Goal: Task Accomplishment & Management: Use online tool/utility

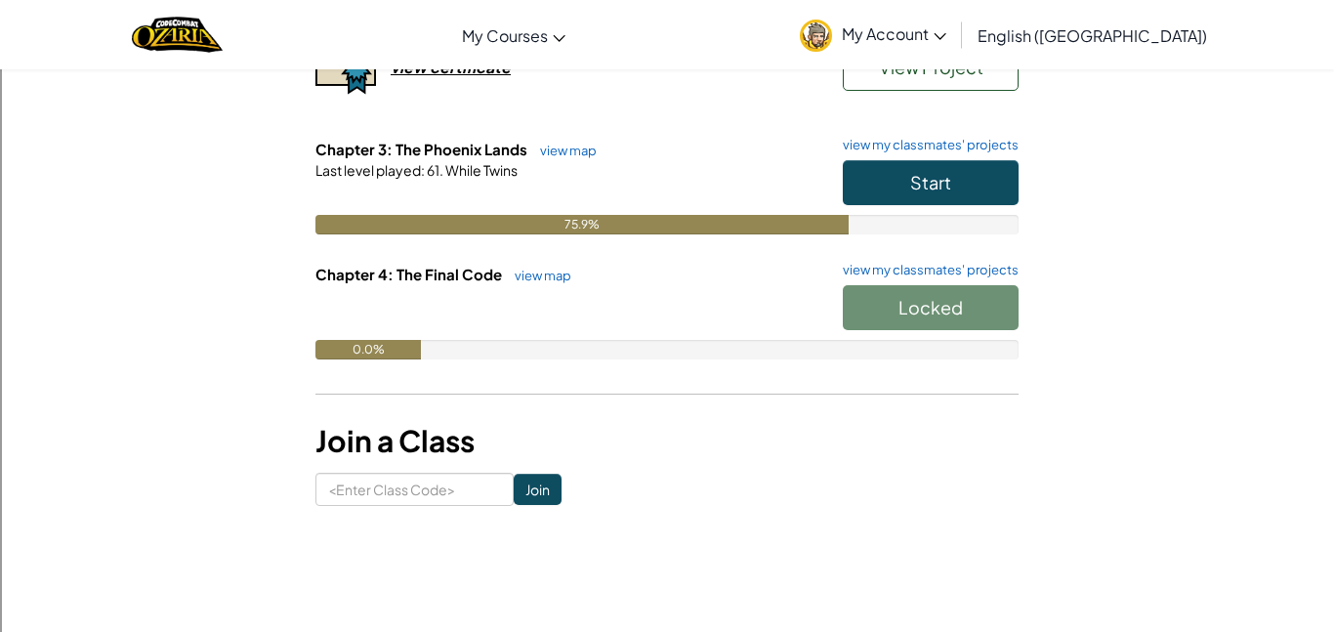
scroll to position [547, 0]
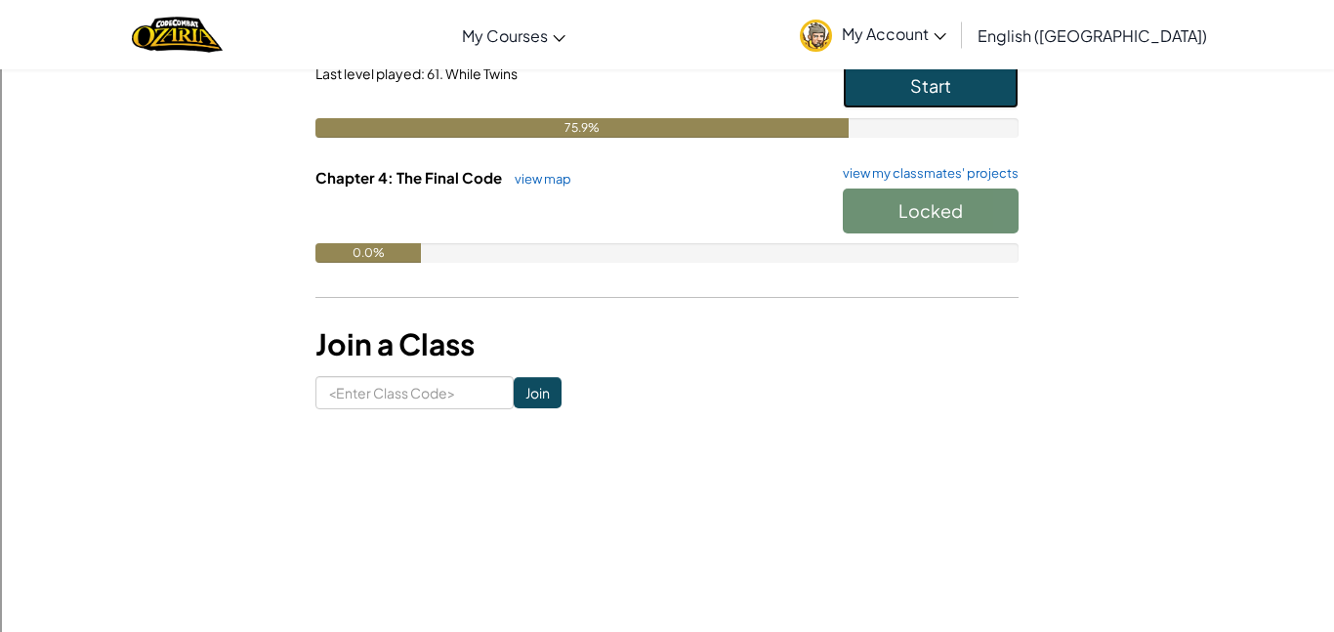
click at [991, 93] on button "Start" at bounding box center [931, 85] width 176 height 45
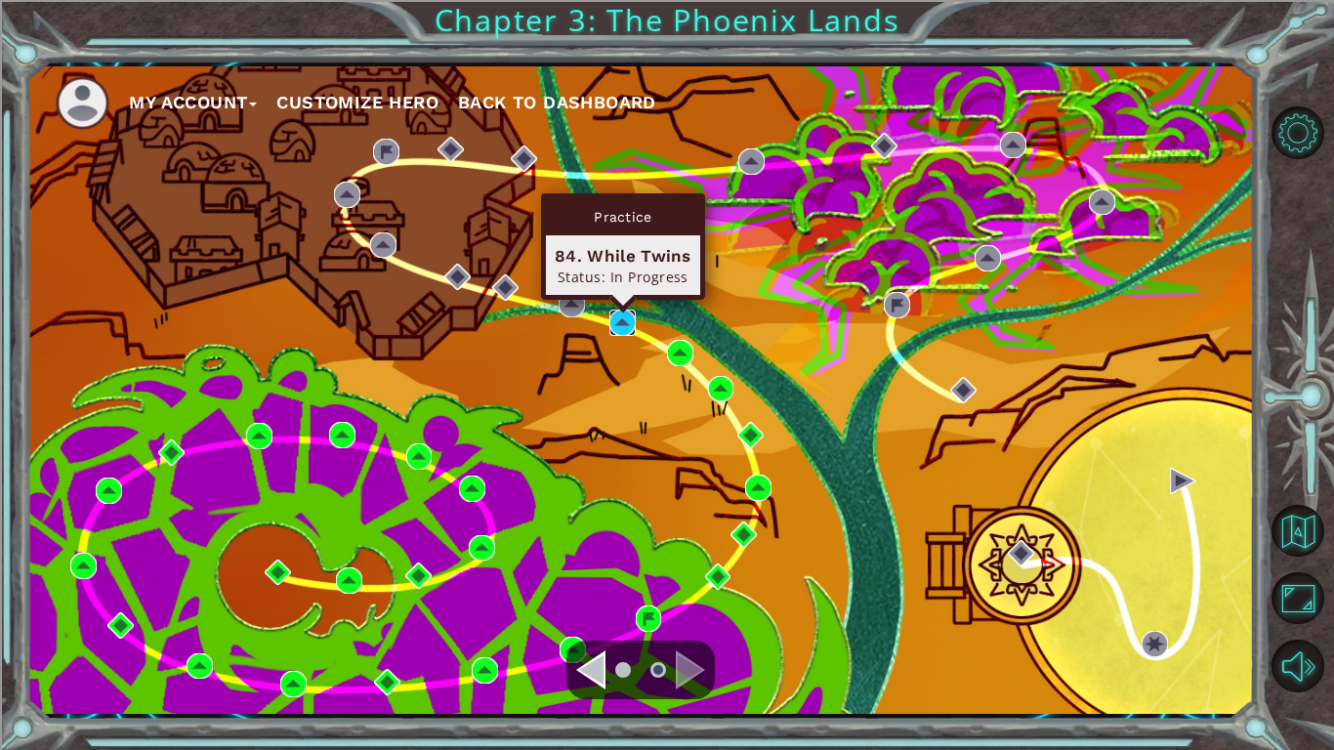
click at [627, 311] on img at bounding box center [623, 323] width 26 height 26
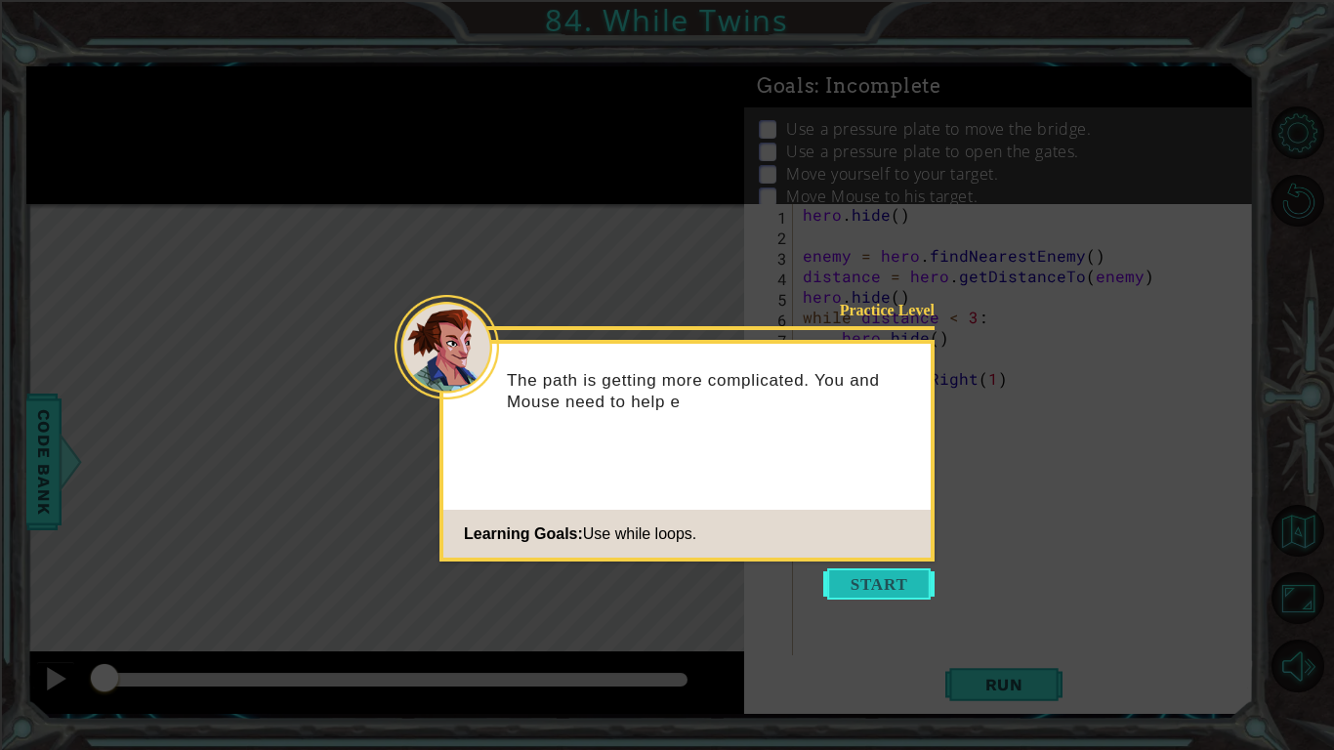
click at [831, 578] on button "Start" at bounding box center [878, 584] width 111 height 31
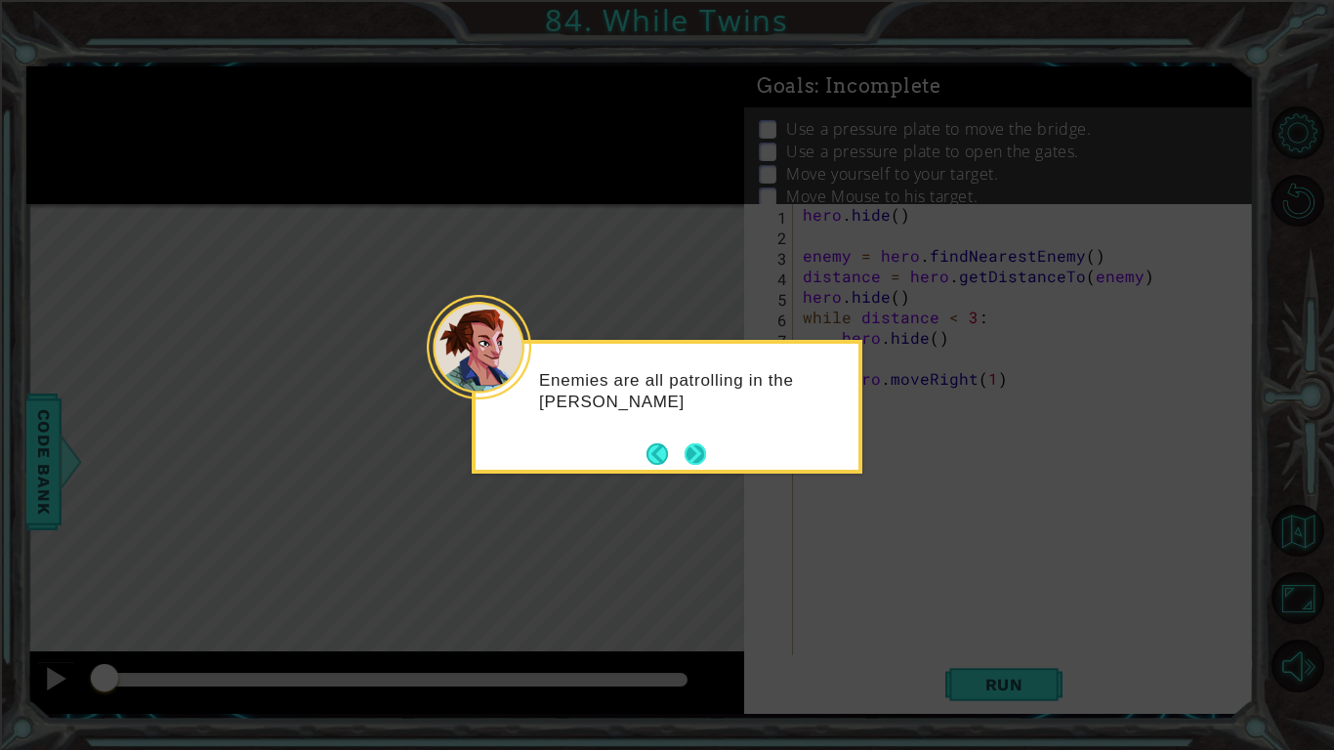
click at [684, 442] on button "Next" at bounding box center [696, 454] width 24 height 24
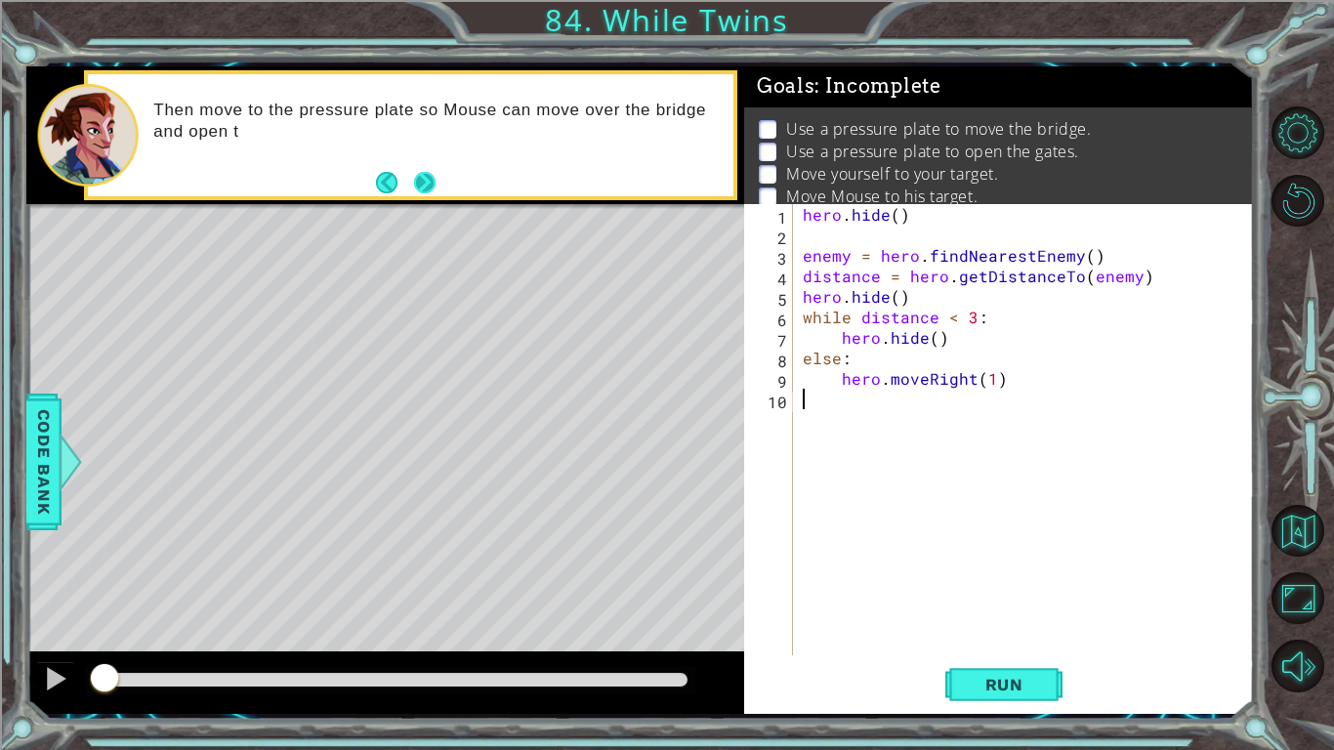
click at [415, 189] on button "Next" at bounding box center [424, 182] width 29 height 29
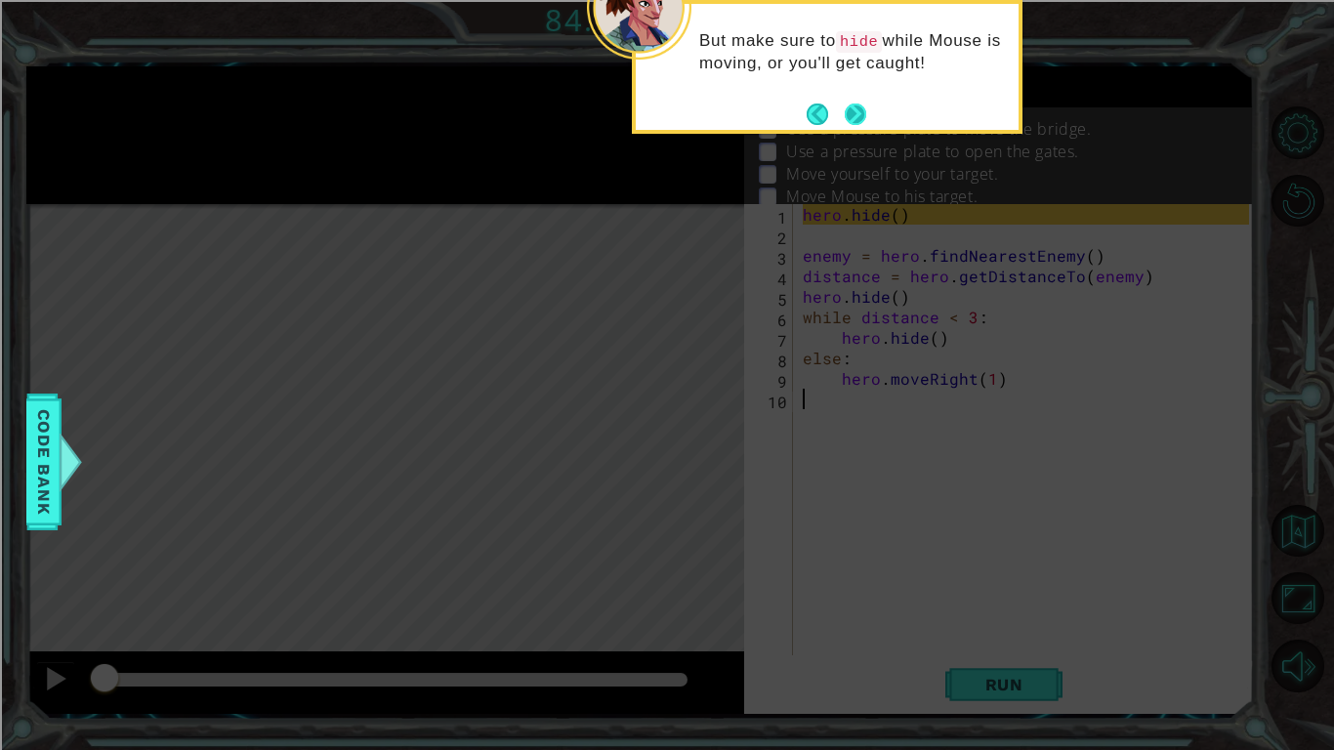
click at [854, 105] on button "Next" at bounding box center [855, 113] width 27 height 27
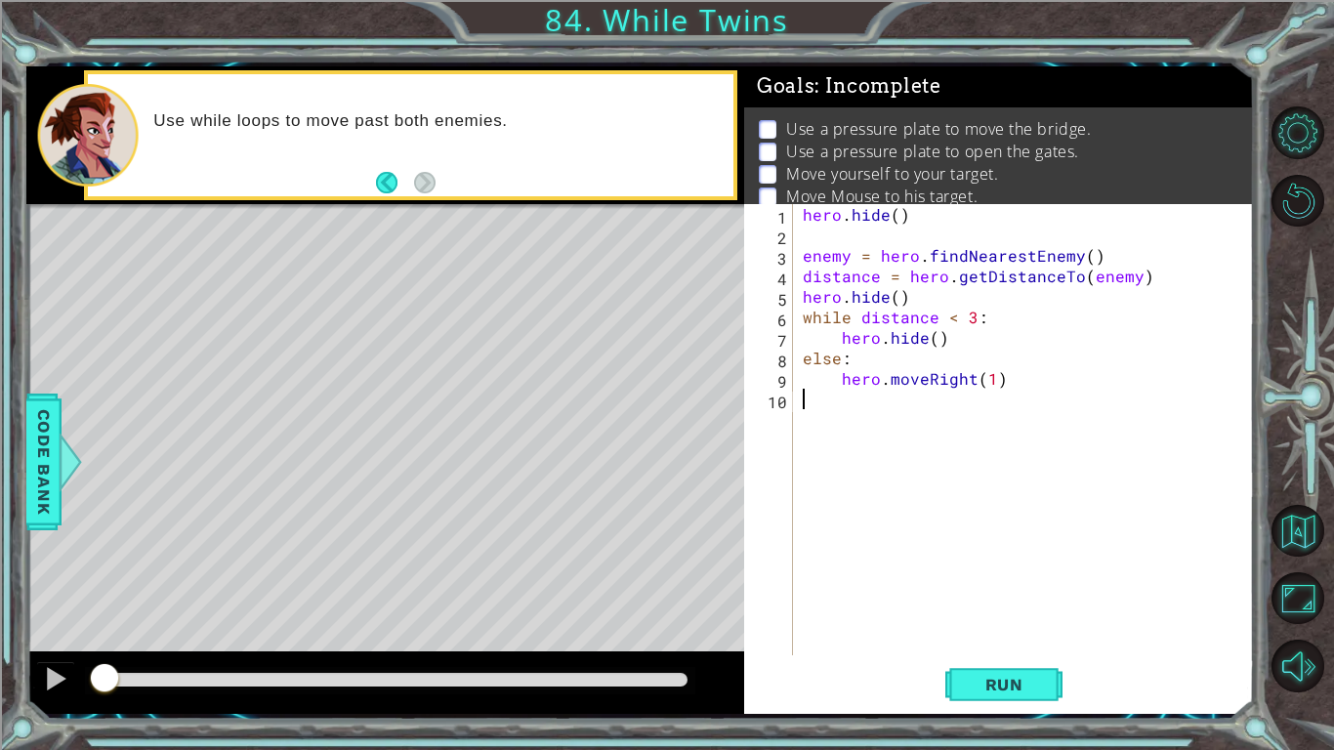
click at [992, 381] on div "hero . hide ( ) enemy = hero . findNearestEnemy ( ) distance = hero . getDistan…" at bounding box center [1029, 450] width 460 height 492
click at [1035, 631] on span "Run" at bounding box center [1004, 685] width 77 height 20
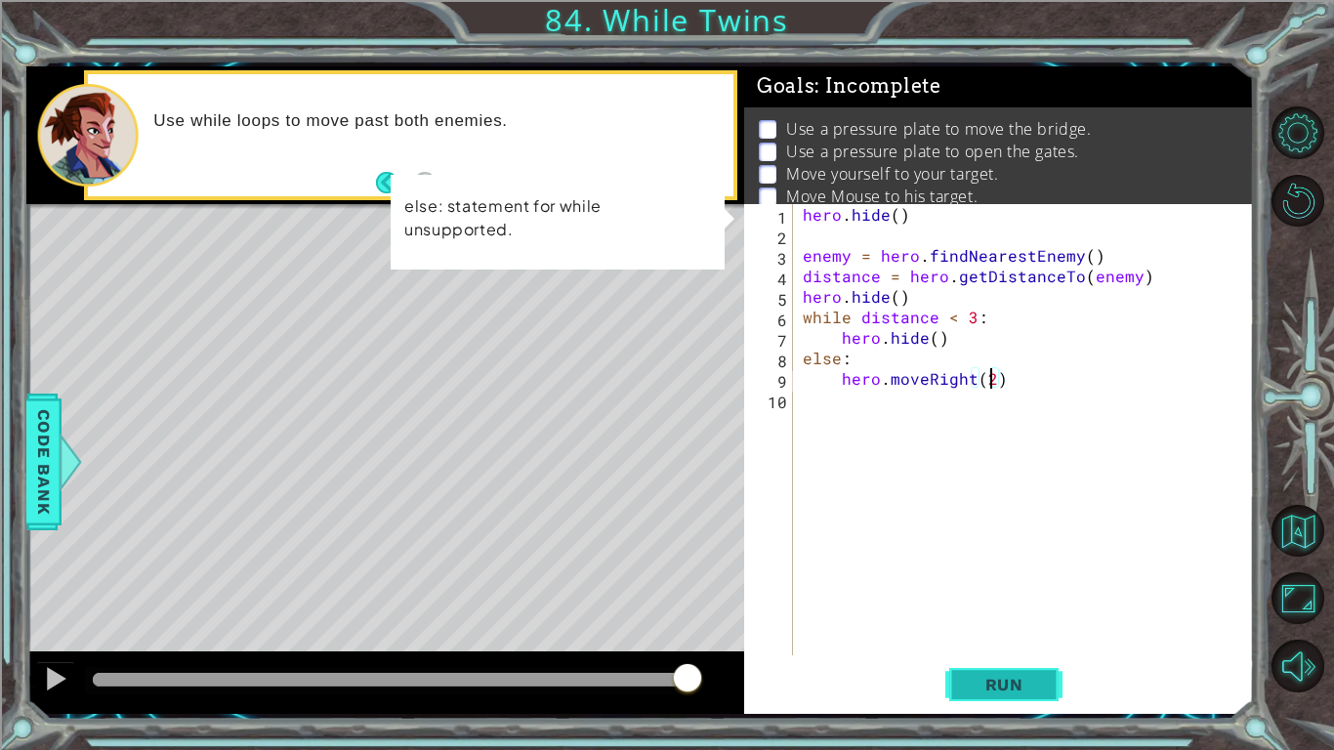
click at [1035, 631] on span "Run" at bounding box center [1004, 685] width 77 height 20
click at [843, 348] on div "hero . hide ( ) enemy = hero . findNearestEnemy ( ) distance = hero . getDistan…" at bounding box center [1029, 450] width 460 height 492
click at [825, 349] on div "hero . hide ( ) enemy = hero . findNearestEnemy ( ) distance = hero . getDistan…" at bounding box center [1029, 450] width 460 height 492
type textarea "else:"
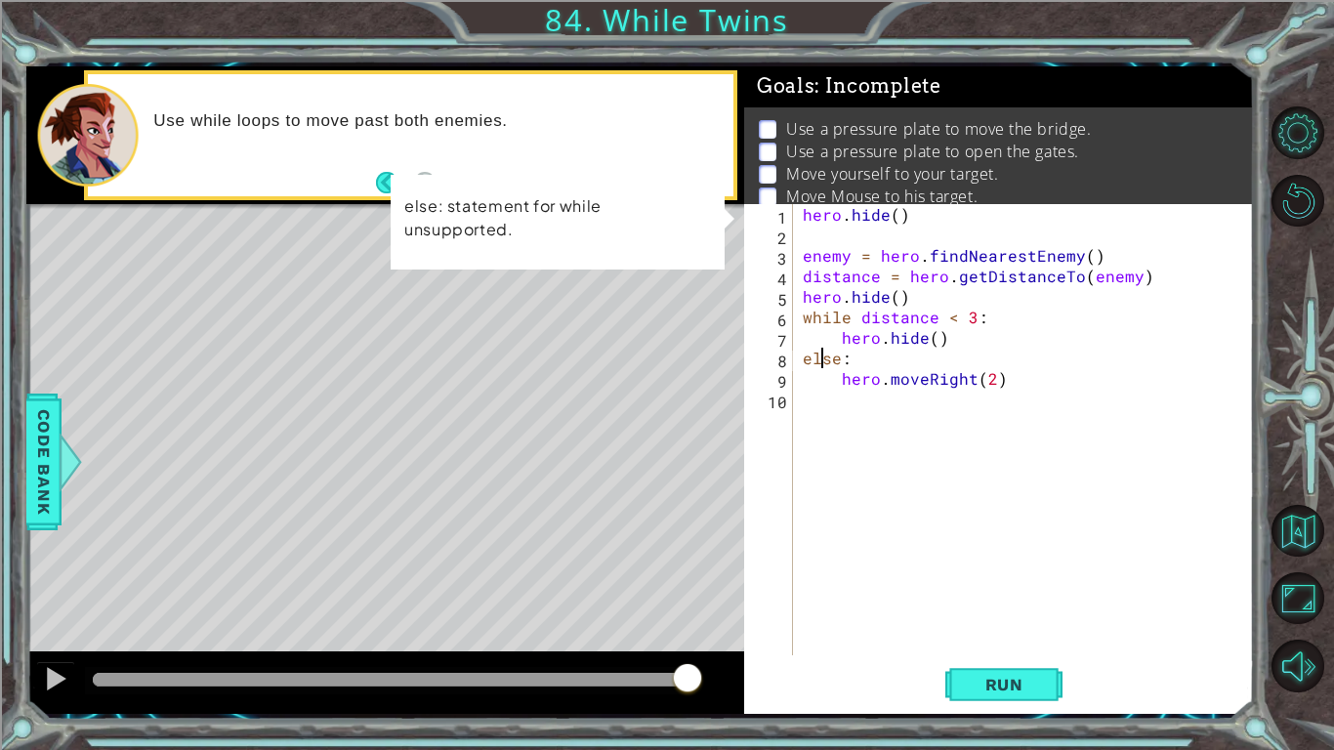
scroll to position [0, 2]
click at [954, 631] on button "Run" at bounding box center [1004, 684] width 117 height 51
click at [874, 241] on div "hero . hide ( ) enemy = hero . findNearestEnemy ( ) distance = hero . getDistan…" at bounding box center [1029, 450] width 460 height 492
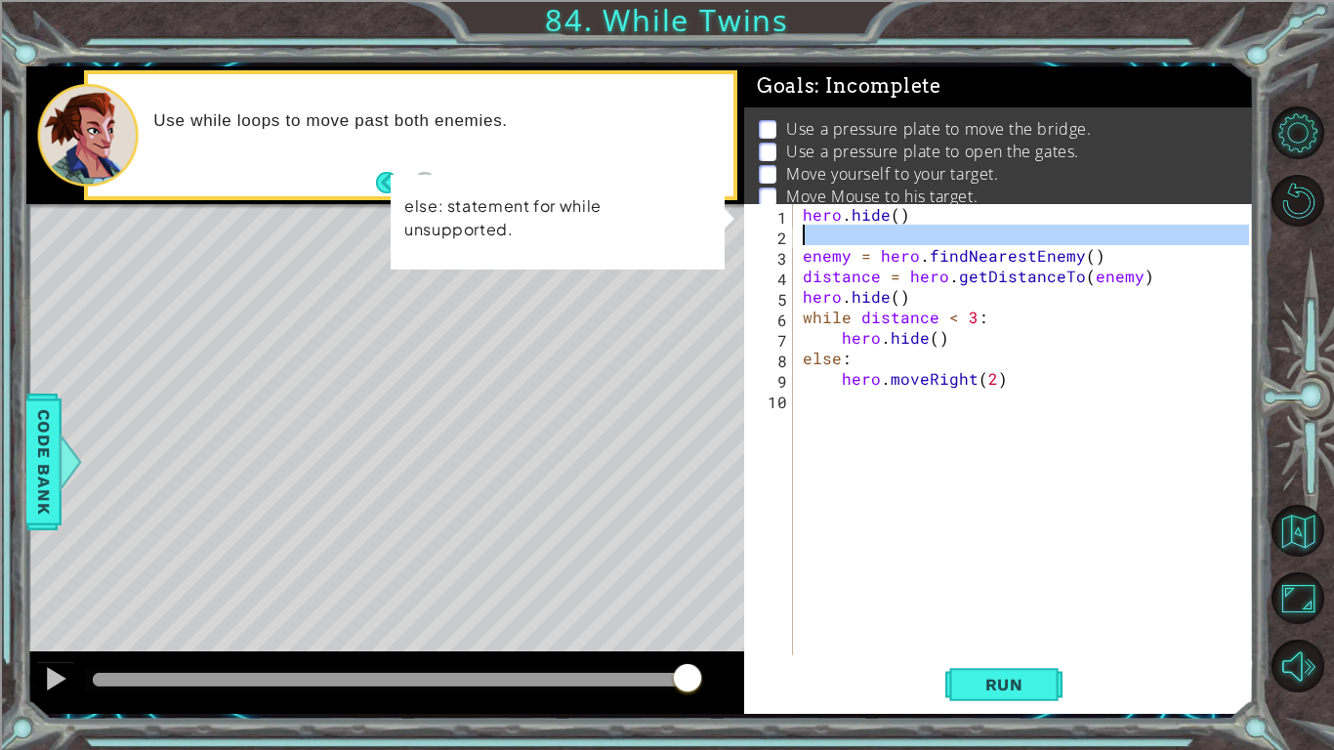
click at [874, 241] on div "hero . hide ( ) enemy = hero . findNearestEnemy ( ) distance = hero . getDistan…" at bounding box center [1029, 450] width 460 height 492
type textarea "enemy = hero.findNearestEnemy()"
click at [874, 241] on div "hero . hide ( ) enemy = hero . findNearestEnemy ( ) distance = hero . getDistan…" at bounding box center [1024, 429] width 450 height 451
click at [874, 241] on div "hero . hide ( ) enemy = hero . findNearestEnemy ( ) distance = hero . getDistan…" at bounding box center [1029, 450] width 460 height 492
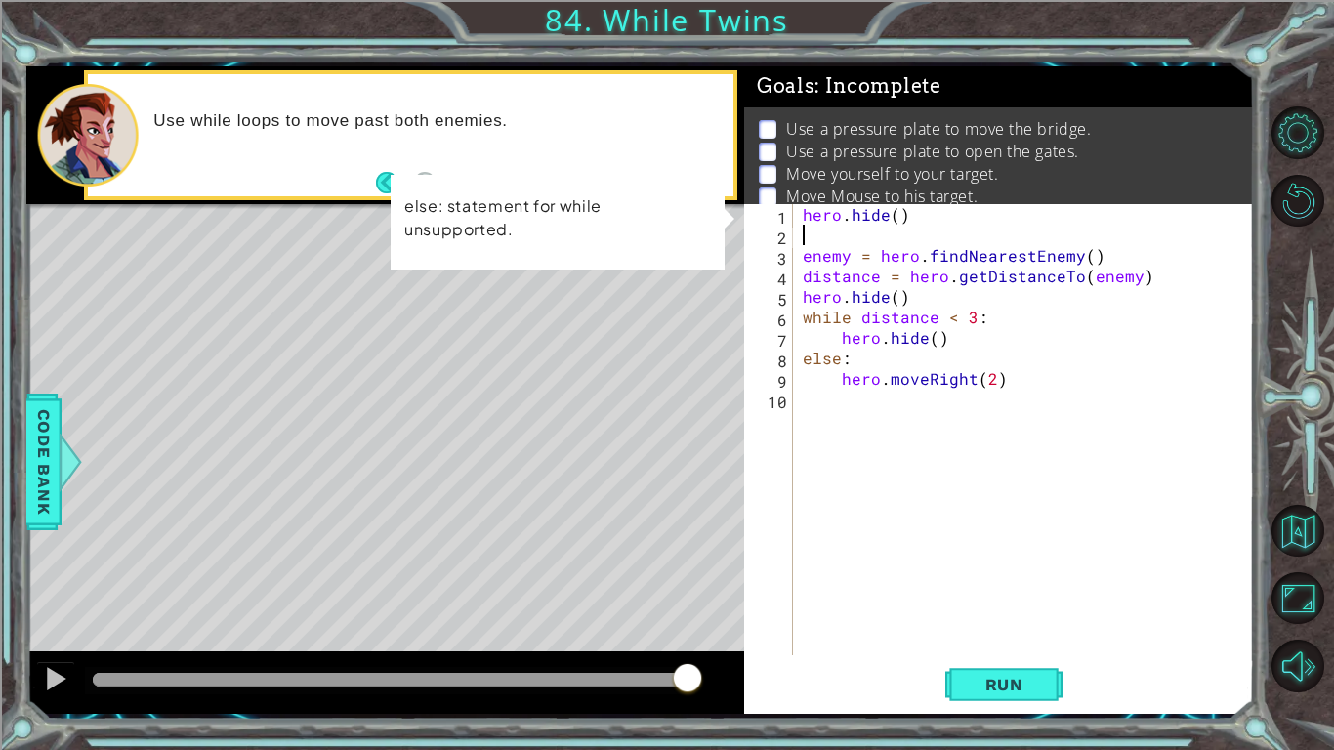
click at [874, 241] on div "hero . hide ( ) enemy = hero . findNearestEnemy ( ) distance = hero . getDistan…" at bounding box center [1029, 450] width 460 height 492
type textarea "enemy = hero.findNearestEnemy()"
click at [874, 241] on div "hero . hide ( ) enemy = hero . findNearestEnemy ( ) distance = hero . getDistan…" at bounding box center [1024, 429] width 450 height 451
click at [874, 241] on div "hero . hide ( ) enemy = hero . findNearestEnemy ( ) distance = hero . getDistan…" at bounding box center [1029, 450] width 460 height 492
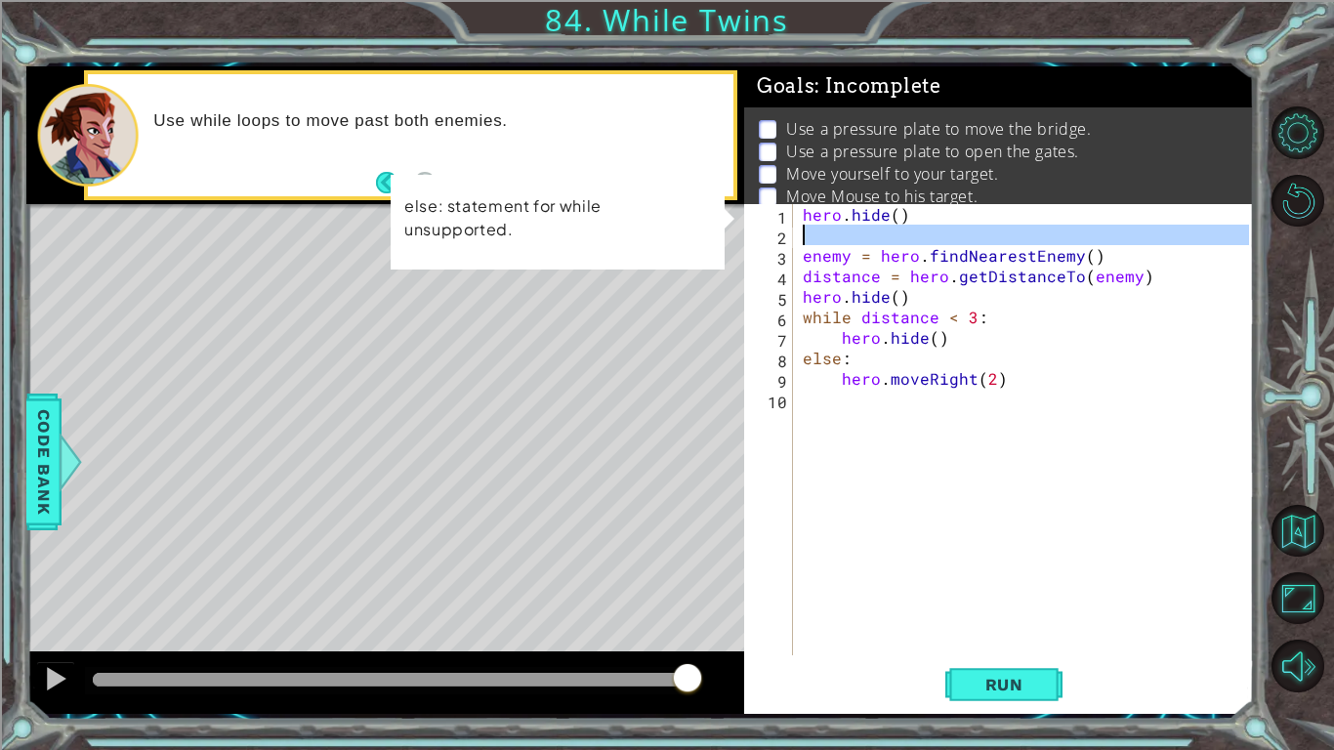
scroll to position [36, 0]
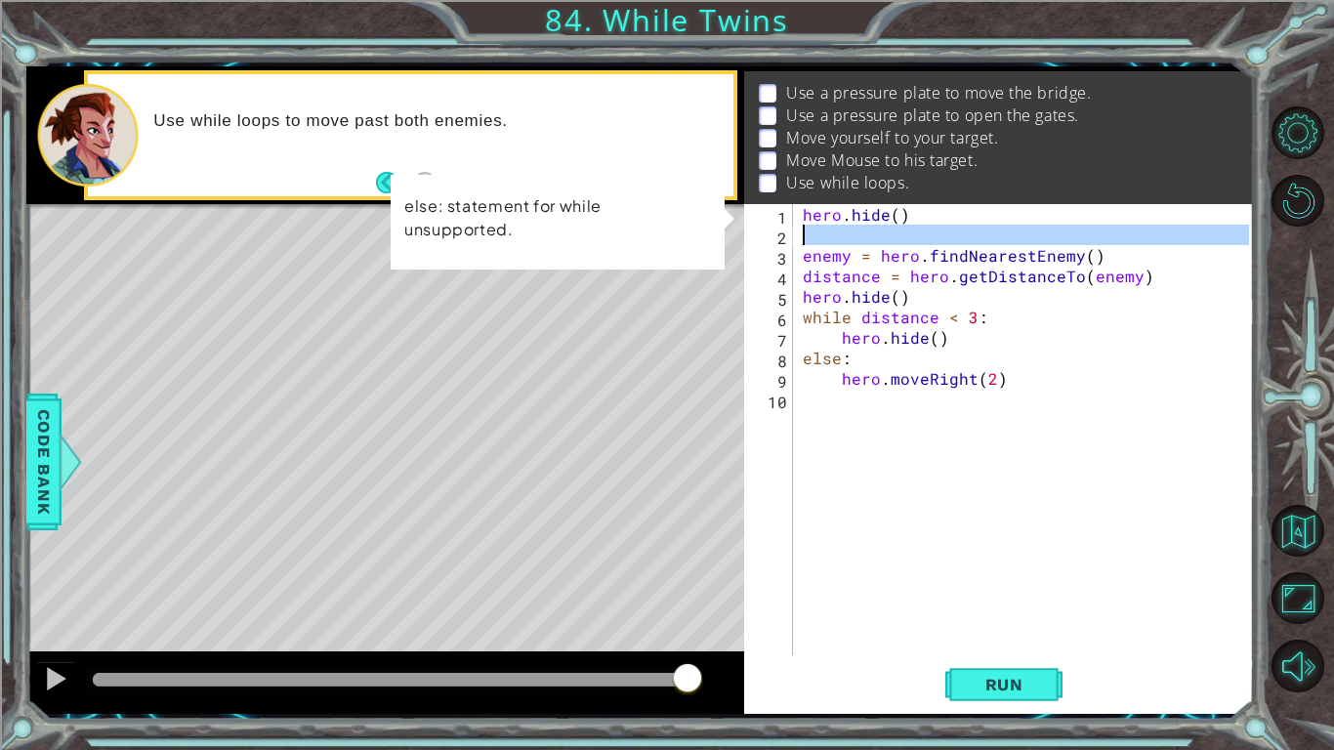
click at [865, 373] on div "hero . hide ( ) enemy = hero . findNearestEnemy ( ) distance = hero . getDistan…" at bounding box center [1029, 450] width 460 height 492
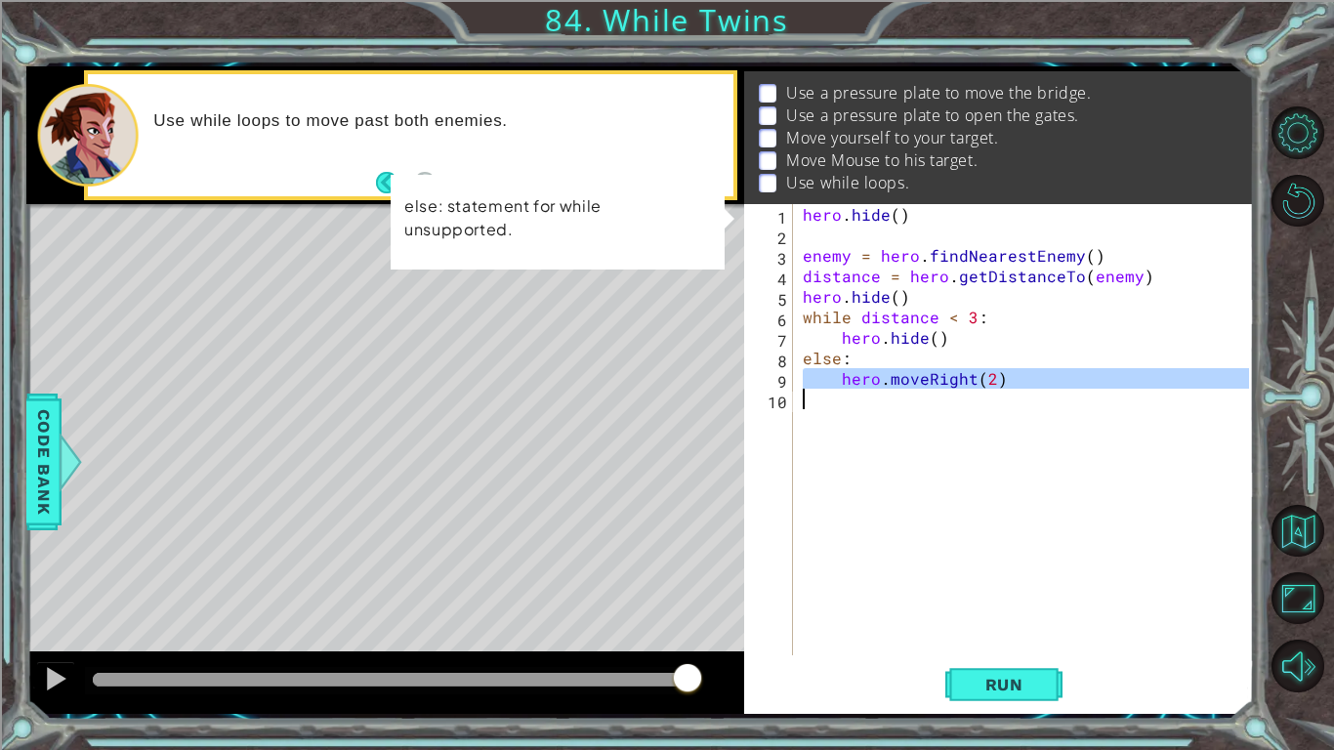
click at [865, 373] on div "hero . hide ( ) enemy = hero . findNearestEnemy ( ) distance = hero . getDistan…" at bounding box center [1024, 429] width 450 height 451
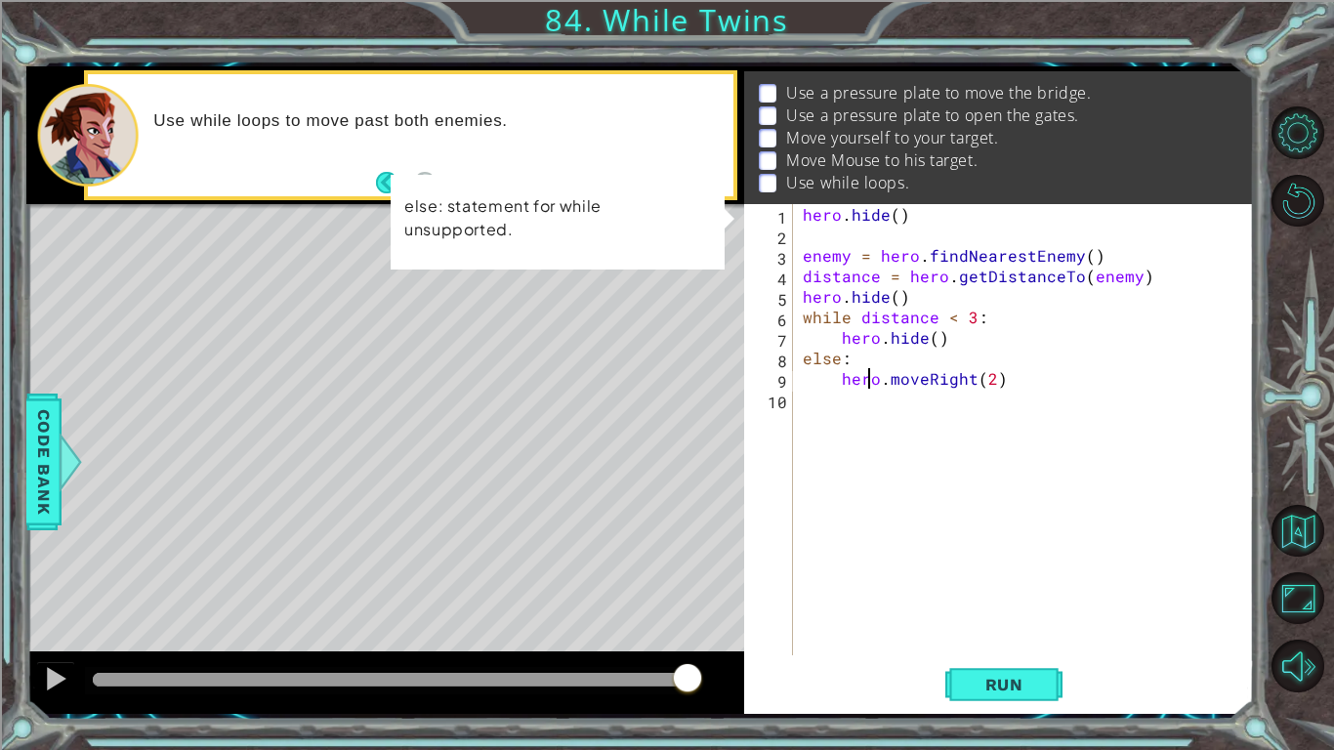
click at [865, 373] on div "hero . hide ( ) enemy = hero . findNearestEnemy ( ) distance = hero . getDistan…" at bounding box center [1029, 450] width 460 height 492
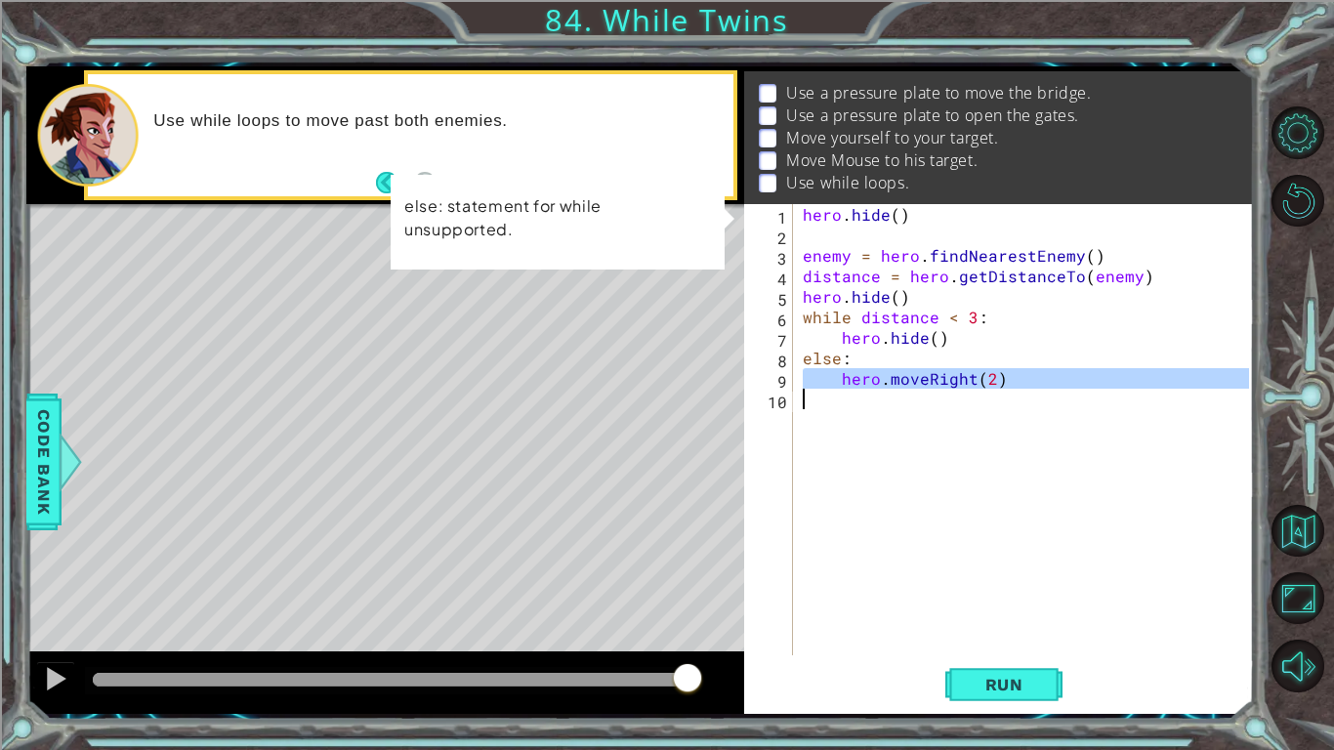
click at [865, 373] on div "hero . hide ( ) enemy = hero . findNearestEnemy ( ) distance = hero . getDistan…" at bounding box center [1024, 429] width 450 height 451
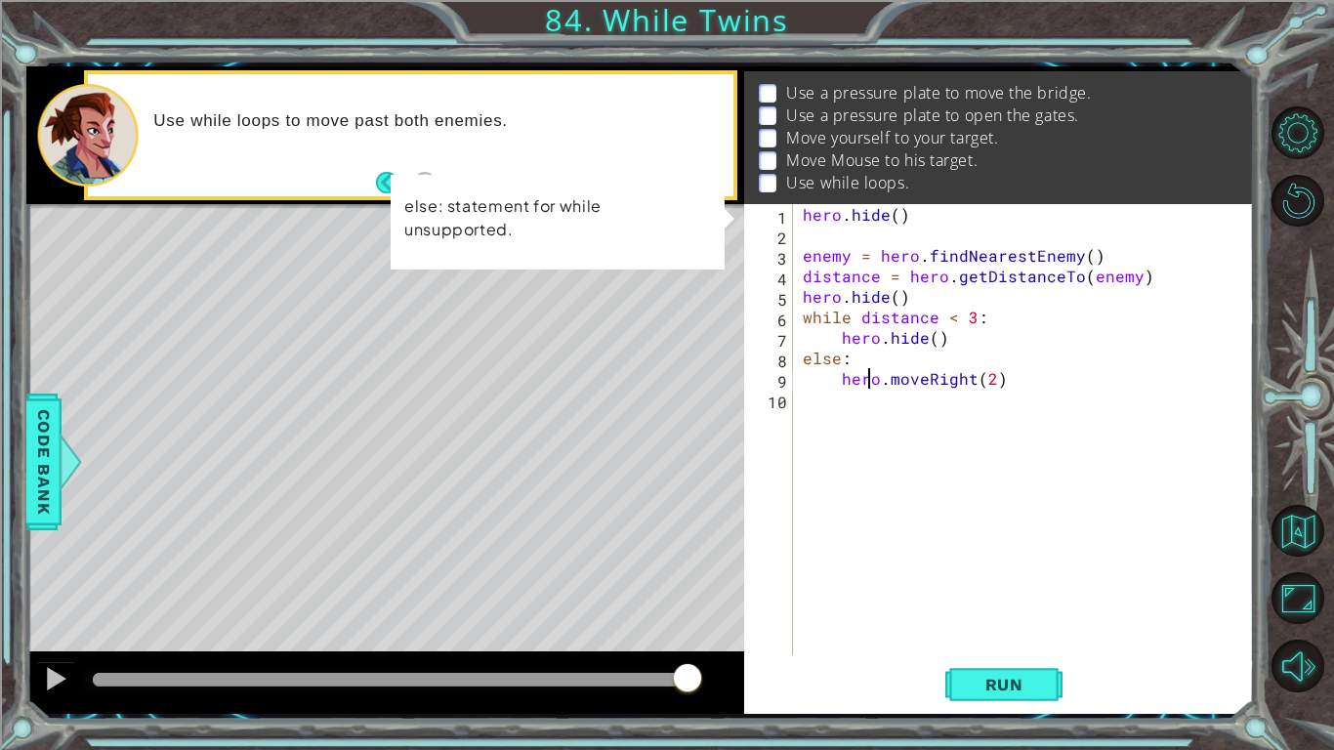
click at [865, 373] on div "hero . hide ( ) enemy = hero . findNearestEnemy ( ) distance = hero . getDistan…" at bounding box center [1029, 450] width 460 height 492
click at [865, 373] on div "hero . hide ( ) enemy = hero . findNearestEnemy ( ) distance = hero . getDistan…" at bounding box center [1024, 429] width 450 height 451
click at [865, 373] on div "hero . hide ( ) enemy = hero . findNearestEnemy ( ) distance = hero . getDistan…" at bounding box center [1029, 450] width 460 height 492
click at [865, 373] on div "hero . hide ( ) enemy = hero . findNearestEnemy ( ) distance = hero . getDistan…" at bounding box center [1024, 429] width 450 height 451
click at [865, 373] on div "hero . hide ( ) enemy = hero . findNearestEnemy ( ) distance = hero . getDistan…" at bounding box center [1029, 450] width 460 height 492
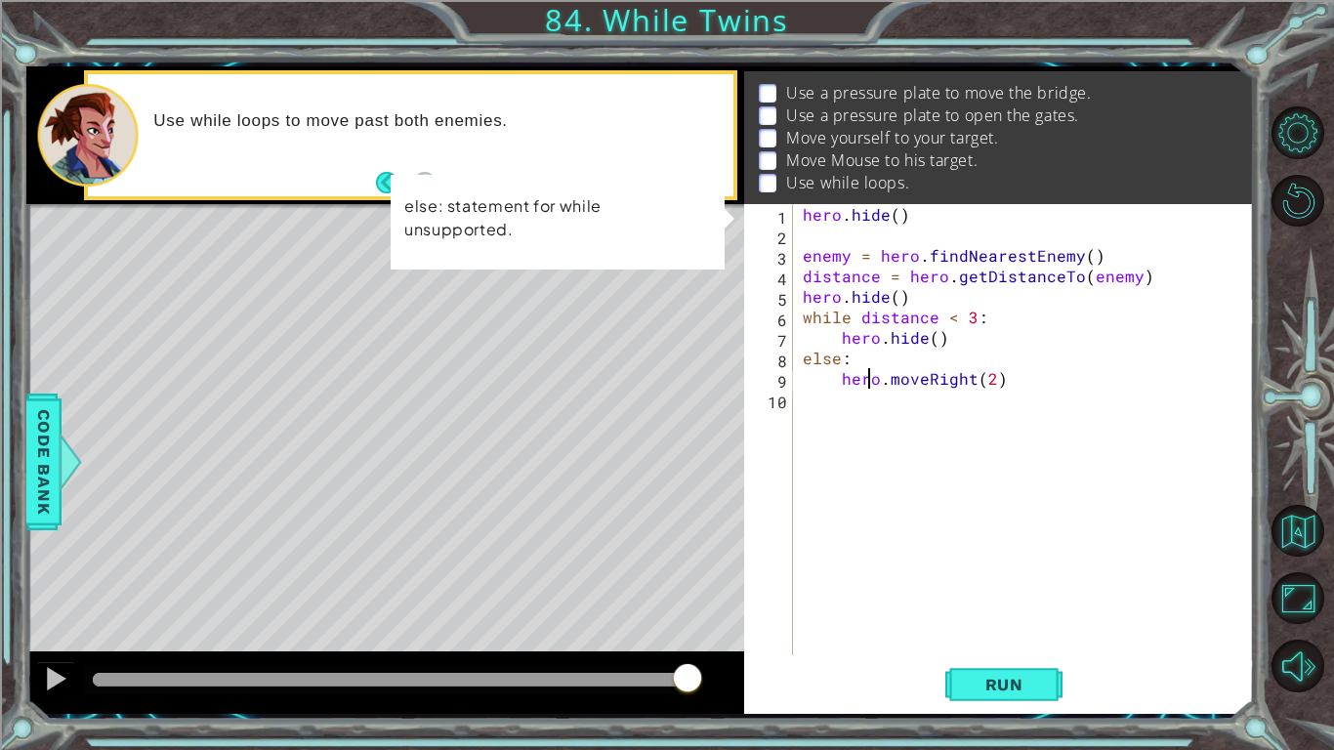
click at [865, 373] on div "hero . hide ( ) enemy = hero . findNearestEnemy ( ) distance = hero . getDistan…" at bounding box center [1029, 450] width 460 height 492
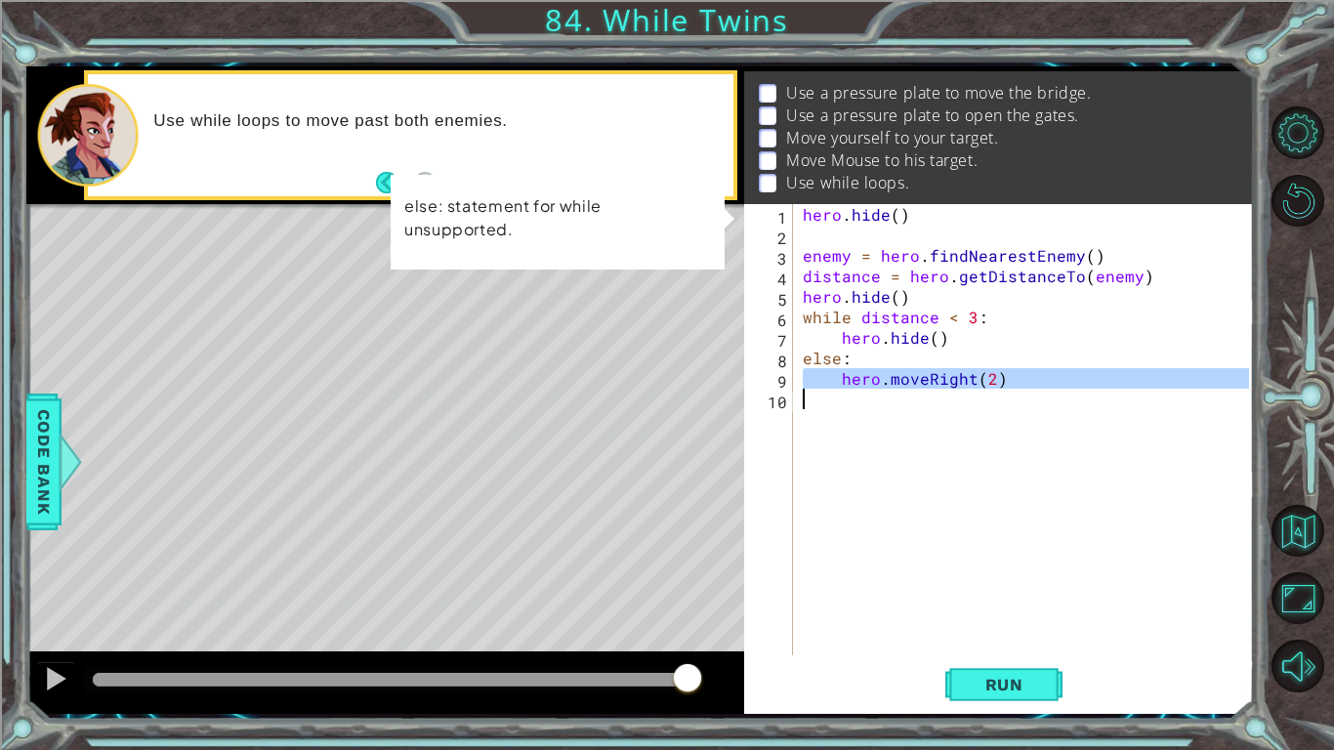
click at [865, 373] on div "hero . hide ( ) enemy = hero . findNearestEnemy ( ) distance = hero . getDistan…" at bounding box center [1024, 429] width 450 height 451
click at [865, 373] on div "hero . hide ( ) enemy = hero . findNearestEnemy ( ) distance = hero . getDistan…" at bounding box center [1029, 450] width 460 height 492
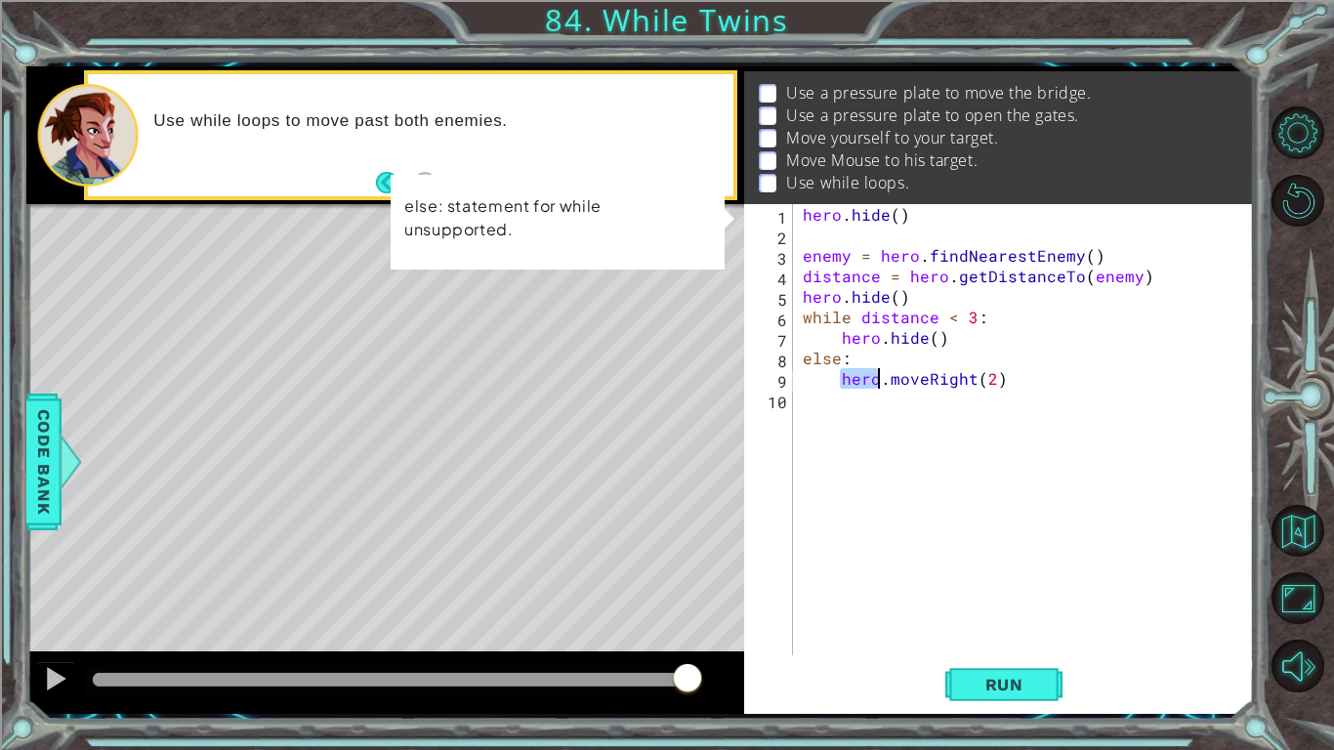
click at [865, 373] on div "hero . hide ( ) enemy = hero . findNearestEnemy ( ) distance = hero . getDistan…" at bounding box center [1029, 450] width 460 height 492
click at [865, 373] on div "hero . hide ( ) enemy = hero . findNearestEnemy ( ) distance = hero . getDistan…" at bounding box center [1024, 429] width 450 height 451
click at [865, 373] on div "hero . hide ( ) enemy = hero . findNearestEnemy ( ) distance = hero . getDistan…" at bounding box center [1029, 450] width 460 height 492
click at [865, 373] on div "hero . hide ( ) enemy = hero . findNearestEnemy ( ) distance = hero . getDistan…" at bounding box center [1024, 429] width 450 height 451
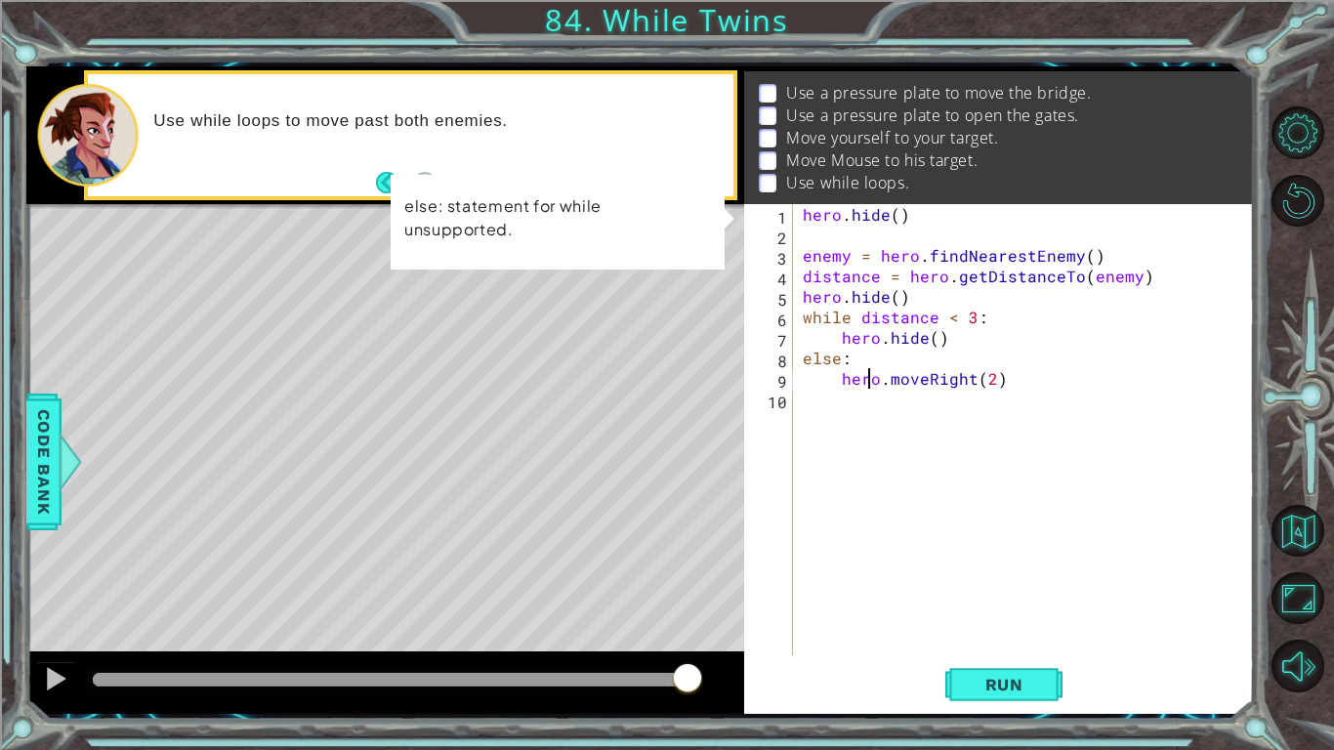
click at [865, 373] on div "hero . hide ( ) enemy = hero . findNearestEnemy ( ) distance = hero . getDistan…" at bounding box center [1029, 450] width 460 height 492
click at [865, 373] on div "hero . hide ( ) enemy = hero . findNearestEnemy ( ) distance = hero . getDistan…" at bounding box center [1024, 429] width 450 height 451
click at [865, 373] on div "hero . hide ( ) enemy = hero . findNearestEnemy ( ) distance = hero . getDistan…" at bounding box center [1029, 450] width 460 height 492
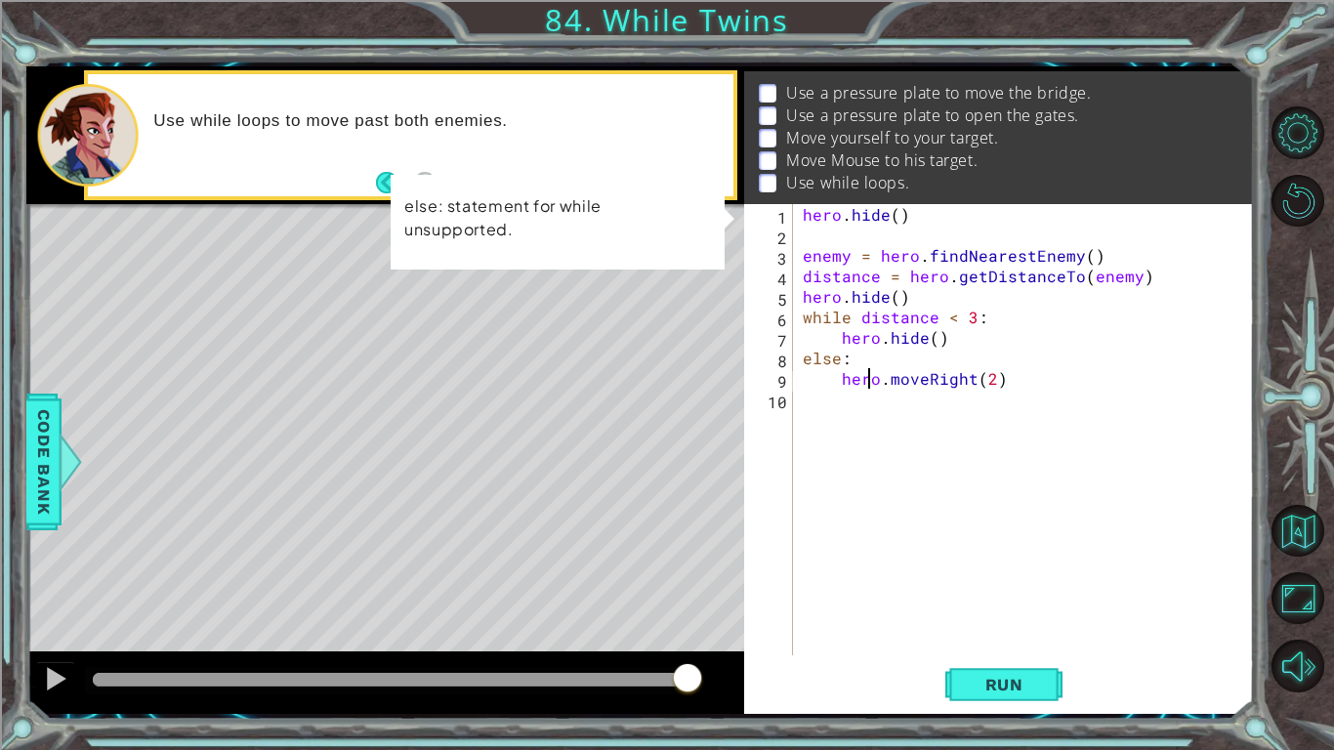
click at [865, 373] on div "hero . hide ( ) enemy = hero . findNearestEnemy ( ) distance = hero . getDistan…" at bounding box center [1024, 429] width 450 height 451
click at [865, 373] on div "hero . hide ( ) enemy = hero . findNearestEnemy ( ) distance = hero . getDistan…" at bounding box center [1029, 450] width 460 height 492
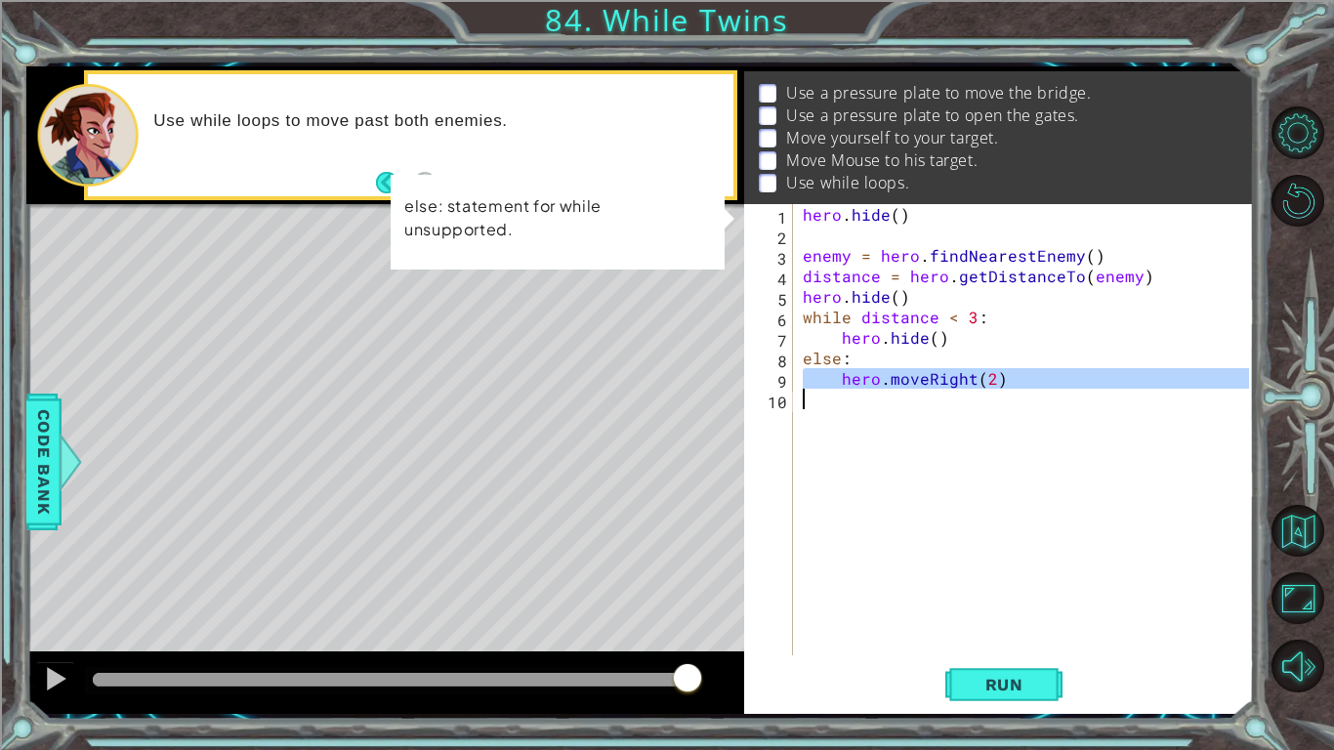
click at [865, 373] on div "hero . hide ( ) enemy = hero . findNearestEnemy ( ) distance = hero . getDistan…" at bounding box center [1024, 429] width 450 height 451
click at [865, 373] on div "hero . hide ( ) enemy = hero . findNearestEnemy ( ) distance = hero . getDistan…" at bounding box center [1029, 450] width 460 height 492
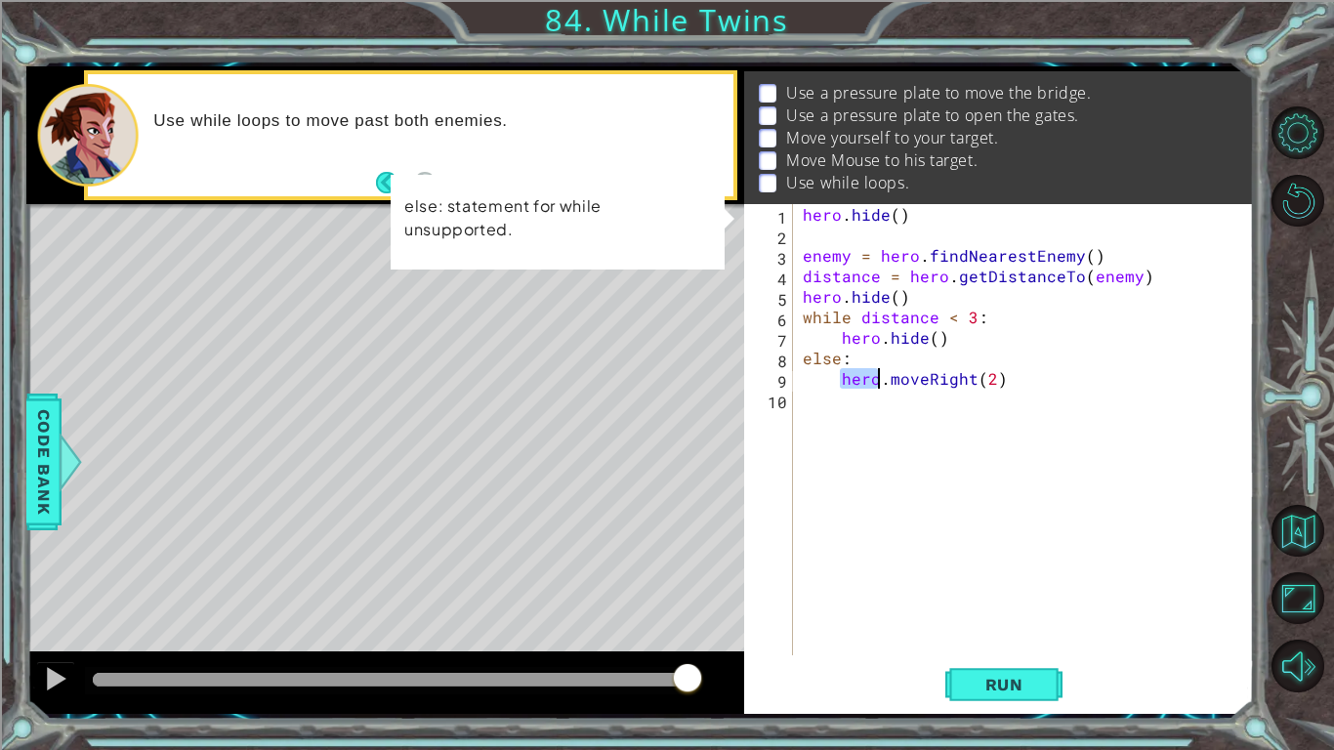
click at [865, 373] on div "hero . hide ( ) enemy = hero . findNearestEnemy ( ) distance = hero . getDistan…" at bounding box center [1029, 450] width 460 height 492
click at [865, 373] on div "hero . hide ( ) enemy = hero . findNearestEnemy ( ) distance = hero . getDistan…" at bounding box center [1024, 429] width 450 height 451
click at [865, 373] on div "hero . hide ( ) enemy = hero . findNearestEnemy ( ) distance = hero . getDistan…" at bounding box center [1029, 450] width 460 height 492
click at [865, 373] on div "hero . hide ( ) enemy = hero . findNearestEnemy ( ) distance = hero . getDistan…" at bounding box center [1024, 429] width 450 height 451
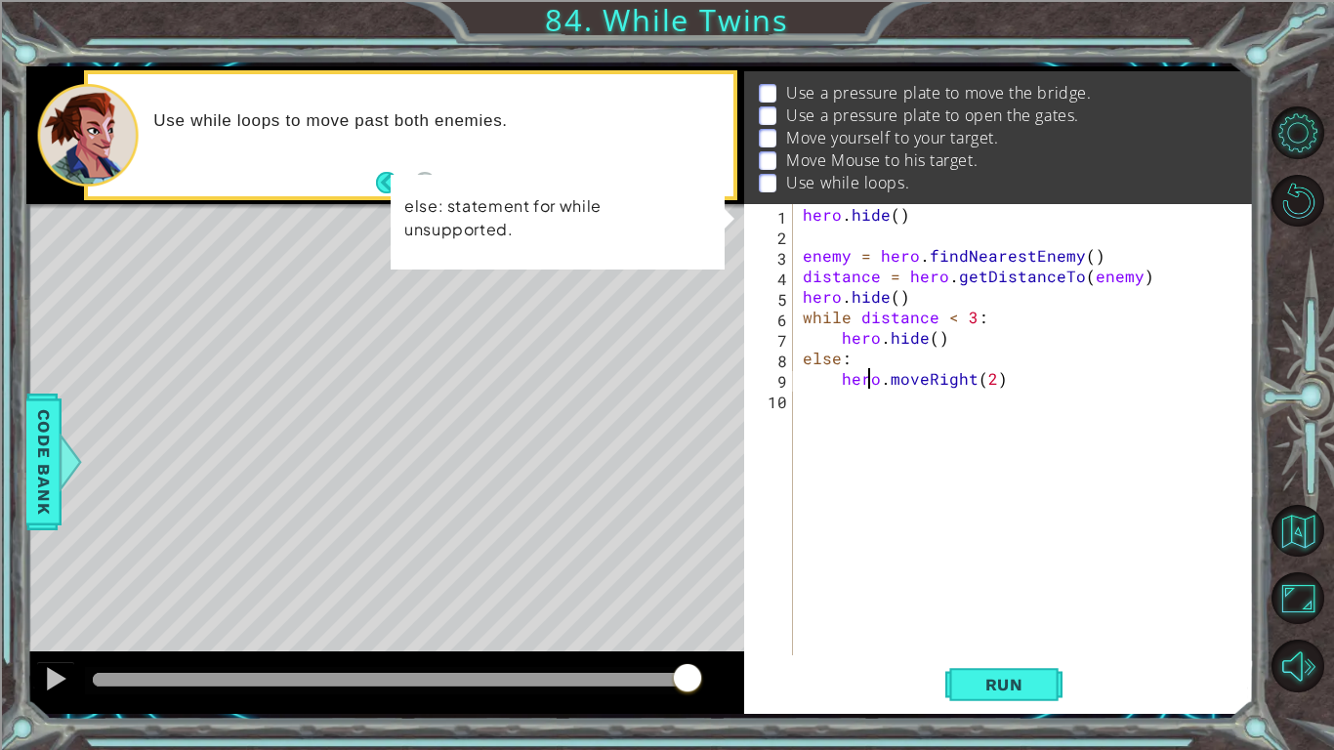
click at [865, 373] on div "hero . hide ( ) enemy = hero . findNearestEnemy ( ) distance = hero . getDistan…" at bounding box center [1029, 450] width 460 height 492
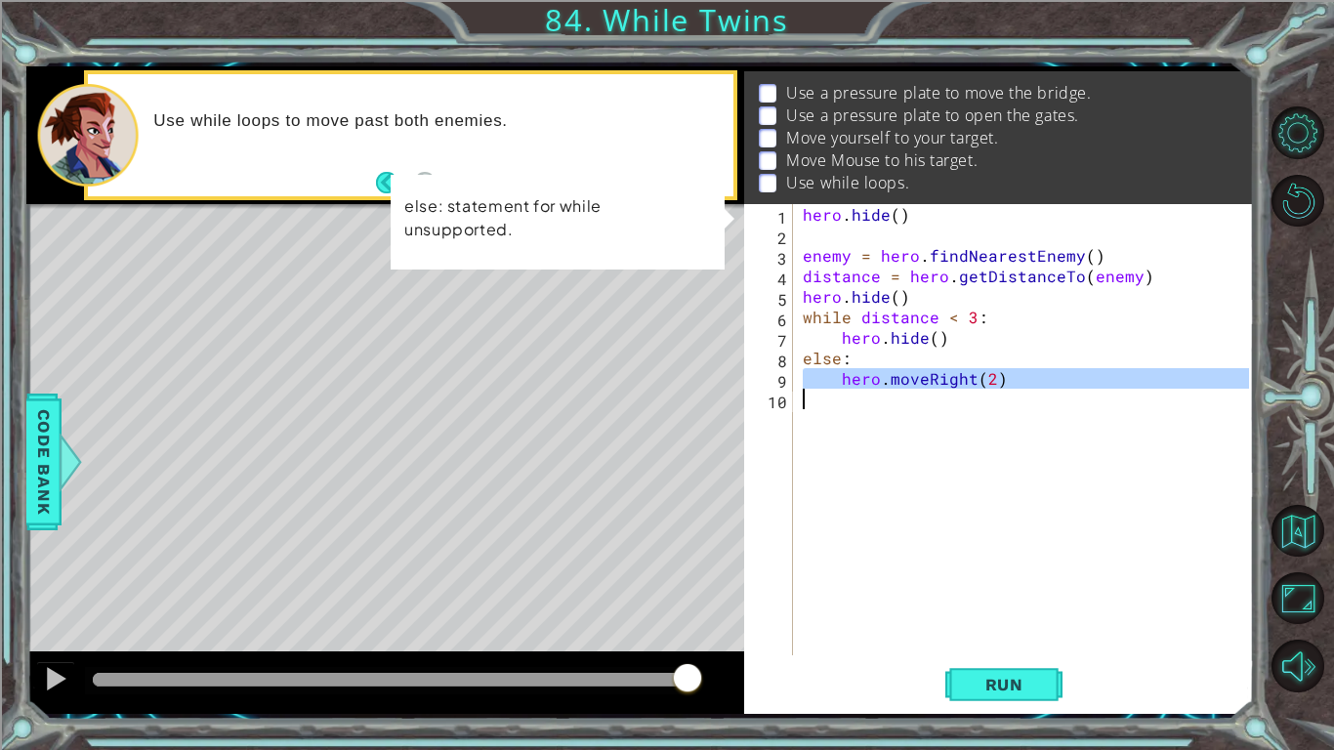
click at [865, 373] on div "hero . hide ( ) enemy = hero . findNearestEnemy ( ) distance = hero . getDistan…" at bounding box center [1024, 429] width 450 height 451
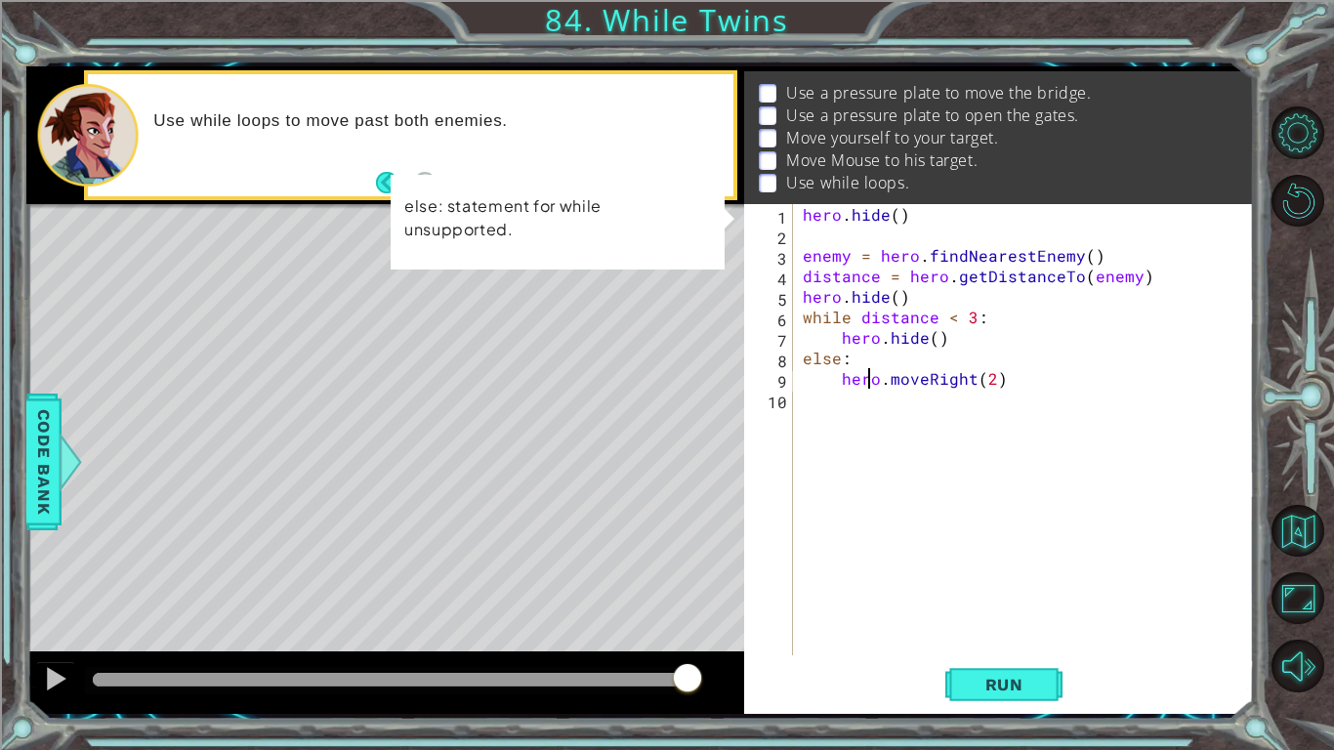
click at [865, 373] on div "hero . hide ( ) enemy = hero . findNearestEnemy ( ) distance = hero . getDistan…" at bounding box center [1029, 450] width 460 height 492
click at [865, 373] on div "hero . hide ( ) enemy = hero . findNearestEnemy ( ) distance = hero . getDistan…" at bounding box center [1024, 429] width 450 height 451
click at [865, 373] on div "hero . hide ( ) enemy = hero . findNearestEnemy ( ) distance = hero . getDistan…" at bounding box center [1029, 450] width 460 height 492
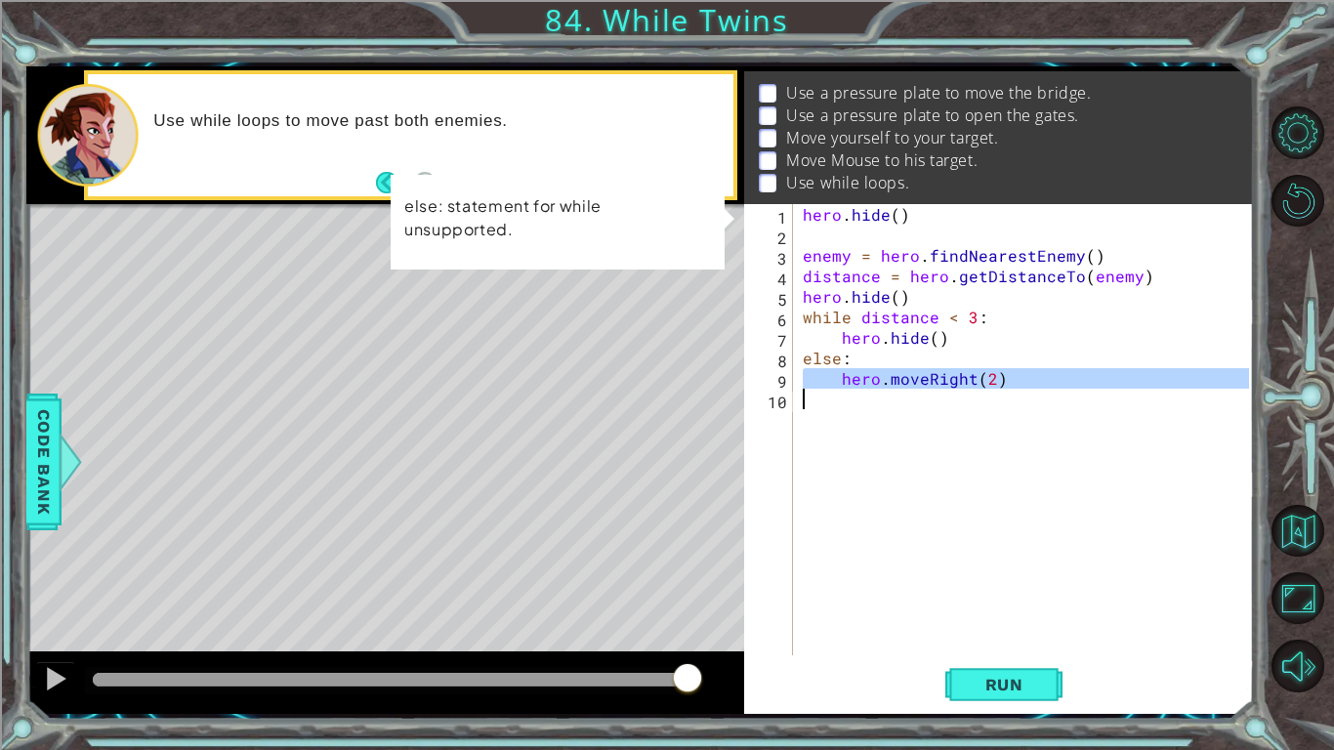
click at [865, 373] on div "hero . hide ( ) enemy = hero . findNearestEnemy ( ) distance = hero . getDistan…" at bounding box center [1024, 429] width 450 height 451
click at [865, 373] on div "hero . hide ( ) enemy = hero . findNearestEnemy ( ) distance = hero . getDistan…" at bounding box center [1029, 450] width 460 height 492
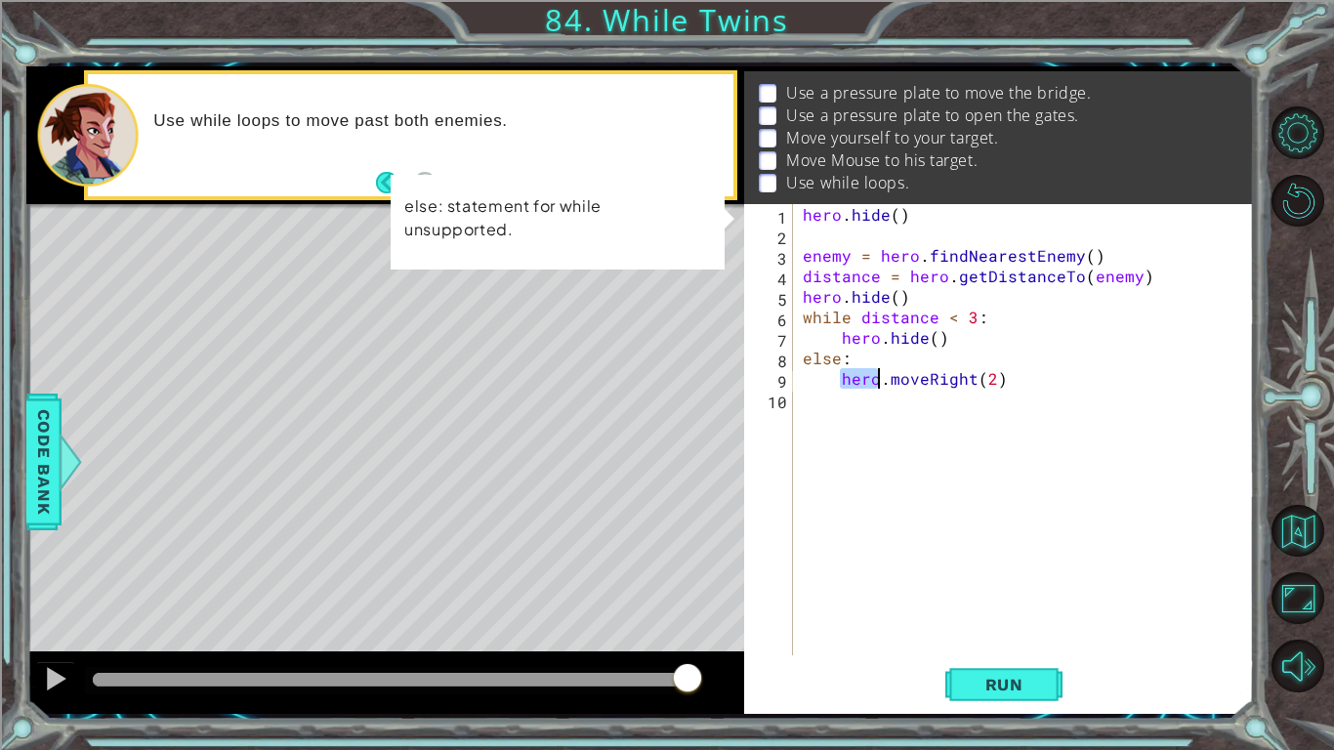
click at [865, 373] on div "hero . hide ( ) enemy = hero . findNearestEnemy ( ) distance = hero . getDistan…" at bounding box center [1029, 450] width 460 height 492
click at [865, 373] on div "hero . hide ( ) enemy = hero . findNearestEnemy ( ) distance = hero . getDistan…" at bounding box center [1024, 429] width 450 height 451
click at [865, 373] on div "hero . hide ( ) enemy = hero . findNearestEnemy ( ) distance = hero . getDistan…" at bounding box center [1029, 450] width 460 height 492
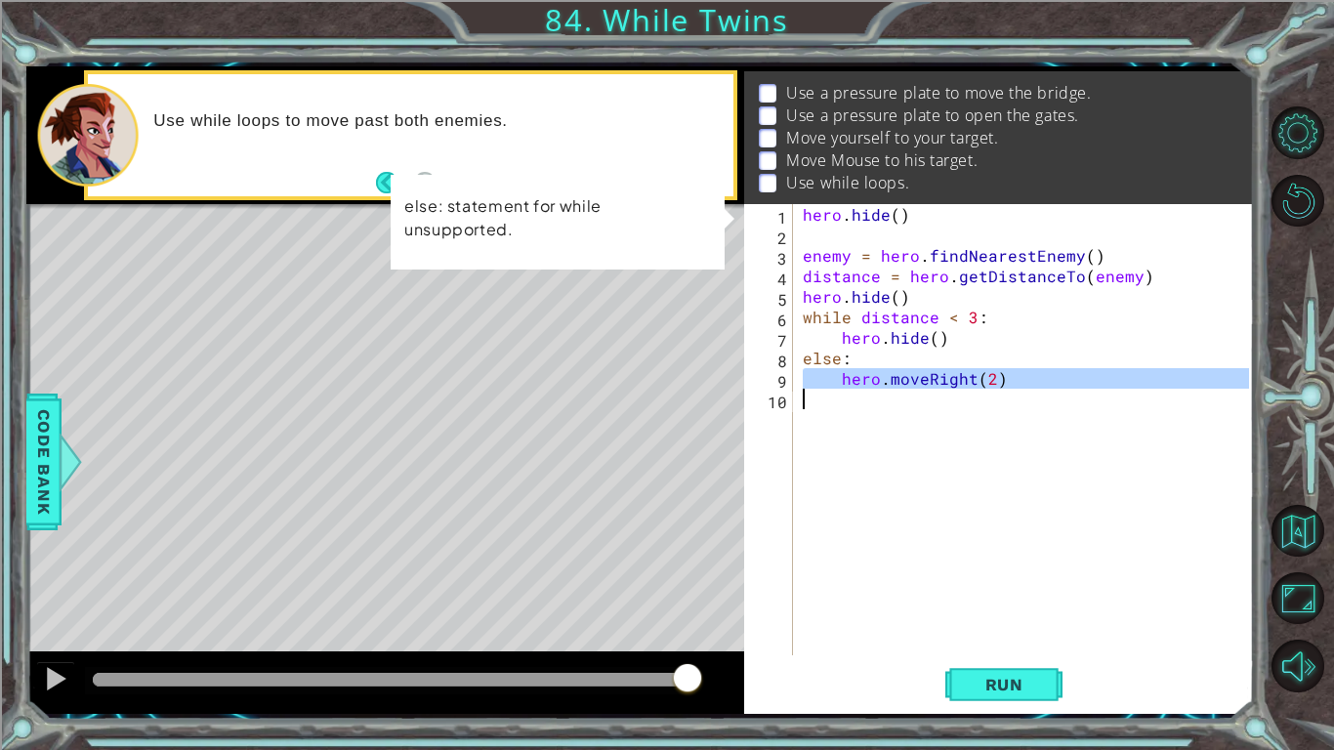
click at [865, 373] on div "hero . hide ( ) enemy = hero . findNearestEnemy ( ) distance = hero . getDistan…" at bounding box center [1024, 429] width 450 height 451
click at [865, 373] on div "hero . hide ( ) enemy = hero . findNearestEnemy ( ) distance = hero . getDistan…" at bounding box center [1029, 450] width 460 height 492
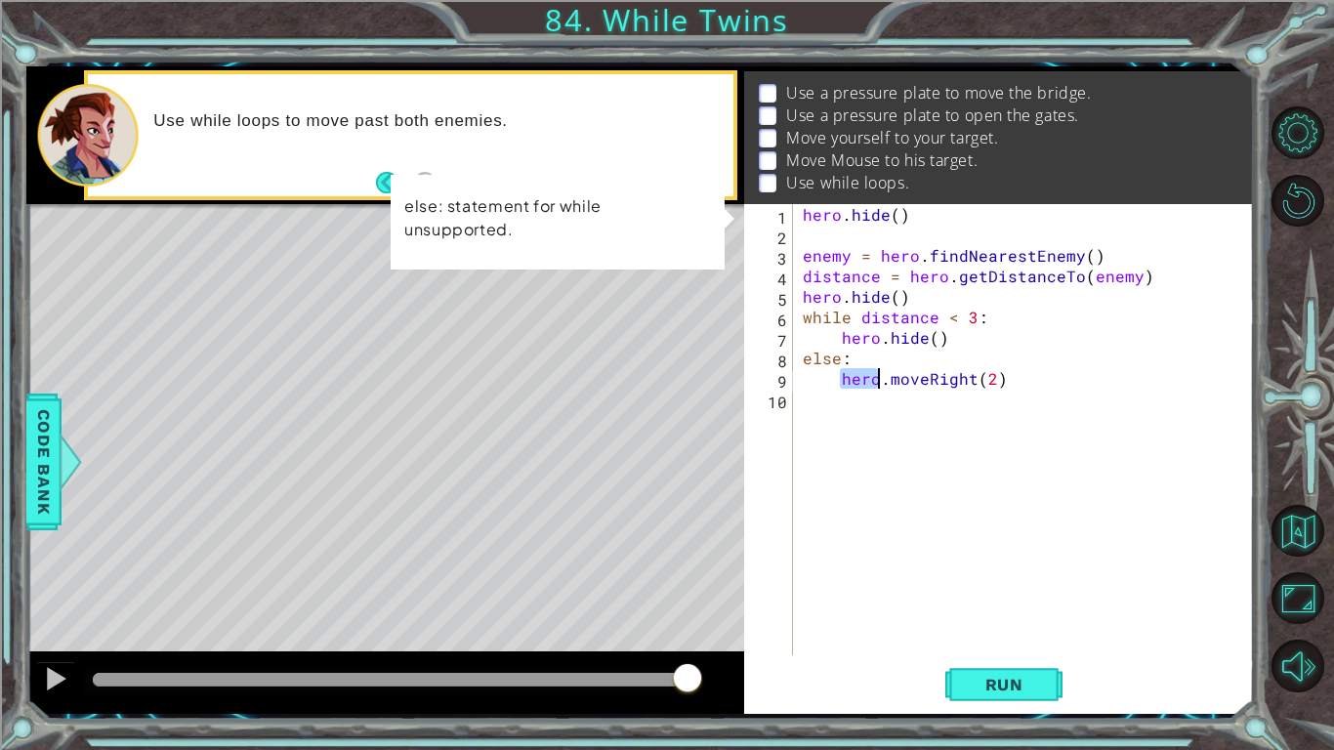
click at [865, 373] on div "hero . hide ( ) enemy = hero . findNearestEnemy ( ) distance = hero . getDistan…" at bounding box center [1029, 450] width 460 height 492
click at [865, 373] on div "hero . hide ( ) enemy = hero . findNearestEnemy ( ) distance = hero . getDistan…" at bounding box center [1024, 429] width 450 height 451
click at [865, 373] on div "hero . hide ( ) enemy = hero . findNearestEnemy ( ) distance = hero . getDistan…" at bounding box center [1029, 450] width 460 height 492
click at [865, 373] on div "hero . hide ( ) enemy = hero . findNearestEnemy ( ) distance = hero . getDistan…" at bounding box center [1024, 429] width 450 height 451
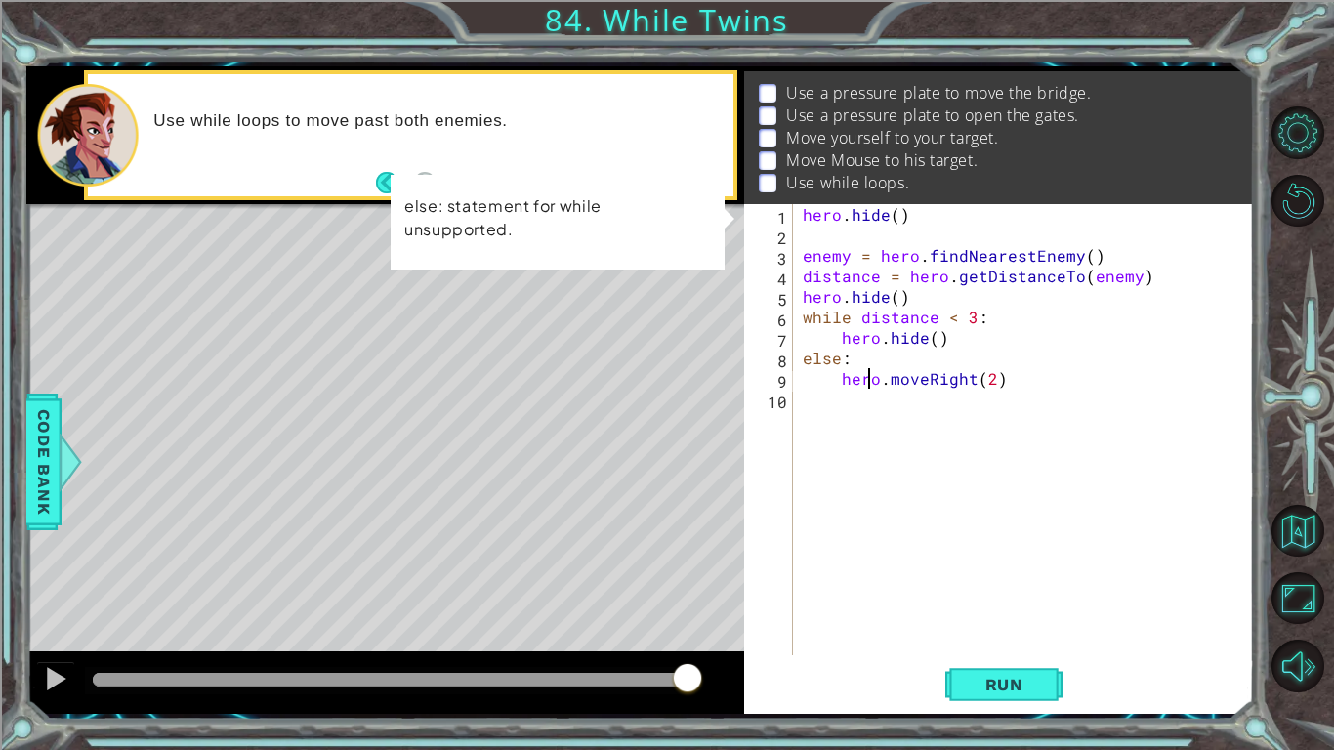
click at [865, 373] on div "hero . hide ( ) enemy = hero . findNearestEnemy ( ) distance = hero . getDistan…" at bounding box center [1029, 450] width 460 height 492
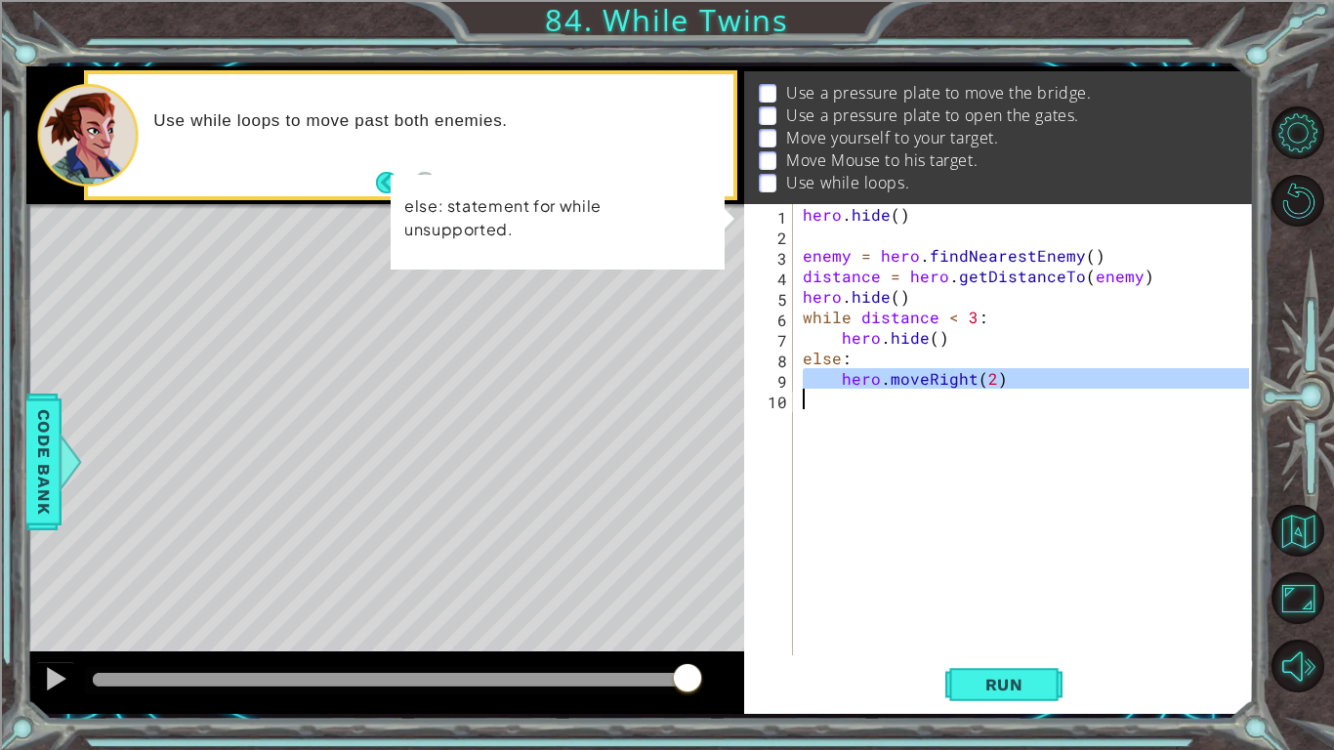
click at [865, 373] on div "hero . hide ( ) enemy = hero . findNearestEnemy ( ) distance = hero . getDistan…" at bounding box center [1024, 429] width 450 height 451
click at [865, 373] on div "hero . hide ( ) enemy = hero . findNearestEnemy ( ) distance = hero . getDistan…" at bounding box center [1029, 450] width 460 height 492
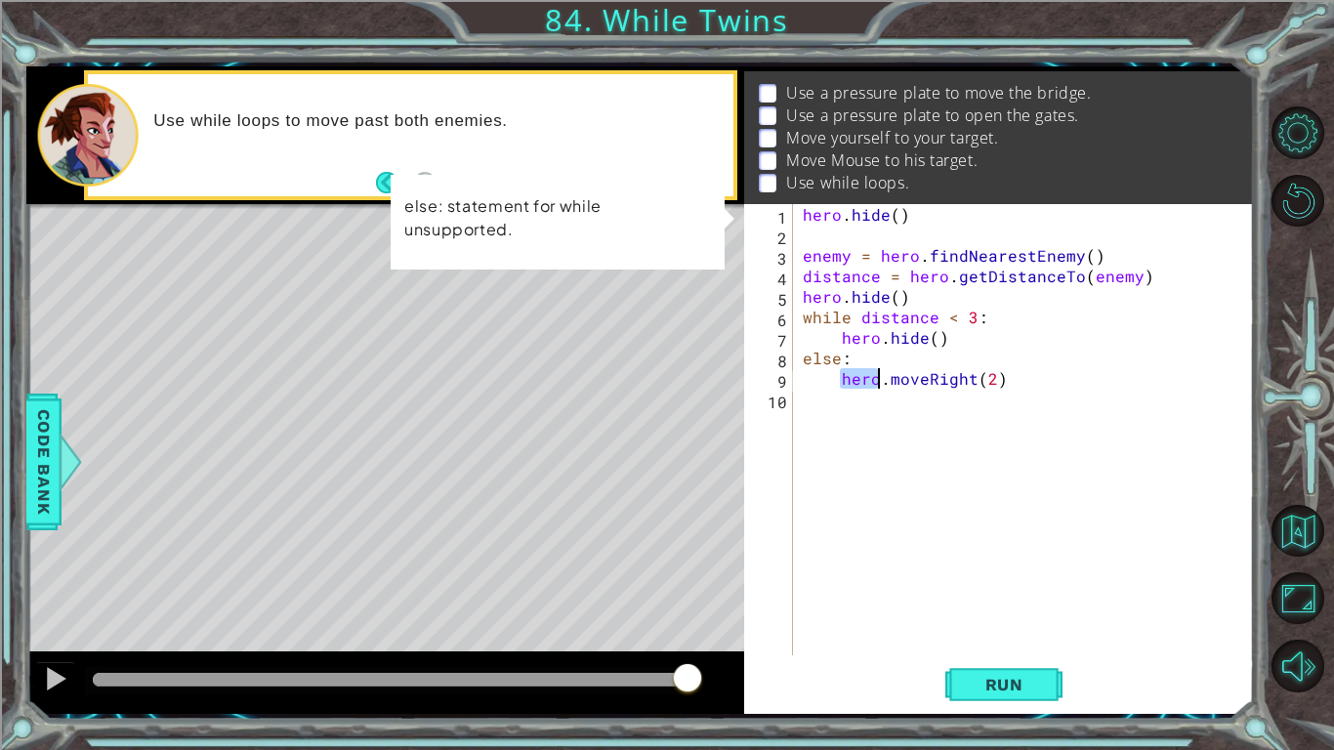
click at [865, 373] on div "hero . hide ( ) enemy = hero . findNearestEnemy ( ) distance = hero . getDistan…" at bounding box center [1029, 450] width 460 height 492
click at [865, 373] on div "hero . hide ( ) enemy = hero . findNearestEnemy ( ) distance = hero . getDistan…" at bounding box center [1024, 429] width 450 height 451
click at [865, 373] on div "hero . hide ( ) enemy = hero . findNearestEnemy ( ) distance = hero . getDistan…" at bounding box center [1029, 450] width 460 height 492
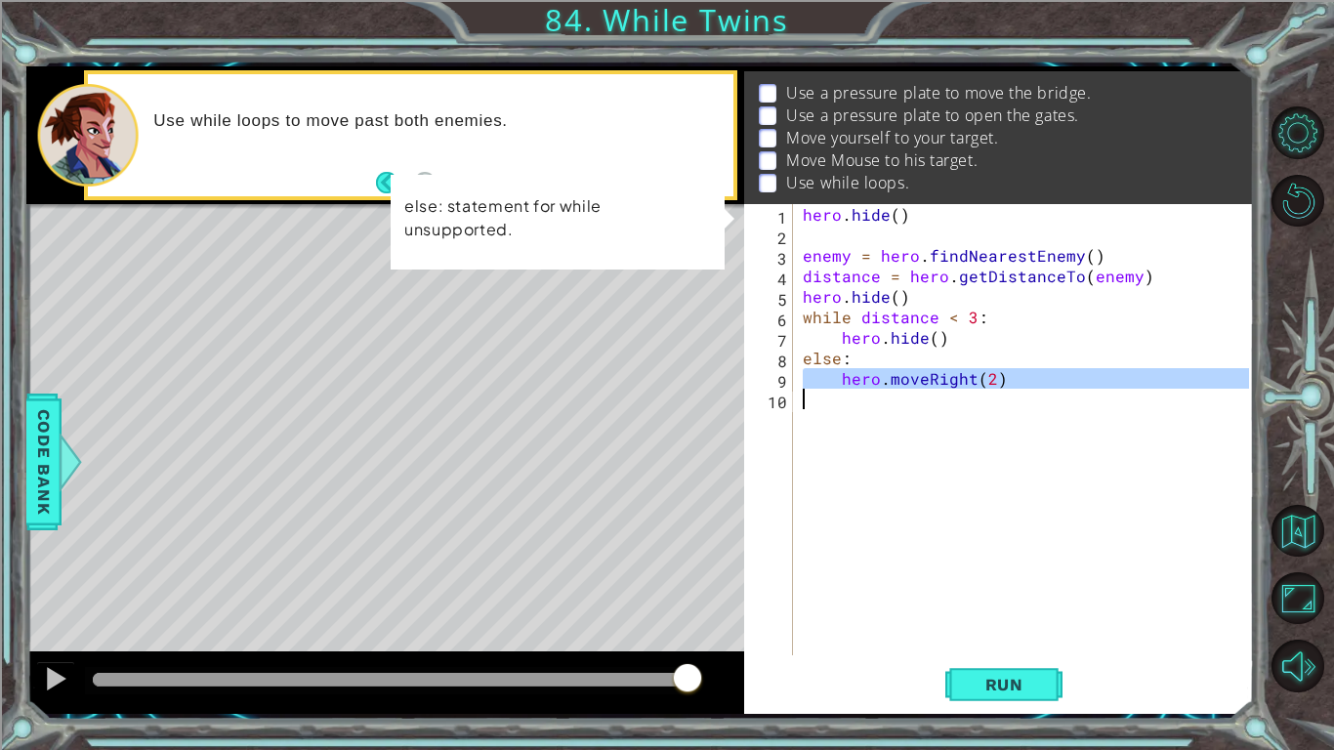
click at [865, 373] on div "hero . hide ( ) enemy = hero . findNearestEnemy ( ) distance = hero . getDistan…" at bounding box center [1024, 429] width 450 height 451
click at [865, 373] on div "hero . hide ( ) enemy = hero . findNearestEnemy ( ) distance = hero . getDistan…" at bounding box center [1029, 450] width 460 height 492
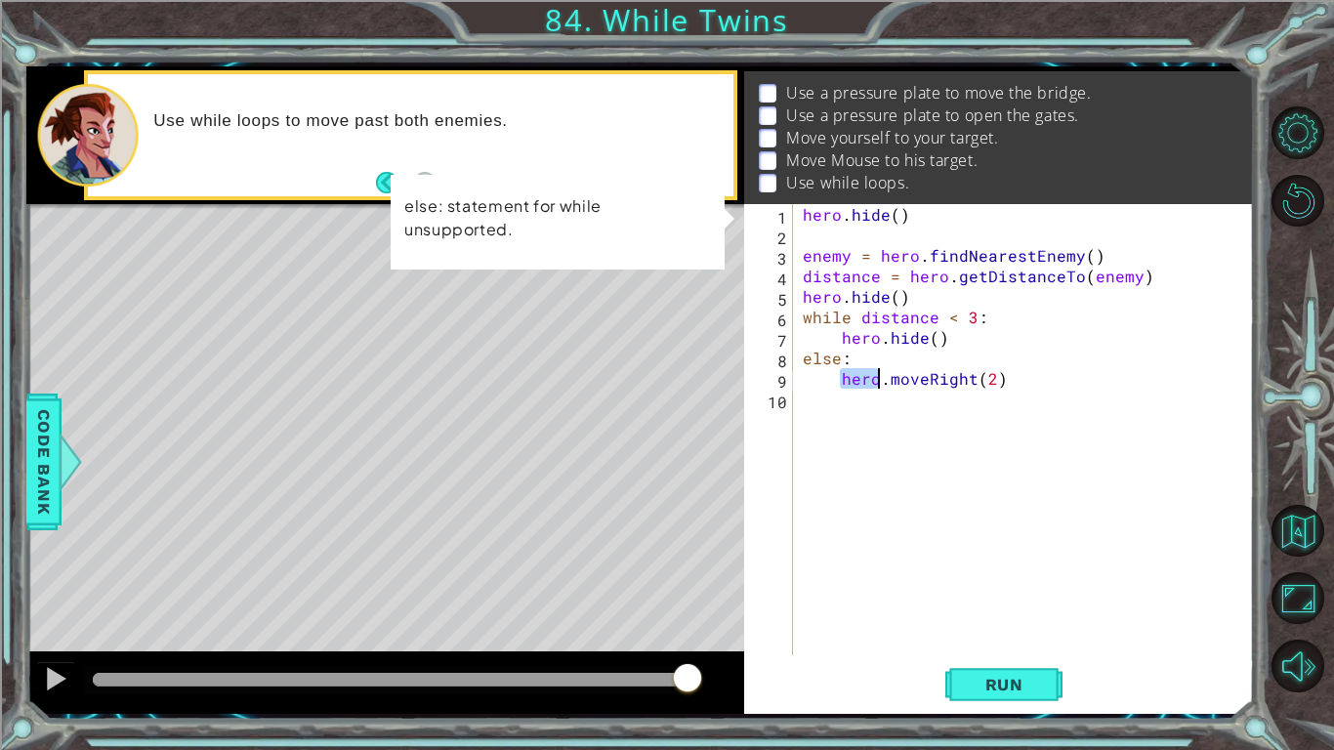
click at [865, 373] on div "hero . hide ( ) enemy = hero . findNearestEnemy ( ) distance = hero . getDistan…" at bounding box center [1029, 450] width 460 height 492
click at [865, 373] on div "hero . hide ( ) enemy = hero . findNearestEnemy ( ) distance = hero . getDistan…" at bounding box center [1024, 429] width 450 height 451
click at [865, 373] on div "hero . hide ( ) enemy = hero . findNearestEnemy ( ) distance = hero . getDistan…" at bounding box center [1029, 450] width 460 height 492
click at [865, 373] on div "hero . hide ( ) enemy = hero . findNearestEnemy ( ) distance = hero . getDistan…" at bounding box center [1024, 429] width 450 height 451
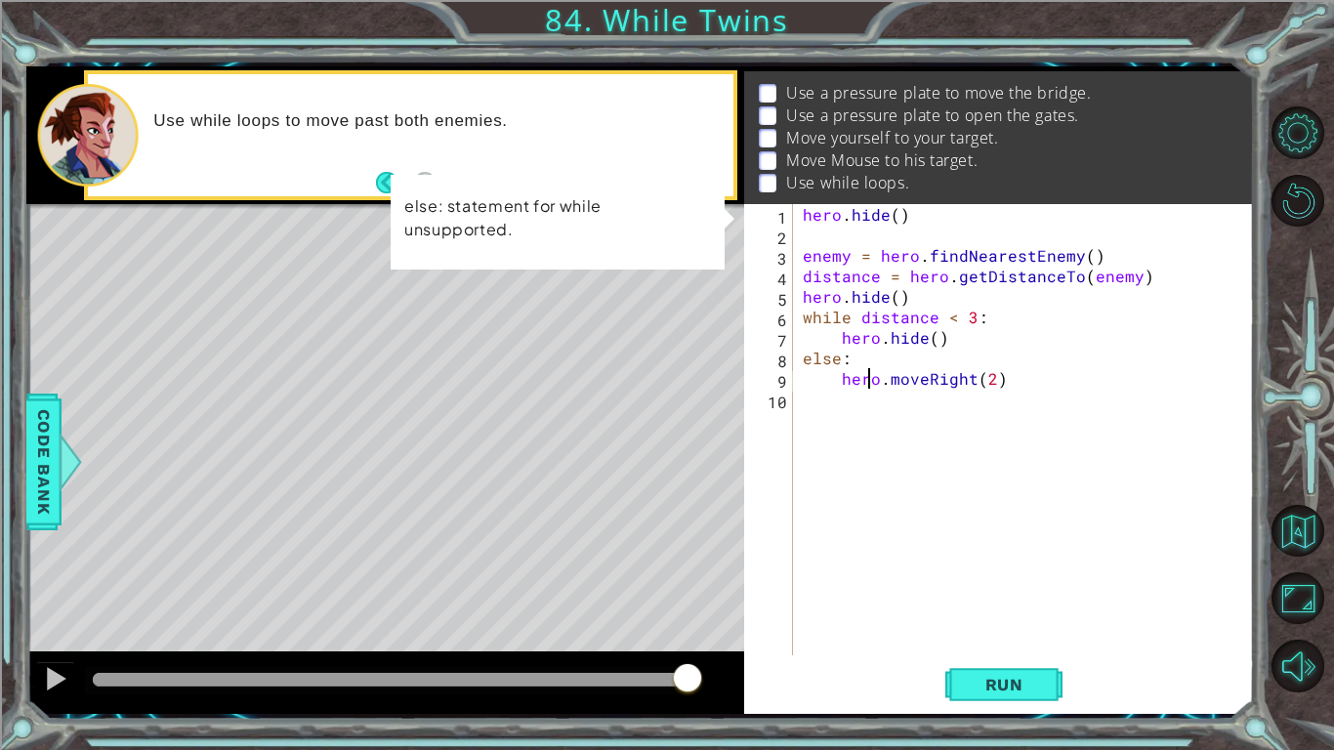
click at [865, 373] on div "hero . hide ( ) enemy = hero . findNearestEnemy ( ) distance = hero . getDistan…" at bounding box center [1029, 450] width 460 height 492
click at [865, 373] on div "hero . hide ( ) enemy = hero . findNearestEnemy ( ) distance = hero . getDistan…" at bounding box center [1024, 429] width 450 height 451
click at [865, 373] on div "hero . hide ( ) enemy = hero . findNearestEnemy ( ) distance = hero . getDistan…" at bounding box center [1029, 450] width 460 height 492
click at [865, 373] on div "hero . hide ( ) enemy = hero . findNearestEnemy ( ) distance = hero . getDistan…" at bounding box center [1024, 429] width 450 height 451
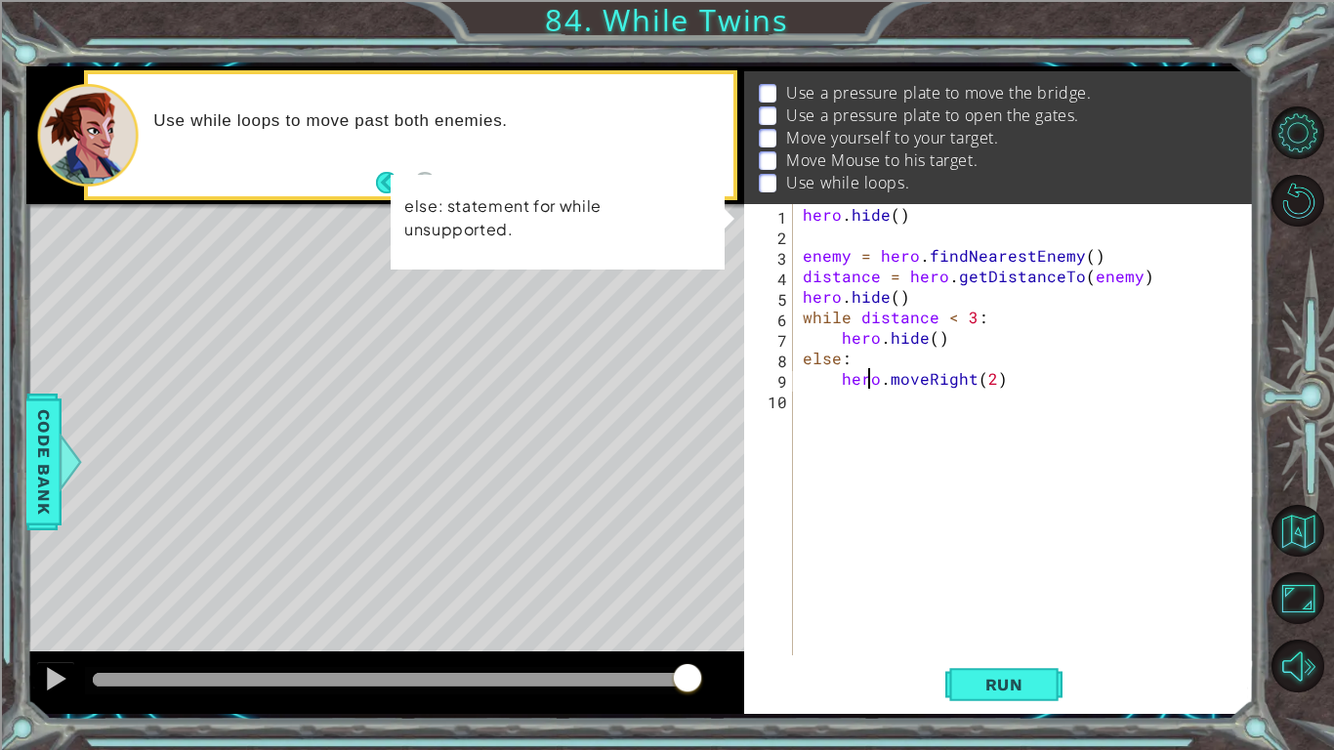
click at [865, 373] on div "hero . hide ( ) enemy = hero . findNearestEnemy ( ) distance = hero . getDistan…" at bounding box center [1029, 450] width 460 height 492
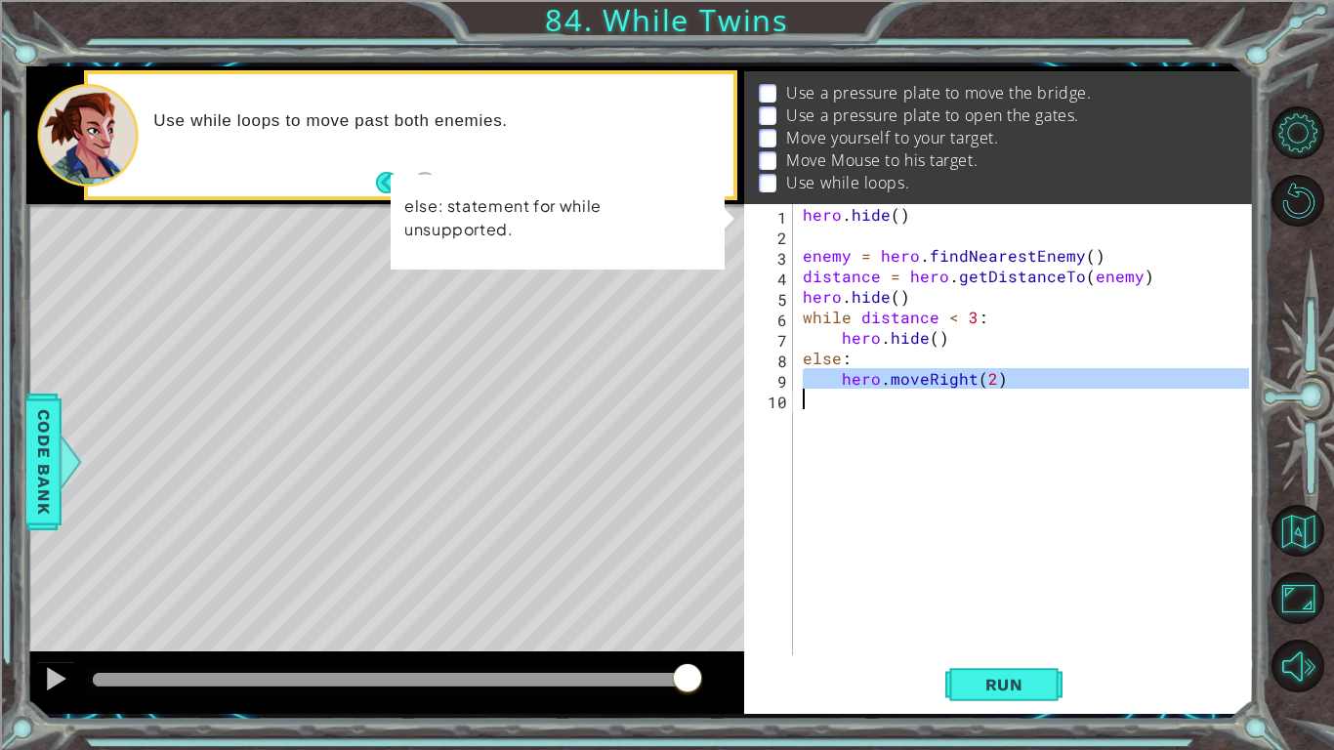
click at [865, 373] on div "hero . hide ( ) enemy = hero . findNearestEnemy ( ) distance = hero . getDistan…" at bounding box center [1024, 429] width 450 height 451
click at [865, 373] on div "hero . hide ( ) enemy = hero . findNearestEnemy ( ) distance = hero . getDistan…" at bounding box center [1029, 450] width 460 height 492
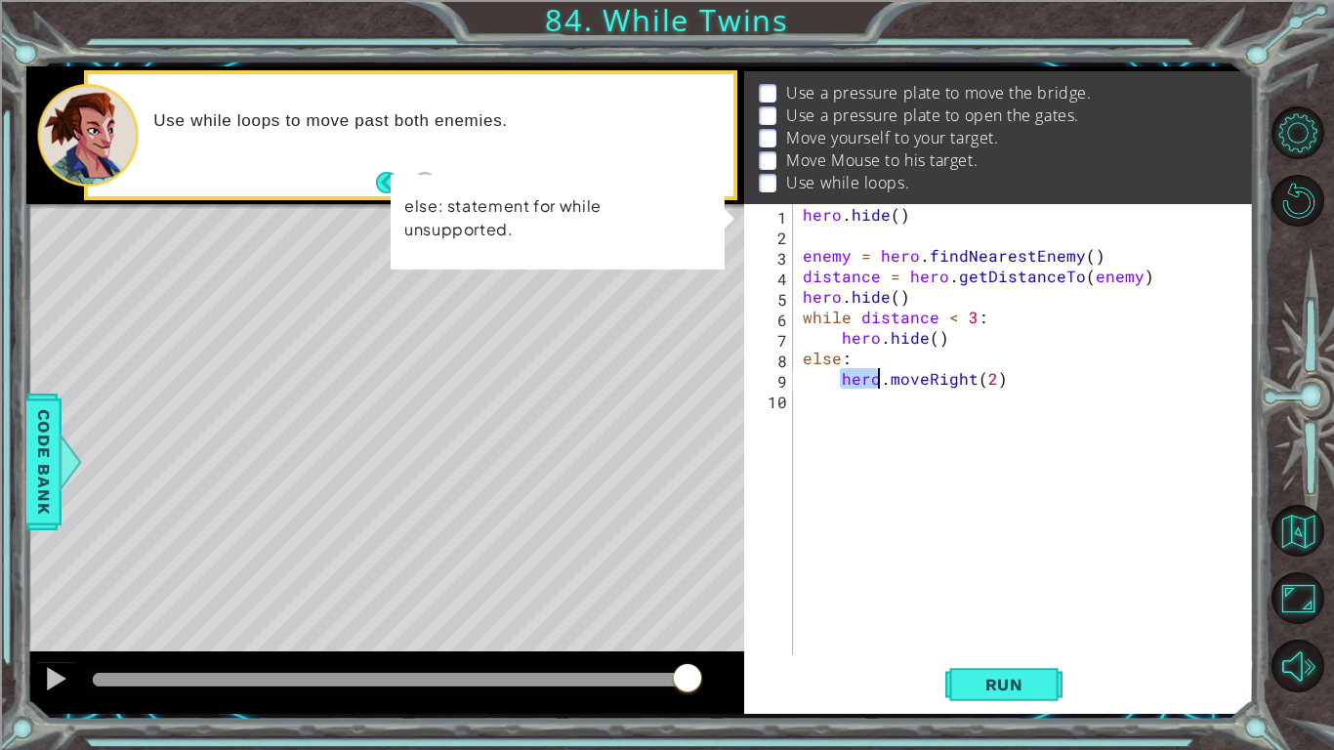
click at [865, 373] on div "hero . hide ( ) enemy = hero . findNearestEnemy ( ) distance = hero . getDistan…" at bounding box center [1029, 450] width 460 height 492
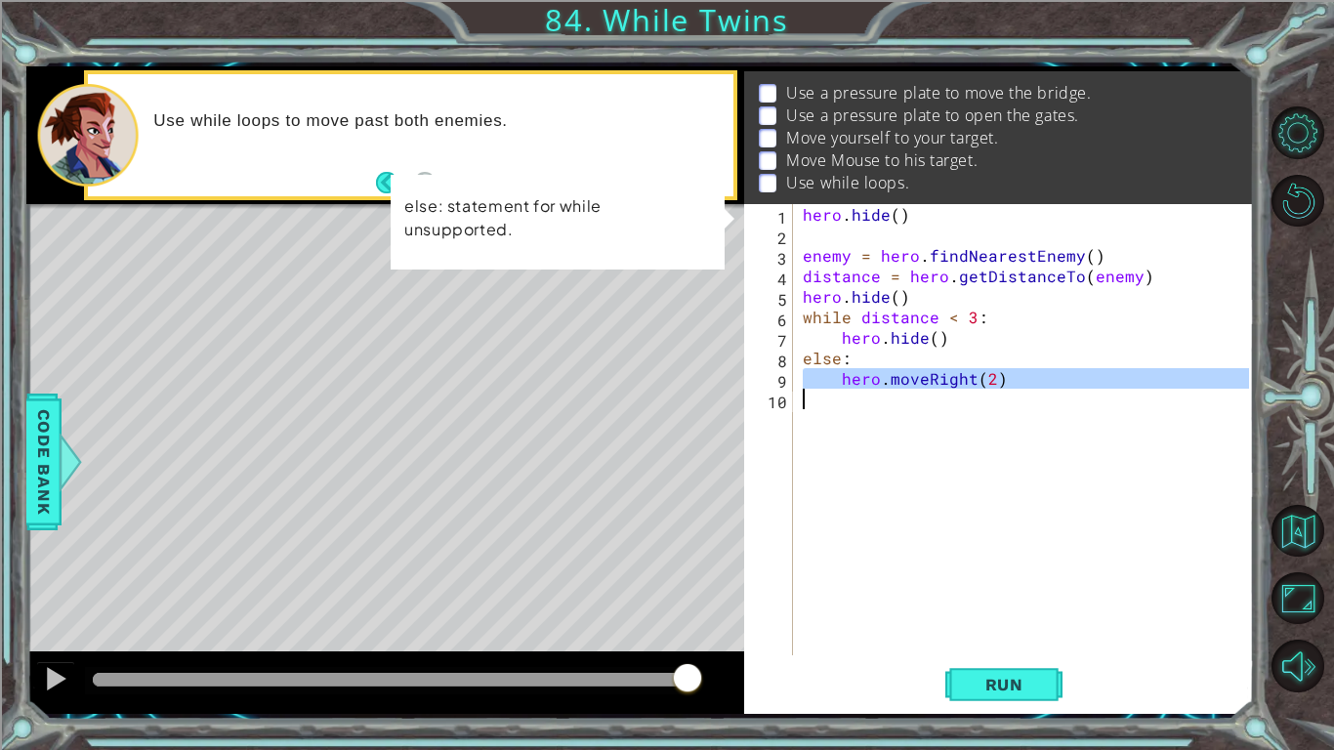
click at [865, 373] on div "hero . hide ( ) enemy = hero . findNearestEnemy ( ) distance = hero . getDistan…" at bounding box center [1024, 429] width 450 height 451
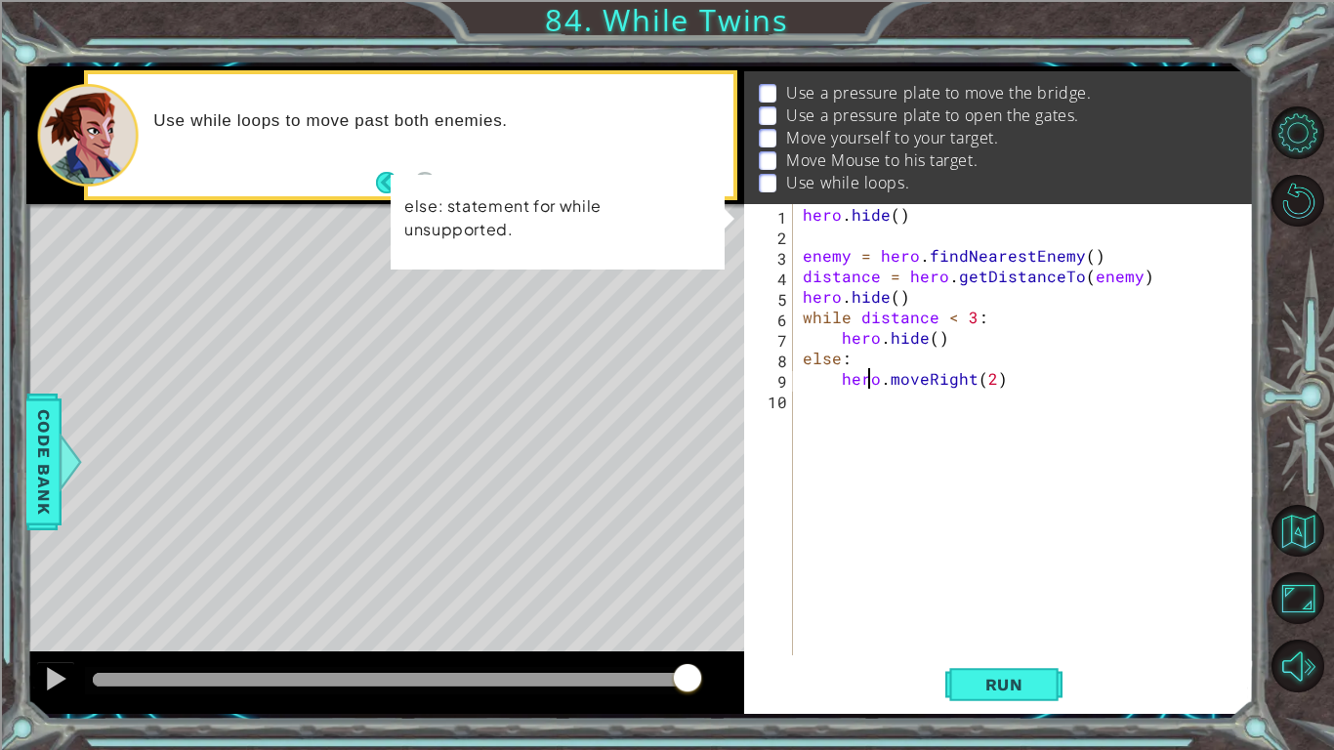
click at [865, 373] on div "hero . hide ( ) enemy = hero . findNearestEnemy ( ) distance = hero . getDistan…" at bounding box center [1029, 450] width 460 height 492
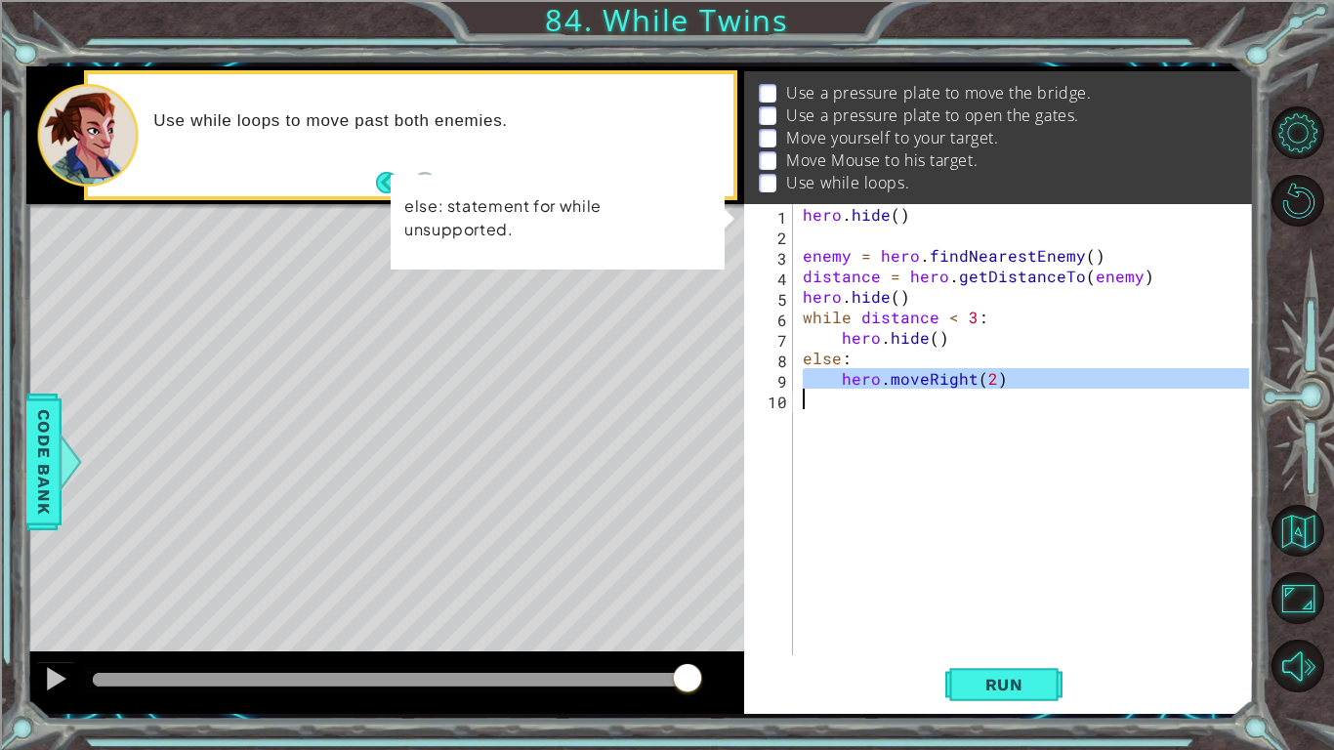
click at [865, 373] on div "hero . hide ( ) enemy = hero . findNearestEnemy ( ) distance = hero . getDistan…" at bounding box center [1024, 429] width 450 height 451
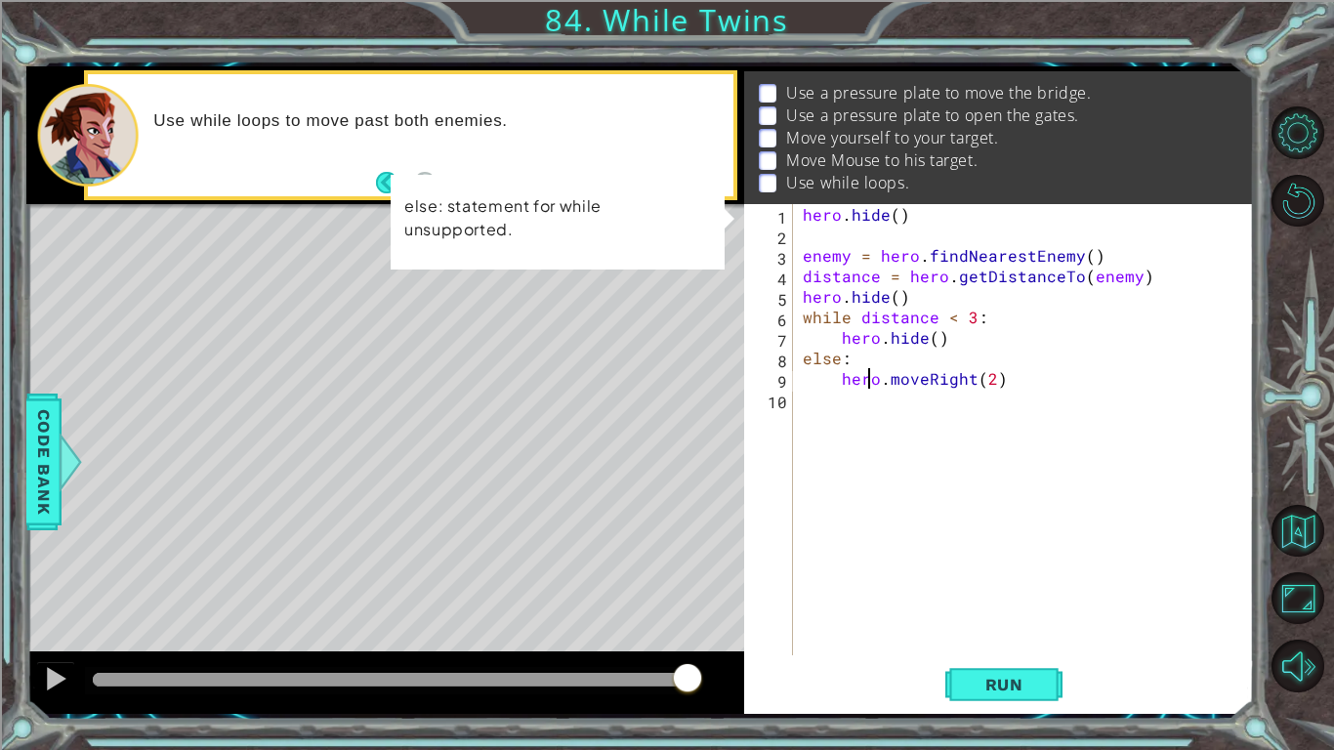
click at [865, 373] on div "hero . hide ( ) enemy = hero . findNearestEnemy ( ) distance = hero . getDistan…" at bounding box center [1029, 450] width 460 height 492
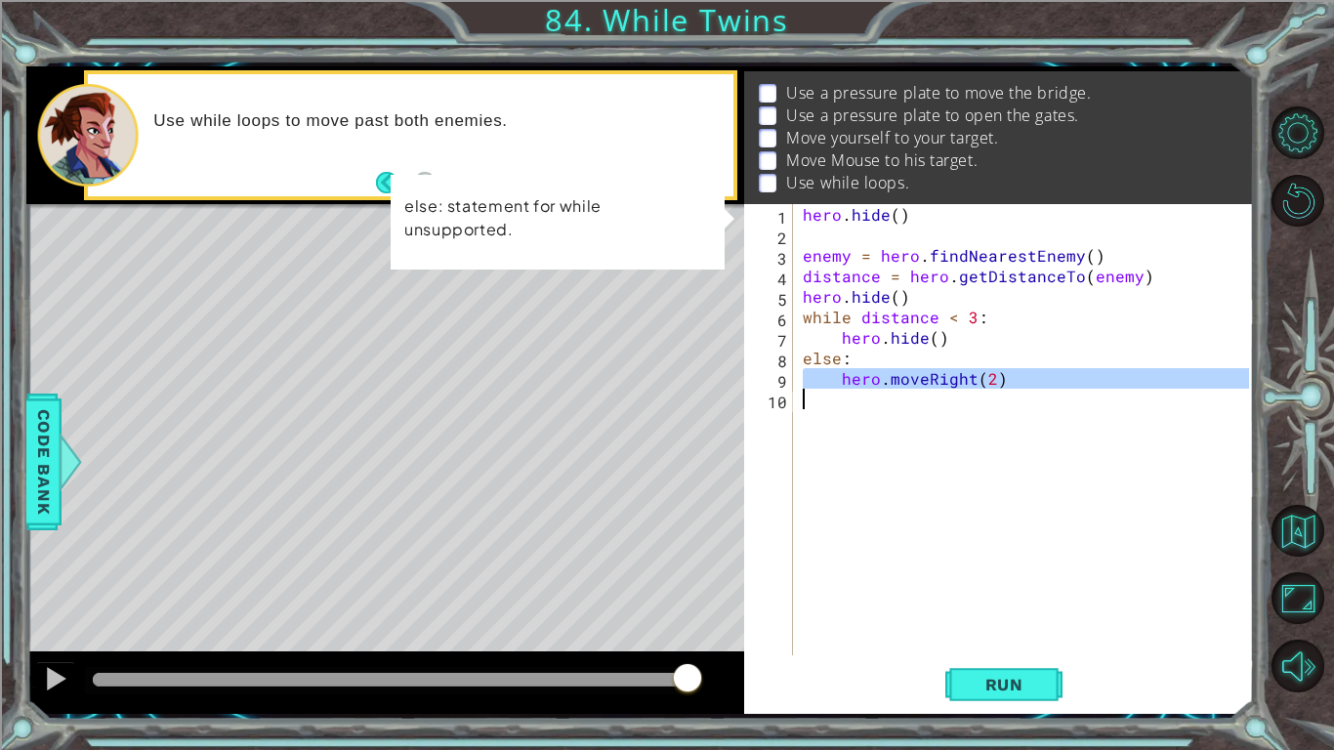
click at [865, 373] on div "hero . hide ( ) enemy = hero . findNearestEnemy ( ) distance = hero . getDistan…" at bounding box center [1024, 429] width 450 height 451
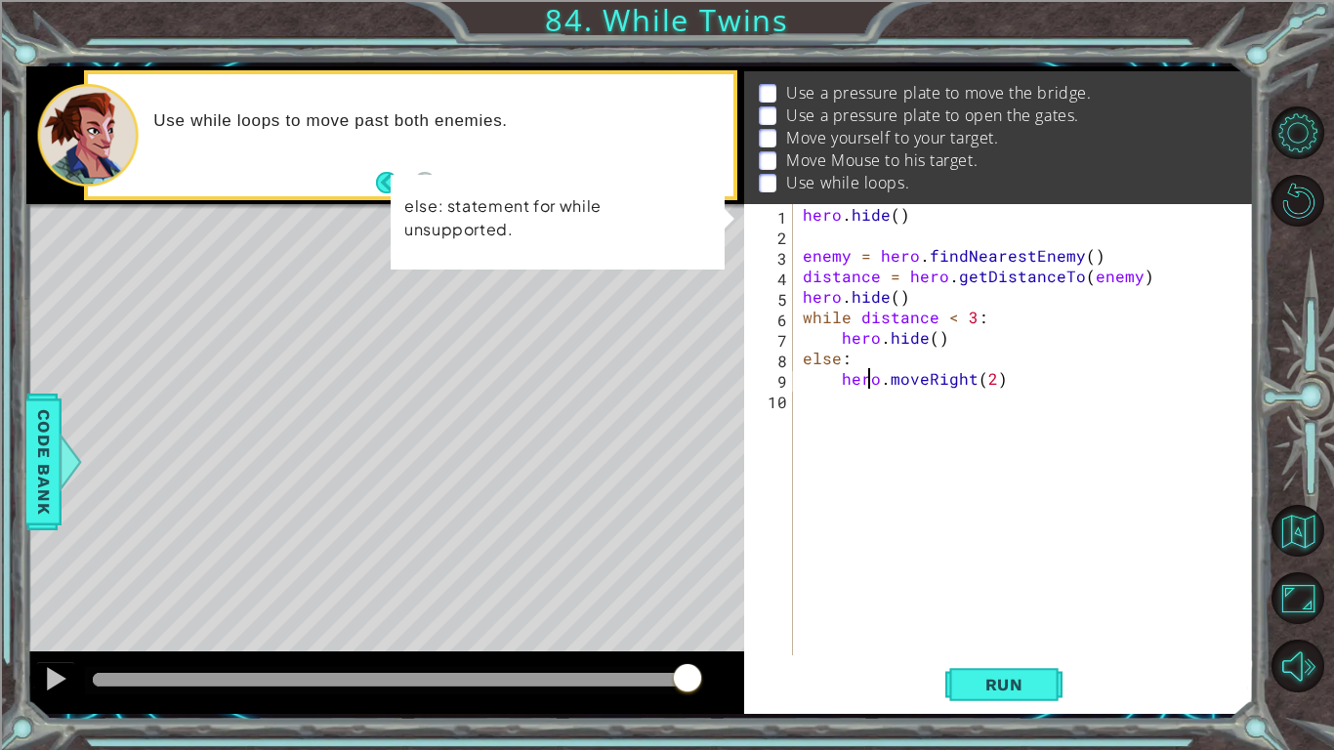
click at [865, 373] on div "hero . hide ( ) enemy = hero . findNearestEnemy ( ) distance = hero . getDistan…" at bounding box center [1029, 450] width 460 height 492
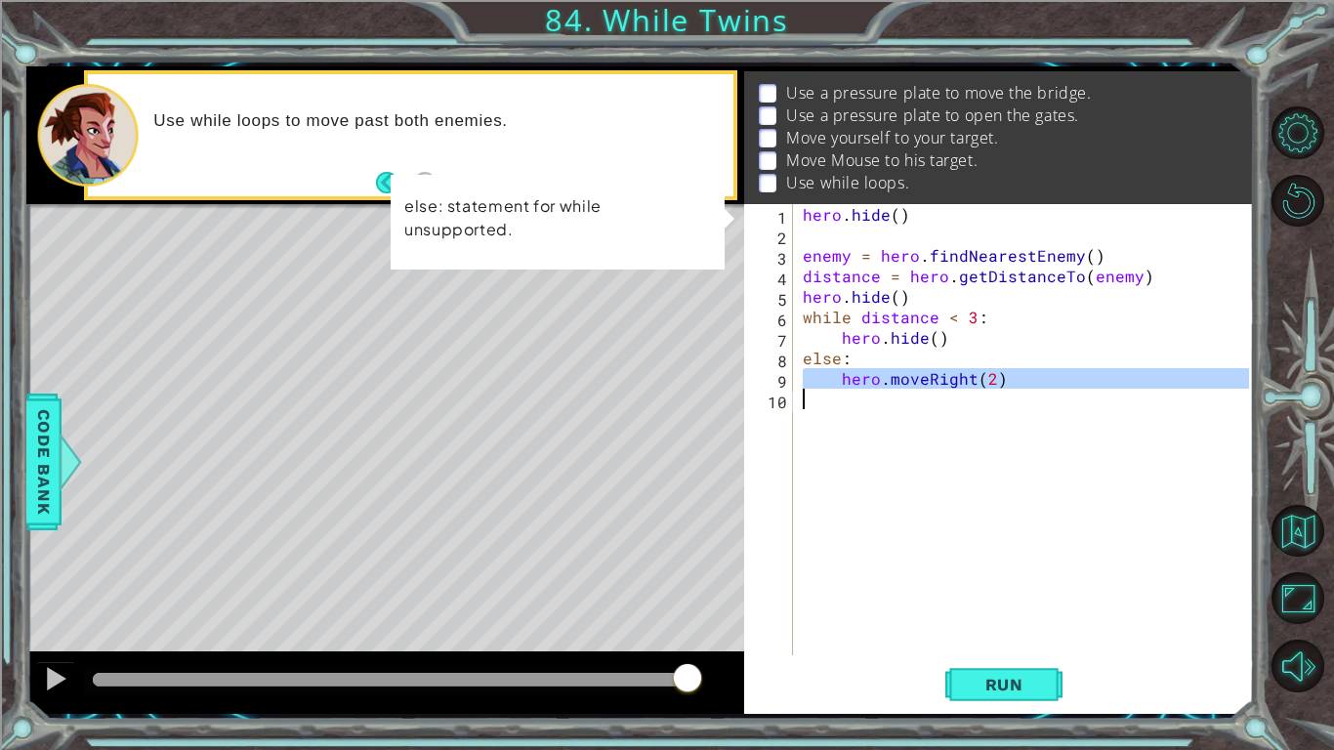
click at [865, 373] on div "hero . hide ( ) enemy = hero . findNearestEnemy ( ) distance = hero . getDistan…" at bounding box center [1024, 429] width 450 height 451
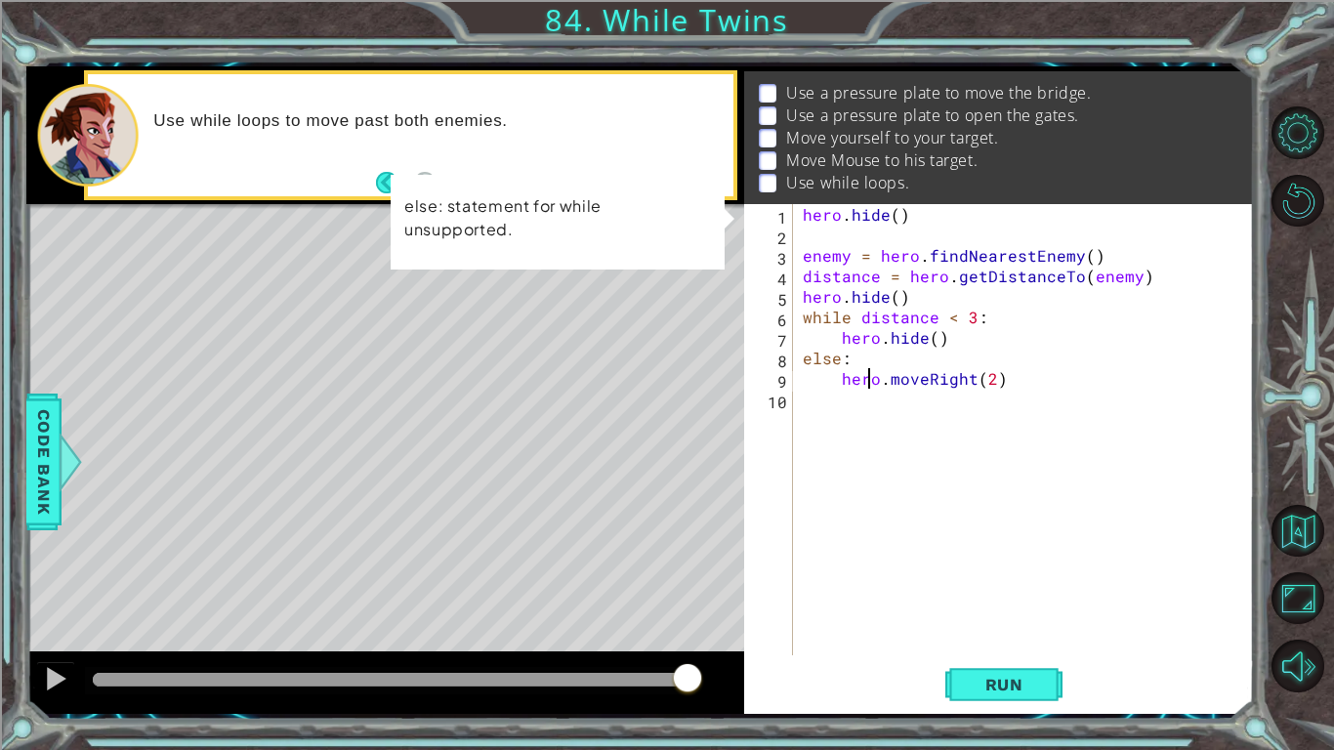
click at [865, 373] on div "hero . hide ( ) enemy = hero . findNearestEnemy ( ) distance = hero . getDistan…" at bounding box center [1029, 450] width 460 height 492
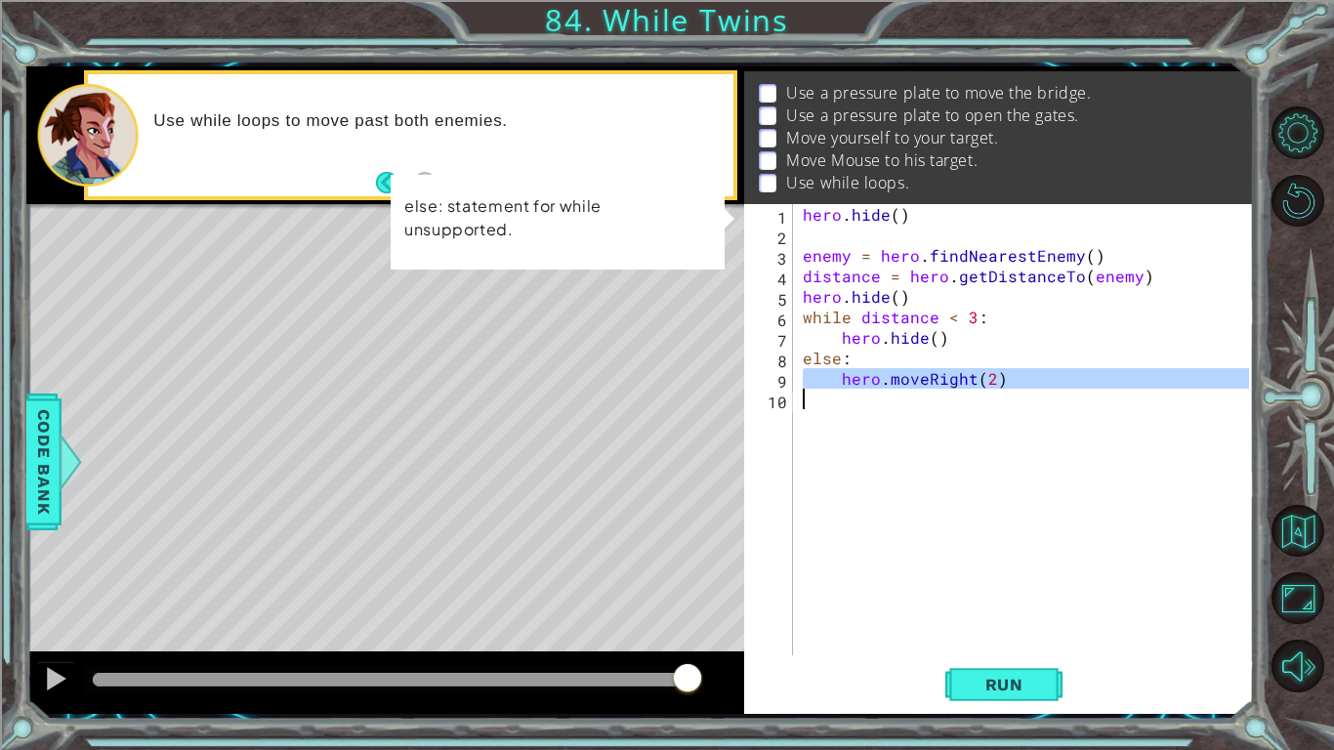
click at [865, 373] on div "hero . hide ( ) enemy = hero . findNearestEnemy ( ) distance = hero . getDistan…" at bounding box center [1024, 429] width 450 height 451
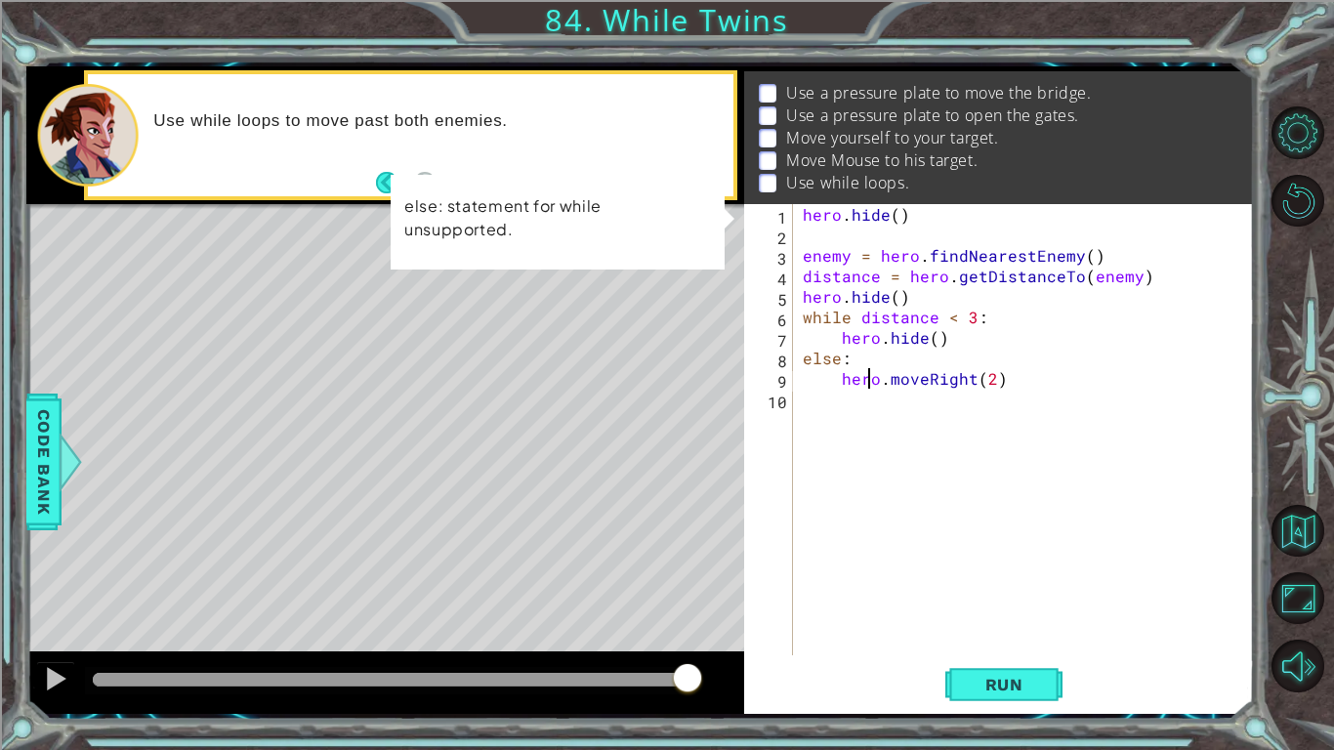
click at [865, 373] on div "hero . hide ( ) enemy = hero . findNearestEnemy ( ) distance = hero . getDistan…" at bounding box center [1029, 450] width 460 height 492
click at [865, 373] on div "hero . hide ( ) enemy = hero . findNearestEnemy ( ) distance = hero . getDistan…" at bounding box center [1024, 429] width 450 height 451
click at [962, 315] on div "hero . hide ( ) enemy = hero . findNearestEnemy ( ) distance = hero . getDistan…" at bounding box center [1029, 450] width 460 height 492
click at [969, 316] on div "hero . hide ( ) enemy = hero . findNearestEnemy ( ) distance = hero . getDistan…" at bounding box center [1029, 450] width 460 height 492
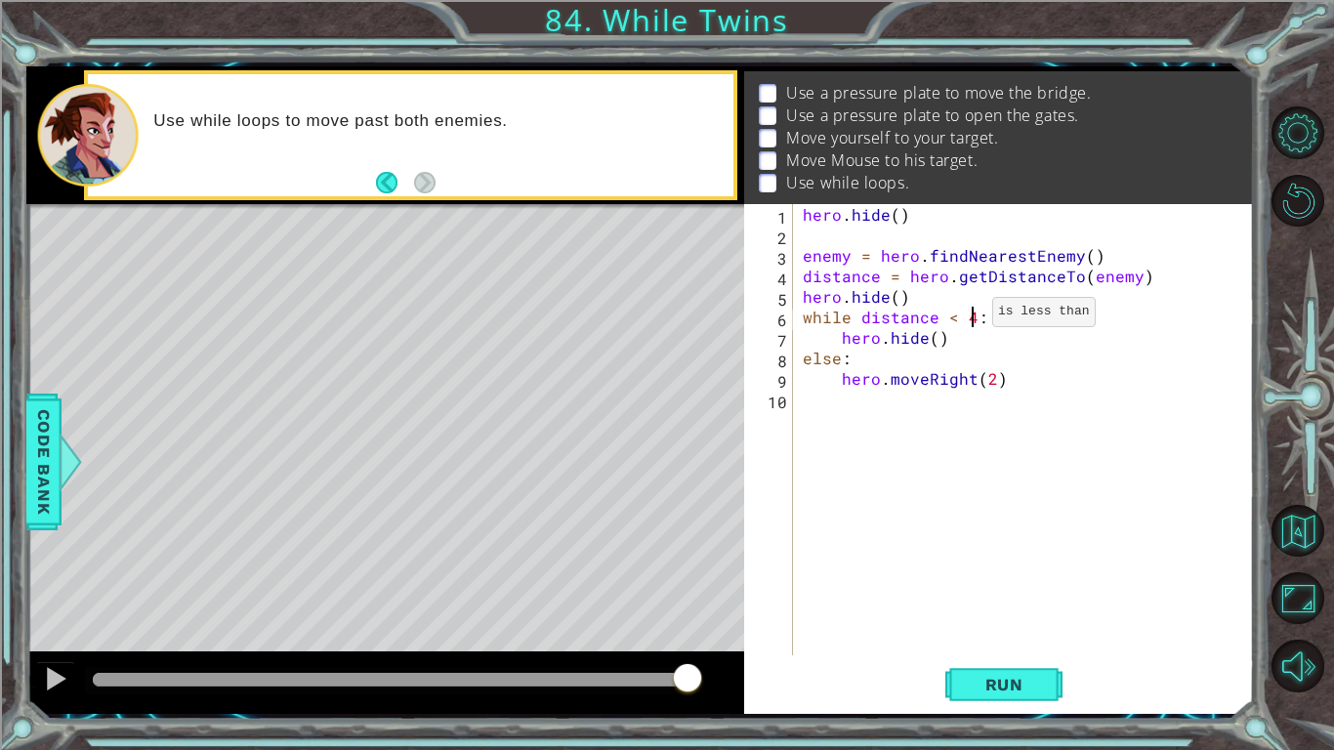
scroll to position [0, 10]
type textarea "while distance < 4:"
click at [992, 631] on button "Run" at bounding box center [1004, 684] width 117 height 51
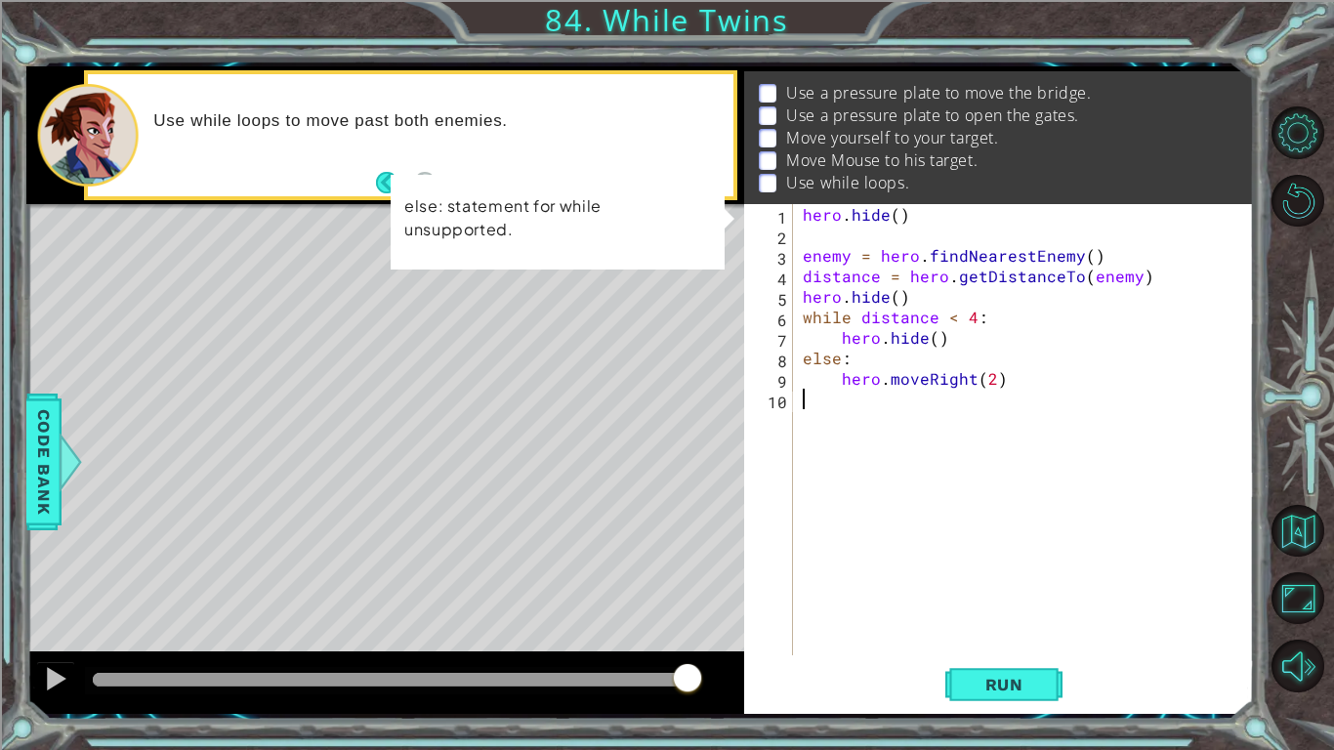
click at [882, 527] on div "hero . hide ( ) enemy = hero . findNearestEnemy ( ) distance = hero . getDistan…" at bounding box center [1029, 450] width 460 height 492
click at [1027, 339] on div "hero . hide ( ) enemy = hero . findNearestEnemy ( ) distance = hero . getDistan…" at bounding box center [1029, 450] width 460 height 492
type textarea "hero.hide()"
click at [829, 390] on div "hero . hide ( ) enemy = hero . findNearestEnemy ( ) distance = hero . getDistan…" at bounding box center [1029, 450] width 460 height 492
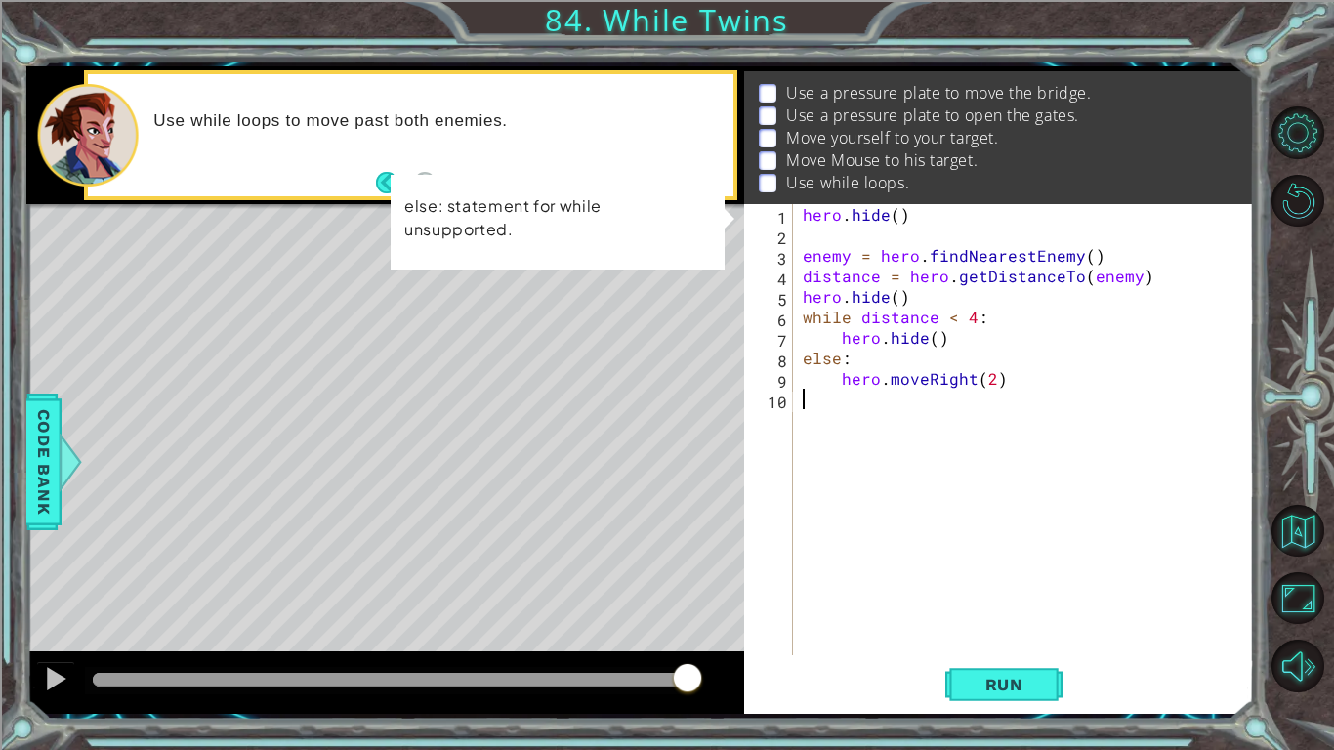
click at [829, 390] on div "hero . hide ( ) enemy = hero . findNearestEnemy ( ) distance = hero . getDistan…" at bounding box center [1029, 450] width 460 height 492
click at [864, 313] on div "hero . hide ( ) enemy = hero . findNearestEnemy ( ) distance = hero . getDistan…" at bounding box center [1029, 450] width 460 height 492
click at [1008, 271] on div "hero . hide ( ) enemy = hero . findNearestEnemy ( ) distance = hero . getDistan…" at bounding box center [1029, 450] width 460 height 492
click at [941, 368] on div "hero . hide ( ) enemy = hero . findNearestEnemy ( ) distance = hero . getDistan…" at bounding box center [1029, 450] width 460 height 492
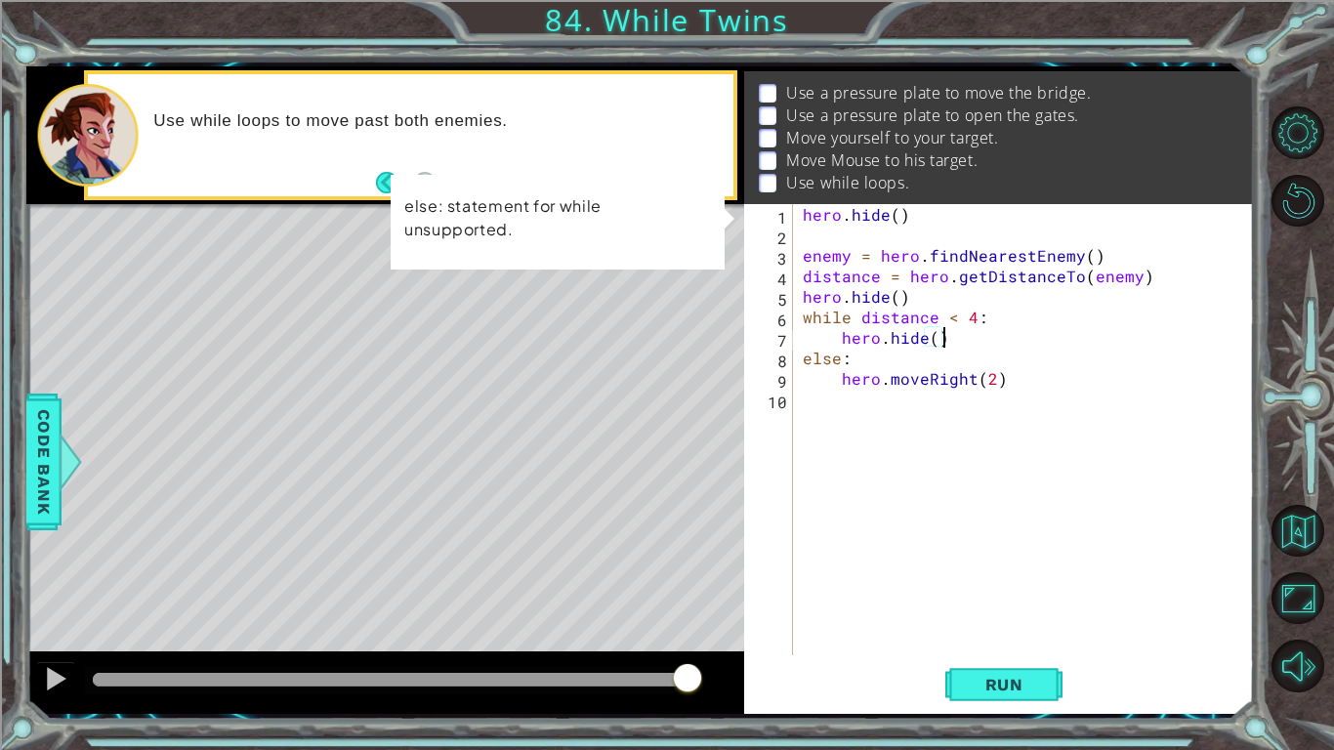
click at [947, 329] on div "hero . hide ( ) enemy = hero . findNearestEnemy ( ) distance = hero . getDistan…" at bounding box center [1029, 450] width 460 height 492
click at [965, 325] on div "hero . hide ( ) enemy = hero . findNearestEnemy ( ) distance = hero . getDistan…" at bounding box center [1029, 450] width 460 height 492
click at [968, 323] on div "hero . hide ( ) enemy = hero . findNearestEnemy ( ) distance = hero . getDistan…" at bounding box center [1029, 450] width 460 height 492
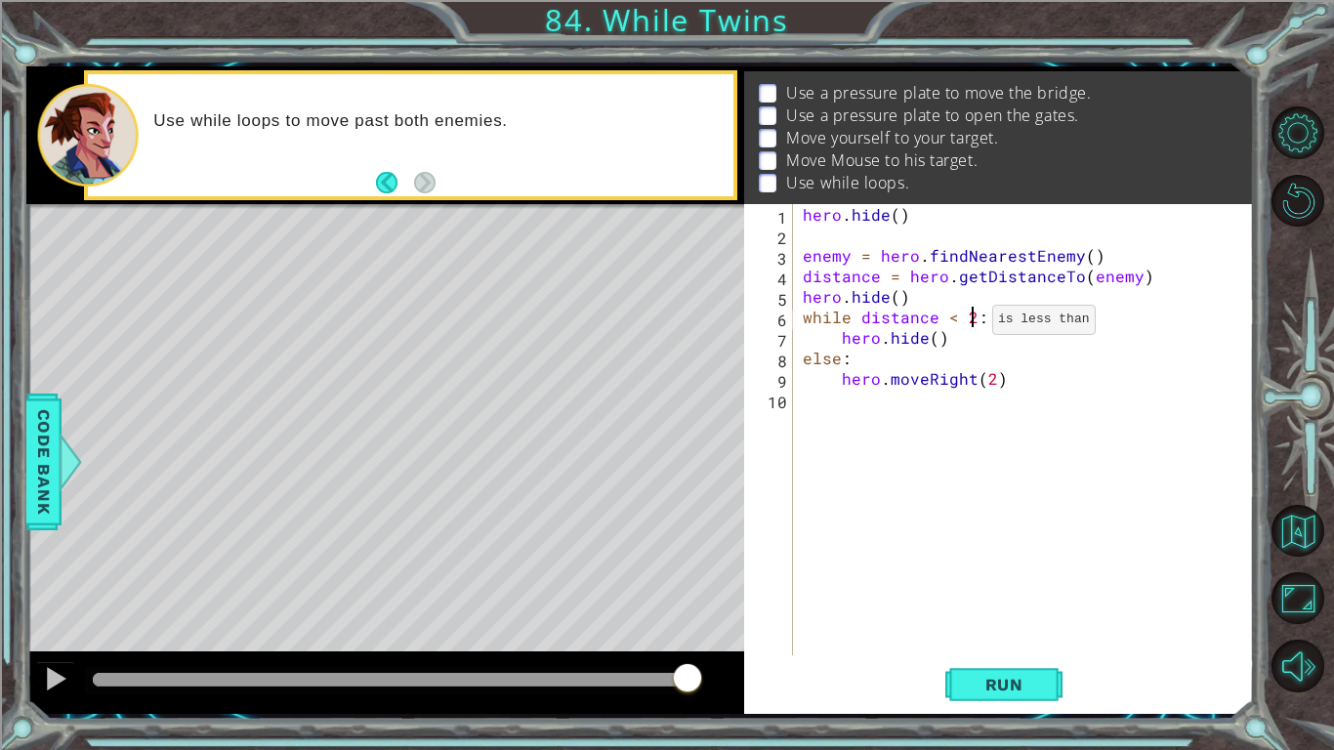
scroll to position [0, 10]
click at [918, 347] on div "hero . hide ( ) enemy = hero . findNearestEnemy ( ) distance = hero . getDistan…" at bounding box center [1029, 450] width 460 height 492
click at [976, 320] on div "hero . hide ( ) enemy = hero . findNearestEnemy ( ) distance = hero . getDistan…" at bounding box center [1029, 450] width 460 height 492
type textarea "while distance < 2:"
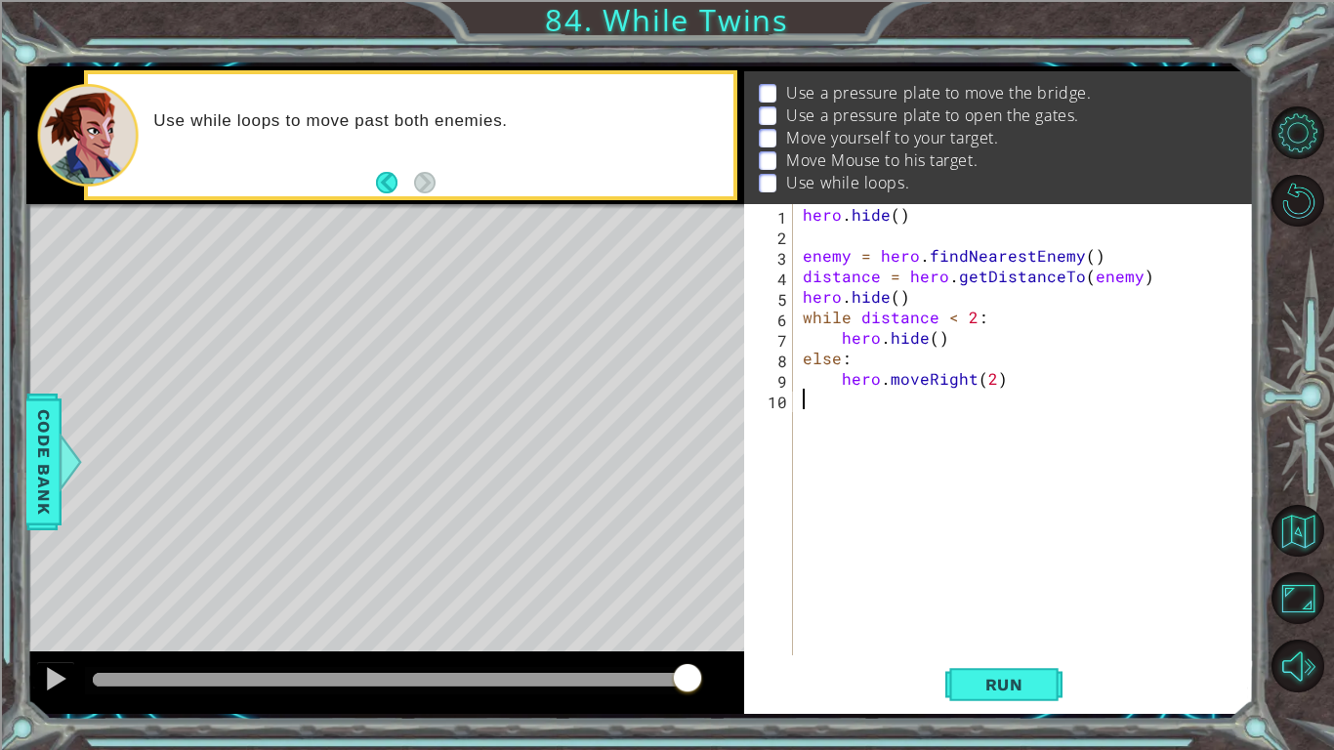
click at [986, 602] on div "hero . hide ( ) enemy = hero . findNearestEnemy ( ) distance = hero . getDistan…" at bounding box center [1029, 450] width 460 height 492
click at [993, 631] on button "Run" at bounding box center [1004, 684] width 117 height 51
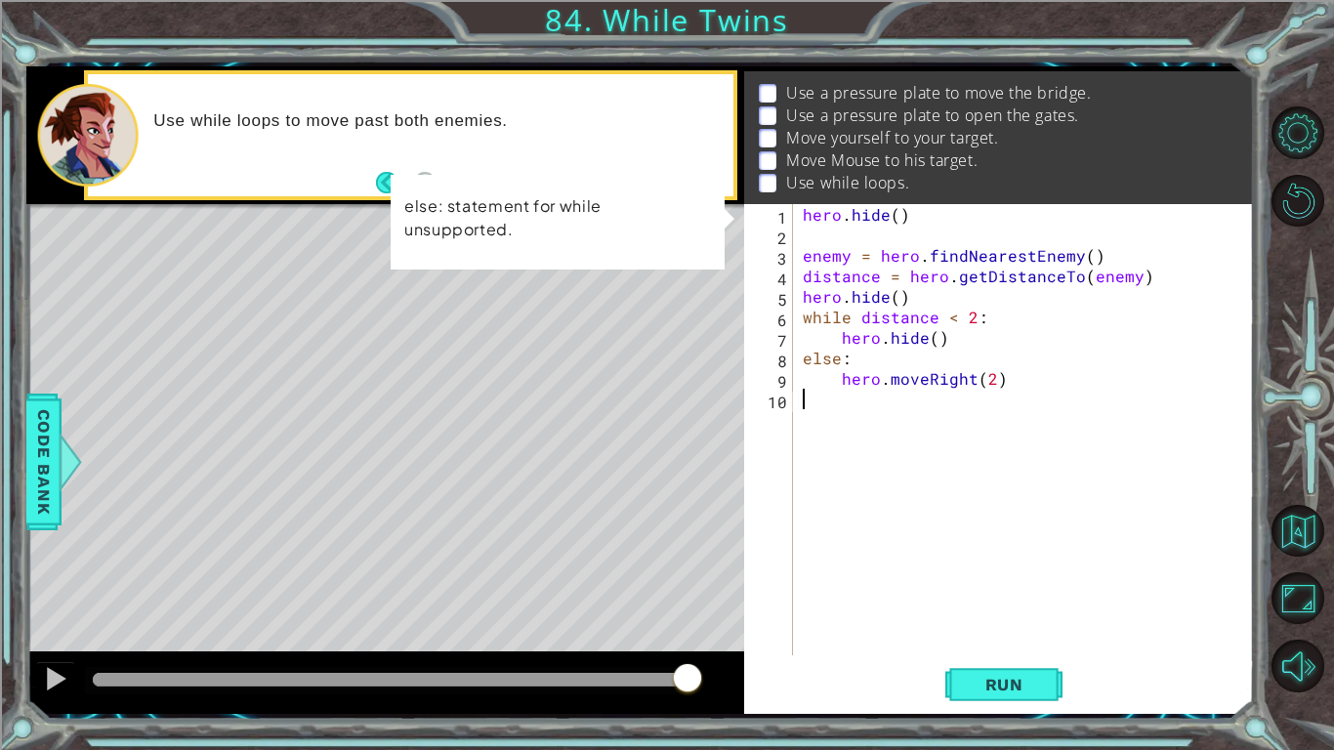
click at [859, 139] on p "Move yourself to your target." at bounding box center [892, 137] width 212 height 21
type textarea "enemy = hero.findNearestEnemy()"
click at [948, 263] on div "hero . hide ( ) enemy = hero . findNearestEnemy ( ) distance = hero . getDistan…" at bounding box center [1029, 450] width 460 height 492
click at [936, 263] on div "hero . hide ( ) enemy = hero . findNearestEnemy ( ) distance = hero . getDistan…" at bounding box center [1029, 450] width 460 height 492
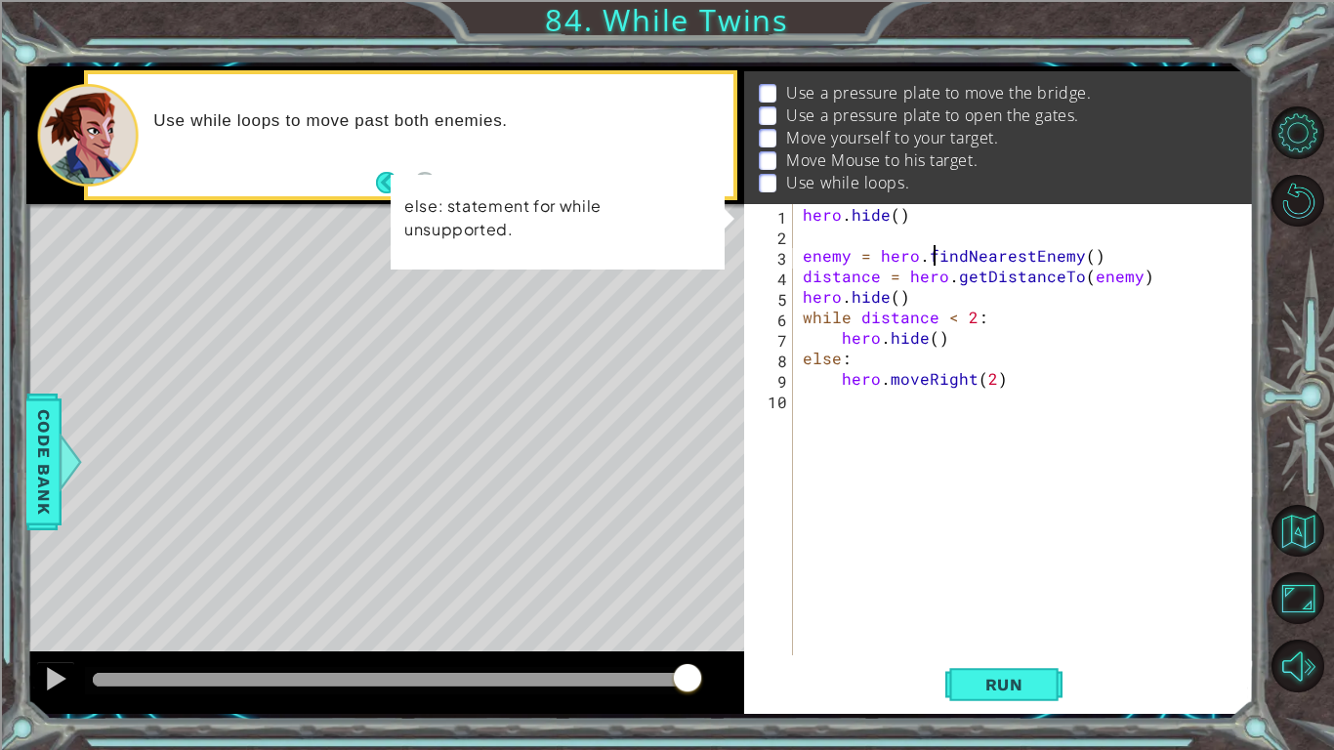
click at [936, 263] on div "hero . hide ( ) enemy = hero . findNearestEnemy ( ) distance = hero . getDistan…" at bounding box center [1029, 450] width 460 height 492
click at [821, 493] on div "hero . hide ( ) enemy = hero . findNearestEnemy ( ) distance = hero . getDistan…" at bounding box center [1029, 450] width 460 height 492
click at [1048, 458] on div "hero . hide ( ) enemy = hero . findNearestEnemy ( ) distance = hero . getDistan…" at bounding box center [1029, 450] width 460 height 492
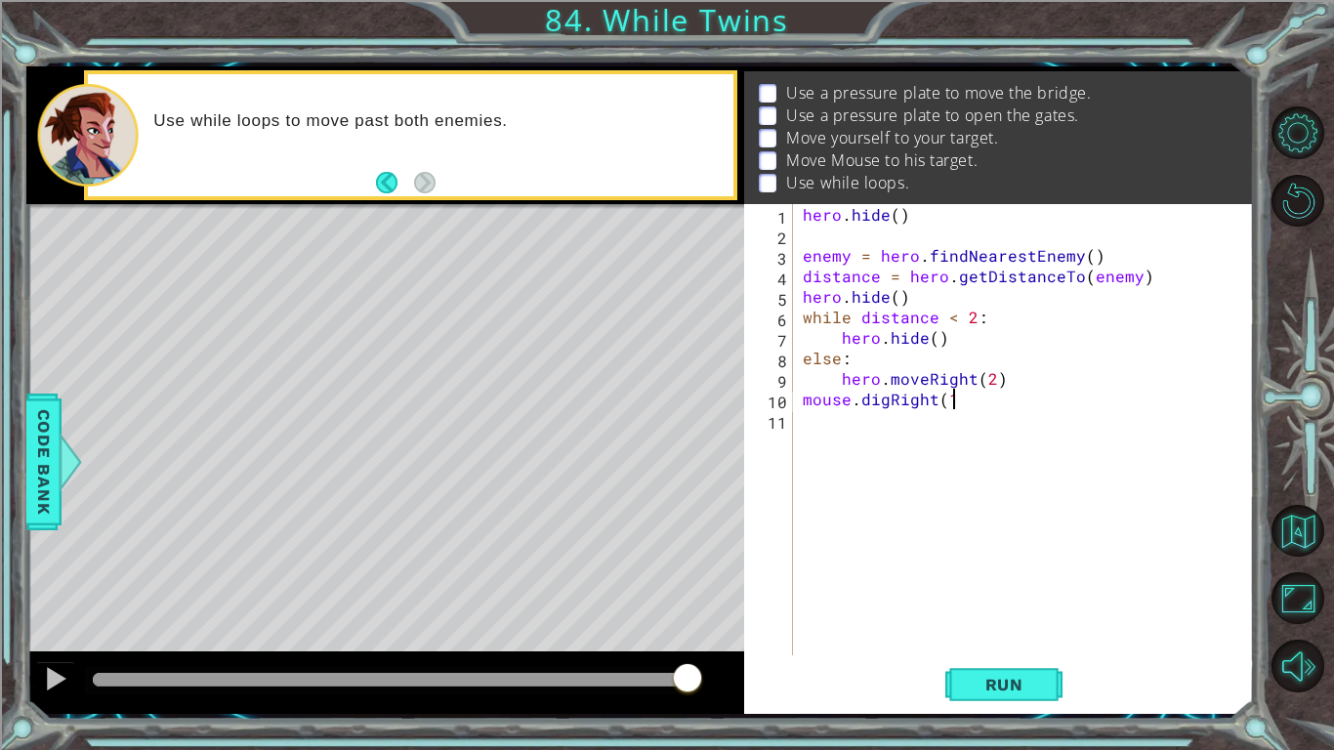
scroll to position [0, 9]
click at [975, 631] on button "Run" at bounding box center [1004, 684] width 117 height 51
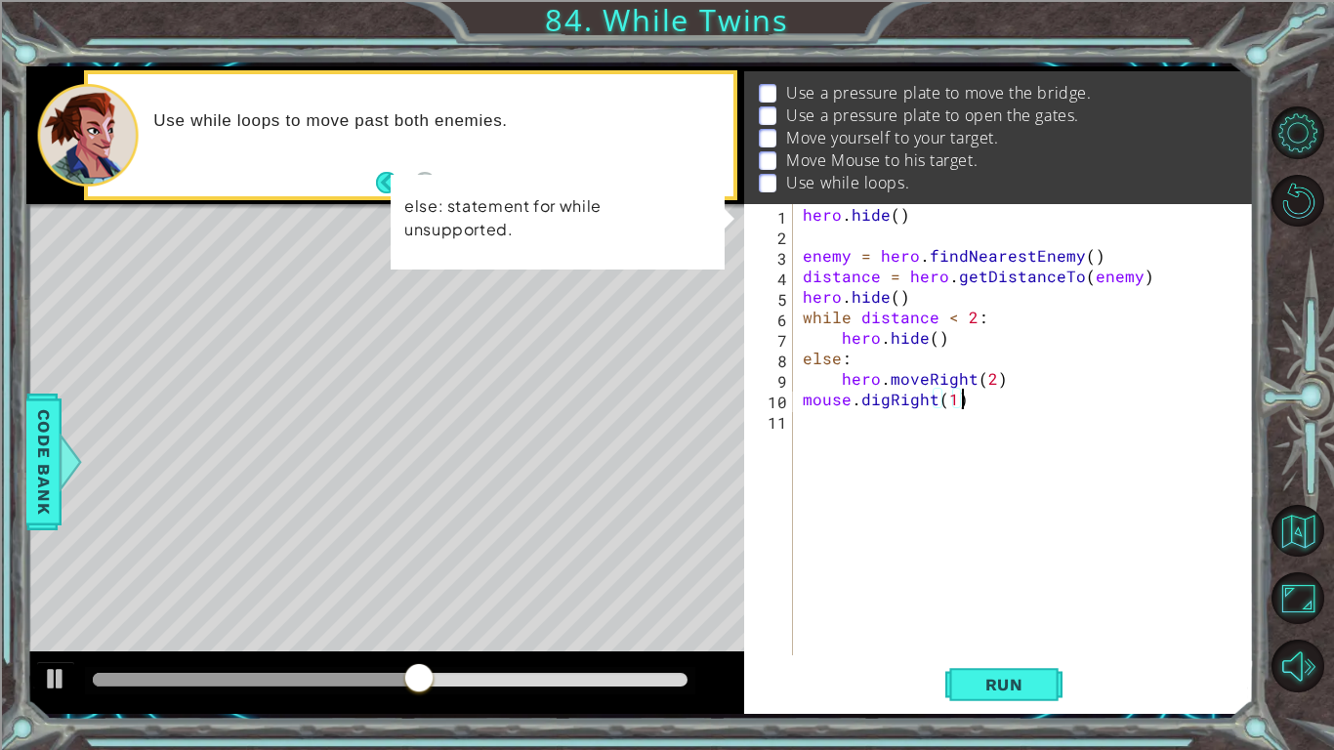
click at [985, 358] on div "hero . hide ( ) enemy = hero . findNearestEnemy ( ) distance = hero . getDistan…" at bounding box center [1029, 450] width 460 height 492
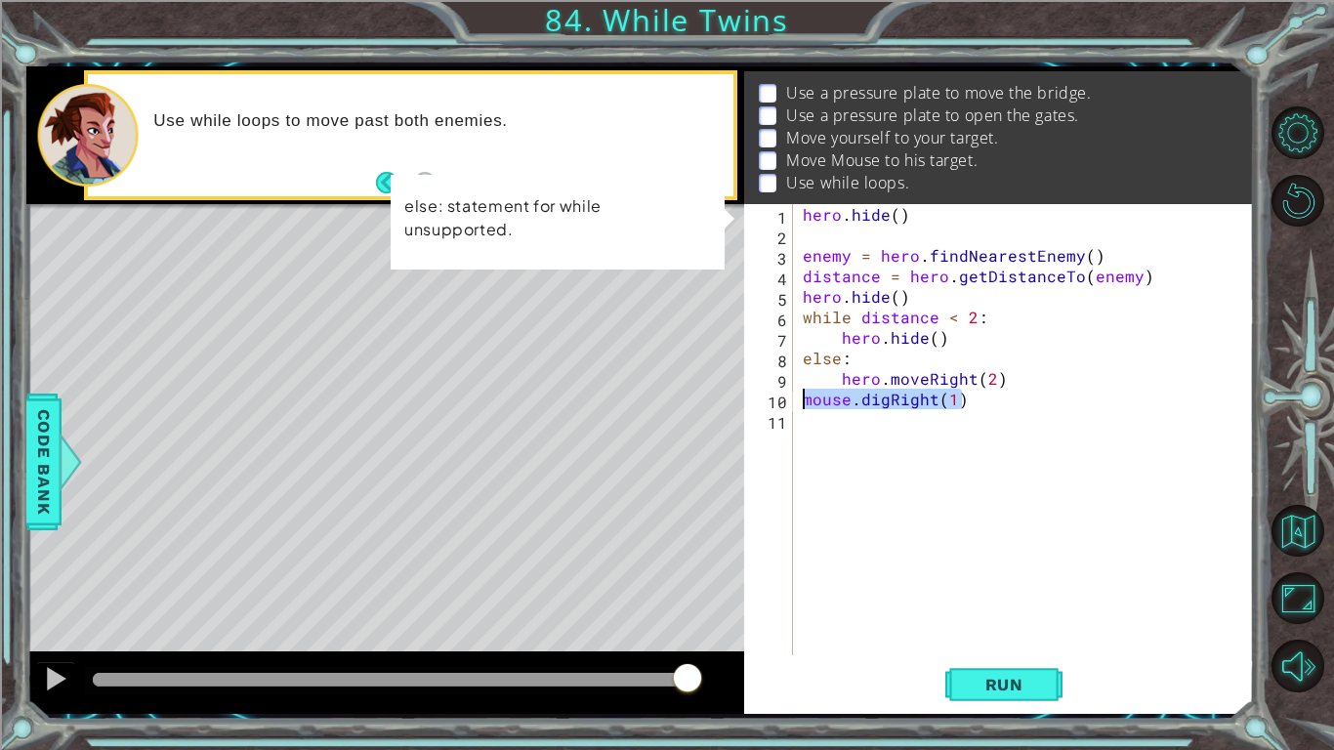
drag, startPoint x: 996, startPoint y: 404, endPoint x: 799, endPoint y: 403, distance: 197.3
click at [799, 403] on div "hero . hide ( ) enemy = hero . findNearestEnemy ( ) distance = hero . getDistan…" at bounding box center [1029, 450] width 460 height 492
type textarea "mouse.digRight(1)"
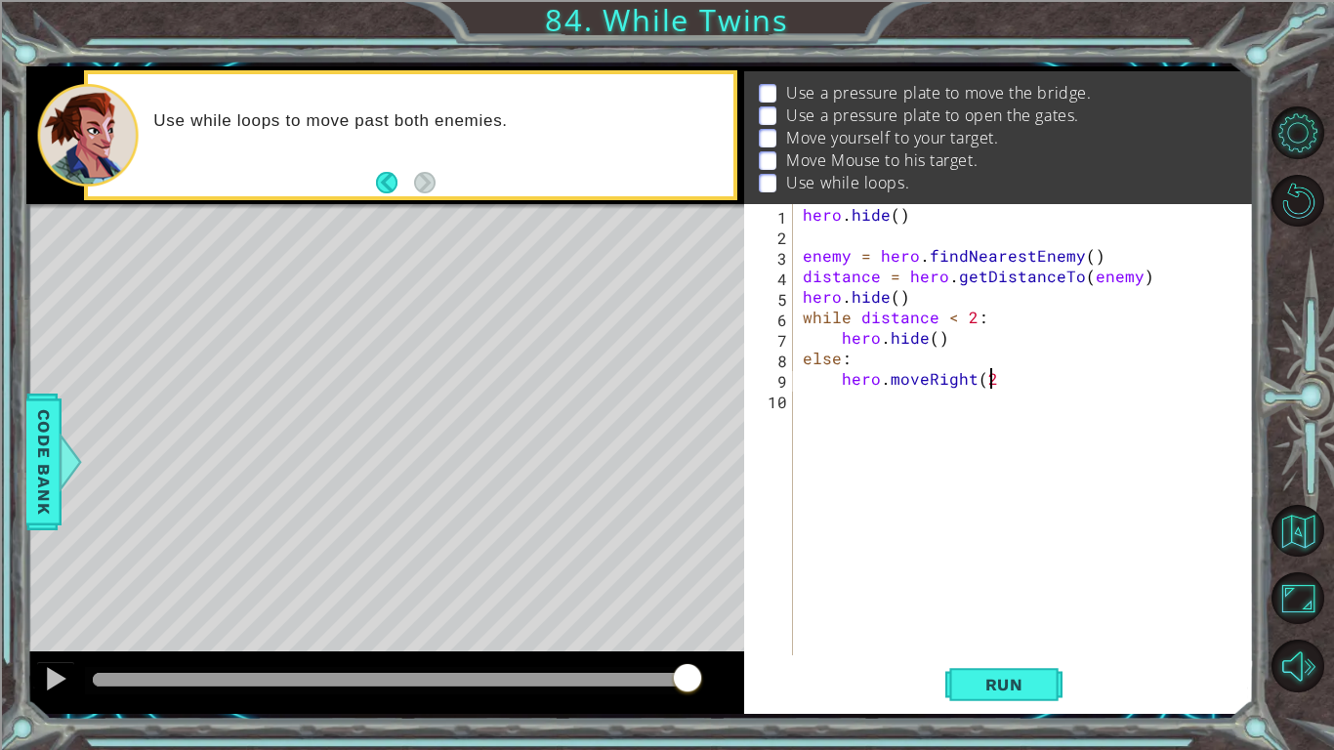
type textarea "hero.moveRight(2)"
click at [801, 409] on div "hero . hide ( ) enemy = hero . findNearestEnemy ( ) distance = hero . getDistan…" at bounding box center [1029, 450] width 460 height 492
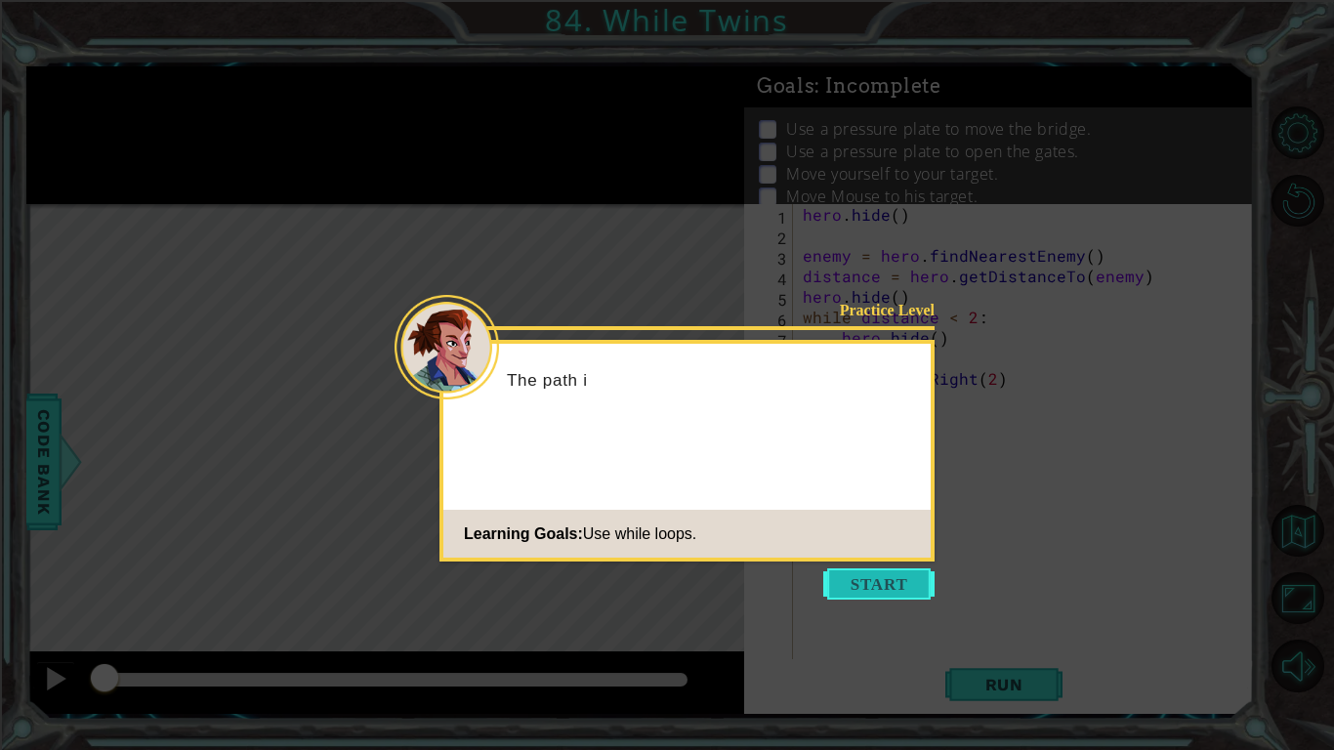
click at [909, 594] on button "Start" at bounding box center [878, 584] width 111 height 31
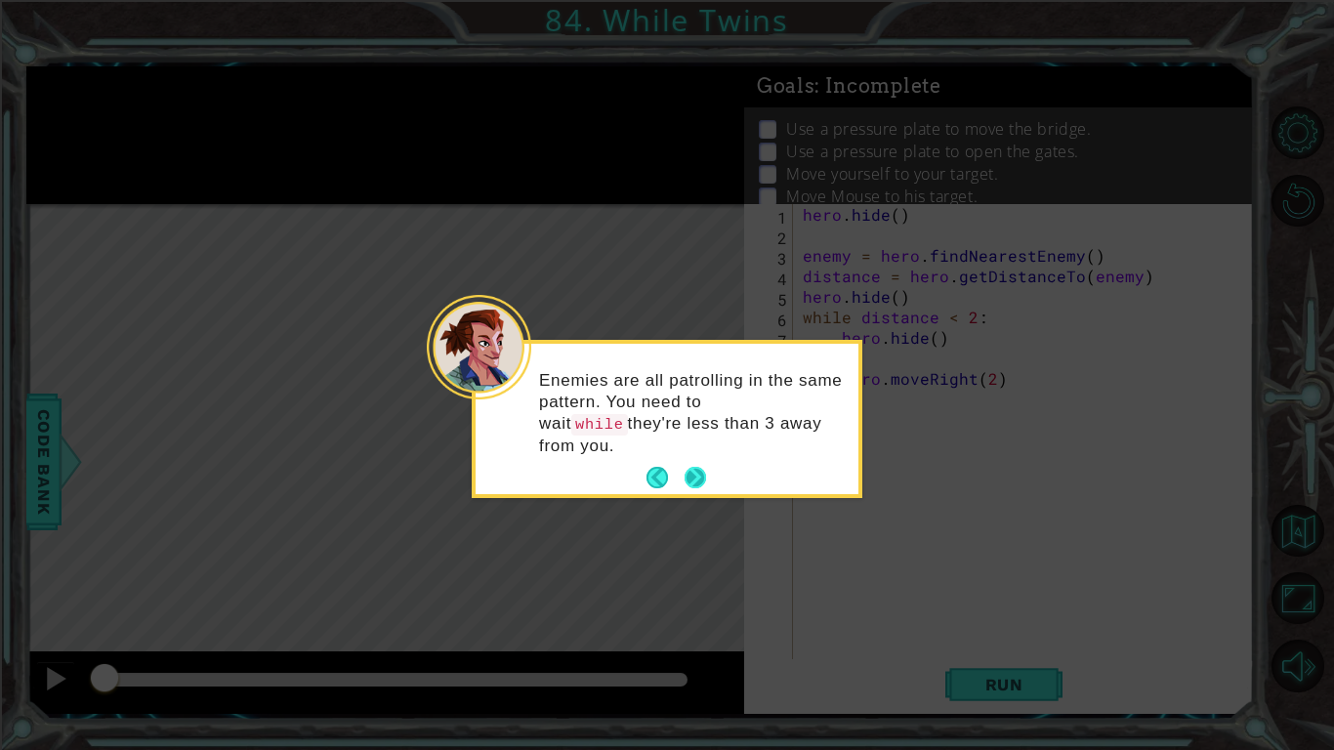
click at [700, 467] on button "Next" at bounding box center [695, 477] width 21 height 21
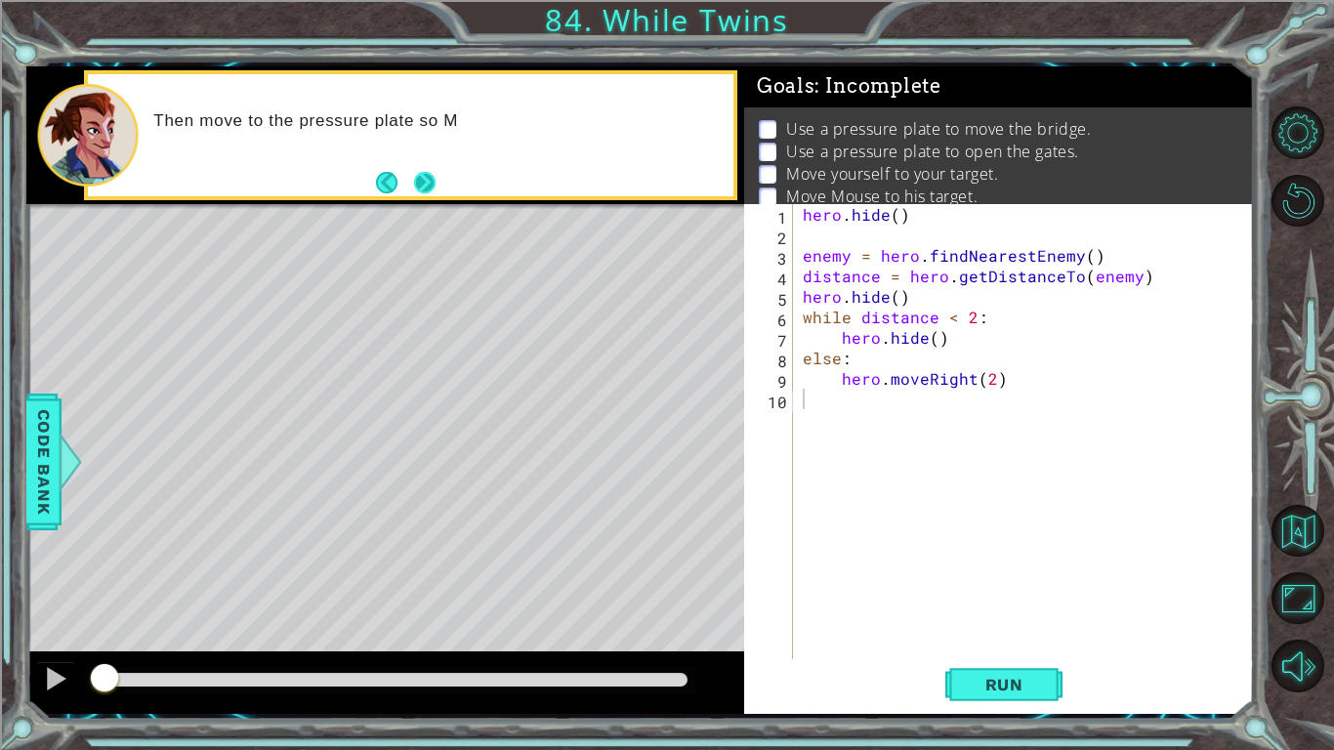
click at [414, 167] on button "Next" at bounding box center [424, 182] width 30 height 30
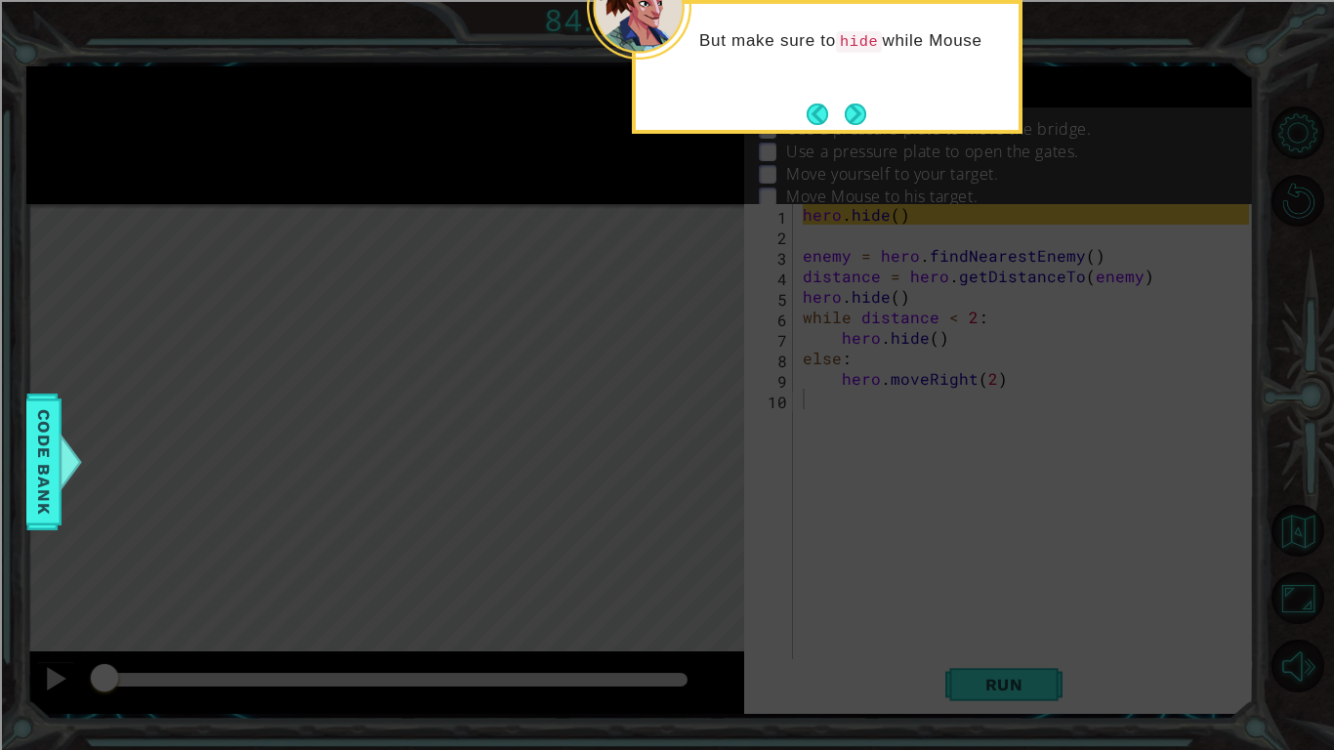
click at [809, 86] on div "But make sure to hide while Mouse" at bounding box center [827, 51] width 383 height 78
click at [856, 105] on button "Next" at bounding box center [855, 114] width 29 height 29
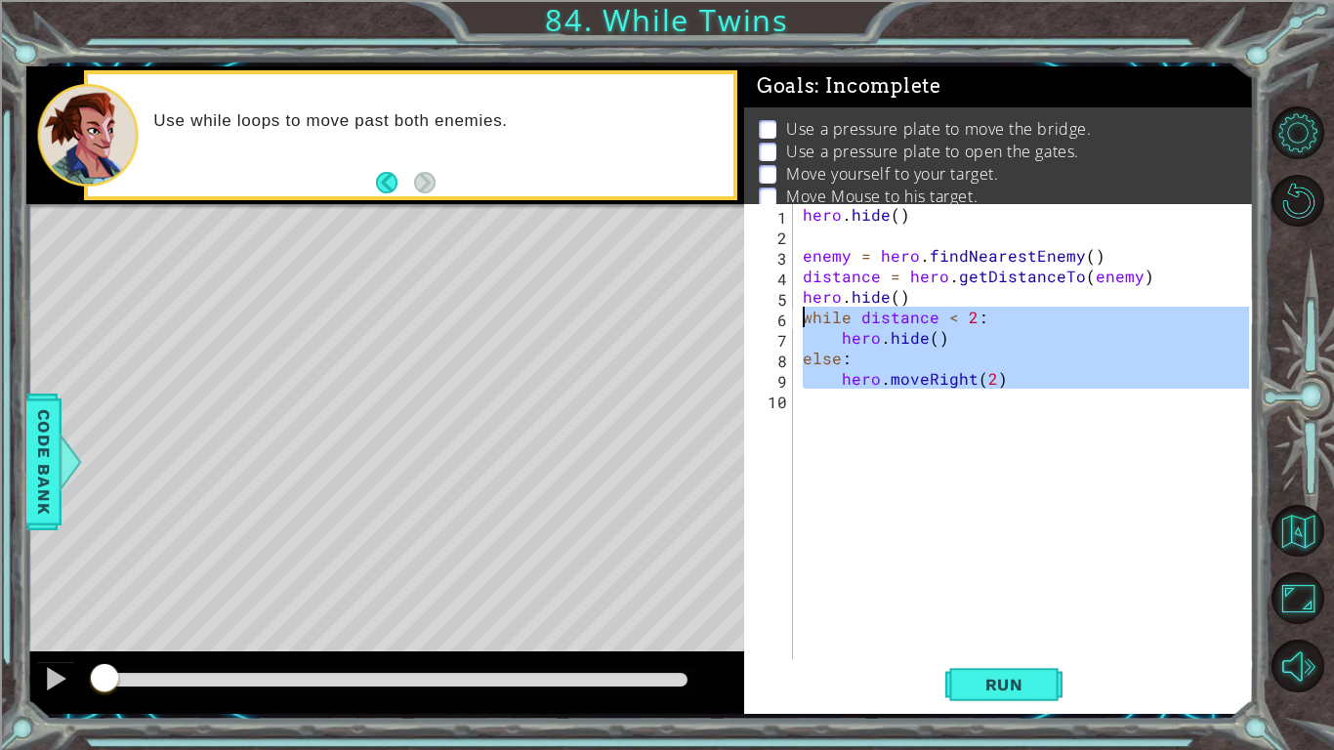
drag, startPoint x: 930, startPoint y: 420, endPoint x: 785, endPoint y: 323, distance: 173.9
click at [785, 323] on div "1 2 3 4 5 6 7 8 9 10 hero . hide ( ) enemy = hero . findNearestEnemy ( ) distan…" at bounding box center [996, 450] width 505 height 492
click at [1033, 669] on button "Run" at bounding box center [1004, 684] width 117 height 51
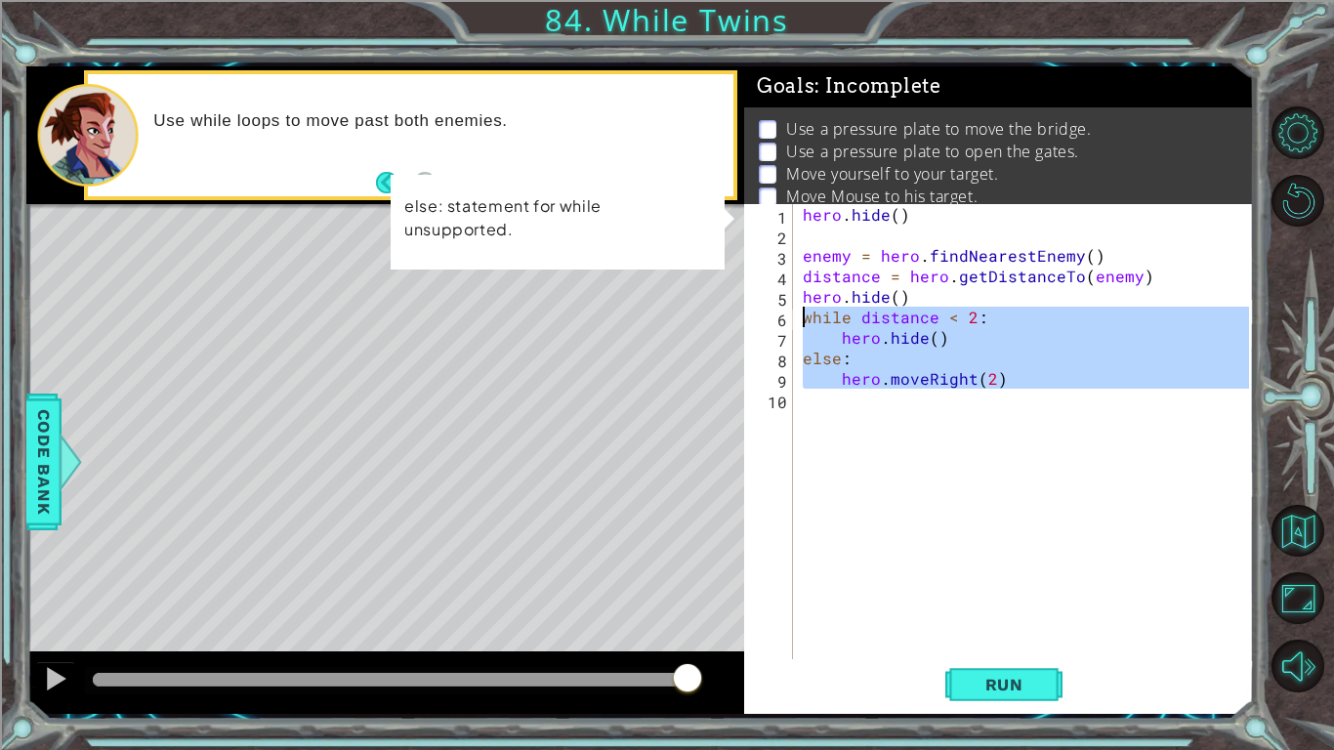
drag, startPoint x: 961, startPoint y: 400, endPoint x: 799, endPoint y: 320, distance: 180.4
click at [799, 320] on div "hero . hide ( ) enemy = hero . findNearestEnemy ( ) distance = hero . getDistan…" at bounding box center [1029, 470] width 460 height 533
type textarea "while distance < 2: hero.hide()"
paste textarea "Code Area"
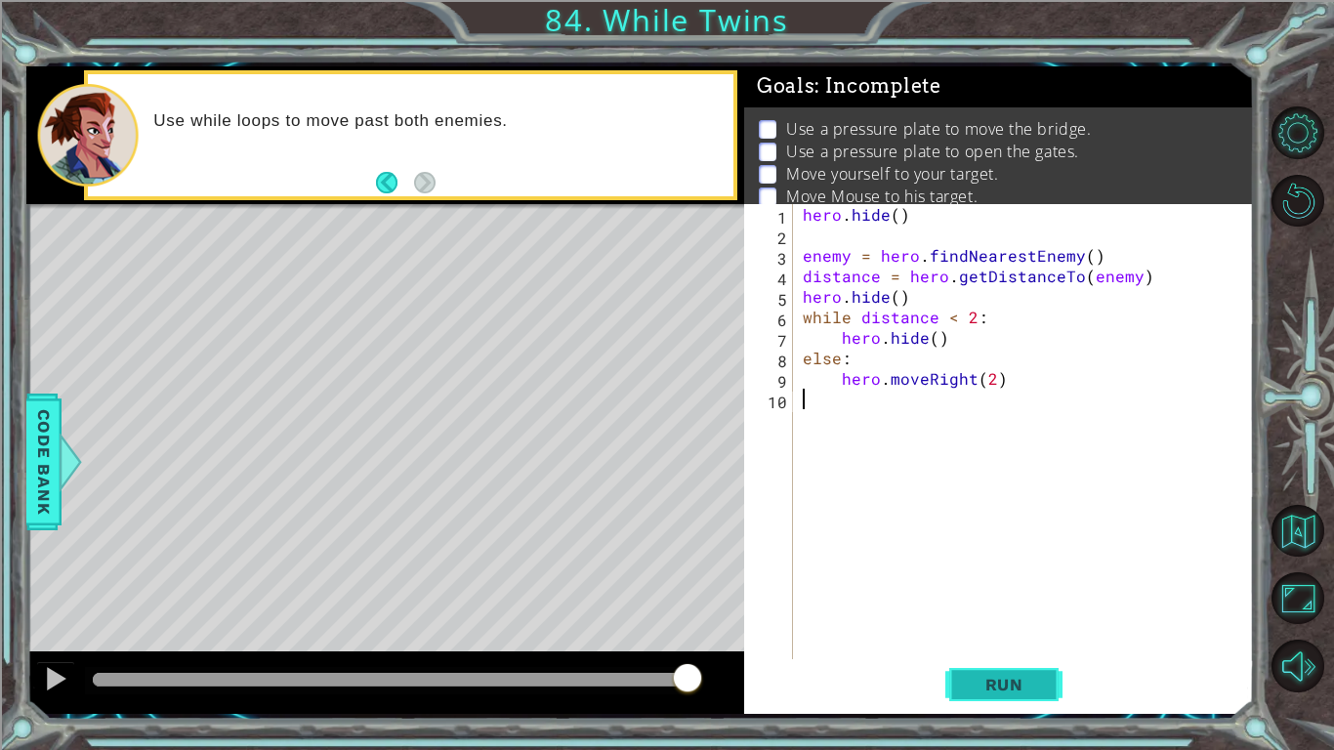
click at [1026, 698] on button "Run" at bounding box center [1004, 684] width 117 height 51
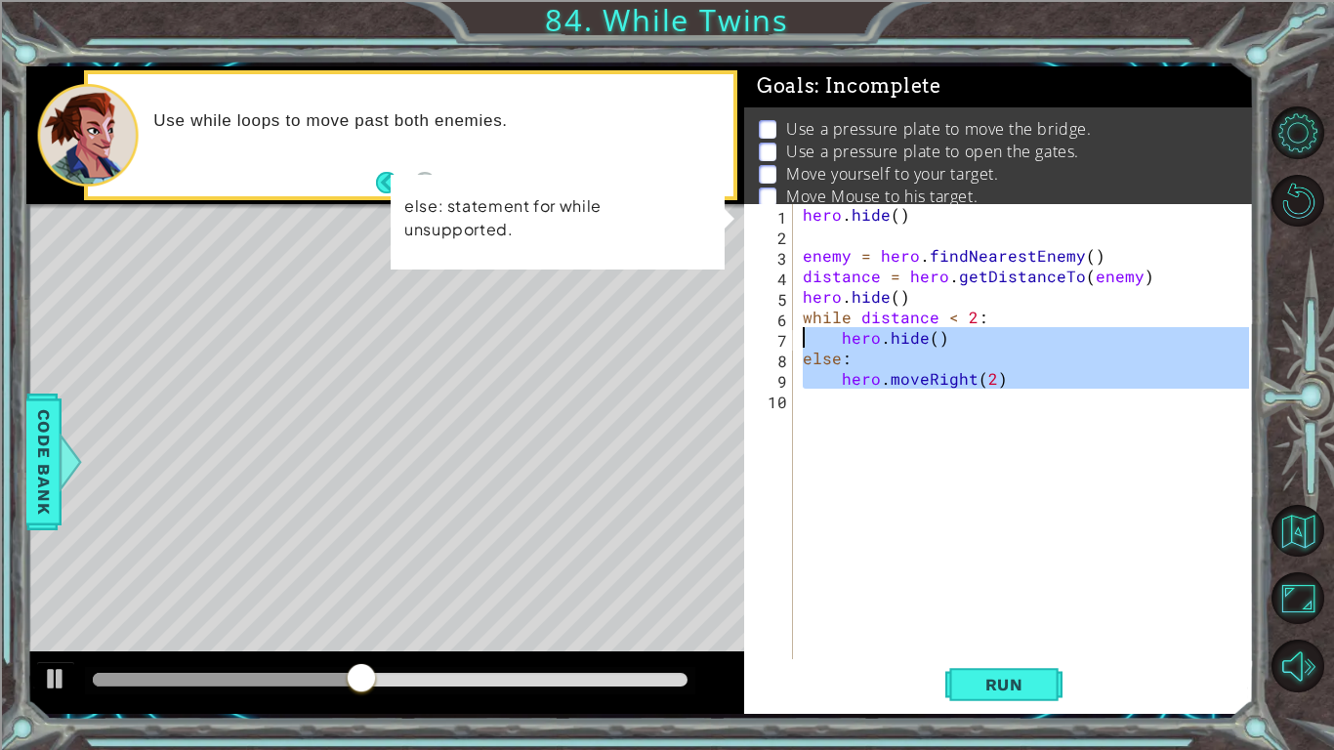
drag, startPoint x: 949, startPoint y: 556, endPoint x: 779, endPoint y: 330, distance: 282.5
click at [779, 330] on div "1 2 3 4 5 6 7 8 9 10 hero . hide ( ) enemy = hero . findNearestEnemy ( ) distan…" at bounding box center [996, 450] width 505 height 492
type textarea "hero.hide() else:"
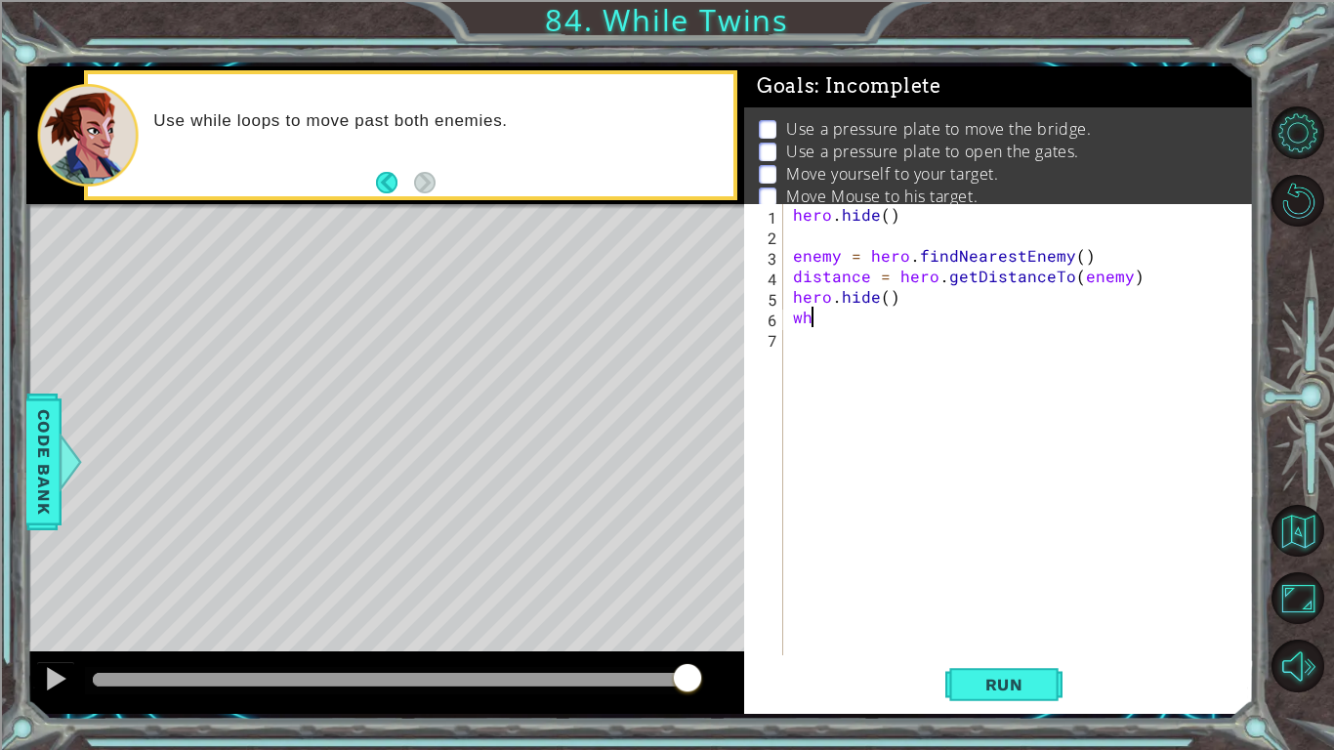
type textarea "w"
type textarea "hero.hide()"
click at [969, 668] on button "Run" at bounding box center [1004, 684] width 117 height 51
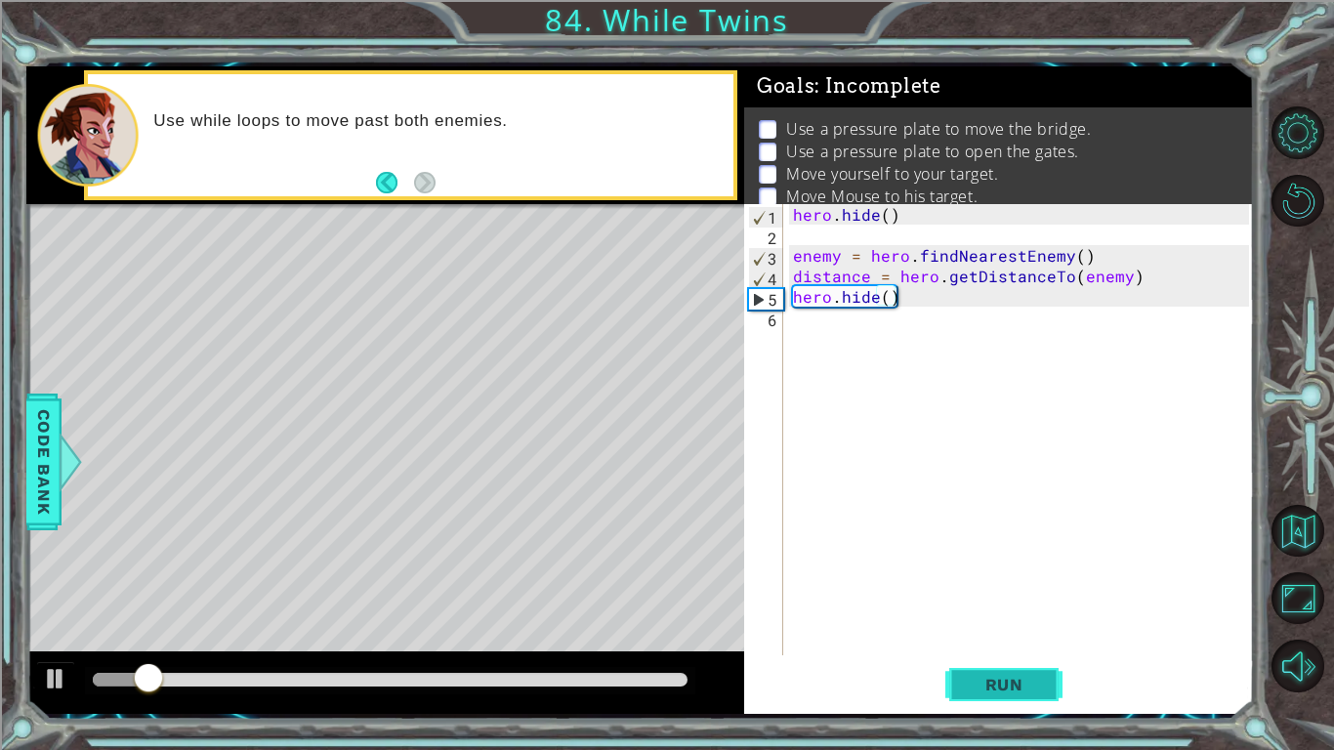
click at [969, 668] on button "Run" at bounding box center [1004, 684] width 117 height 51
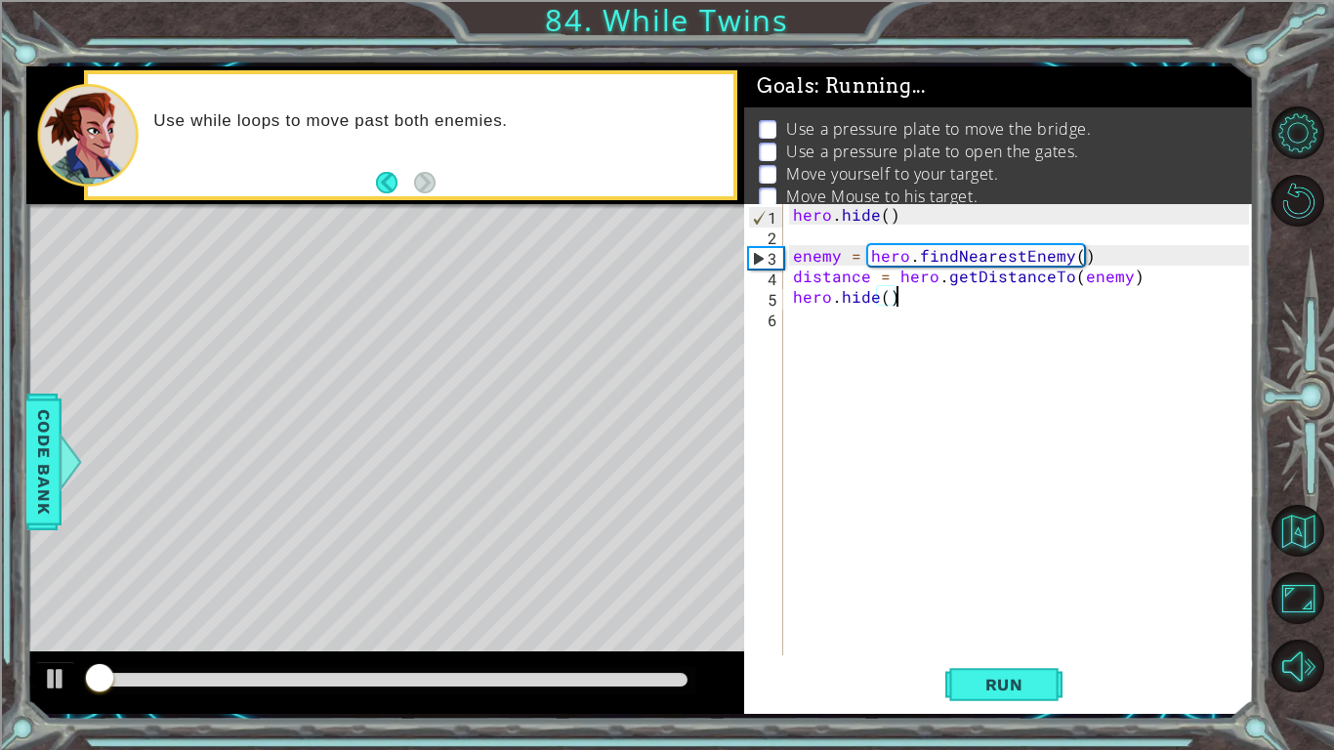
click at [1010, 434] on div "hero . hide ( ) enemy = hero . findNearestEnemy ( ) distance = hero . getDistan…" at bounding box center [1024, 450] width 470 height 492
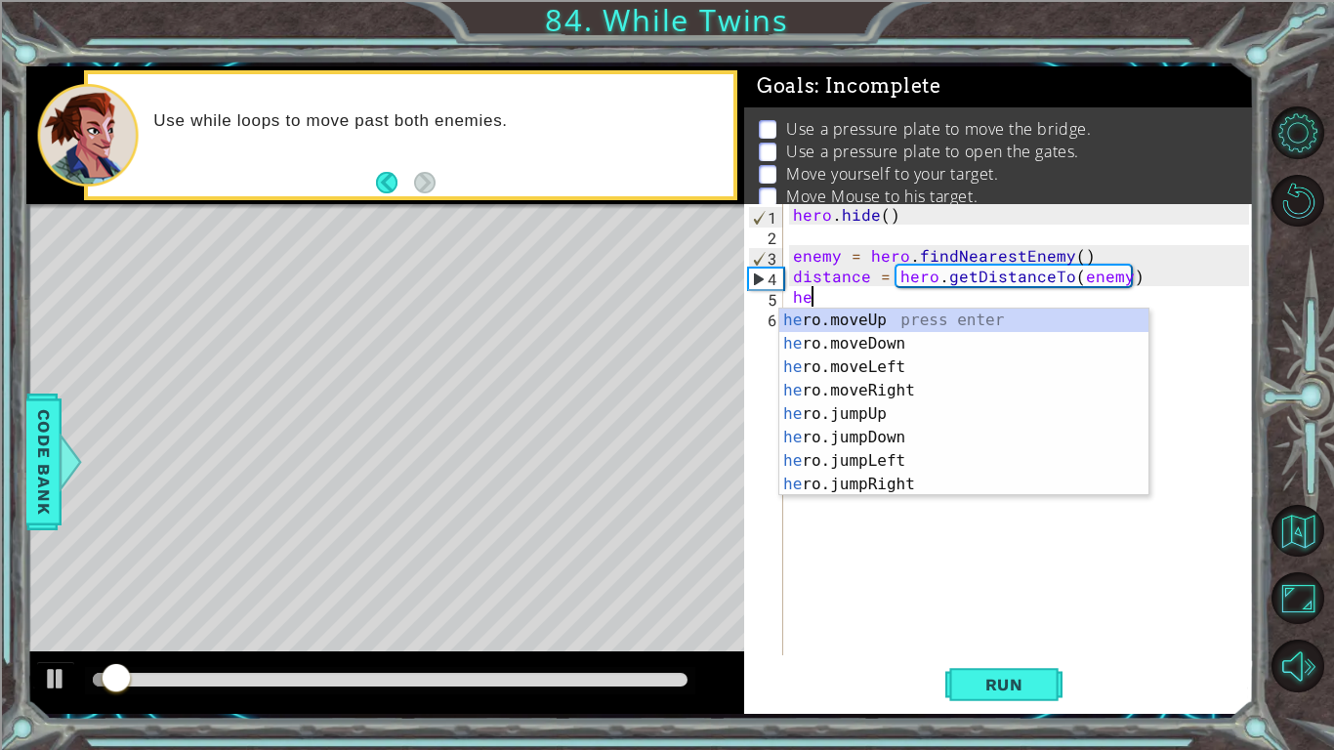
type textarea "h"
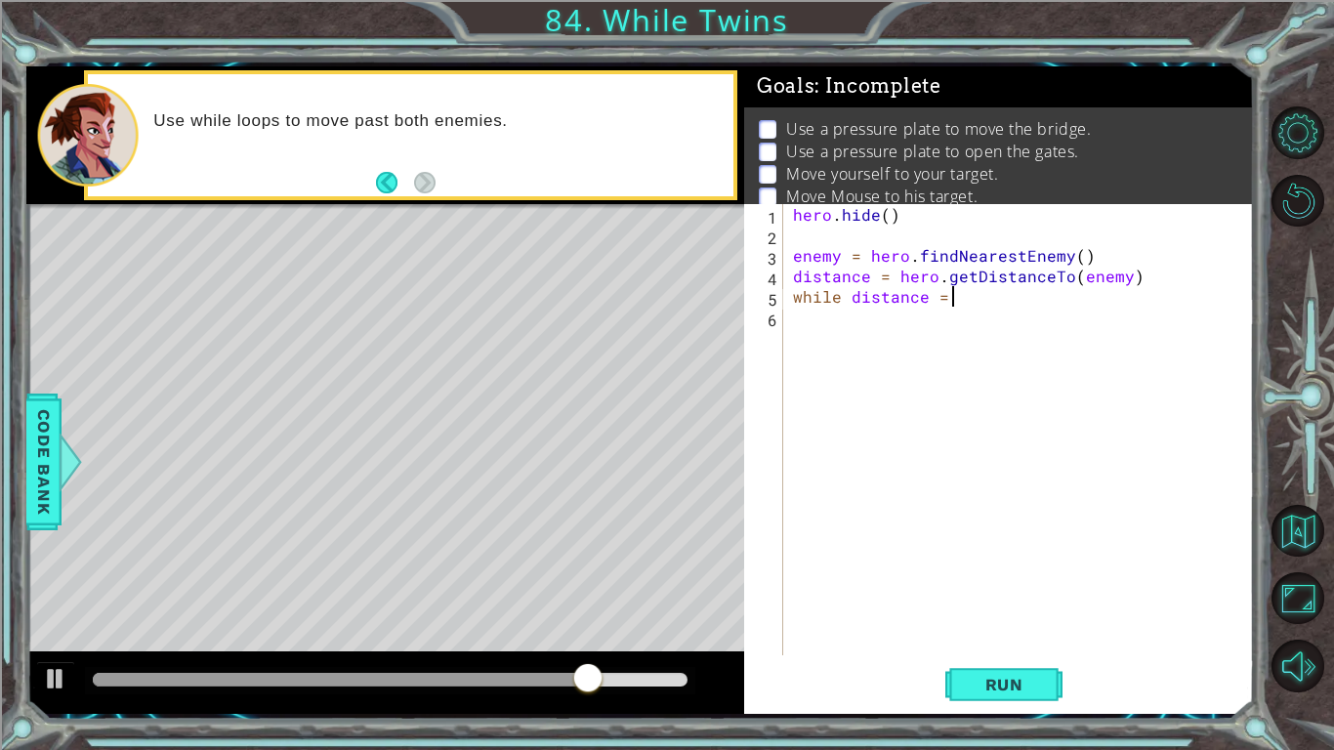
scroll to position [0, 9]
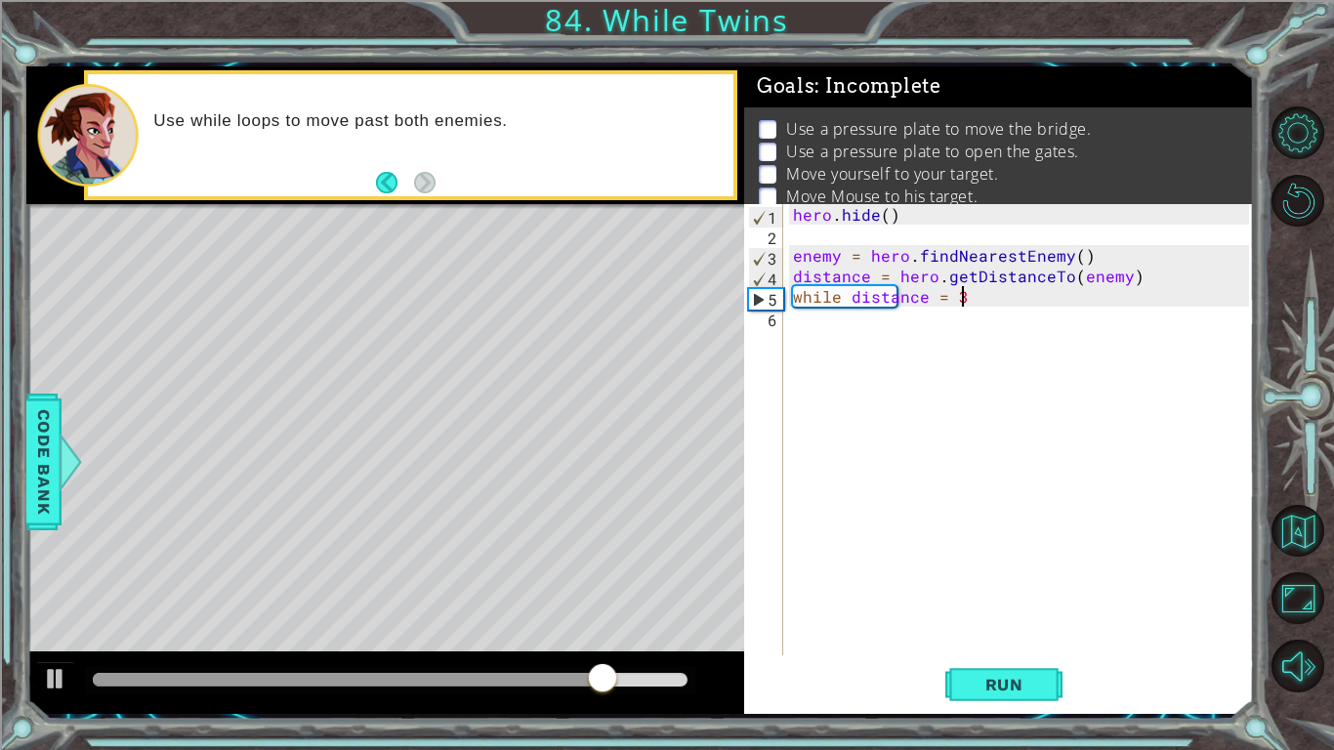
type textarea "while distance = 3:"
click at [993, 479] on div "hero . hide ( ) enemy = hero . findNearestEnemy ( ) distance = hero . getDistan…" at bounding box center [1024, 450] width 470 height 492
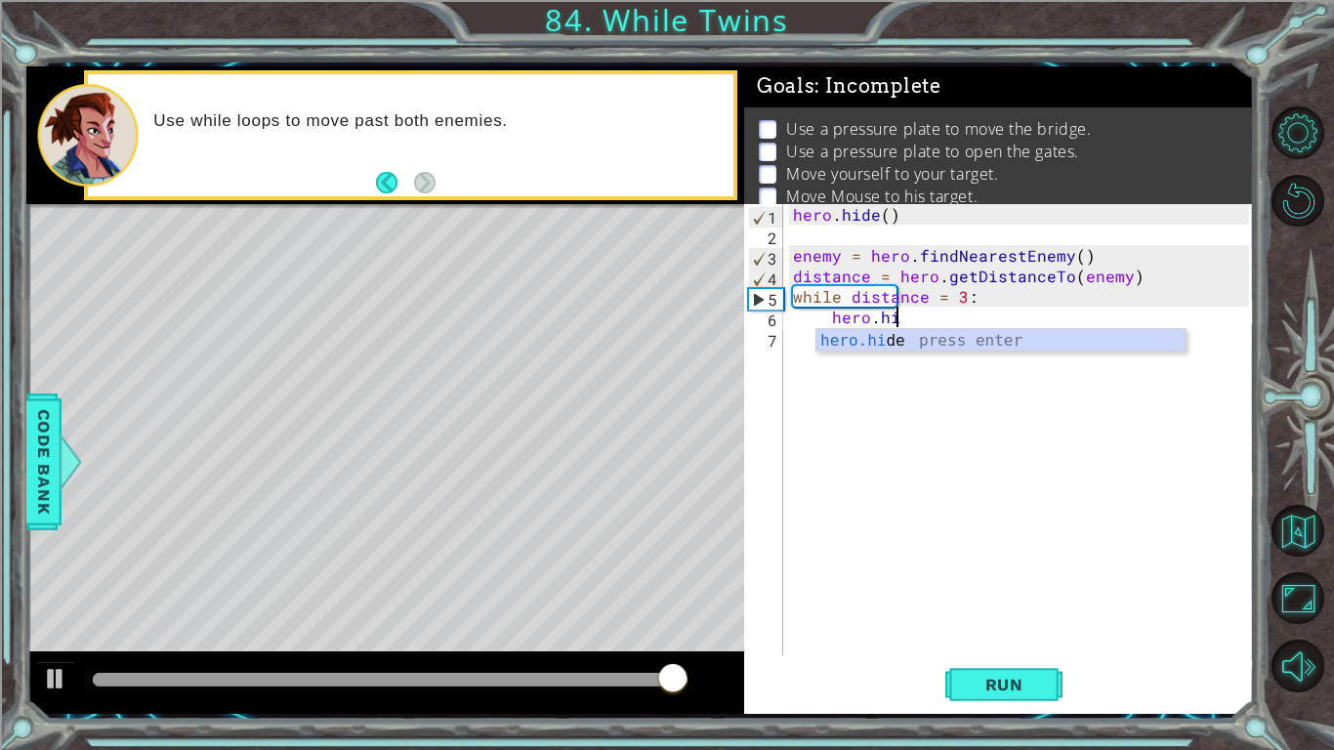
scroll to position [0, 6]
type textarea "hero.hide"
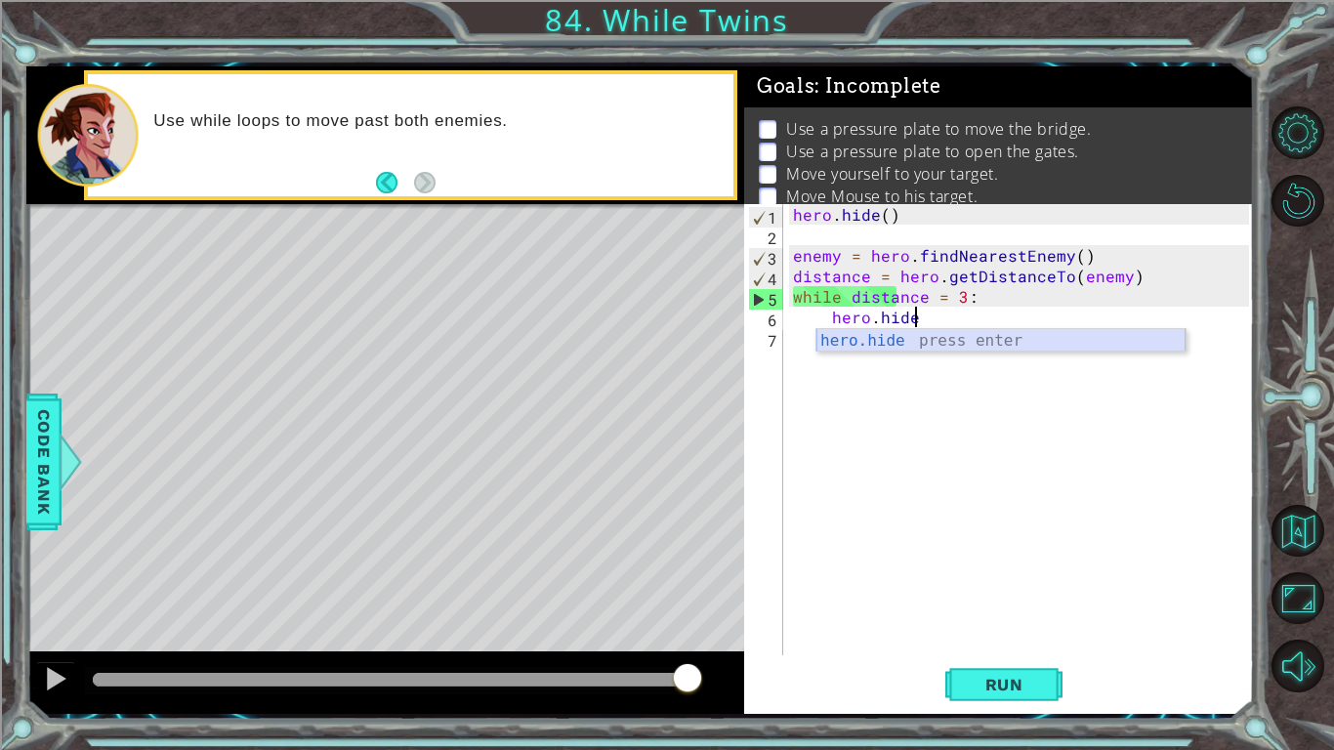
click at [859, 333] on div "hero.hide press enter" at bounding box center [1001, 364] width 369 height 70
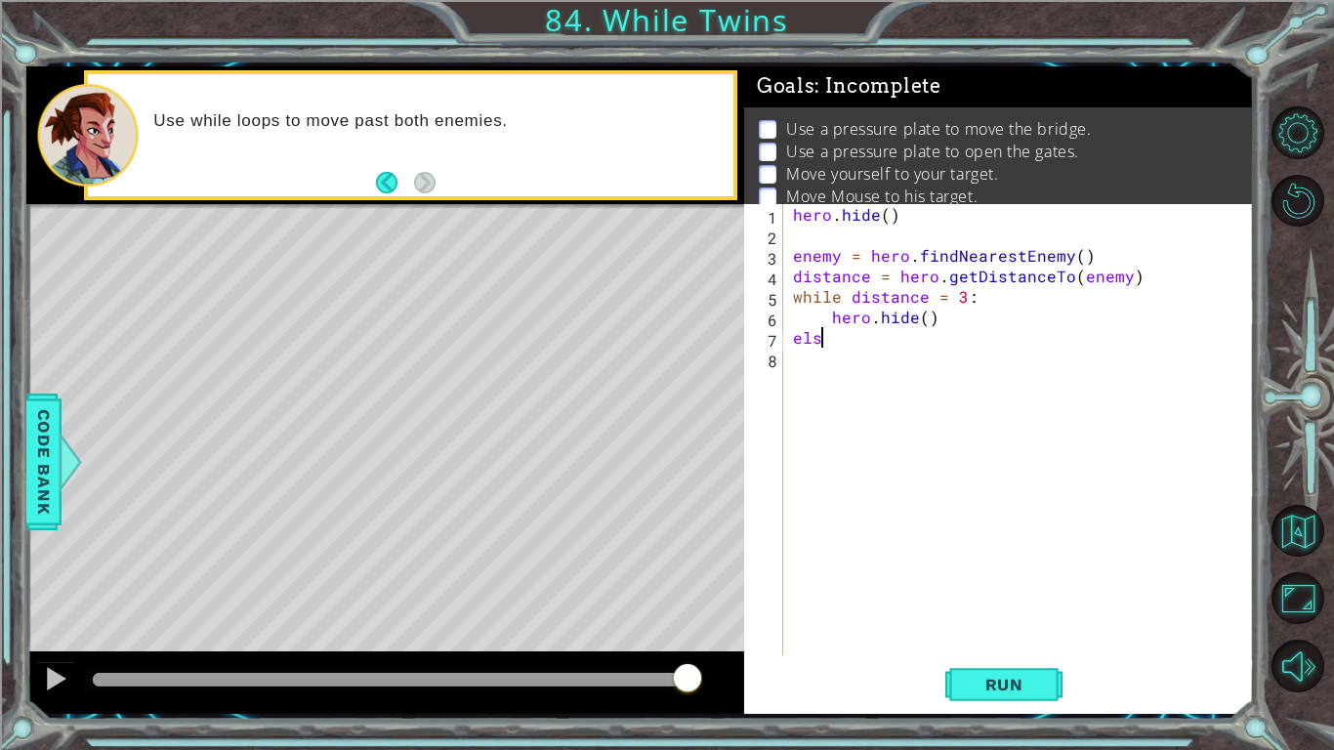
scroll to position [0, 1]
type textarea "else:"
type textarea "hero.moveRight(2)"
click at [828, 524] on div "hero . hide ( ) enemy = hero . findNearestEnemy ( ) distance = hero . getDistan…" at bounding box center [1024, 450] width 470 height 492
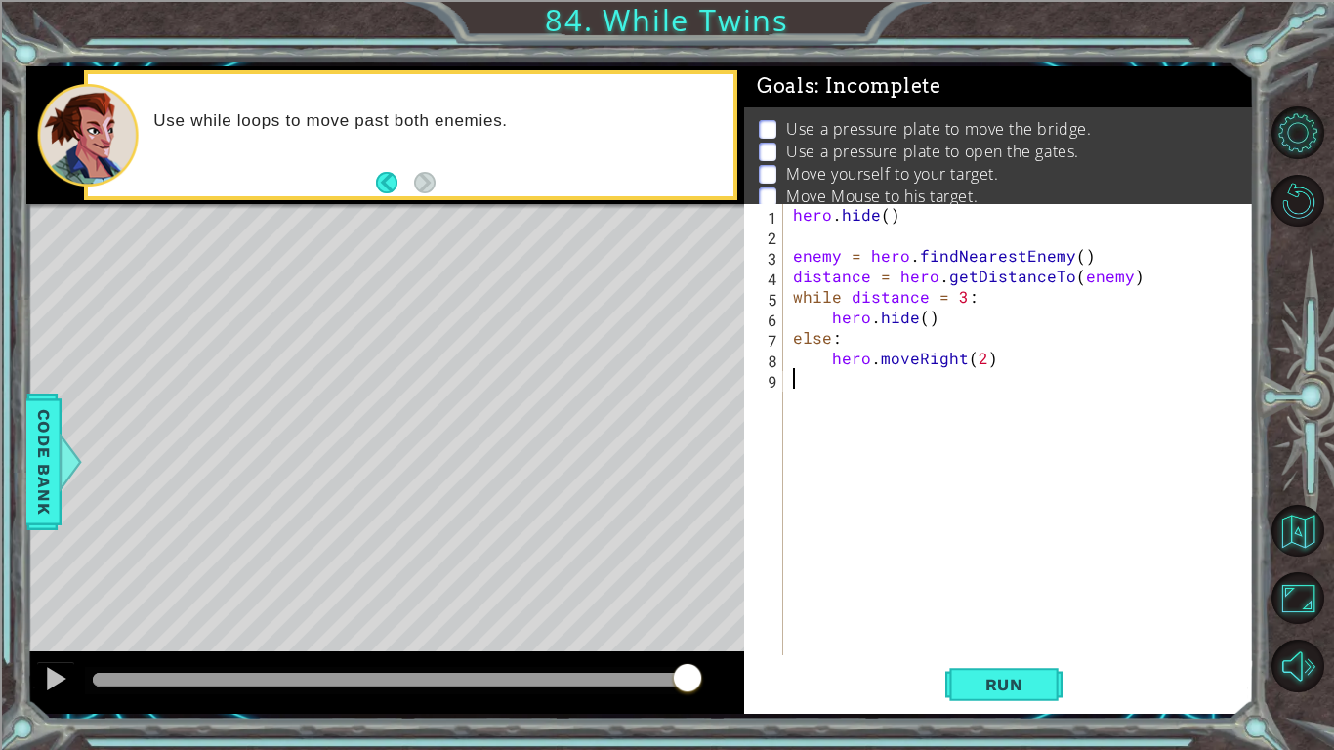
scroll to position [0, 0]
click at [1026, 694] on span "Run" at bounding box center [1004, 685] width 77 height 20
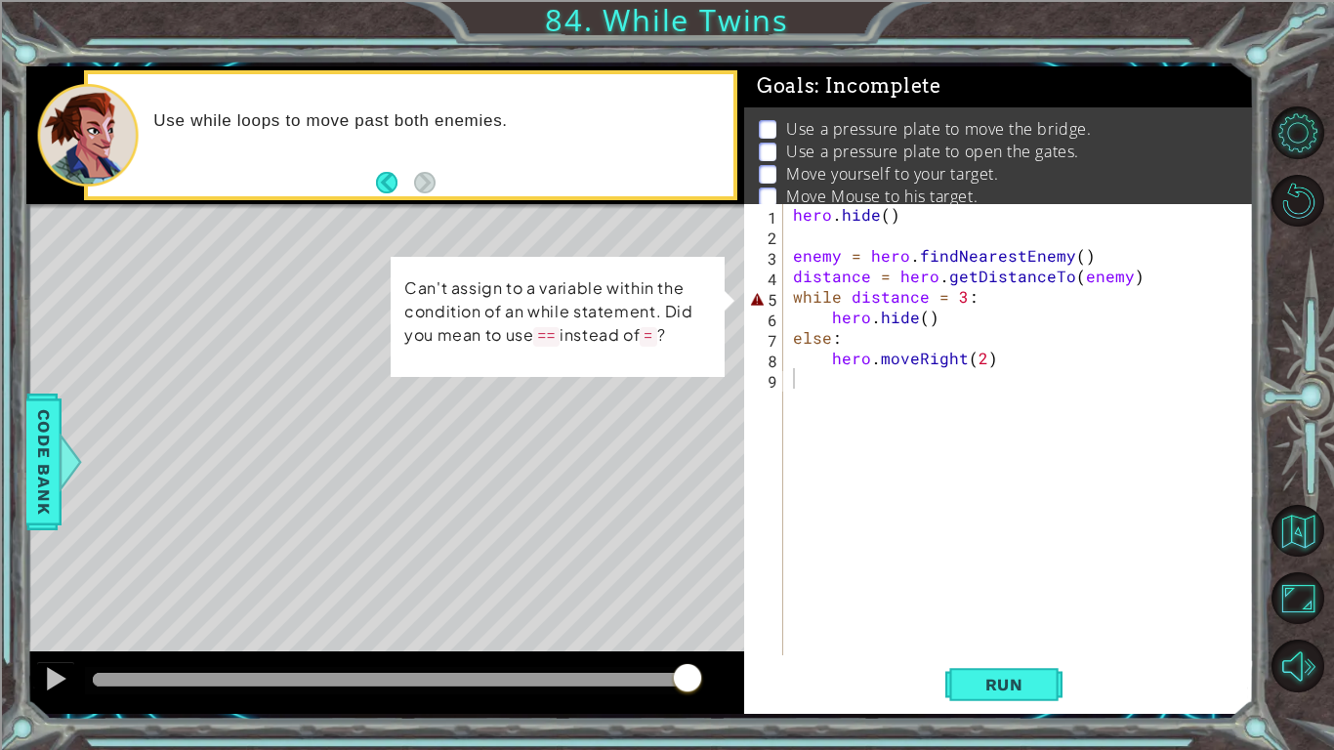
click at [7, 441] on div "1 ההההההההההההההההההההההההההההההההההההההההההההההההההההההההההההההההההההההההההההה…" at bounding box center [667, 375] width 1334 height 750
click at [29, 446] on span "Code Bank" at bounding box center [43, 460] width 31 height 119
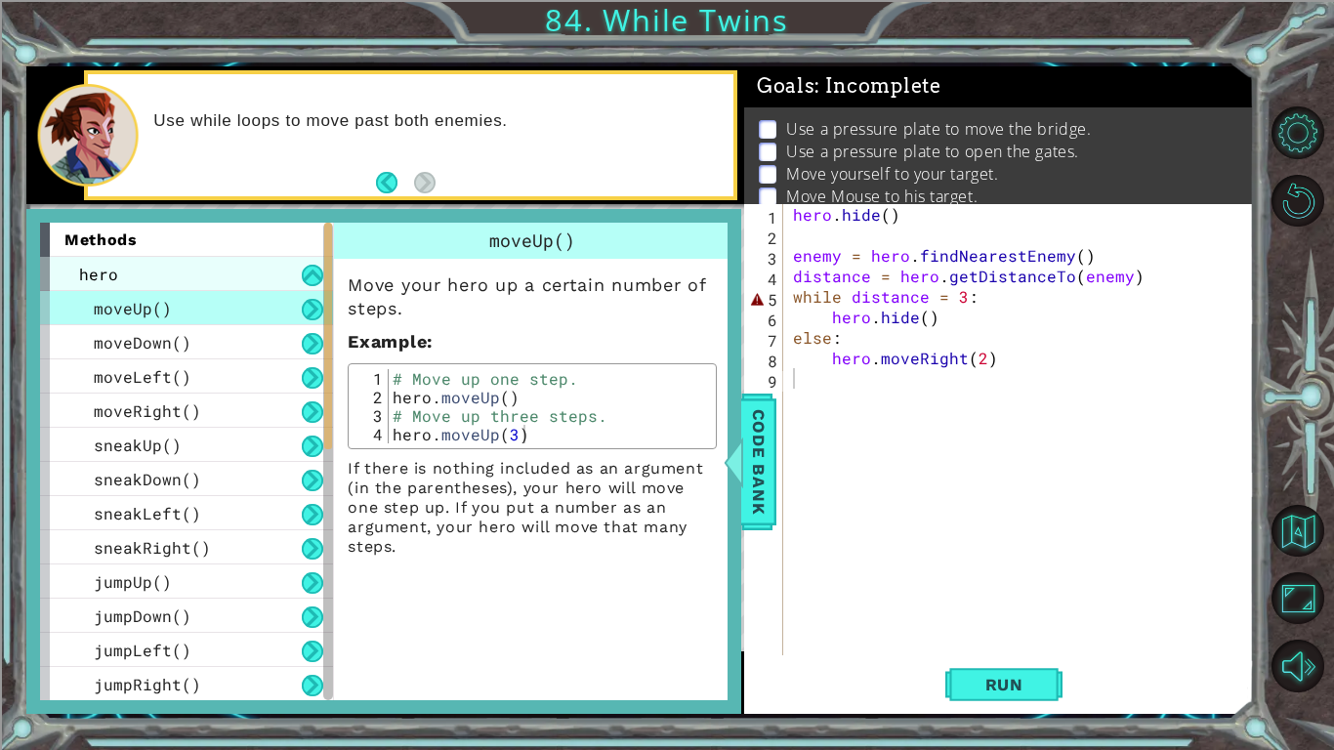
click at [237, 266] on div "hero" at bounding box center [186, 274] width 293 height 34
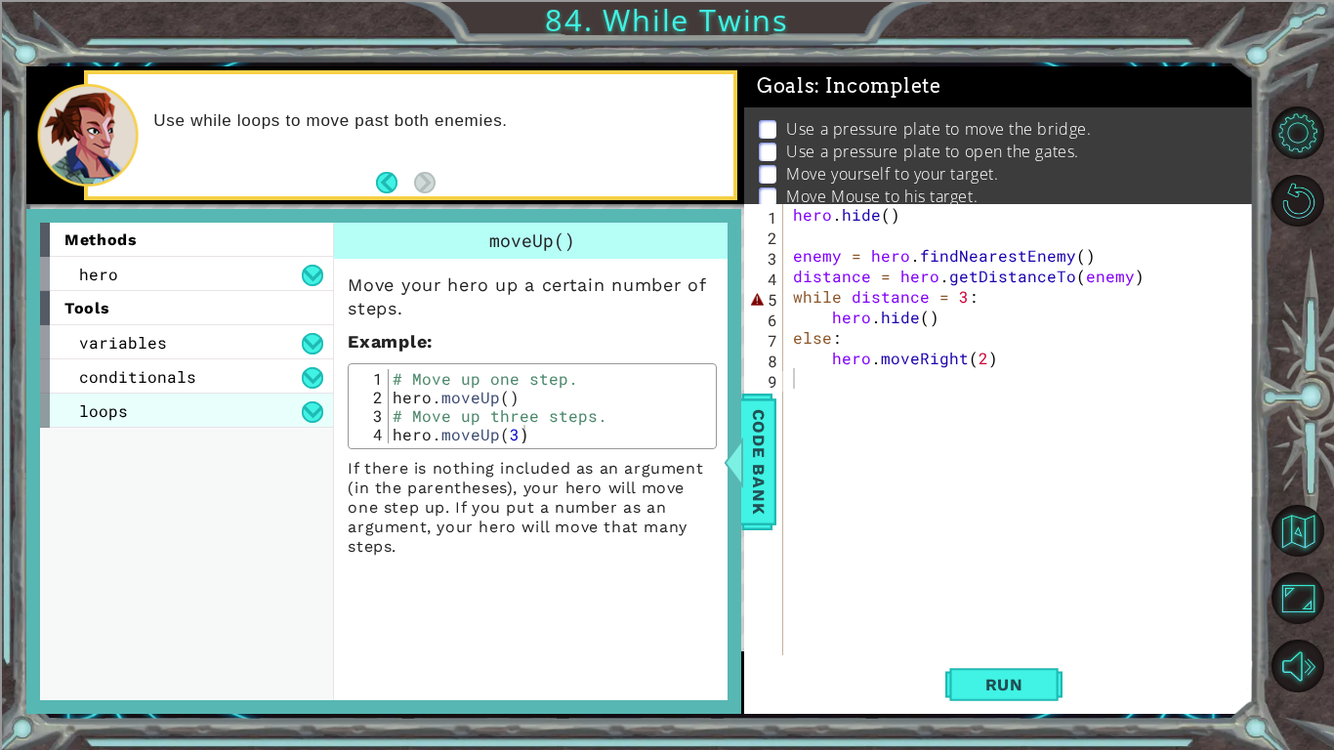
click at [149, 419] on div "loops" at bounding box center [186, 411] width 293 height 34
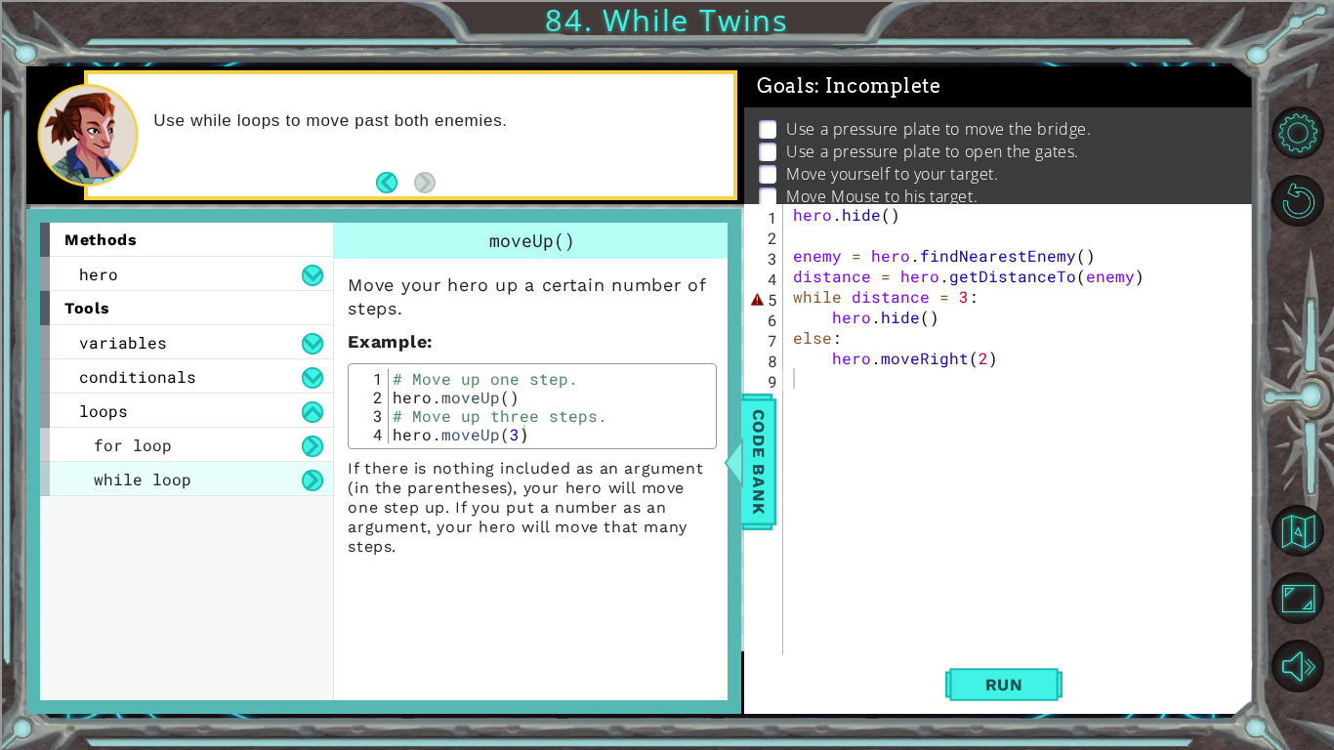
click at [143, 475] on span "while loop" at bounding box center [143, 479] width 98 height 21
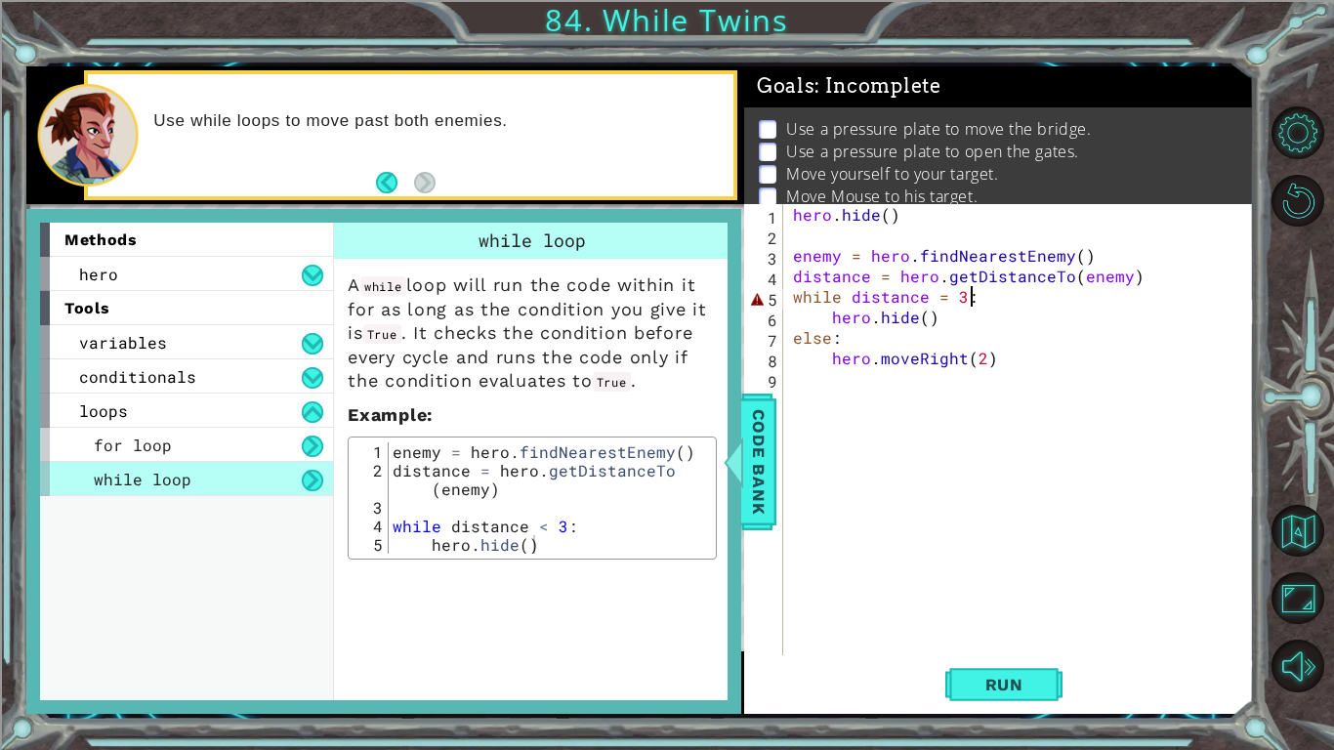
click at [991, 297] on div "hero . hide ( ) enemy = hero . findNearestEnemy ( ) distance = hero . getDistan…" at bounding box center [1024, 450] width 470 height 492
click at [978, 292] on div "hero . hide ( ) enemy = hero . findNearestEnemy ( ) distance = hero . getDistan…" at bounding box center [1024, 450] width 470 height 492
click at [1167, 316] on div "hero . hide ( ) enemy = hero . findNearestEnemy ( ) distance = hero . getDistan…" at bounding box center [1024, 450] width 470 height 492
click at [1020, 303] on div "hero . hide ( ) enemy = hero . findNearestEnemy ( ) distance = hero . getDistan…" at bounding box center [1024, 450] width 470 height 492
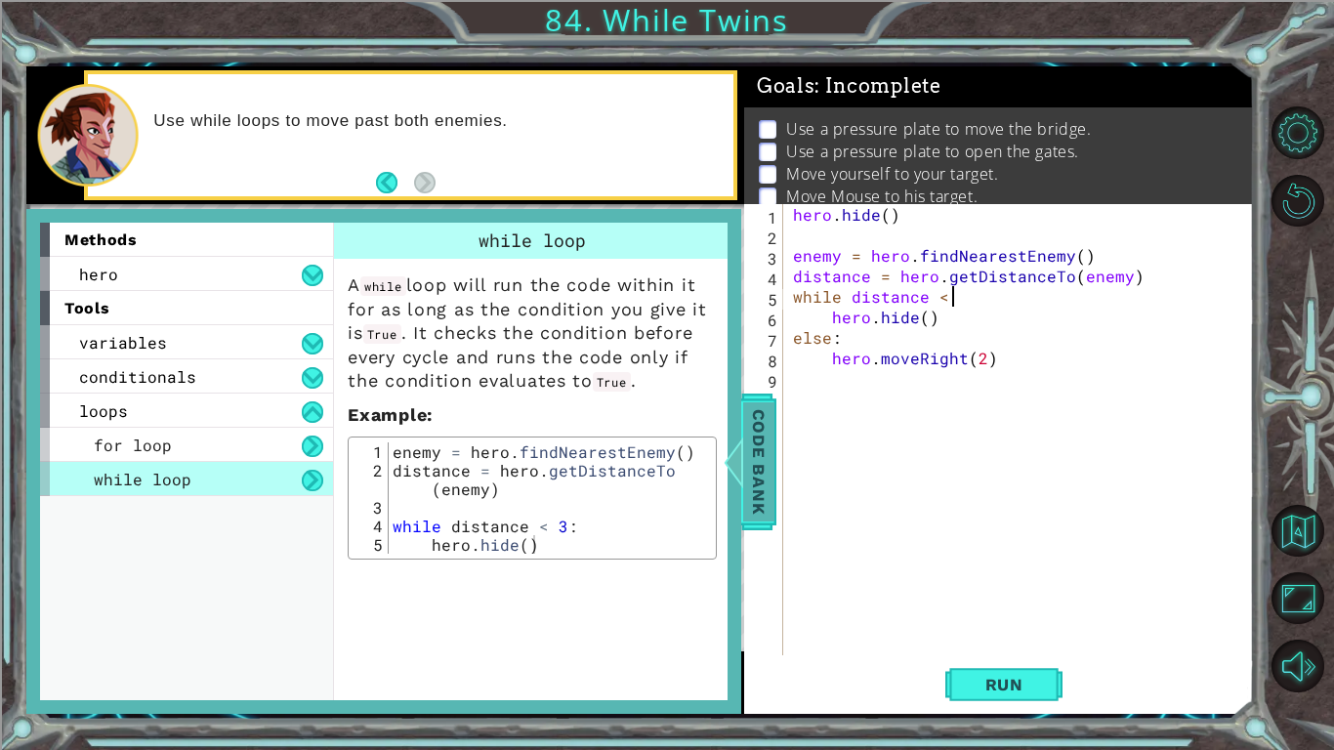
click at [733, 443] on div at bounding box center [734, 462] width 24 height 59
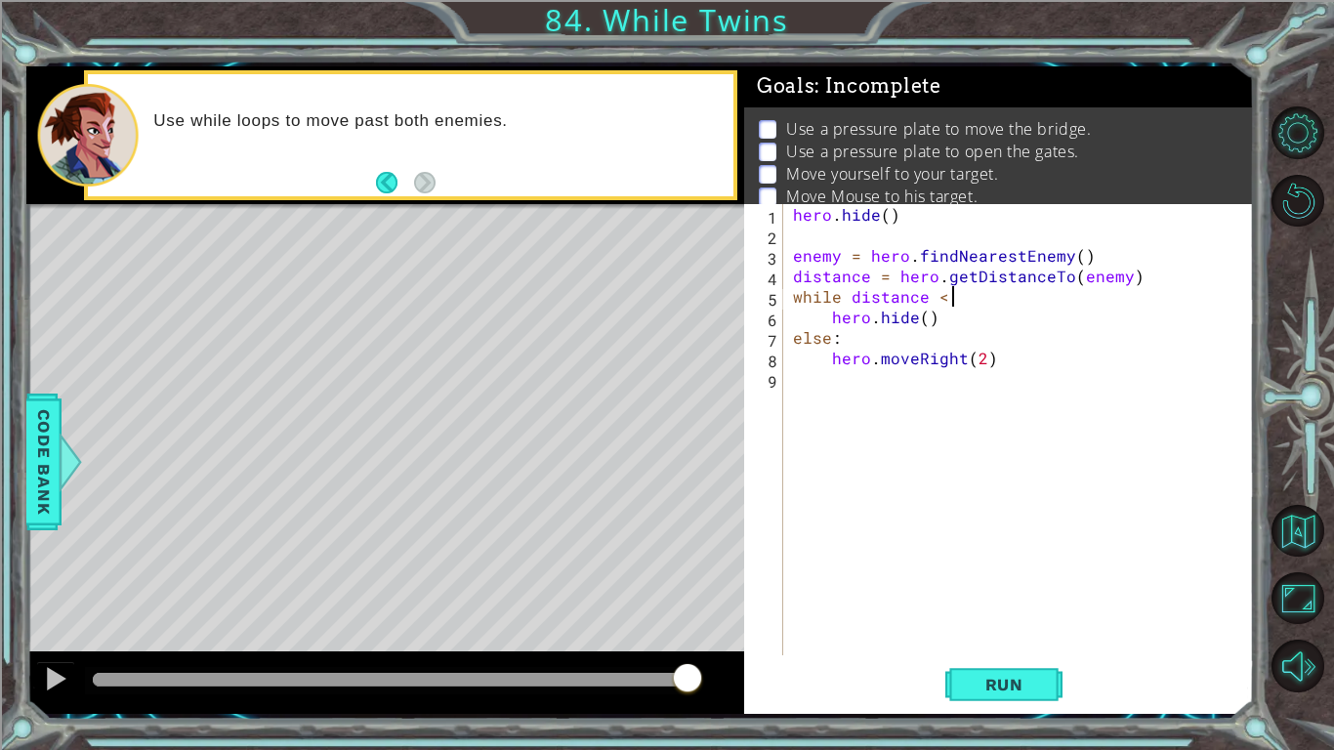
click at [974, 295] on div "hero . hide ( ) enemy = hero . findNearestEnemy ( ) distance = hero . getDistan…" at bounding box center [1024, 450] width 470 height 492
type textarea "while distance < 3:"
click at [1017, 652] on div "hero . hide ( ) enemy = hero . findNearestEnemy ( ) distance = hero . getDistan…" at bounding box center [1024, 450] width 470 height 492
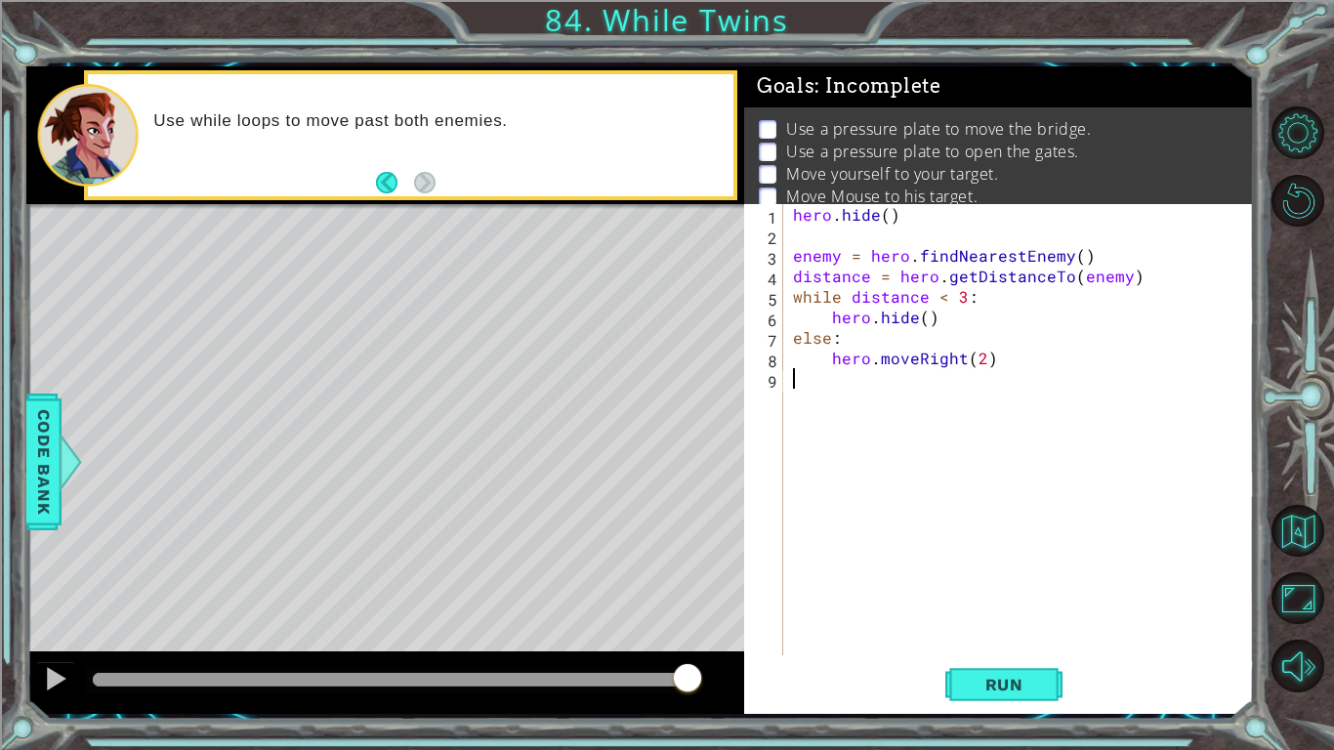
scroll to position [0, 0]
click at [1021, 664] on button "Run" at bounding box center [1004, 684] width 117 height 51
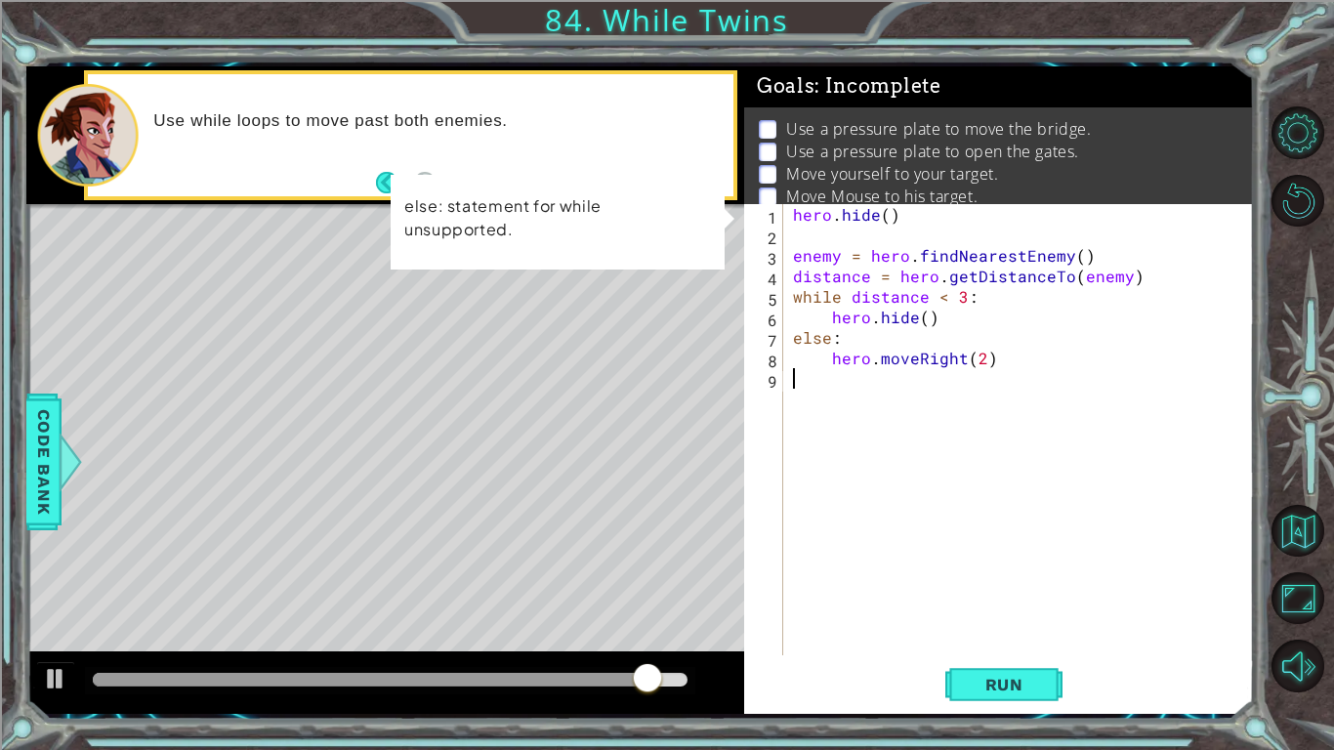
click at [1016, 389] on div "hero . hide ( ) enemy = hero . findNearestEnemy ( ) distance = hero . getDistan…" at bounding box center [1024, 450] width 470 height 492
click at [890, 264] on div "hero . hide ( ) enemy = hero . findNearestEnemy ( ) distance = hero . getDistan…" at bounding box center [1024, 450] width 470 height 492
type textarea "enemy = hero.findNearestEnemy()"
click at [940, 429] on div "hero . hide ( ) enemy = hero . findNearestEnemy ( ) distance = hero . getDistan…" at bounding box center [1024, 450] width 470 height 492
click at [794, 330] on div "hero . hide ( ) enemy = hero . findNearestEnemy ( ) distance = hero . getDistan…" at bounding box center [1024, 450] width 470 height 492
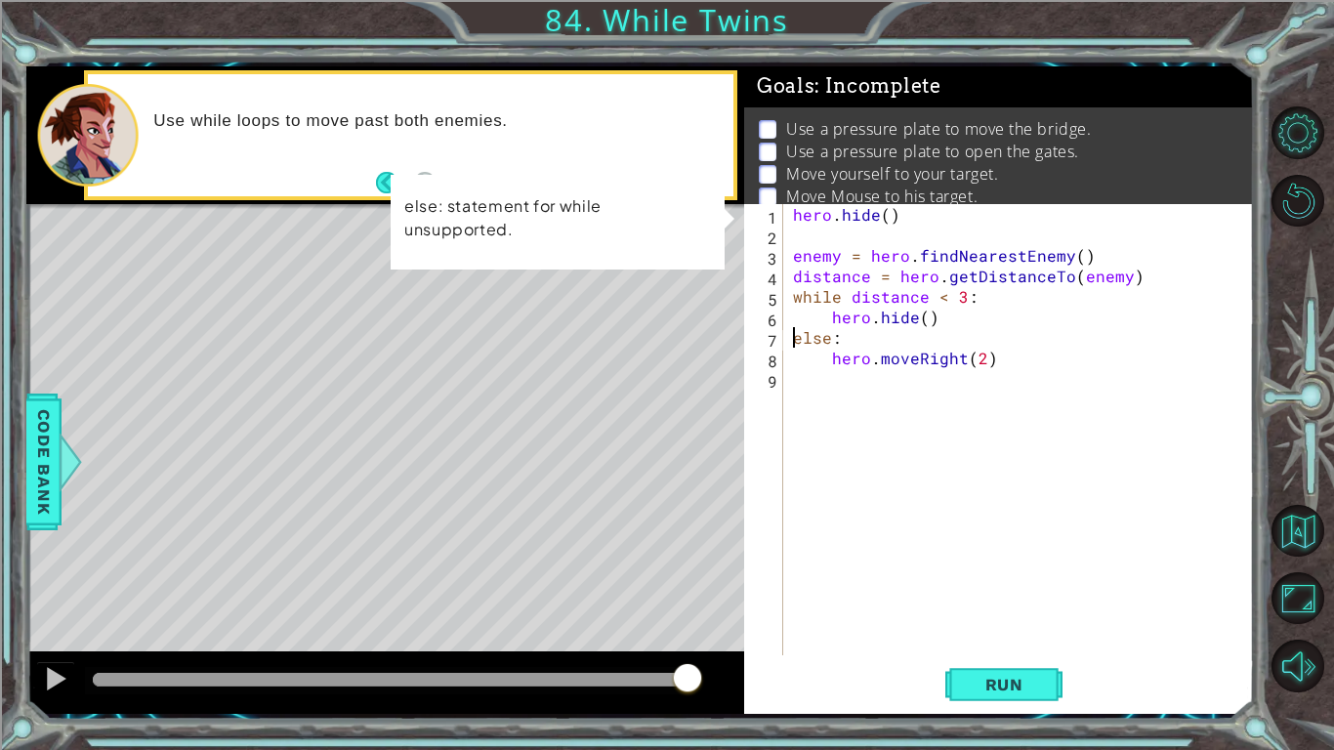
click at [806, 346] on div "hero . hide ( ) enemy = hero . findNearestEnemy ( ) distance = hero . getDistan…" at bounding box center [1024, 450] width 470 height 492
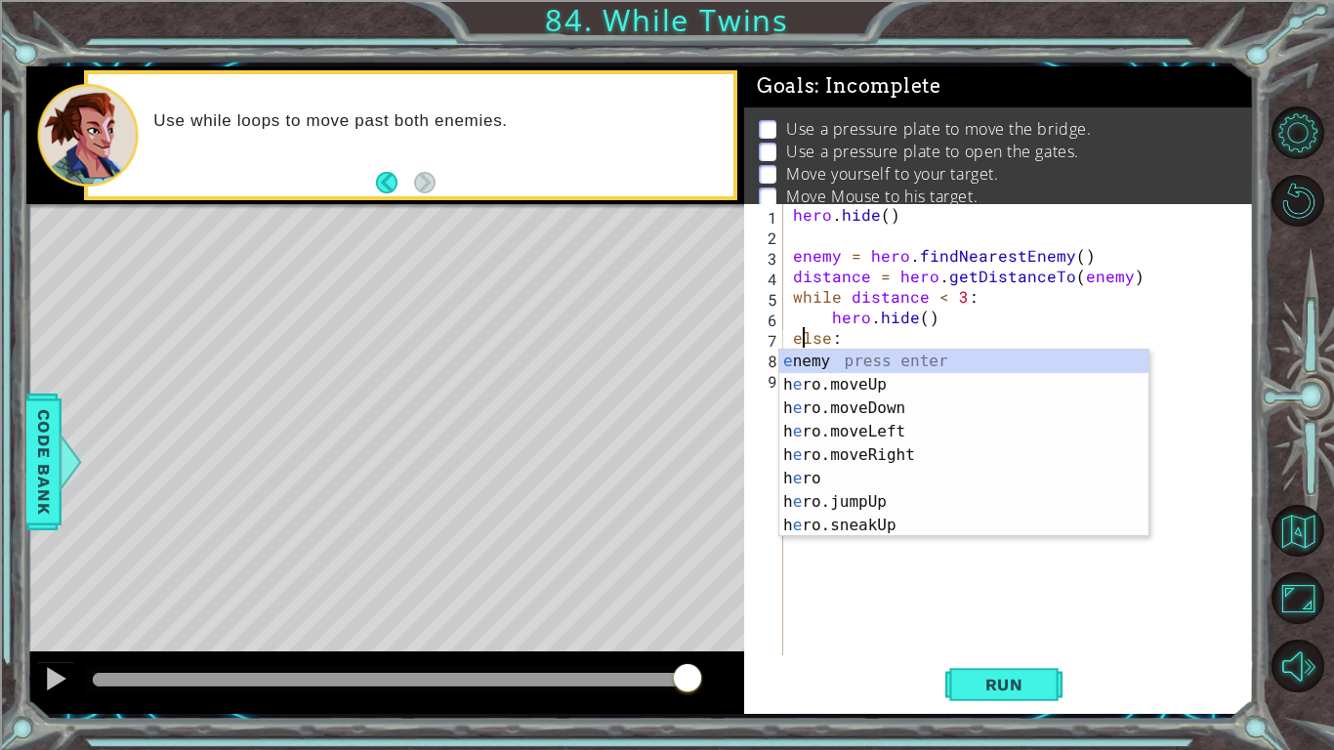
click at [792, 335] on div "hero . hide ( ) enemy = hero . findNearestEnemy ( ) distance = hero . getDistan…" at bounding box center [1024, 450] width 470 height 492
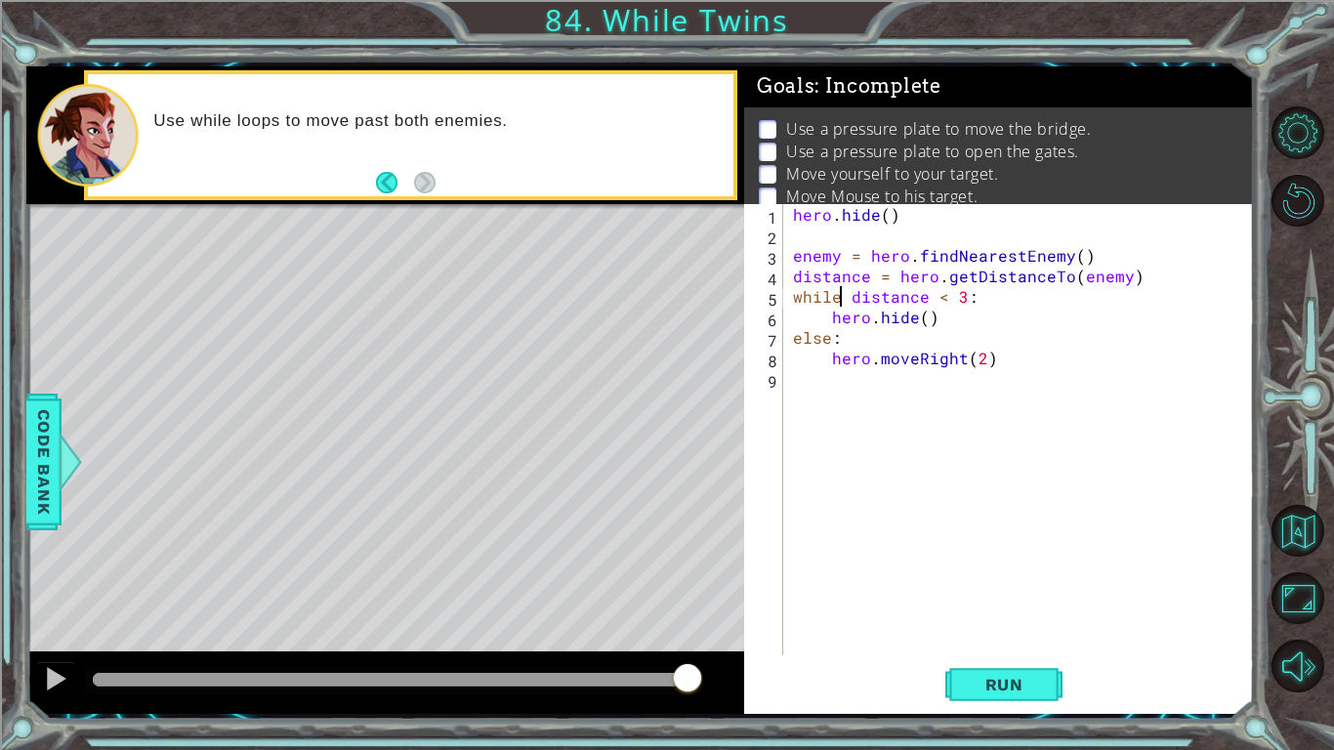
click at [837, 305] on div "hero . hide ( ) enemy = hero . findNearestEnemy ( ) distance = hero . getDistan…" at bounding box center [1024, 450] width 470 height 492
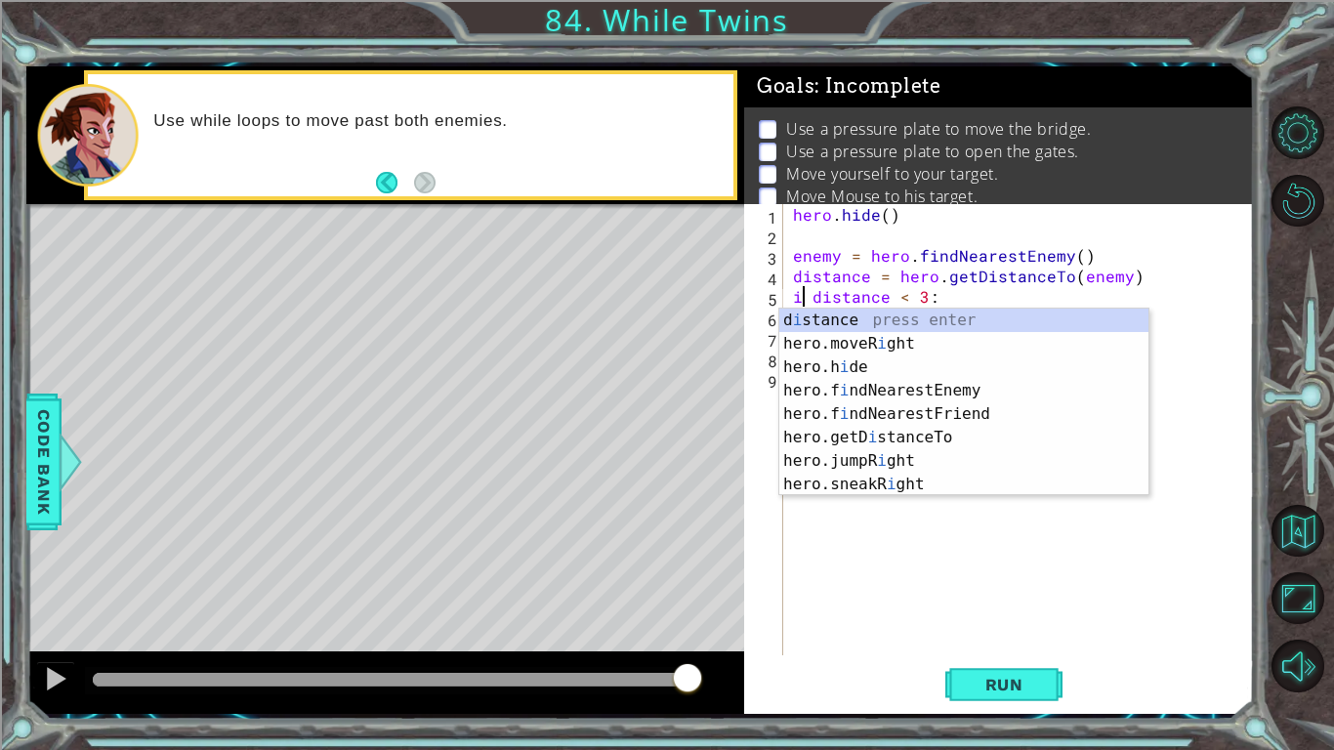
type textarea "if distance < 3:"
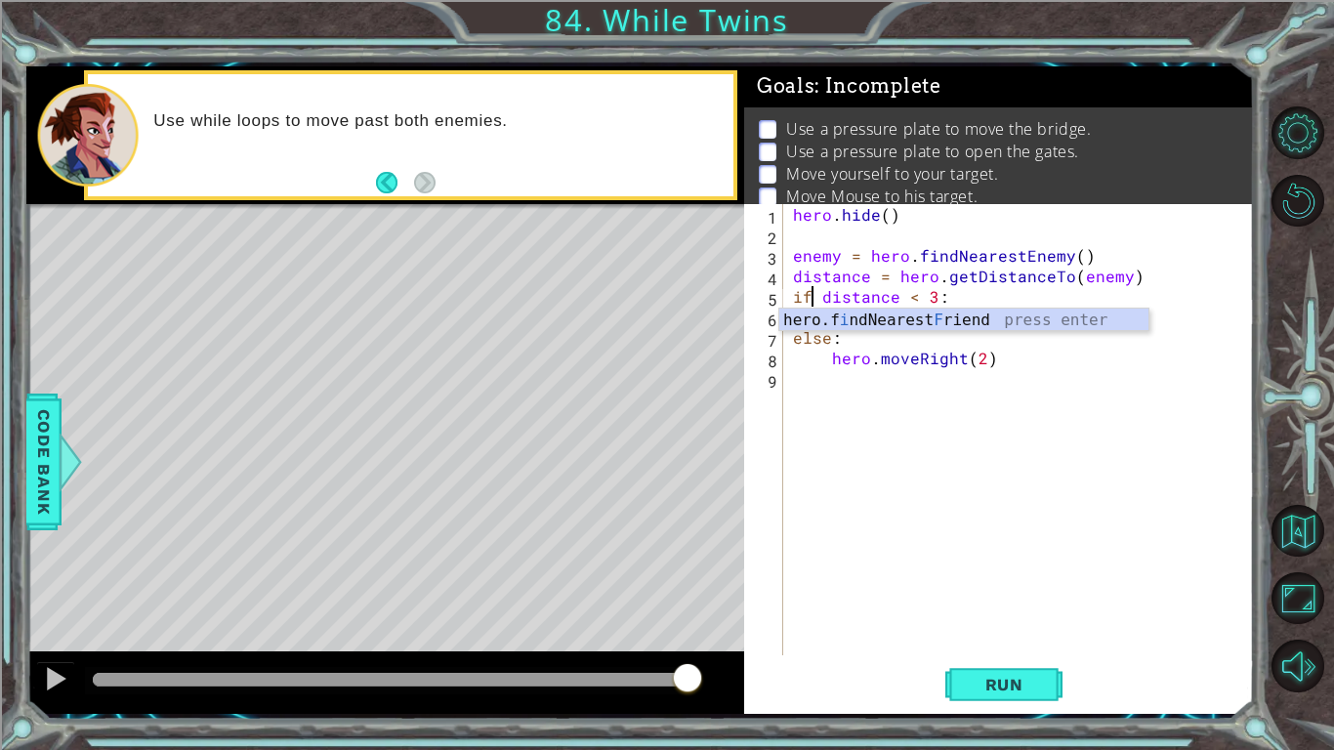
scroll to position [0, 1]
click at [895, 385] on div "hero . hide ( ) enemy = hero . findNearestEnemy ( ) distance = hero . getDistan…" at bounding box center [1024, 450] width 470 height 492
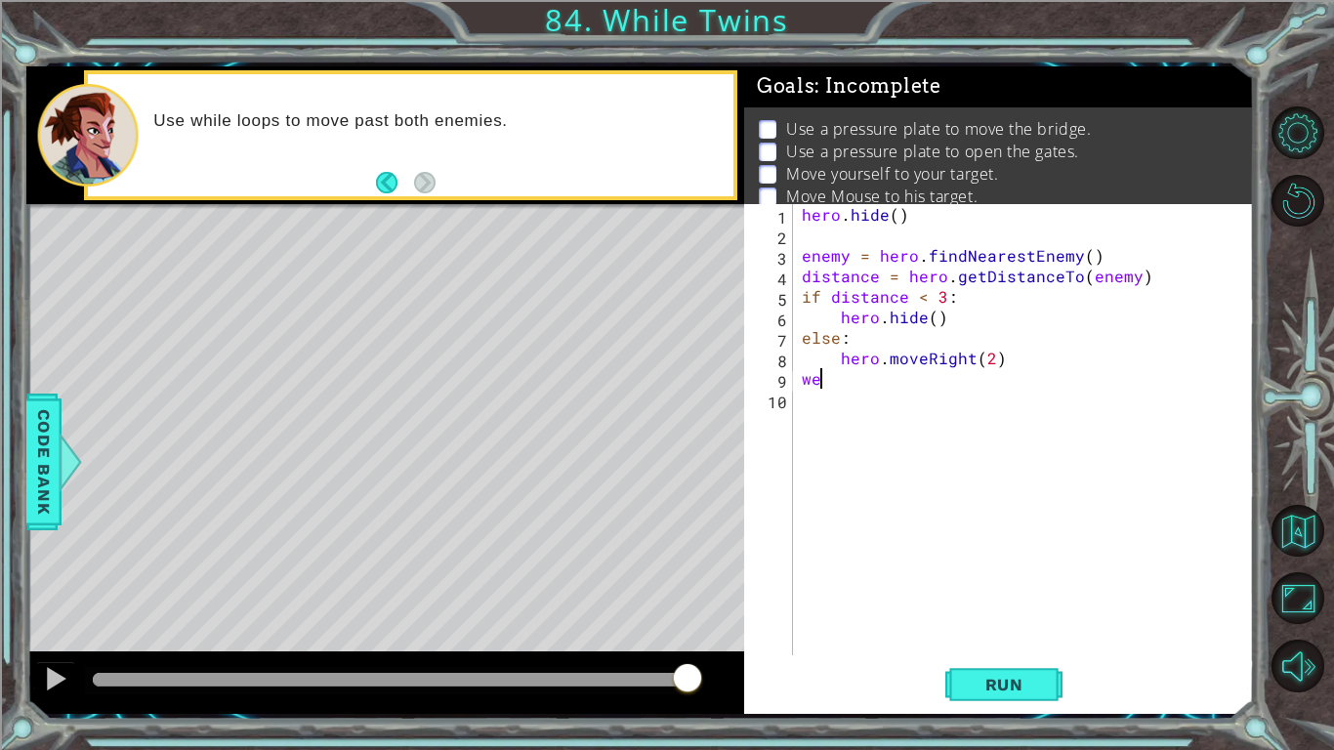
type textarea "w"
type textarea "hero.moveRight(2)"
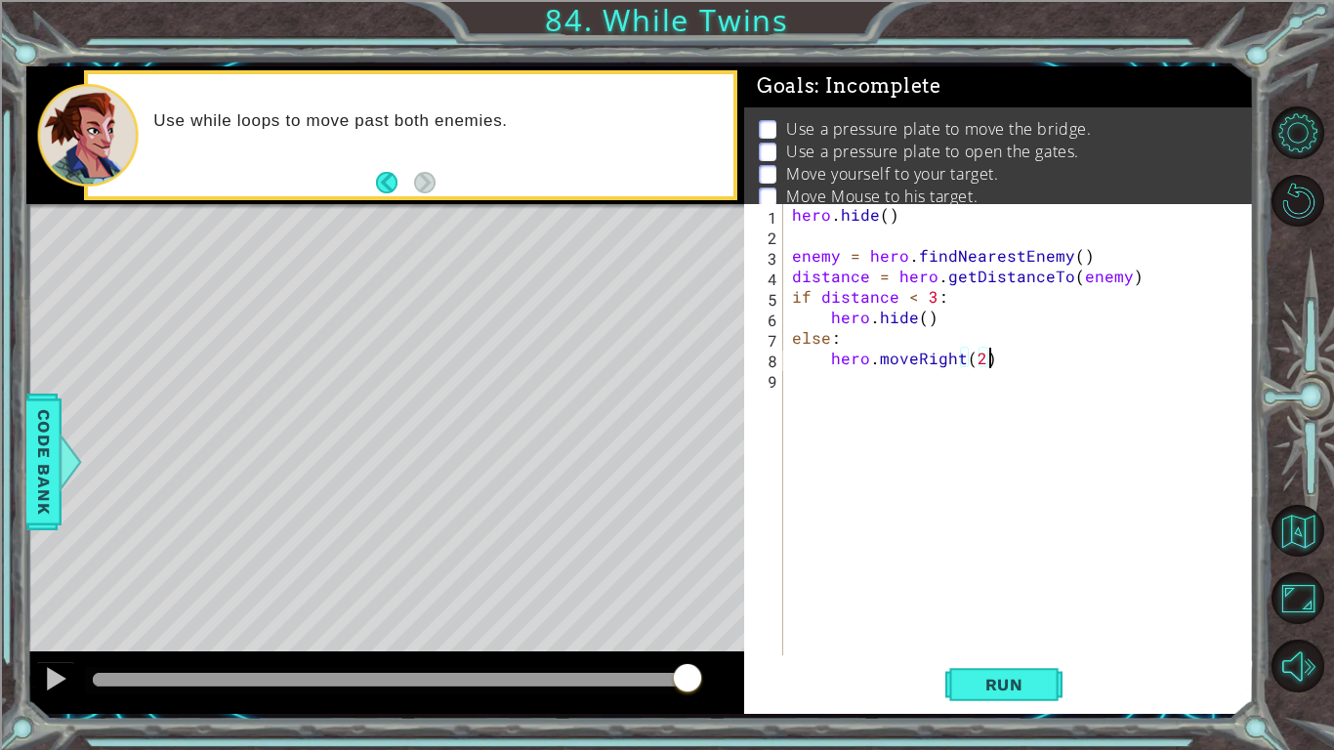
click at [922, 538] on div "hero . hide ( ) enemy = hero . findNearestEnemy ( ) distance = hero . getDistan…" at bounding box center [1023, 450] width 470 height 492
click at [1009, 672] on button "Run" at bounding box center [1004, 684] width 117 height 51
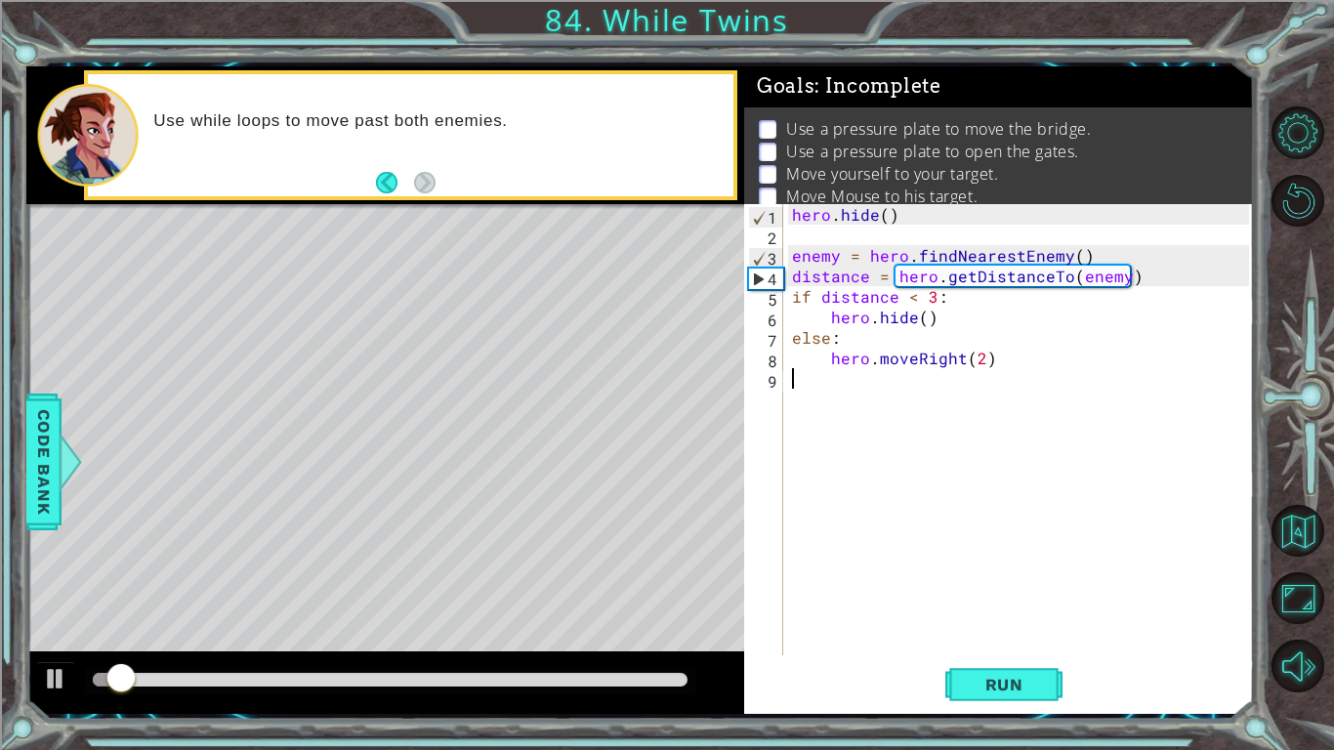
click at [25, 495] on div "1 ההההההההההההההההההההההההההההההההההההההההההההההההההההההההההההההההההההההההההההה…" at bounding box center [667, 375] width 1334 height 750
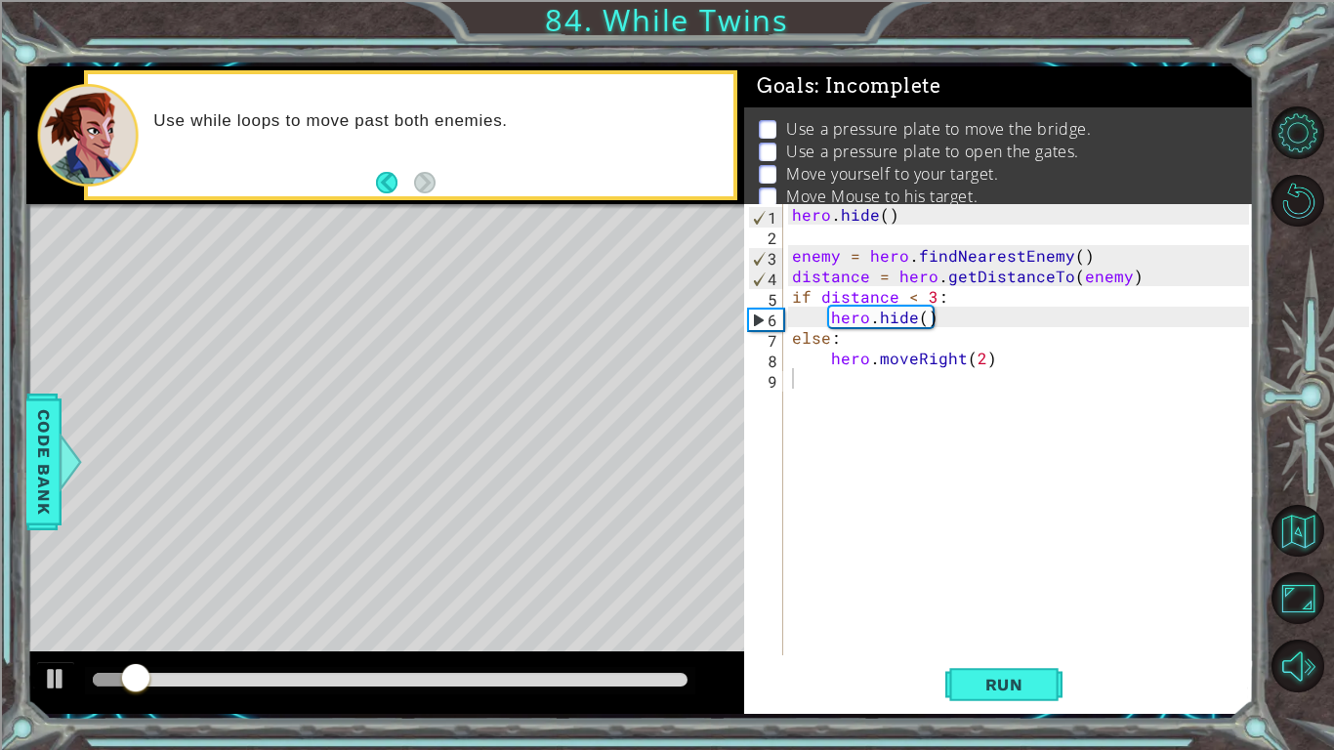
click at [21, 440] on div "1 ההההההההההההההההההההההההההההההההההההההההההההההההההההההההההההההההההההההההההההה…" at bounding box center [667, 375] width 1334 height 750
click at [45, 451] on span "Code Bank" at bounding box center [43, 460] width 31 height 119
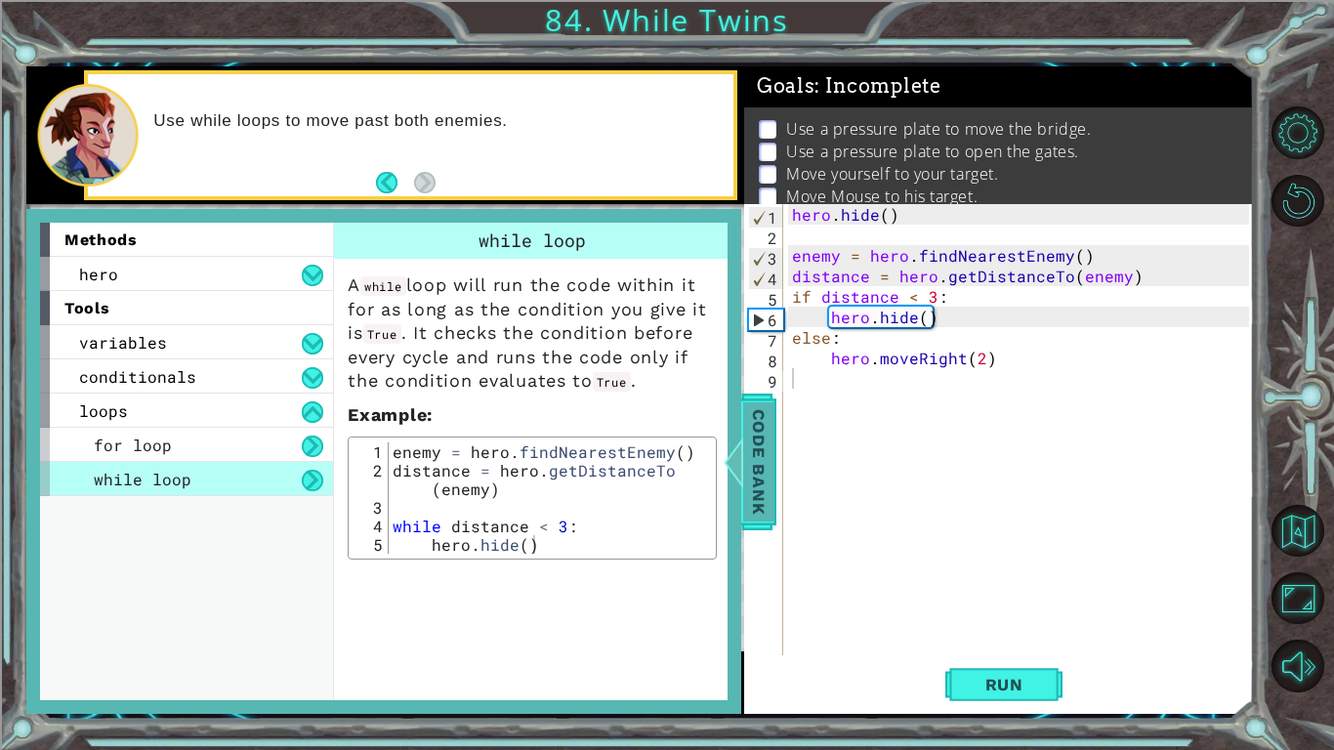
click at [742, 474] on div at bounding box center [734, 462] width 24 height 59
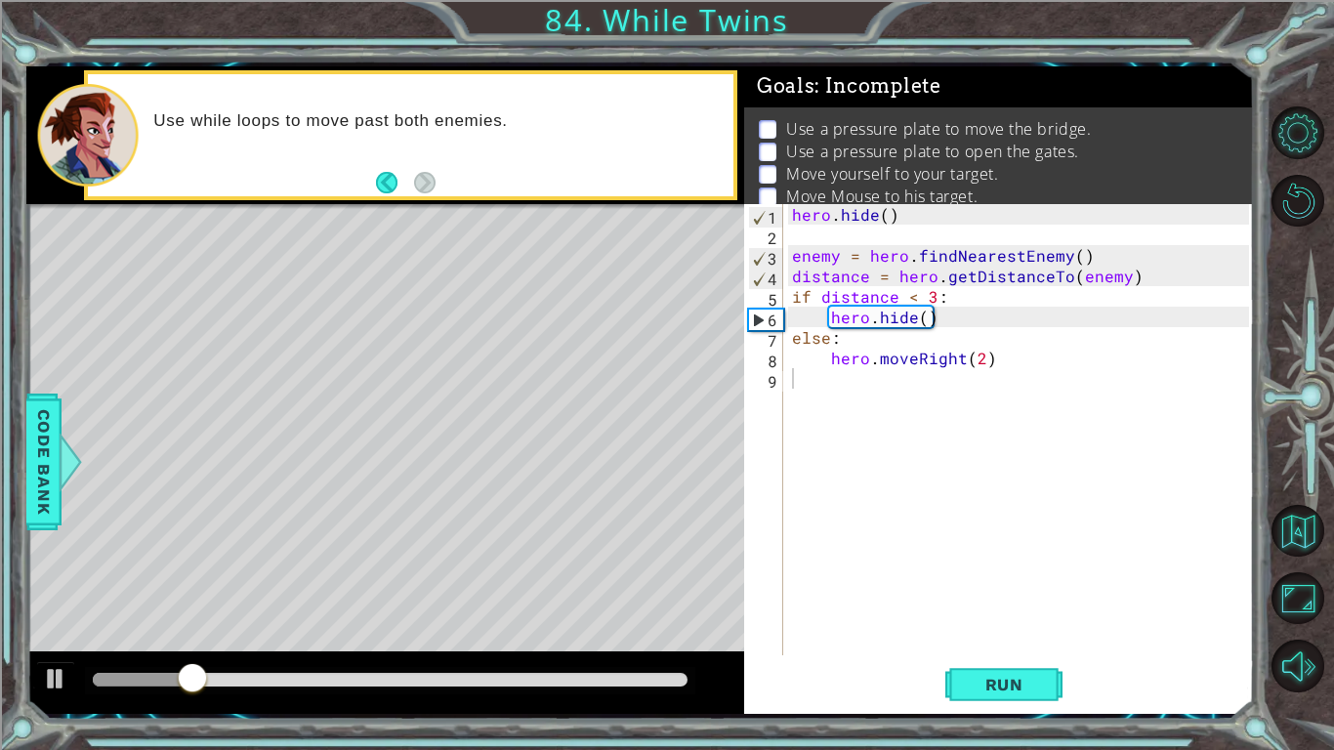
click at [907, 481] on div "hero . hide ( ) enemy = hero . findNearestEnemy ( ) distance = hero . getDistan…" at bounding box center [1023, 450] width 470 height 492
click at [933, 296] on div "hero . hide ( ) enemy = hero . findNearestEnemy ( ) distance = hero . getDistan…" at bounding box center [1023, 450] width 470 height 492
type textarea "if distance < 3:"
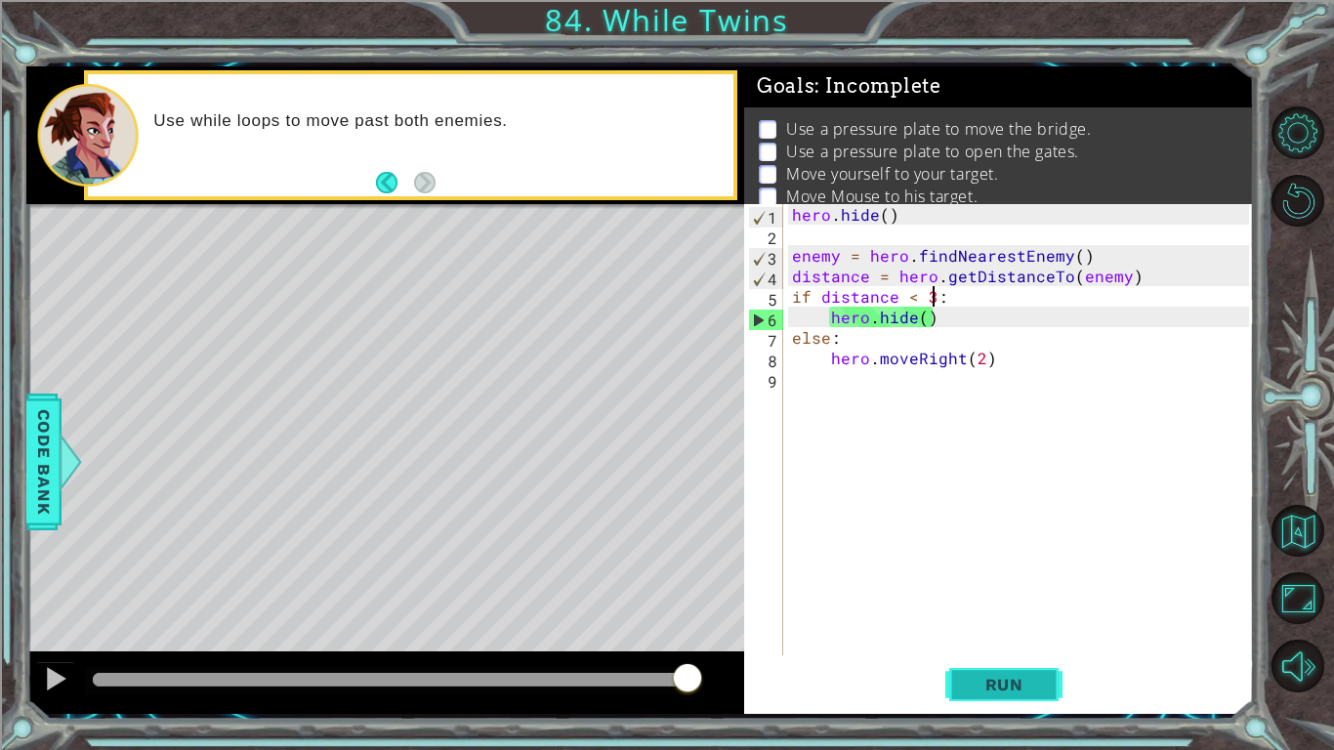
click at [949, 690] on button "Run" at bounding box center [1004, 684] width 117 height 51
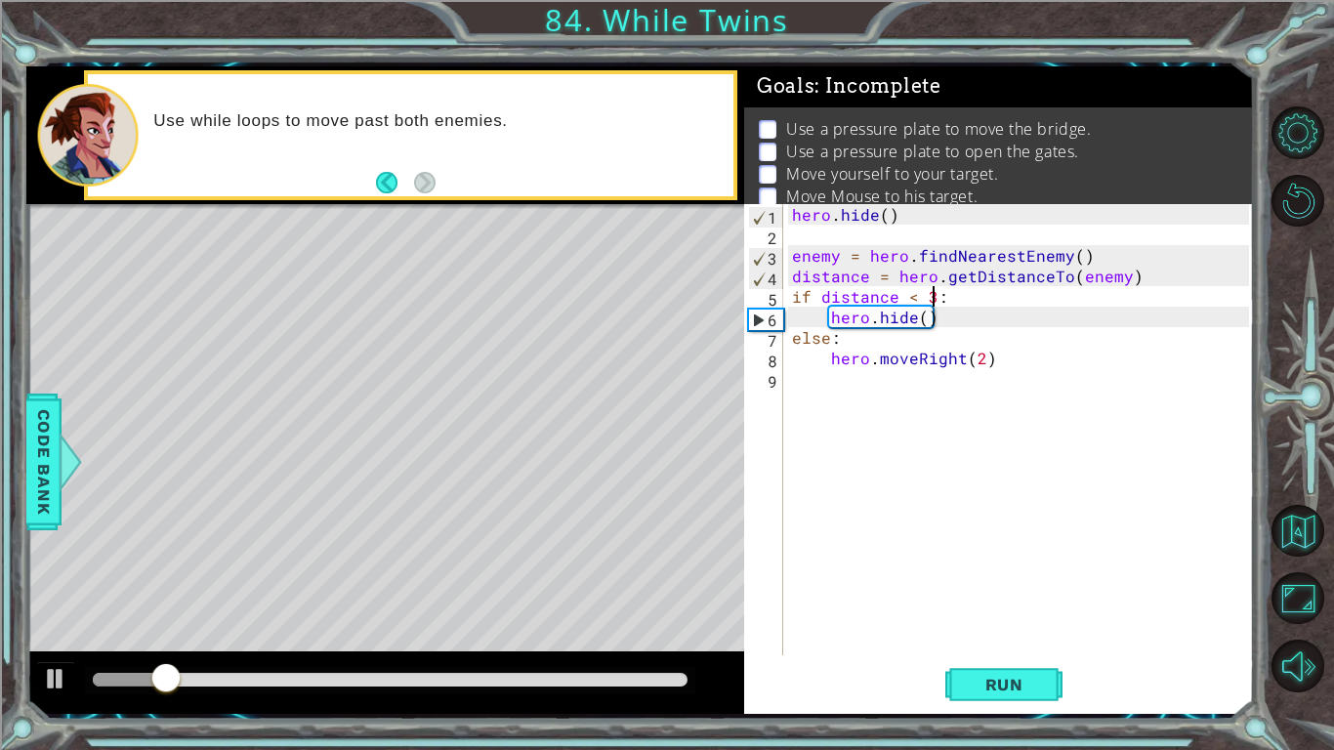
click at [980, 521] on div "hero . hide ( ) enemy = hero . findNearestEnemy ( ) distance = hero . getDistan…" at bounding box center [1023, 450] width 470 height 492
click at [798, 343] on div "hero . hide ( ) enemy = hero . findNearestEnemy ( ) distance = hero . getDistan…" at bounding box center [1023, 450] width 470 height 492
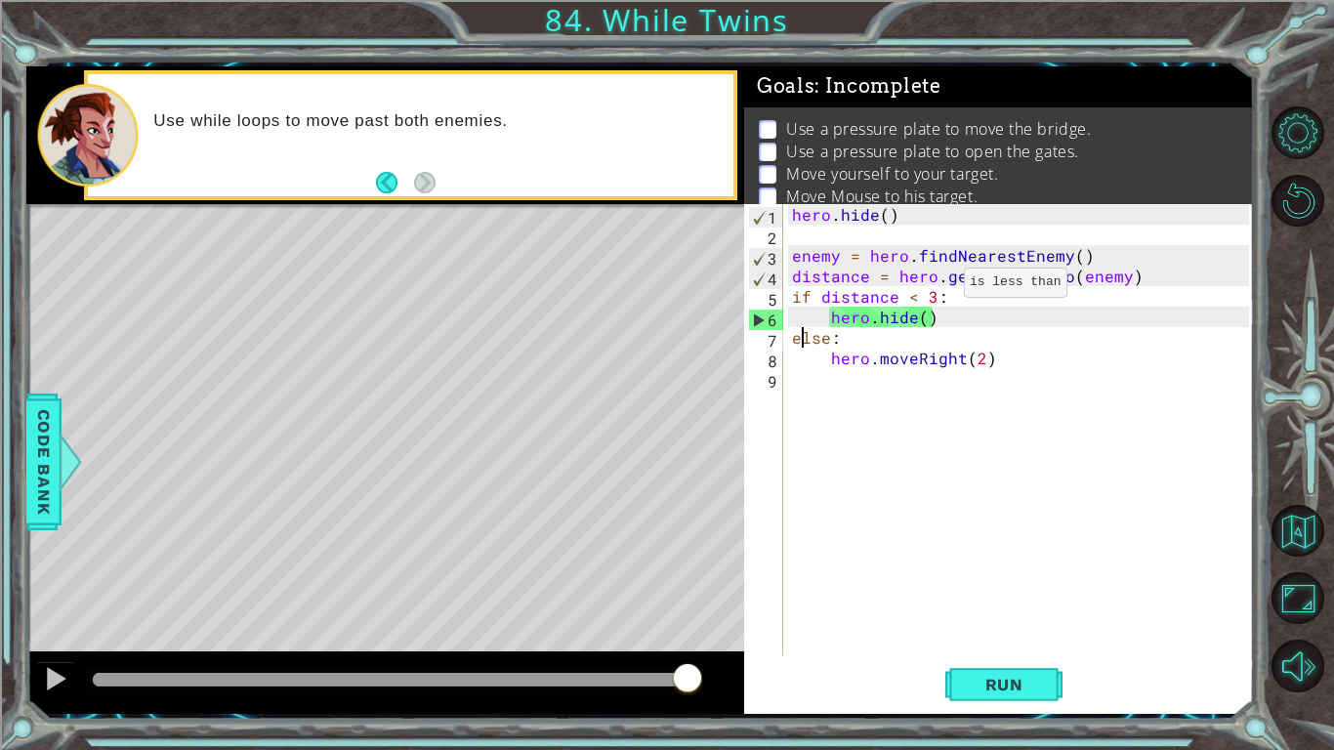
click at [930, 287] on div "hero . hide ( ) enemy = hero . findNearestEnemy ( ) distance = hero . getDistan…" at bounding box center [1023, 450] width 470 height 492
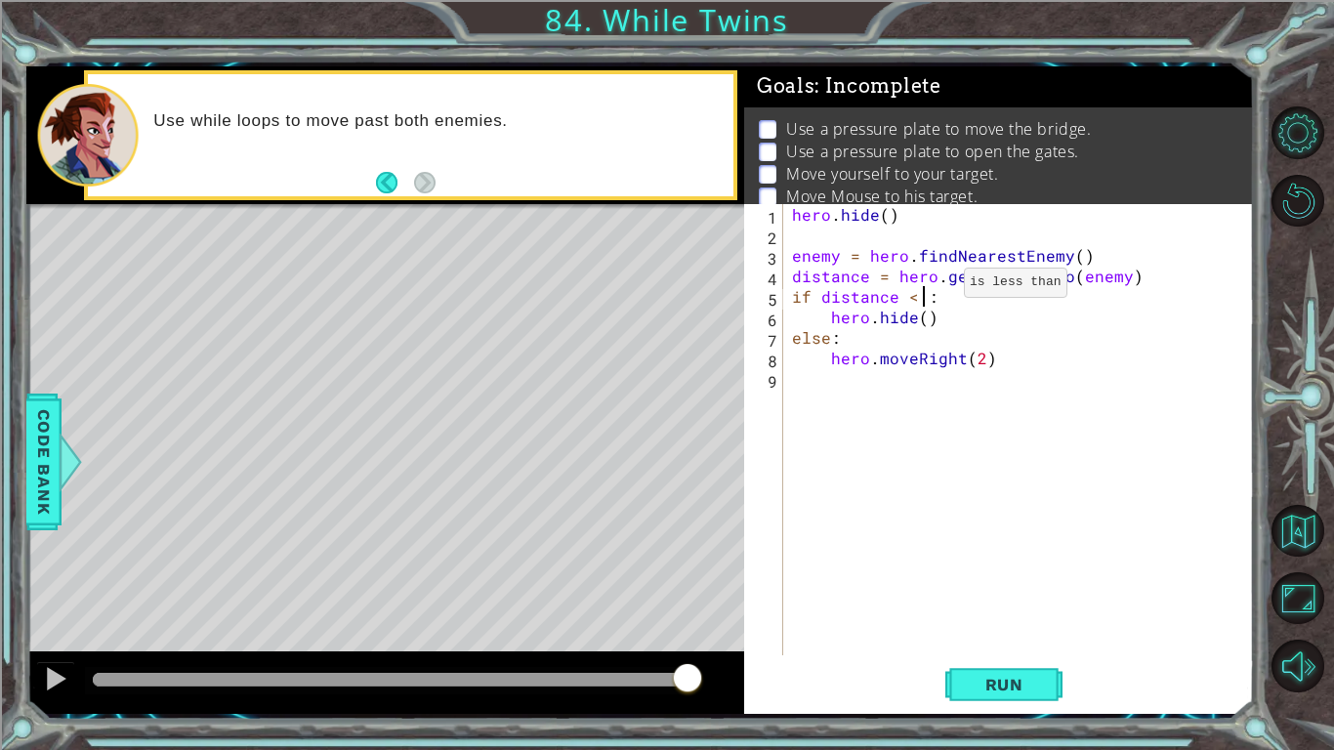
scroll to position [0, 8]
type textarea "if distance < 2:"
click at [1034, 696] on button "Run" at bounding box center [1004, 684] width 117 height 51
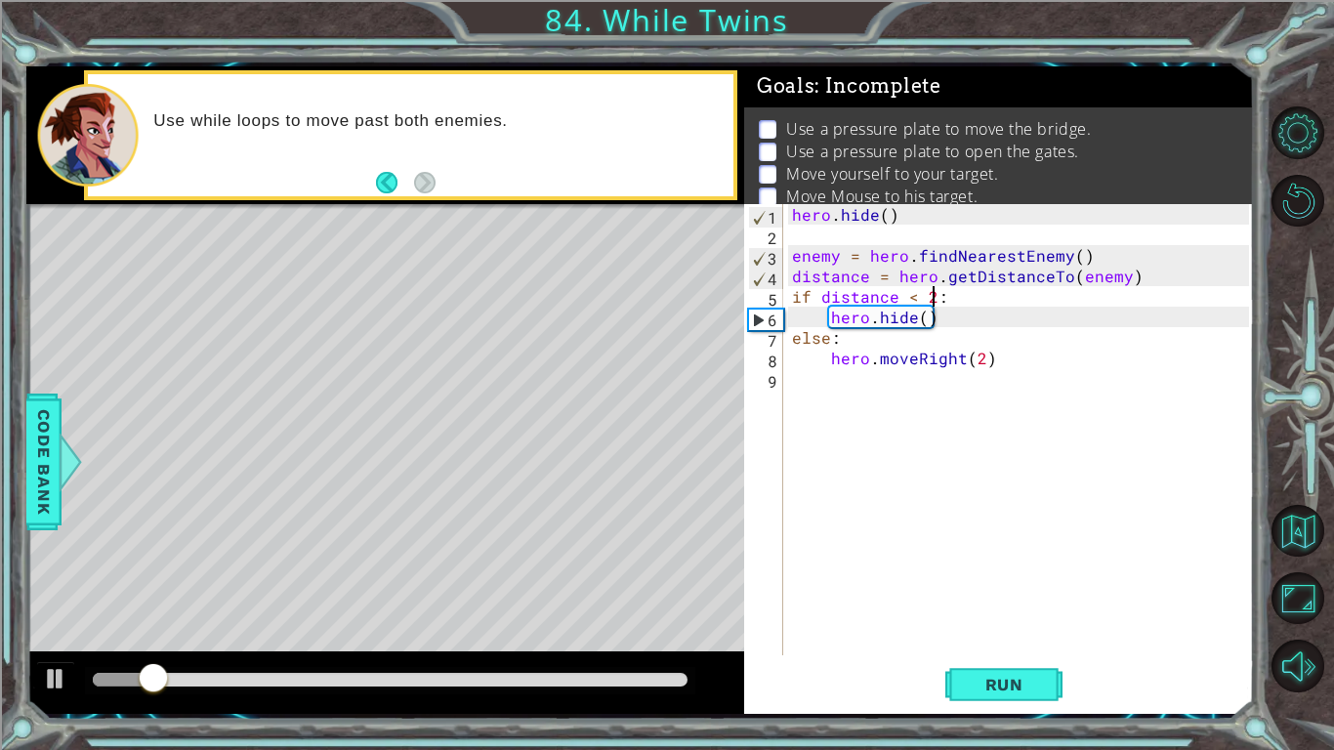
click at [979, 577] on div "hero . hide ( ) enemy = hero . findNearestEnemy ( ) distance = hero . getDistan…" at bounding box center [1023, 450] width 470 height 492
click at [900, 323] on div "hero . hide ( ) enemy = hero . findNearestEnemy ( ) distance = hero . getDistan…" at bounding box center [1023, 450] width 470 height 492
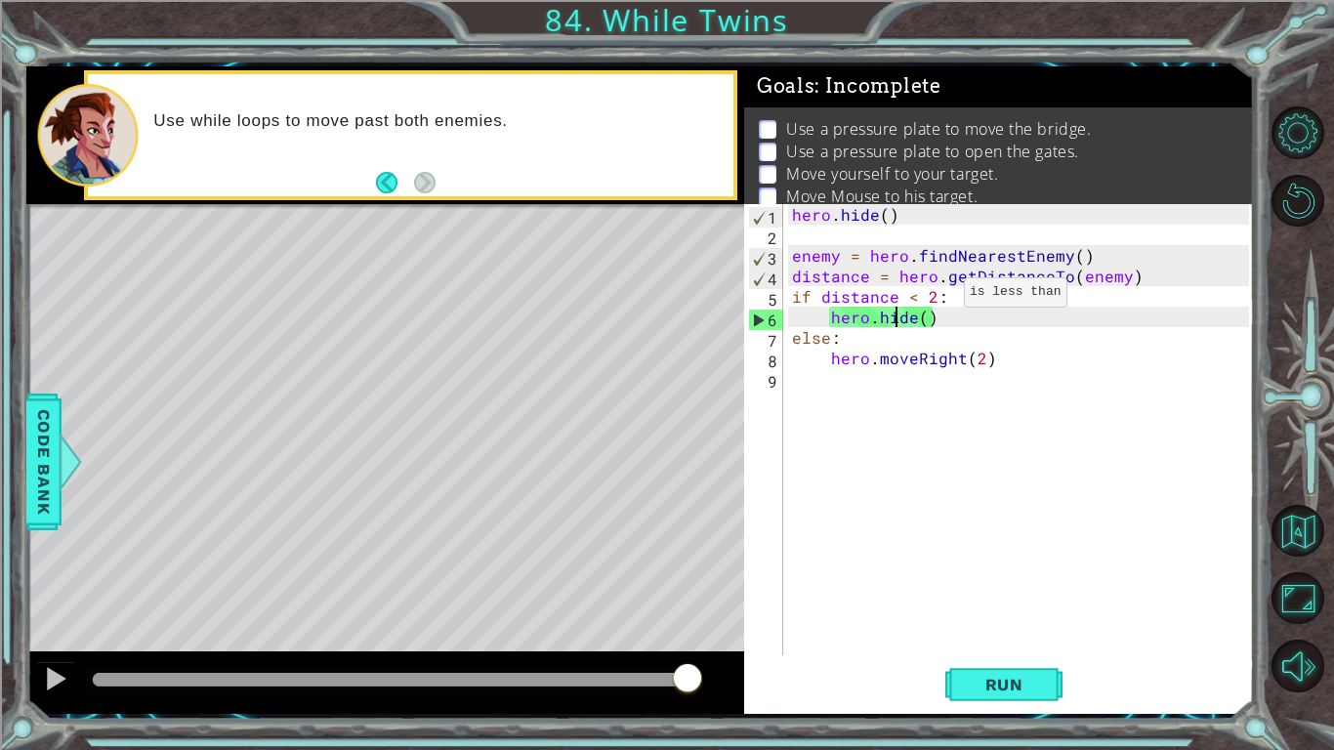
click at [930, 296] on div "hero . hide ( ) enemy = hero . findNearestEnemy ( ) distance = hero . getDistan…" at bounding box center [1023, 450] width 470 height 492
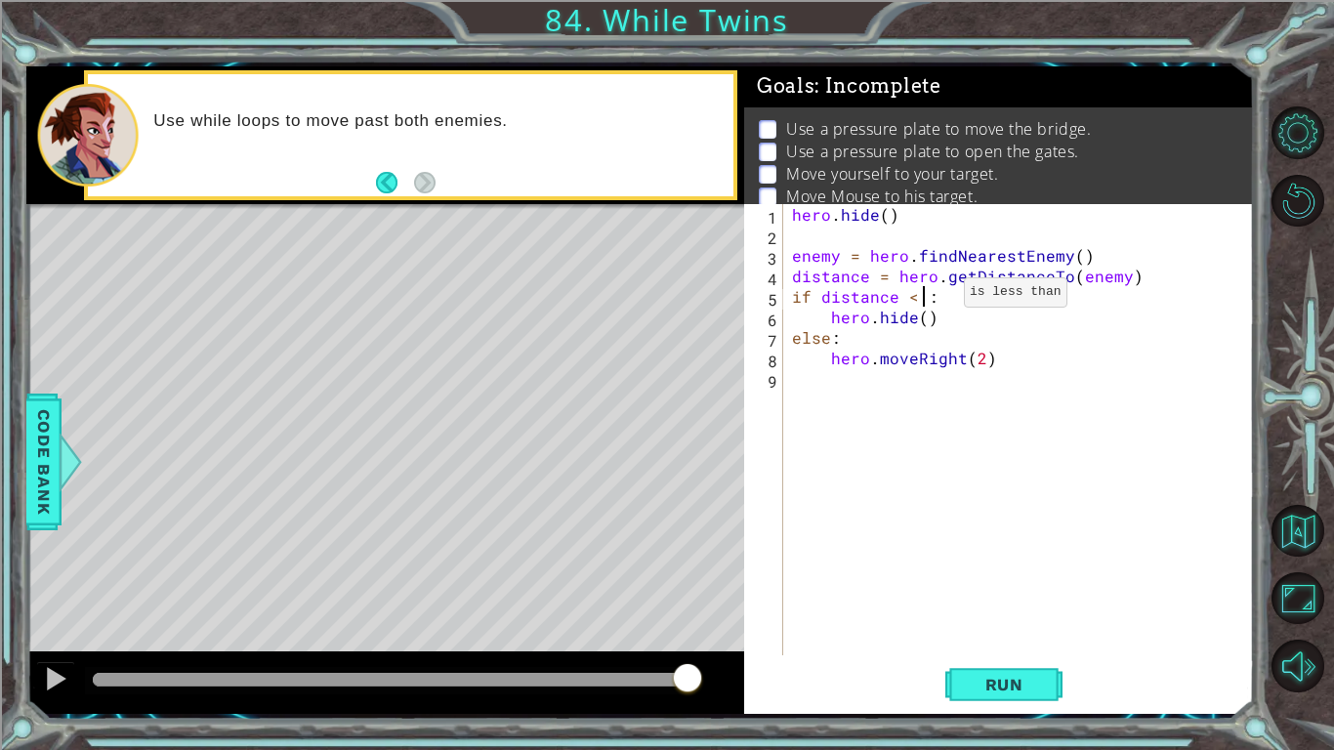
scroll to position [0, 8]
click at [985, 696] on button "Run" at bounding box center [1004, 684] width 117 height 51
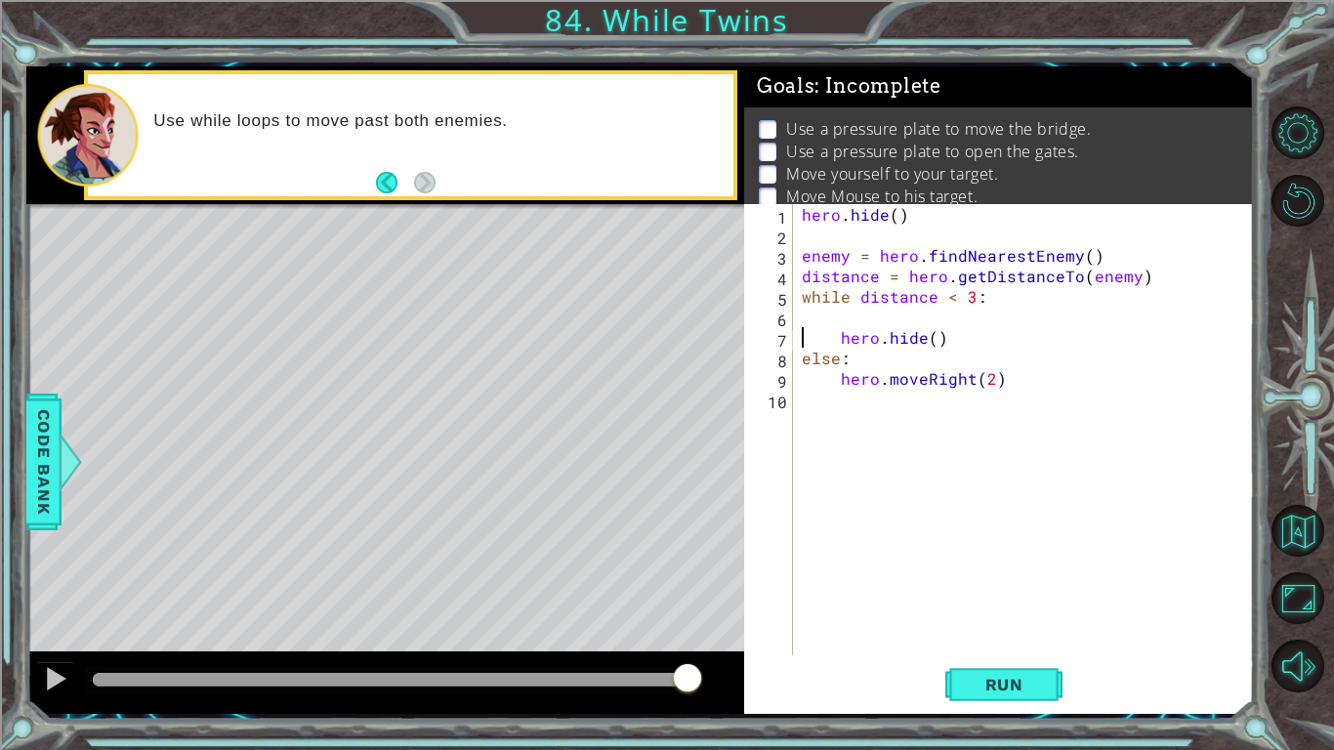
scroll to position [0, 2]
type textarea "hero.hide()"
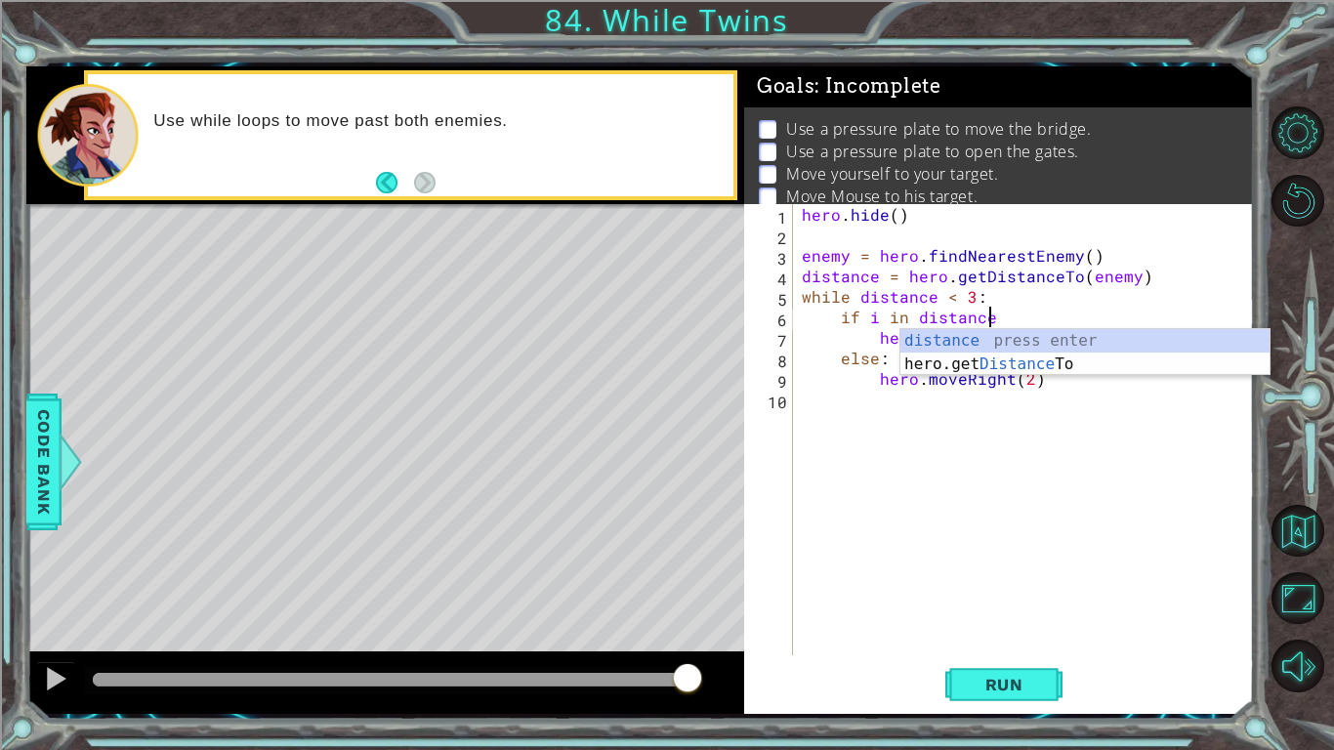
scroll to position [0, 11]
click at [874, 314] on div "hero . hide ( ) enemy = hero . findNearestEnemy ( ) distance = hero . getDistan…" at bounding box center [1028, 450] width 461 height 492
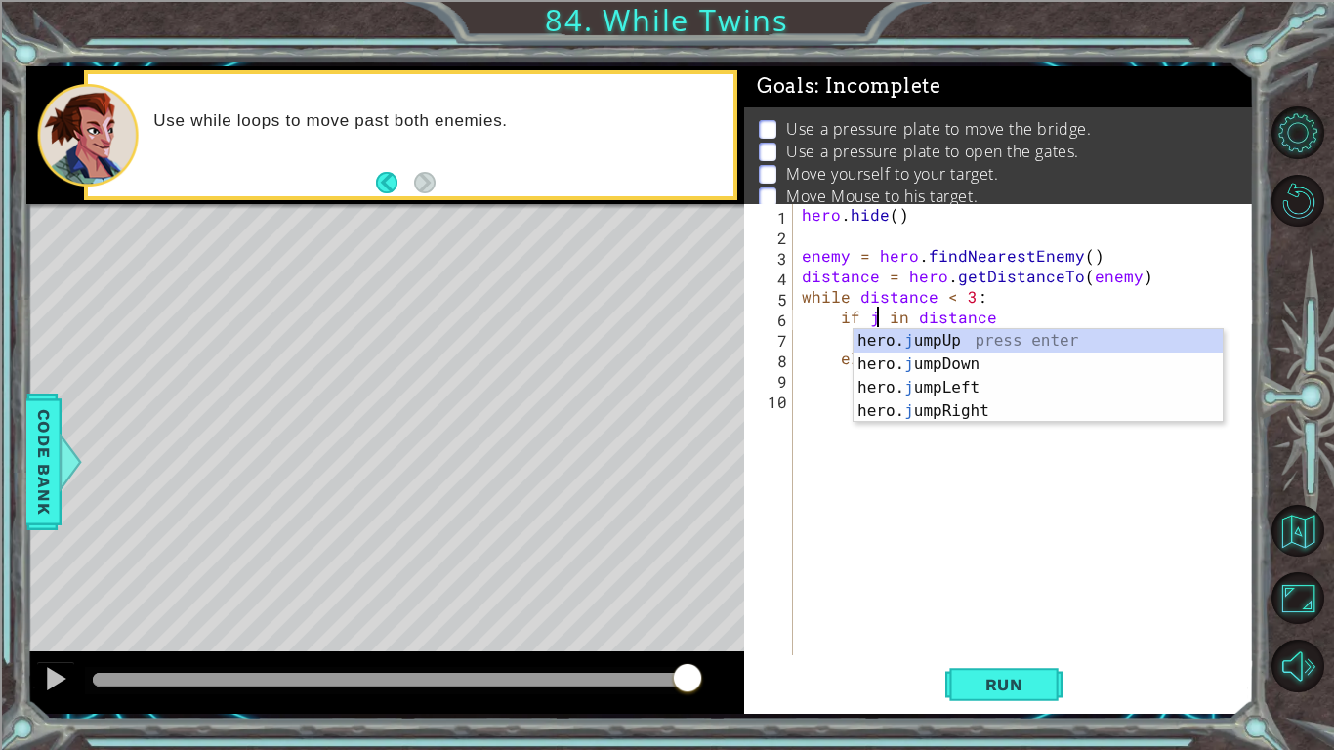
scroll to position [0, 4]
click at [49, 422] on span "Code Bank" at bounding box center [43, 460] width 31 height 119
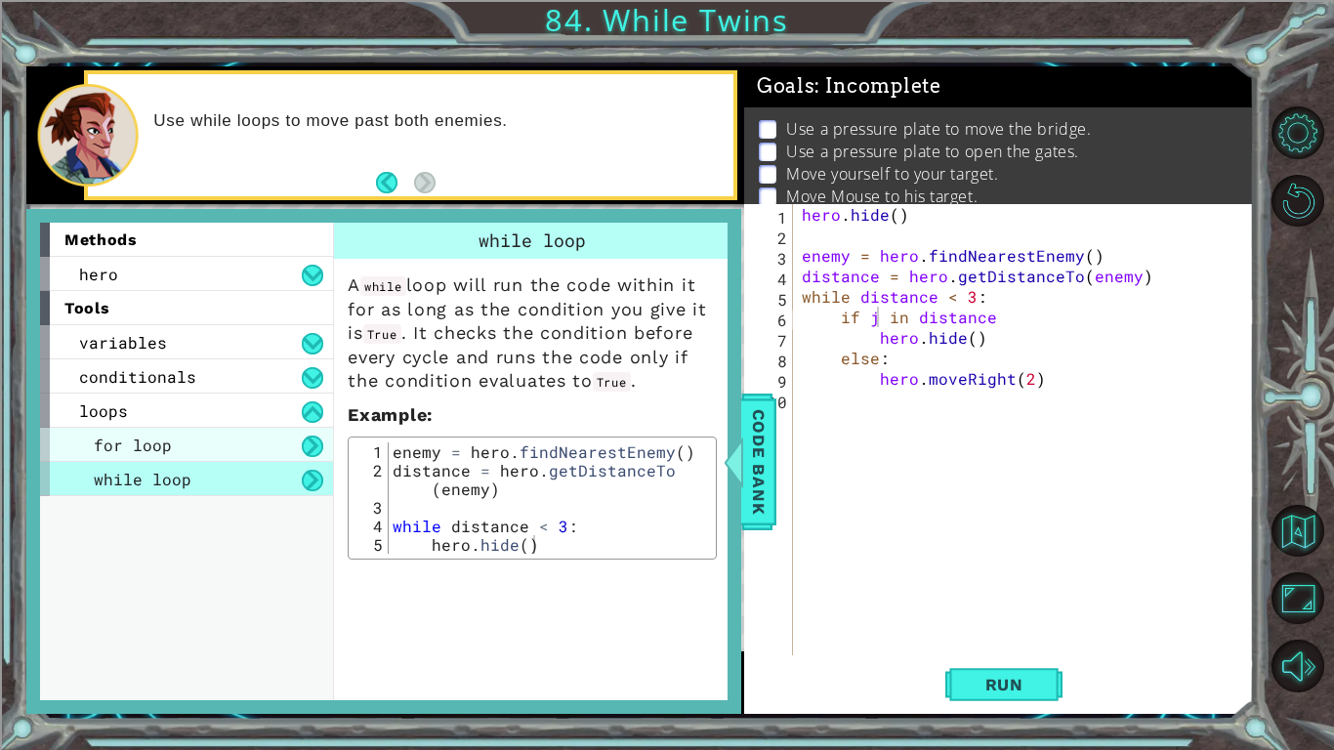
click at [211, 433] on div "for loop" at bounding box center [186, 445] width 293 height 34
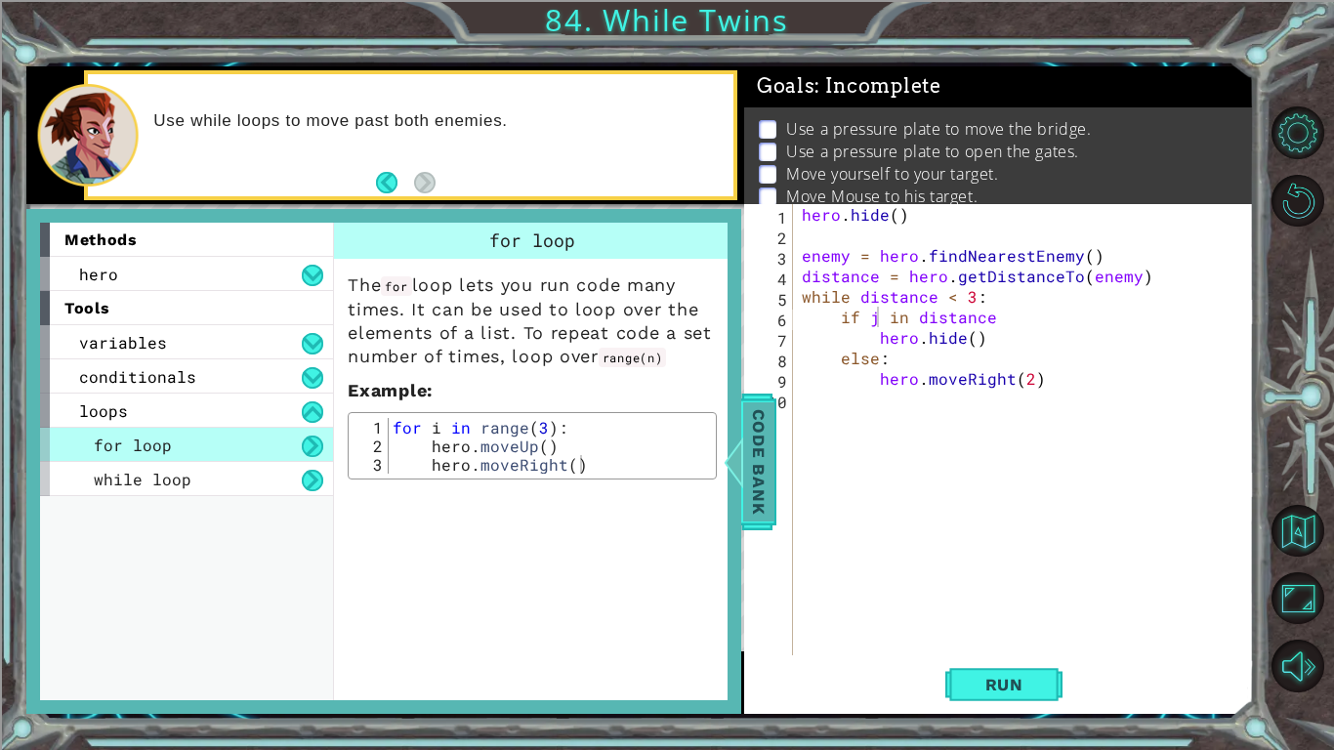
click at [739, 480] on div at bounding box center [734, 462] width 24 height 59
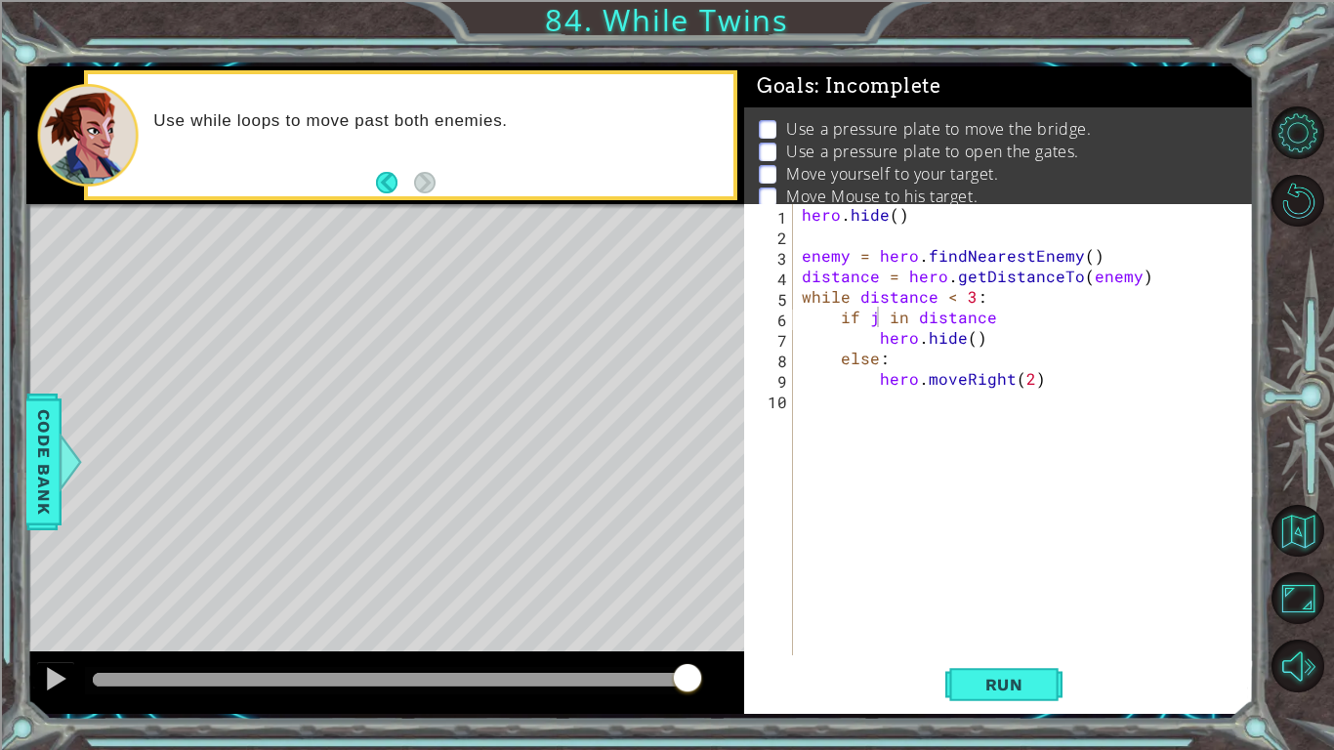
click at [935, 331] on div "hero . hide ( ) enemy = hero . findNearestEnemy ( ) distance = hero . getDistan…" at bounding box center [1028, 450] width 461 height 492
click at [1015, 314] on div "hero . hide ( ) enemy = hero . findNearestEnemy ( ) distance = hero . getDistan…" at bounding box center [1028, 450] width 461 height 492
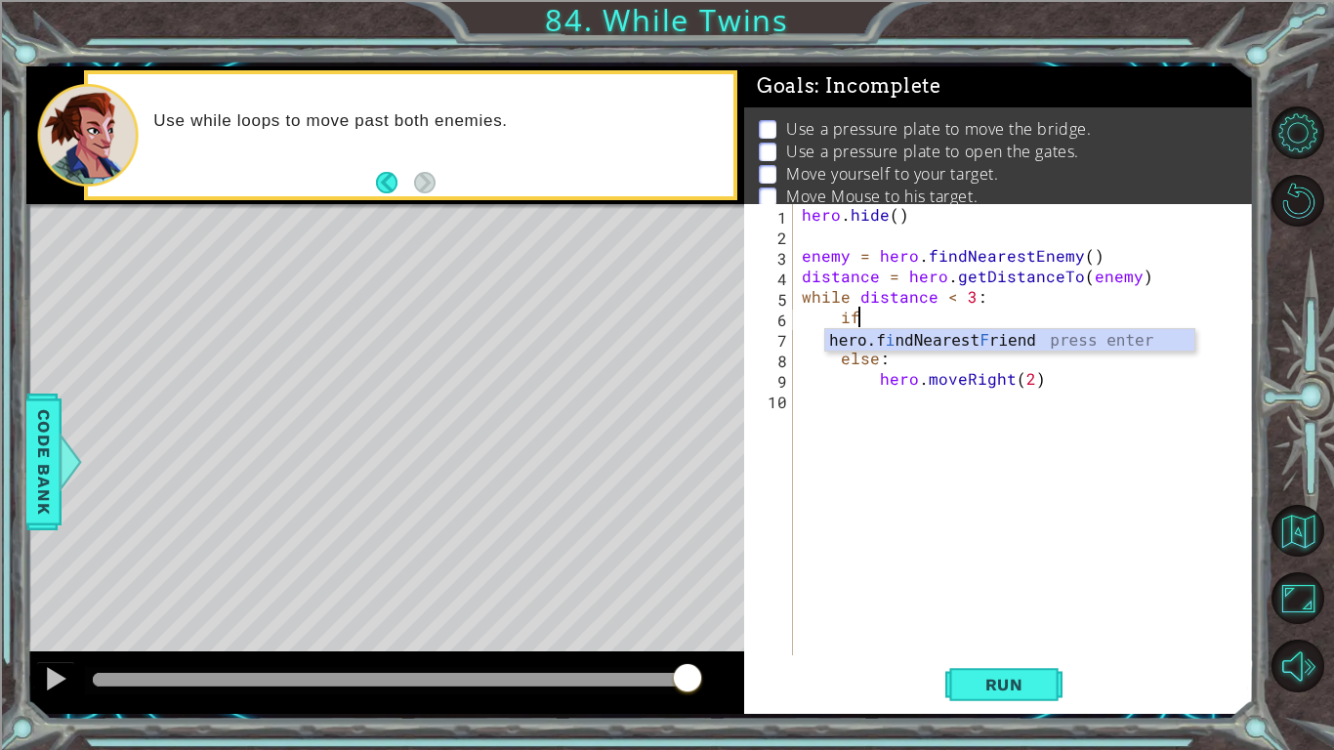
type textarea "i"
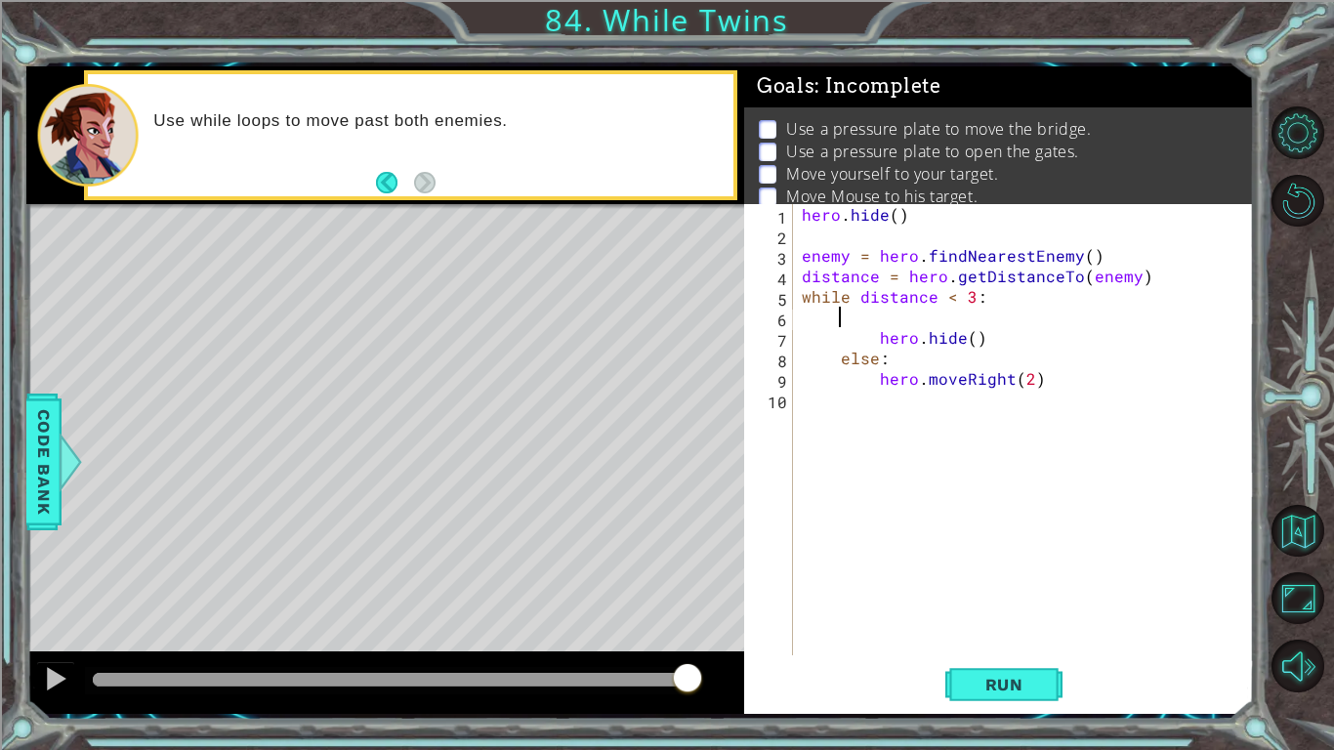
scroll to position [0, 1]
click at [888, 368] on div "hero . hide ( ) enemy = hero . findNearestEnemy ( ) distance = hero . getDistan…" at bounding box center [1028, 450] width 461 height 492
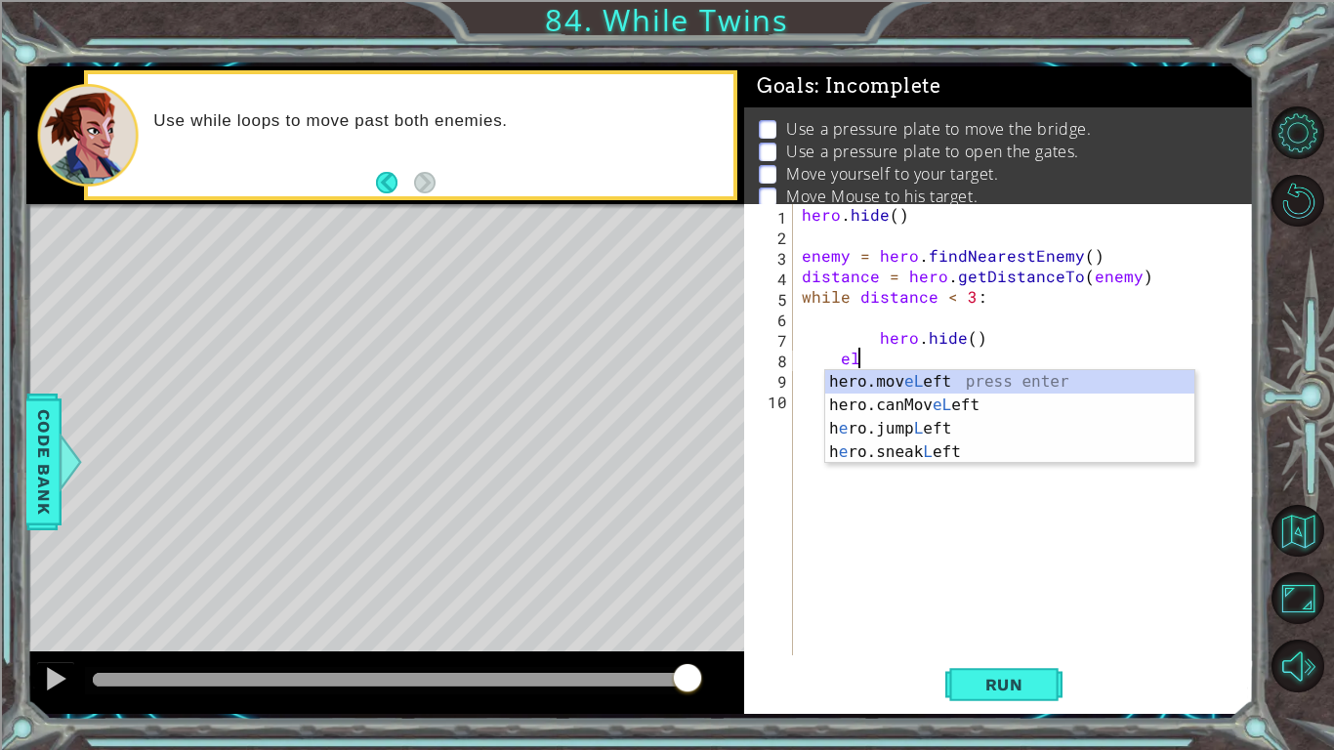
type textarea "e"
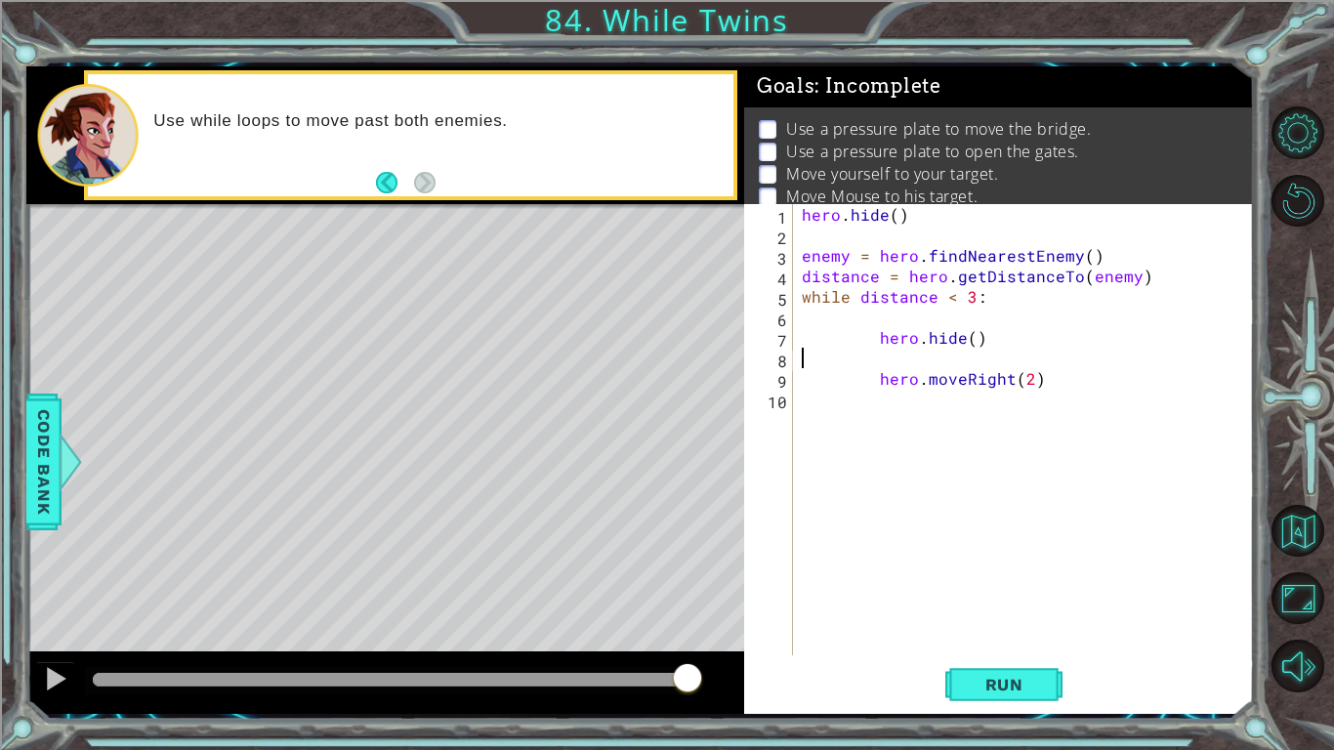
scroll to position [0, 0]
type textarea "hero.hide()"
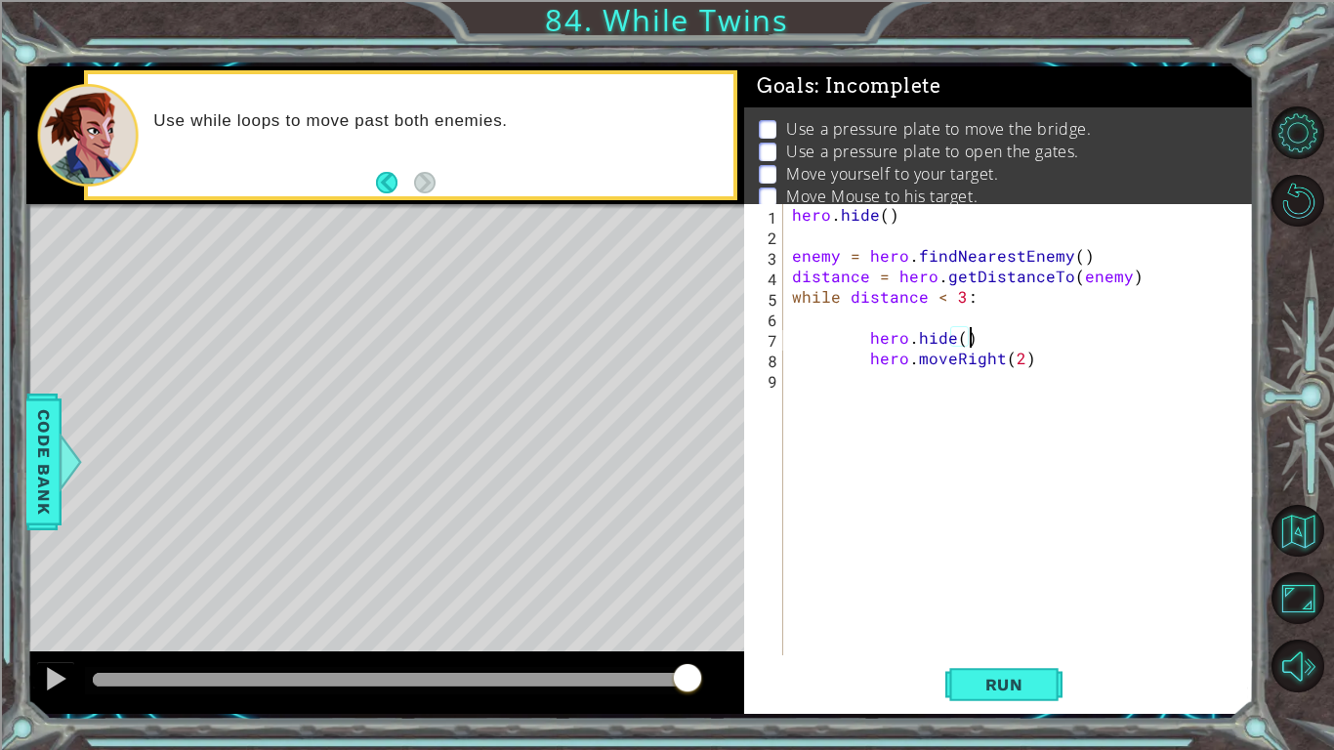
click at [845, 320] on div "hero . hide ( ) enemy = hero . findNearestEnemy ( ) distance = hero . getDistan…" at bounding box center [1023, 450] width 470 height 492
type textarea "hero.hide()"
click at [959, 390] on div "hero . hide ( ) enemy = hero . findNearestEnemy ( ) distance = hero . getDistan…" at bounding box center [1023, 450] width 470 height 492
click at [969, 389] on div "hero . hide ( ) enemy = hero . findNearestEnemy ( ) distance = hero . getDistan…" at bounding box center [1023, 450] width 470 height 492
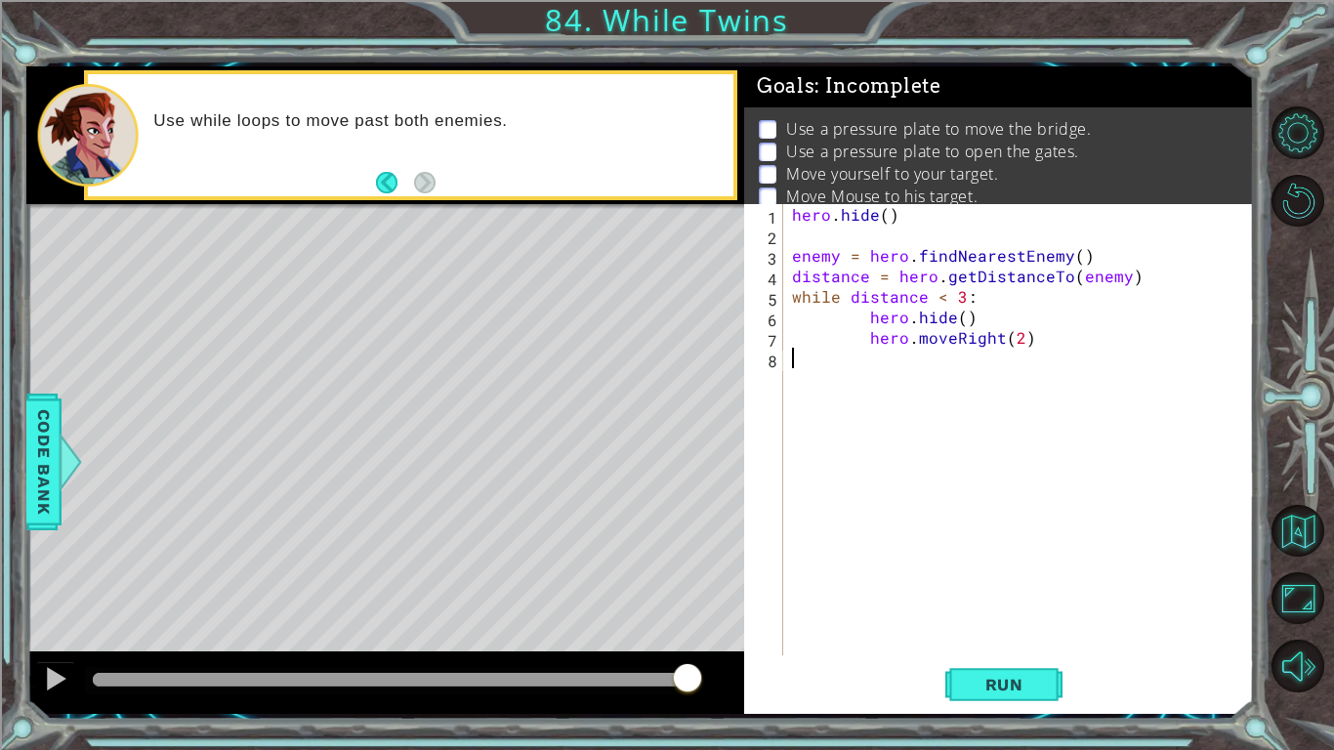
click at [878, 361] on div "hero . hide ( ) enemy = hero . findNearestEnemy ( ) distance = hero . getDistan…" at bounding box center [1023, 450] width 470 height 492
click at [874, 349] on div "hero . hide ( ) enemy = hero . findNearestEnemy ( ) distance = hero . getDistan…" at bounding box center [1023, 450] width 470 height 492
click at [869, 341] on div "hero . hide ( ) enemy = hero . findNearestEnemy ( ) distance = hero . getDistan…" at bounding box center [1023, 450] width 470 height 492
click at [969, 327] on div "hero . hide ( ) enemy = hero . findNearestEnemy ( ) distance = hero . getDistan…" at bounding box center [1023, 450] width 470 height 492
type textarea "hero.hide()"
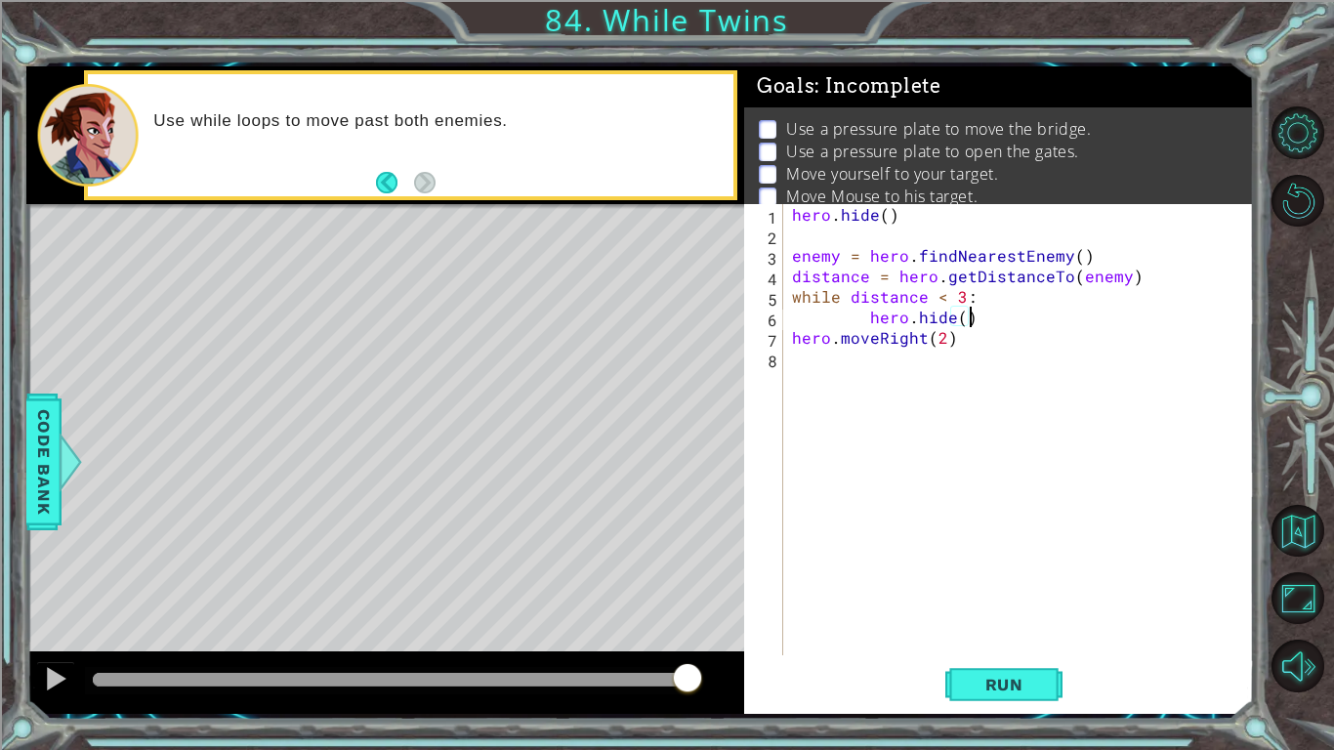
click at [799, 355] on div "hero . hide ( ) enemy = hero . findNearestEnemy ( ) distance = hero . getDistan…" at bounding box center [1023, 450] width 470 height 492
click at [787, 336] on div "1 2 3 4 5 6 7 8 hero . hide ( ) enemy = hero . findNearestEnemy ( ) distance = …" at bounding box center [996, 429] width 505 height 451
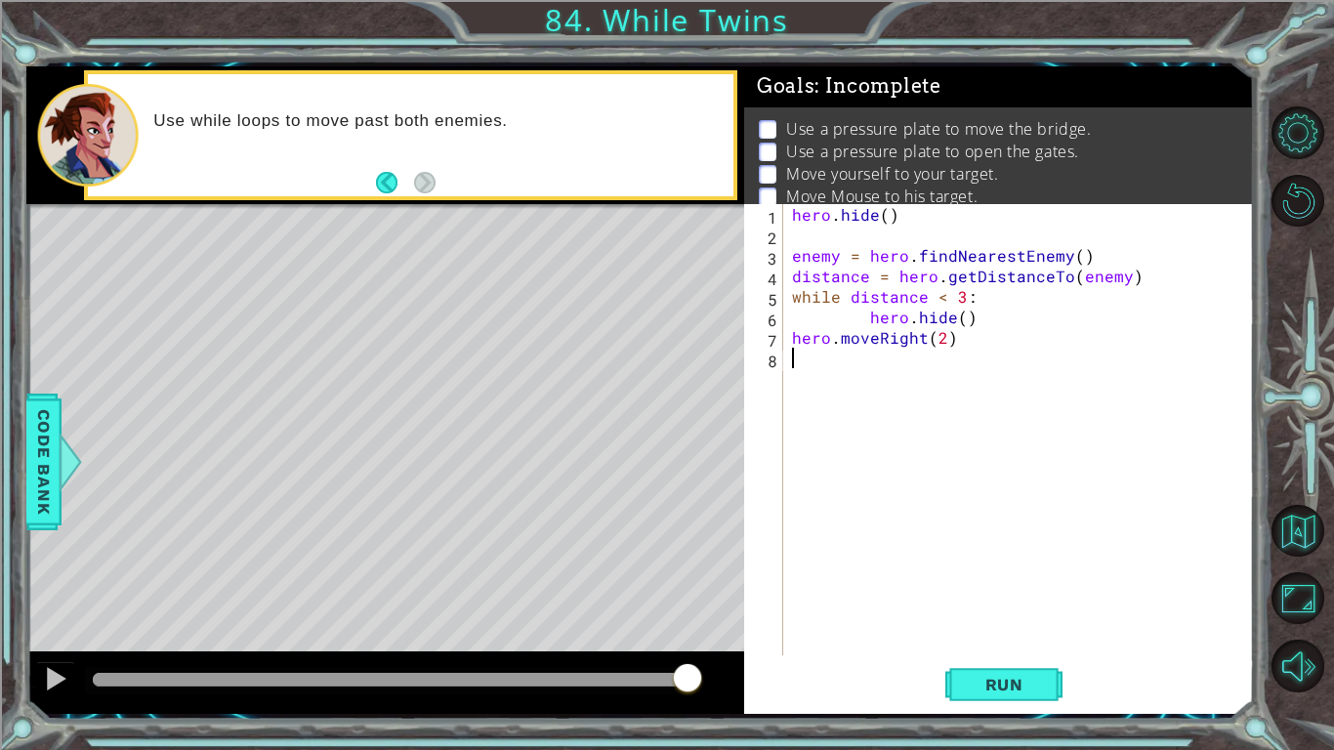
click at [793, 338] on div "hero . hide ( ) enemy = hero . findNearestEnemy ( ) distance = hero . getDistan…" at bounding box center [1023, 450] width 470 height 492
type textarea "hero.moveRight(2)"
click at [1282, 525] on button "Back to Map" at bounding box center [1298, 531] width 53 height 53
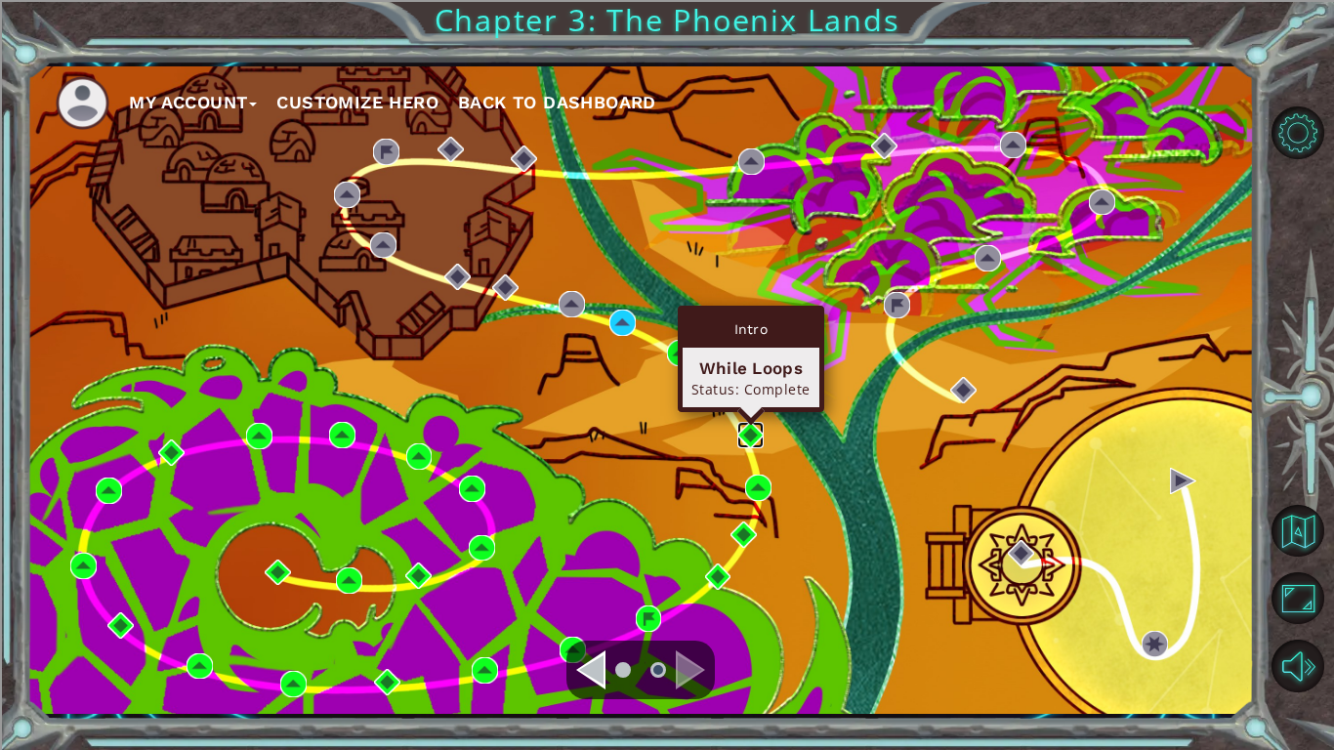
click at [740, 435] on img at bounding box center [751, 435] width 26 height 26
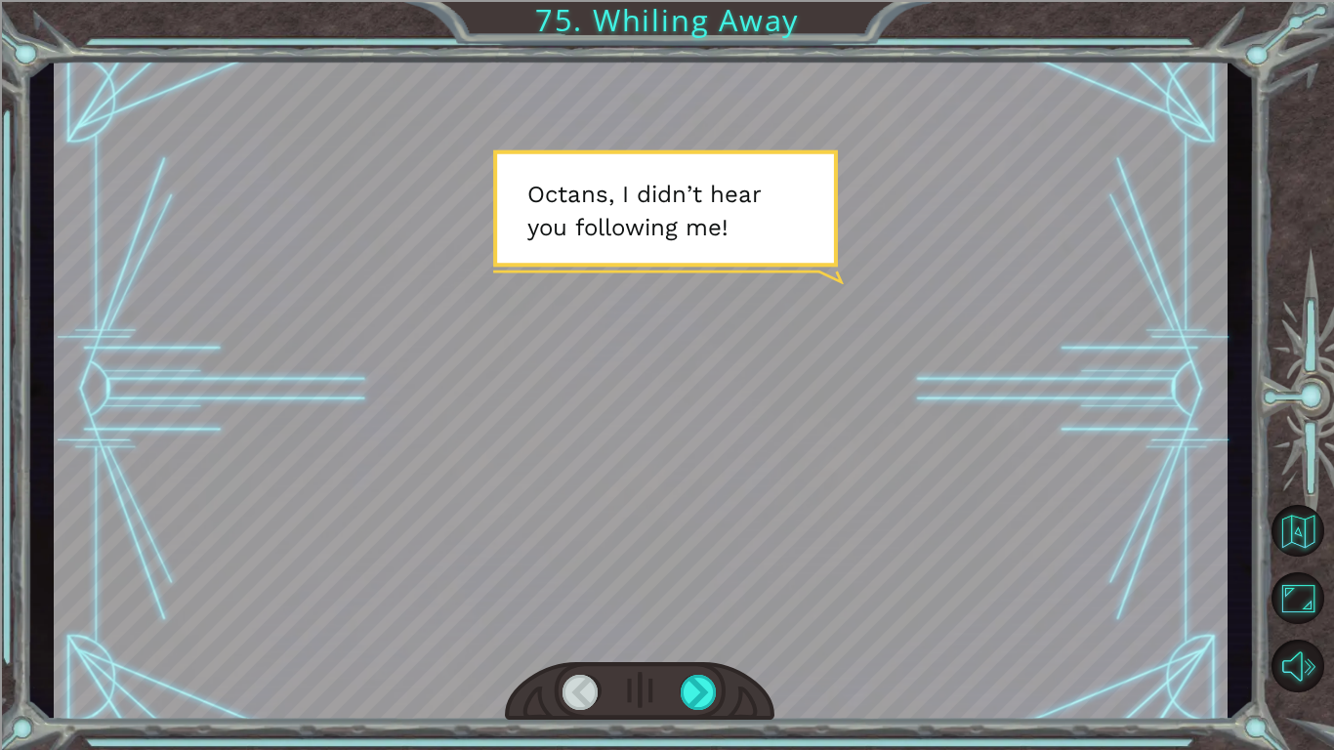
click at [718, 707] on div at bounding box center [640, 692] width 270 height 60
click at [711, 699] on div at bounding box center [699, 692] width 37 height 35
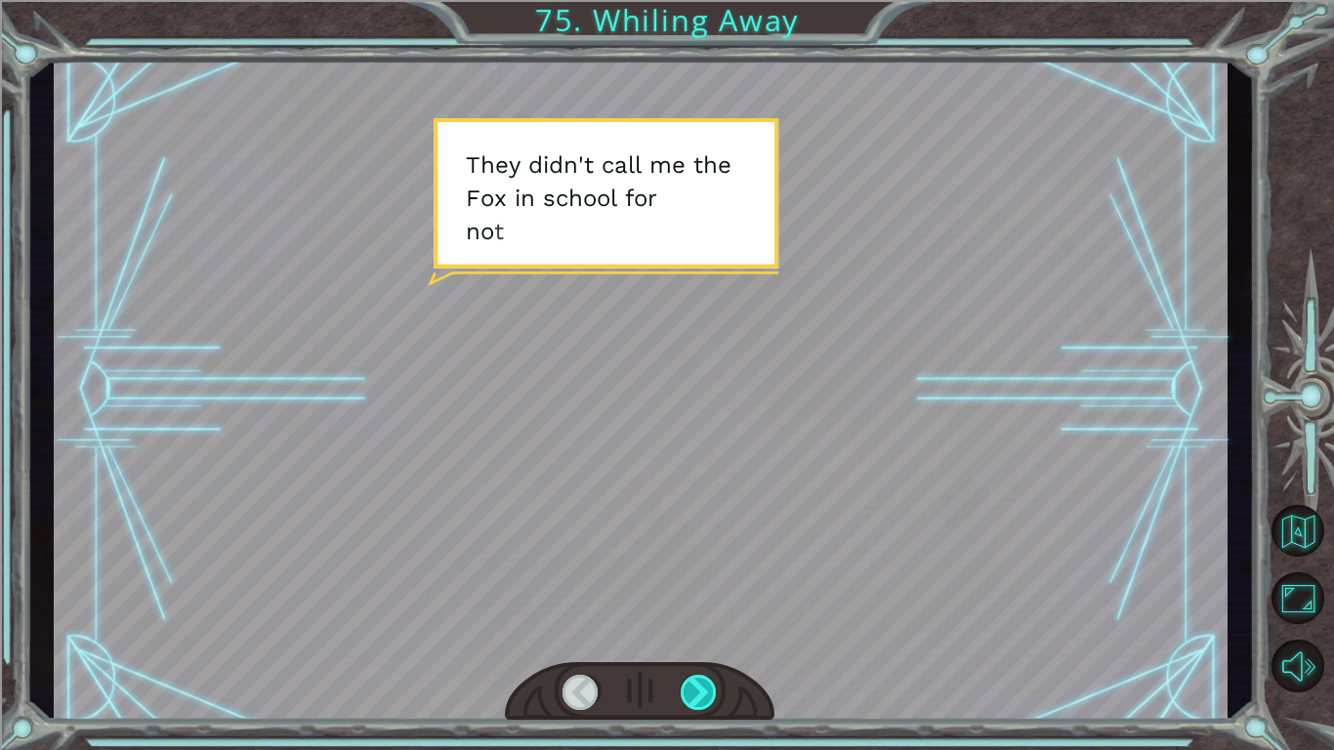
click at [711, 699] on div at bounding box center [699, 692] width 37 height 35
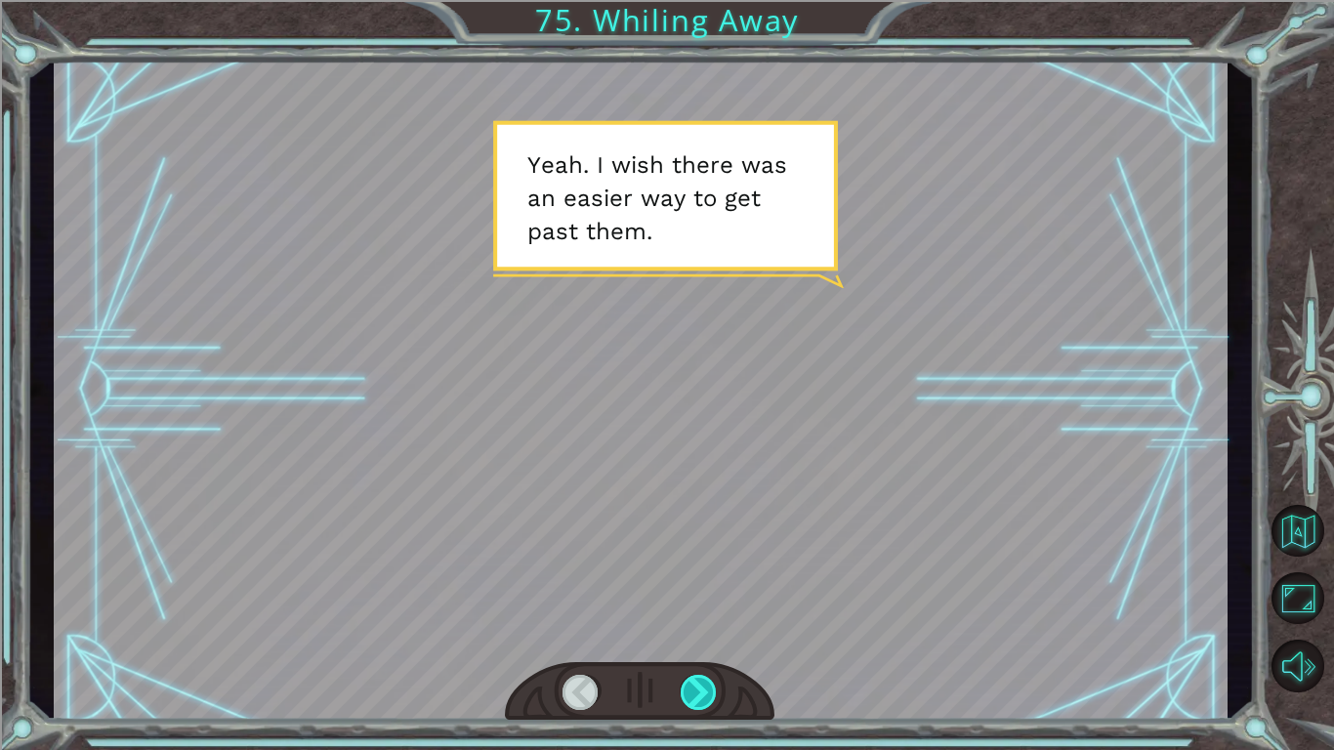
click at [711, 699] on div at bounding box center [699, 692] width 37 height 35
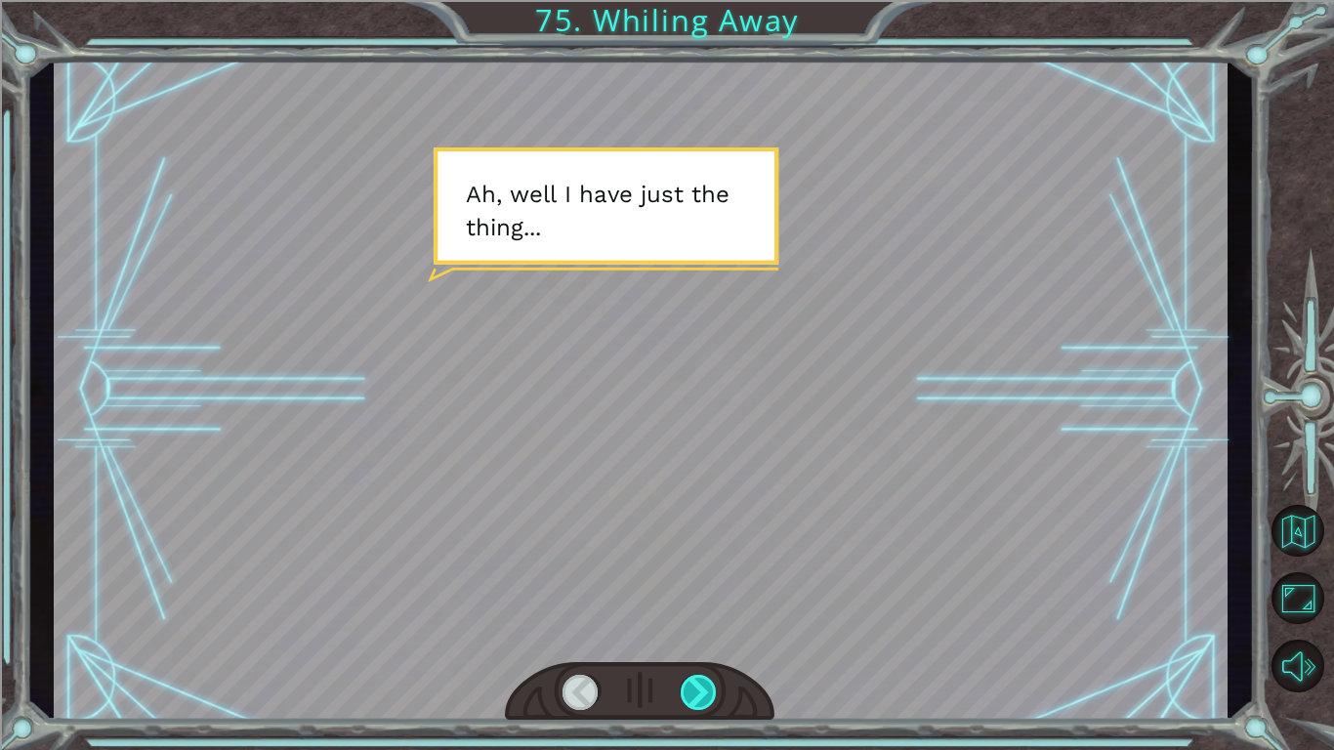
click at [711, 700] on div at bounding box center [699, 692] width 37 height 35
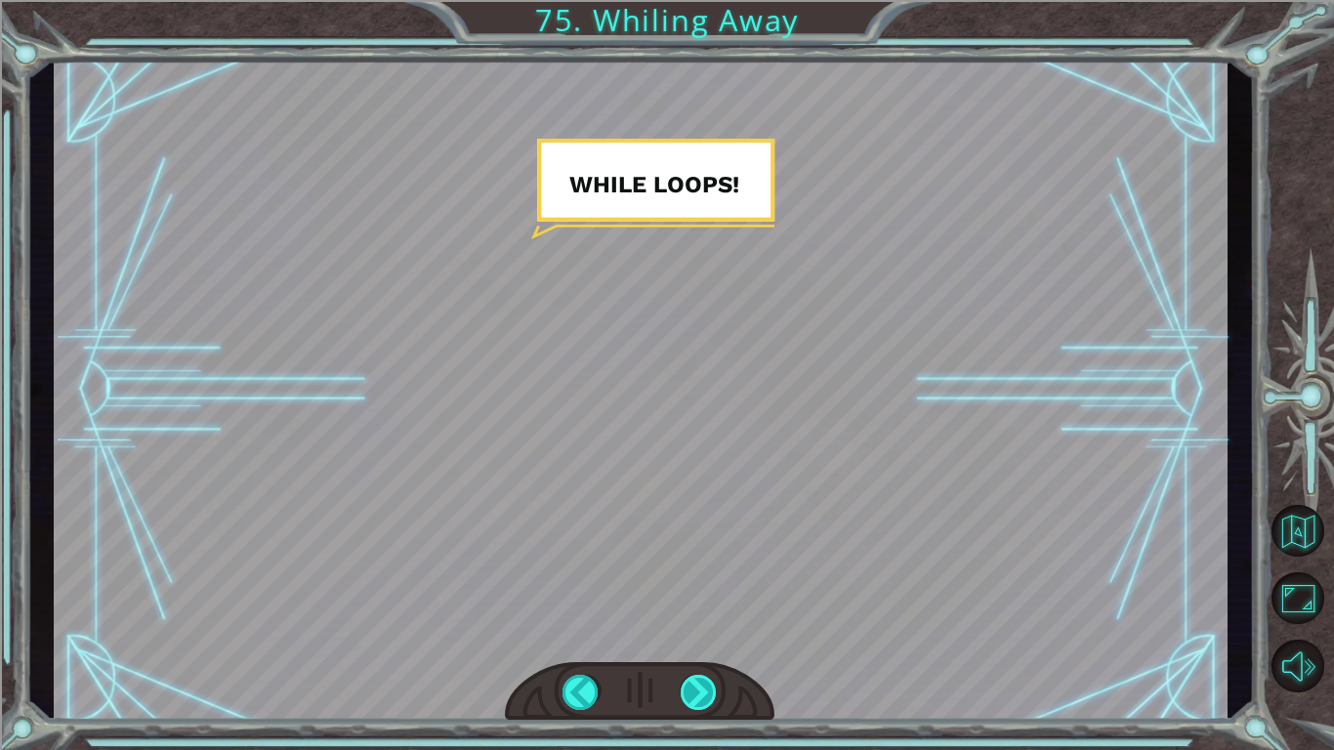
click at [700, 706] on div at bounding box center [699, 692] width 37 height 35
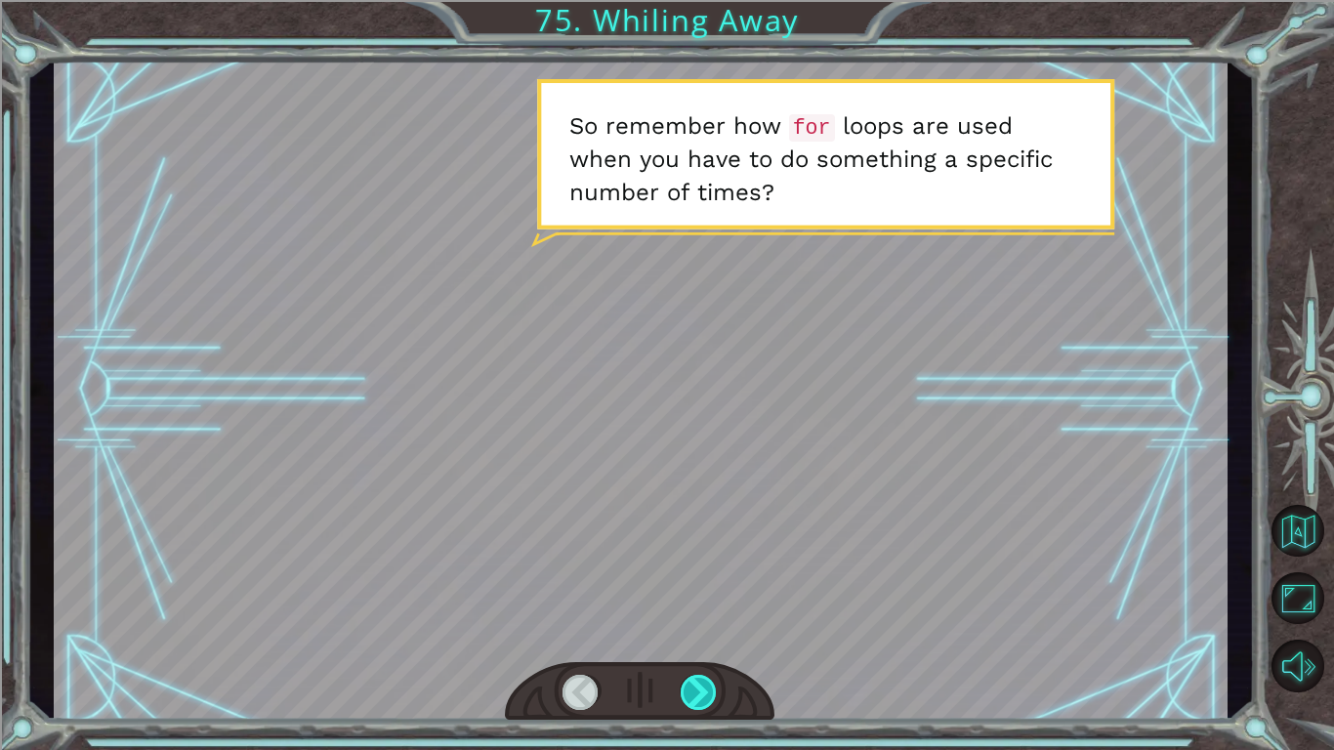
click at [700, 706] on div at bounding box center [699, 692] width 37 height 35
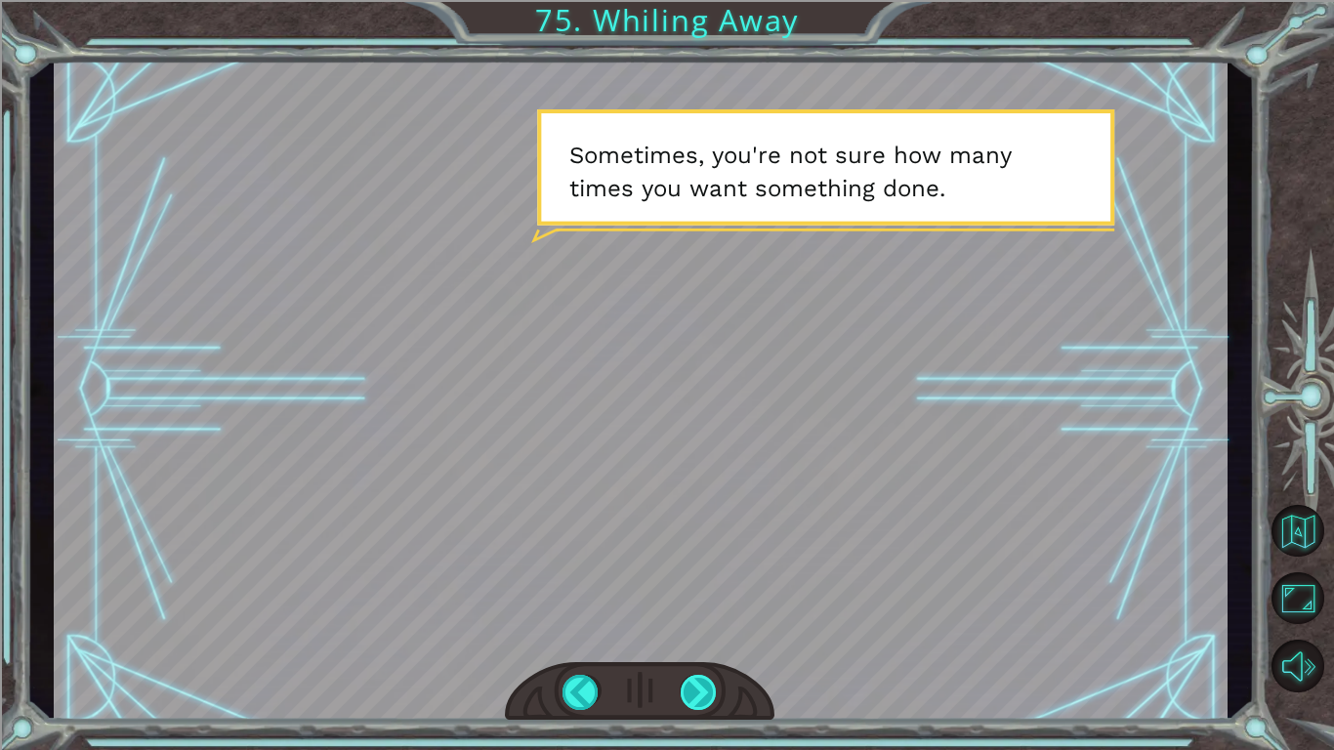
click at [700, 706] on div at bounding box center [699, 692] width 37 height 35
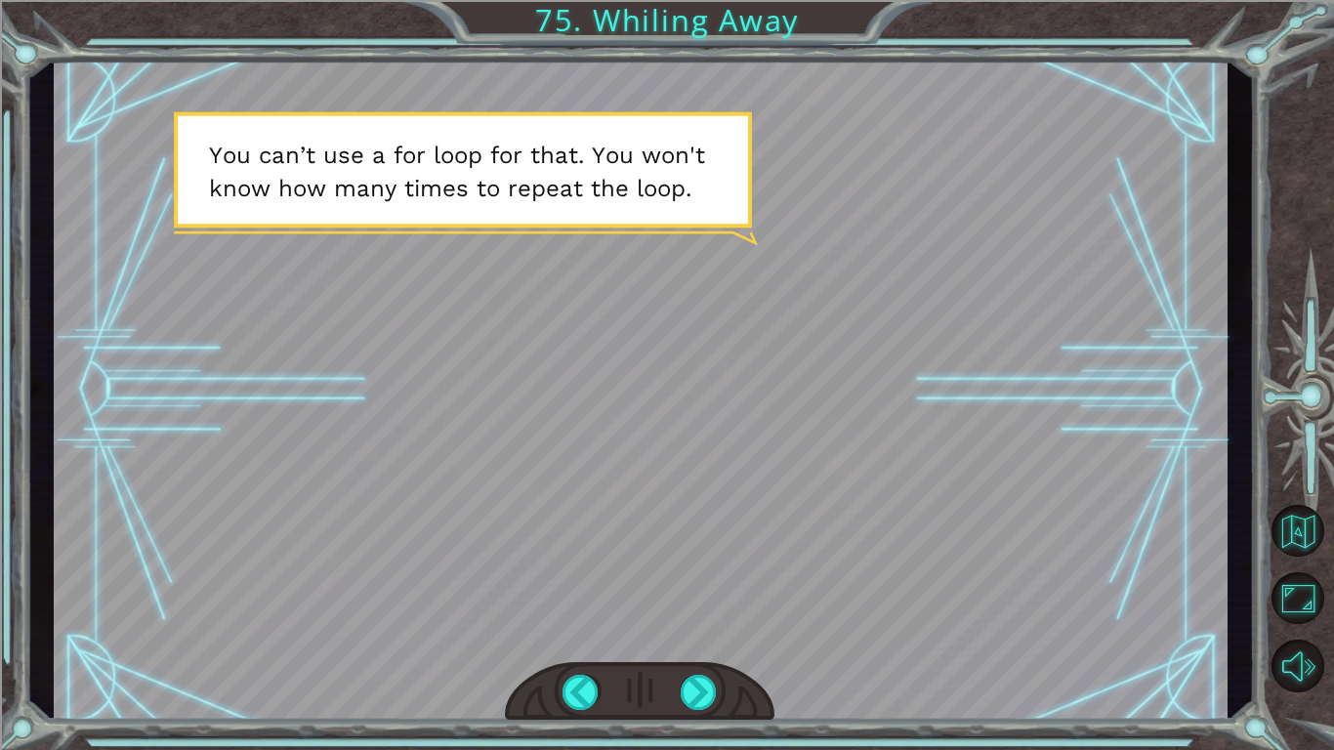
click at [707, 666] on div at bounding box center [640, 692] width 270 height 60
click at [702, 684] on div at bounding box center [699, 692] width 37 height 35
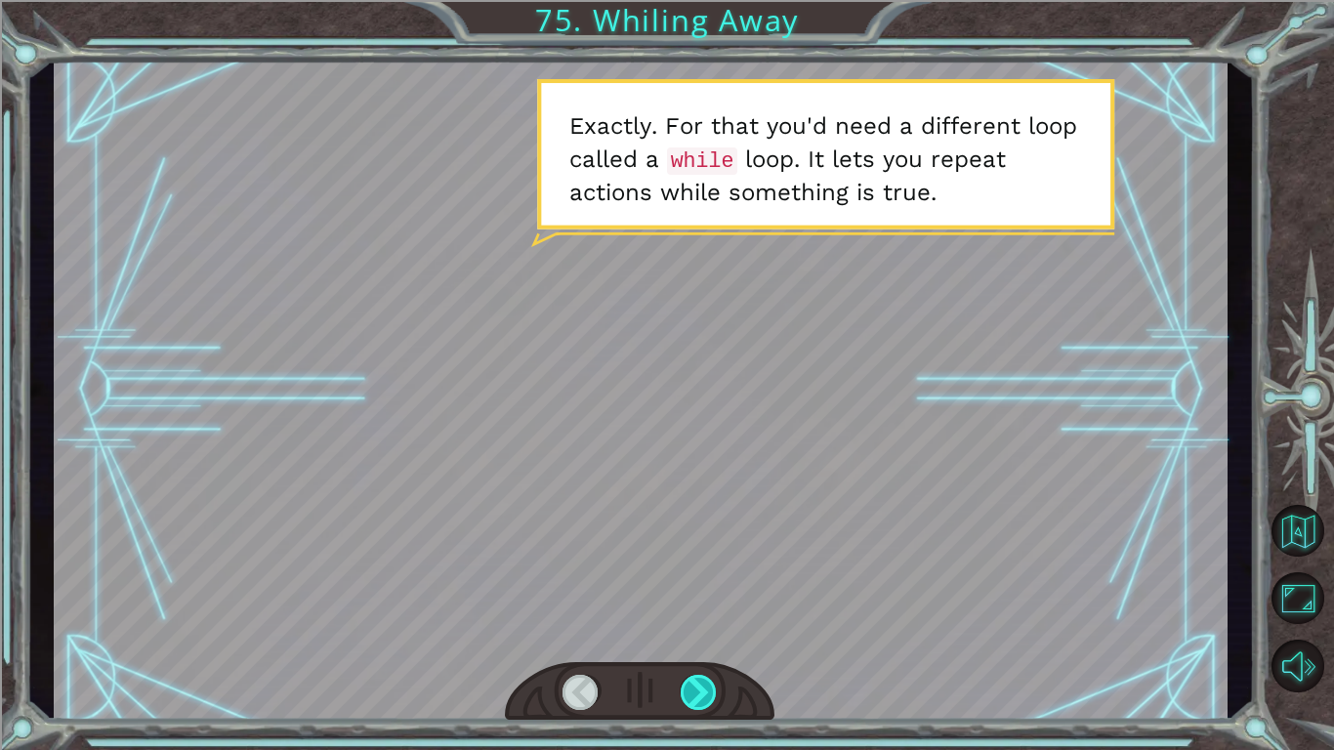
click at [702, 684] on div at bounding box center [699, 692] width 37 height 35
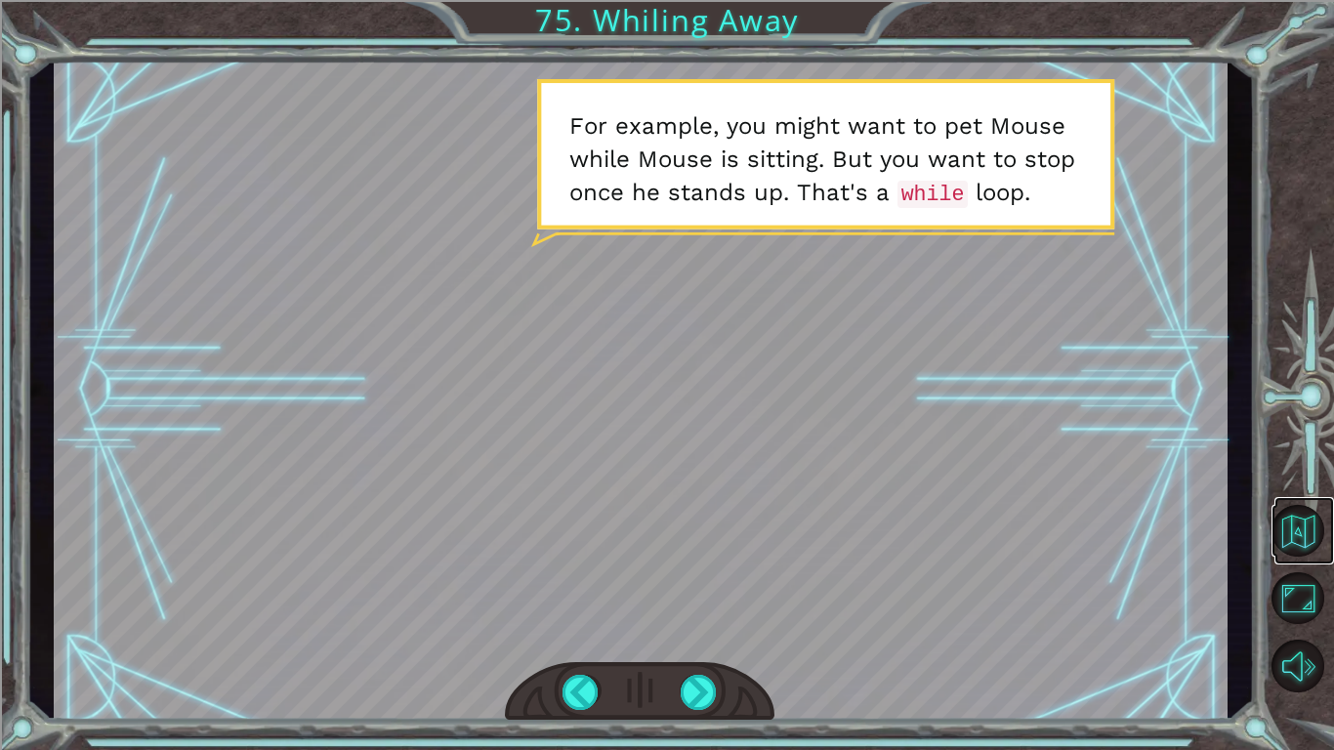
click at [1326, 535] on link at bounding box center [1305, 530] width 60 height 67
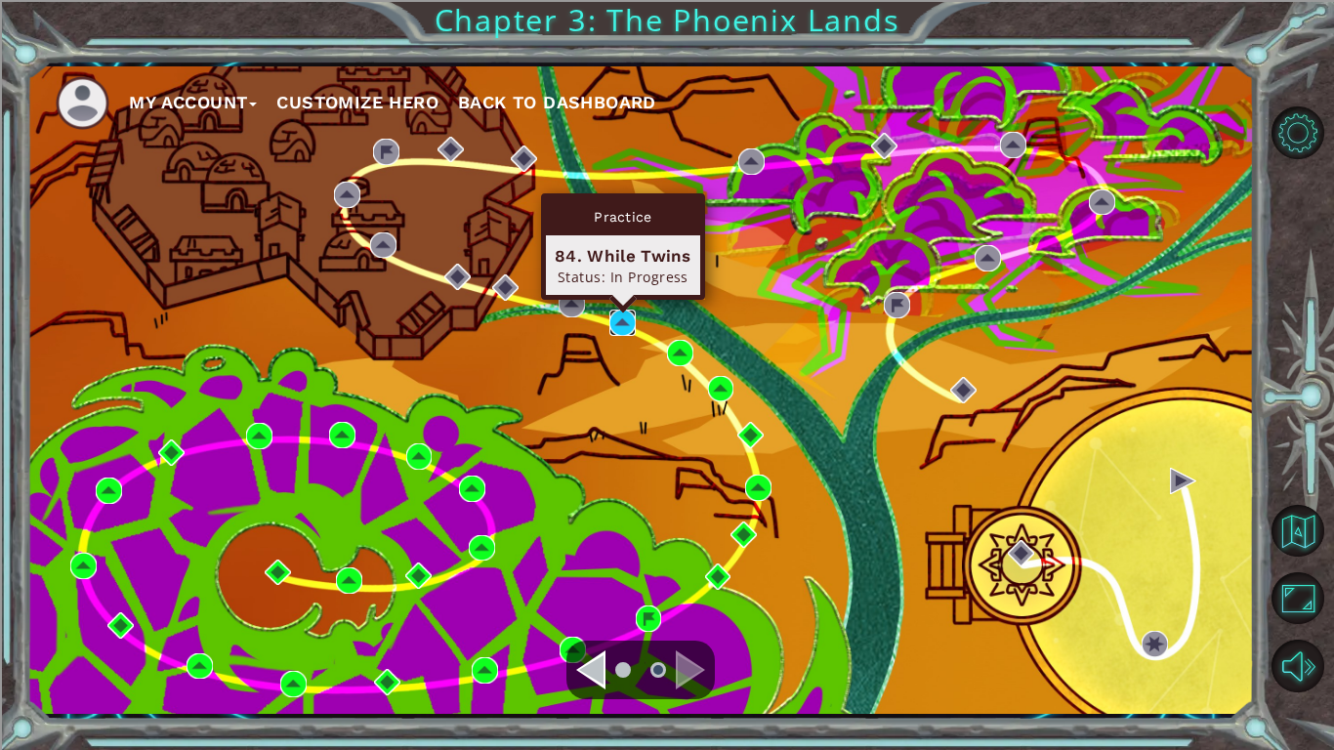
click at [615, 335] on img at bounding box center [623, 323] width 26 height 26
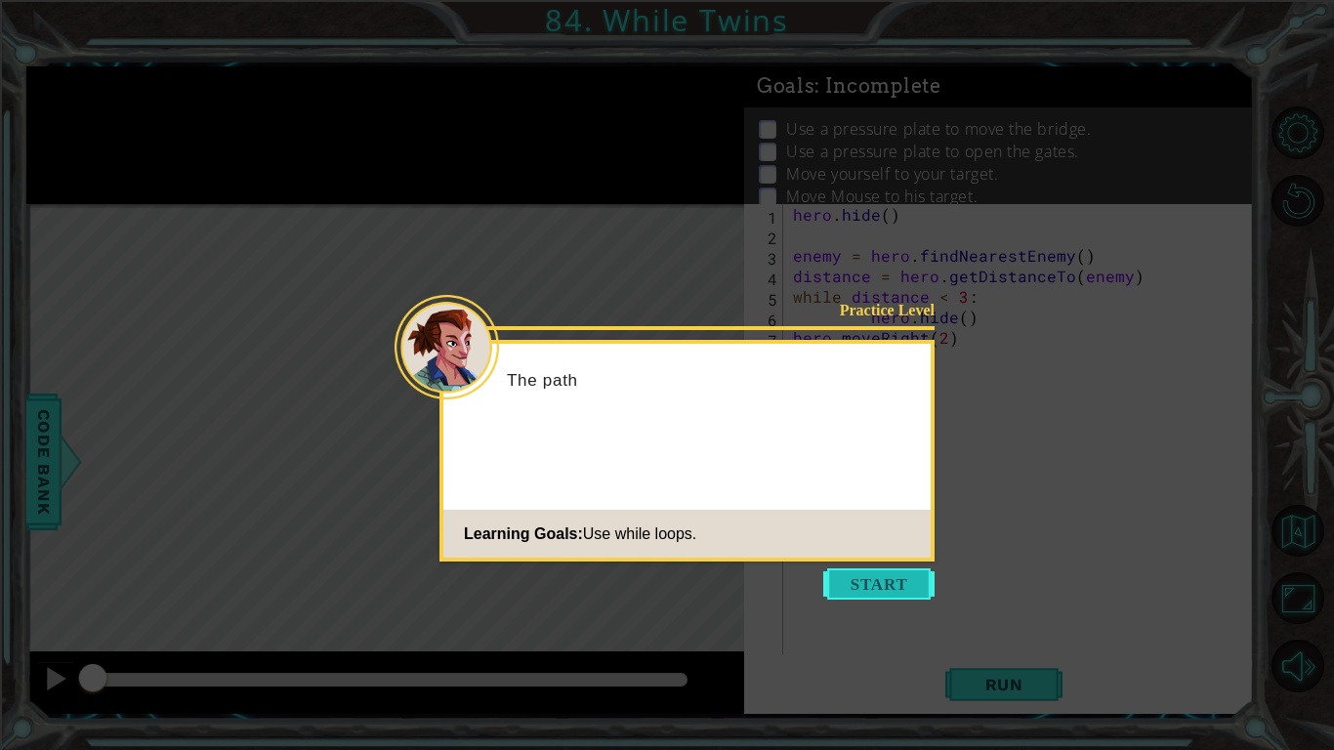
click at [931, 596] on button "Start" at bounding box center [878, 584] width 111 height 31
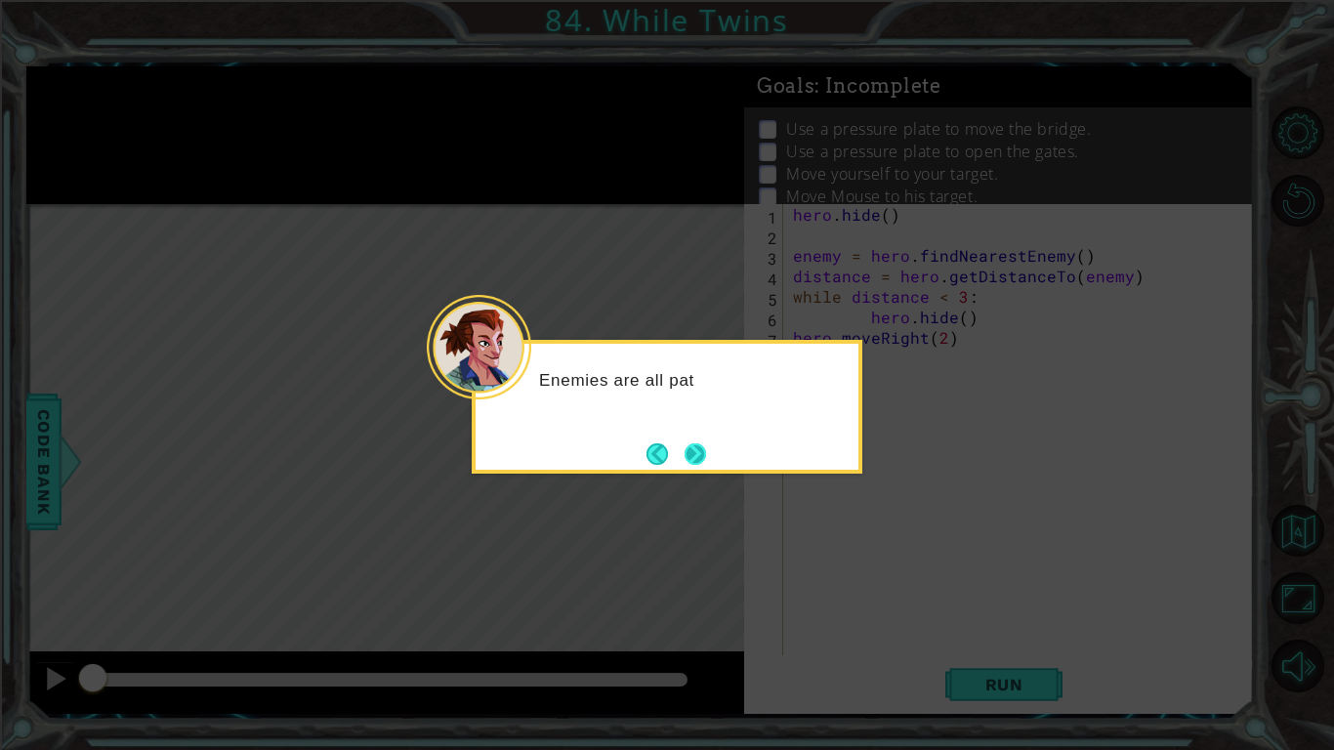
click at [684, 466] on button "Next" at bounding box center [695, 454] width 23 height 23
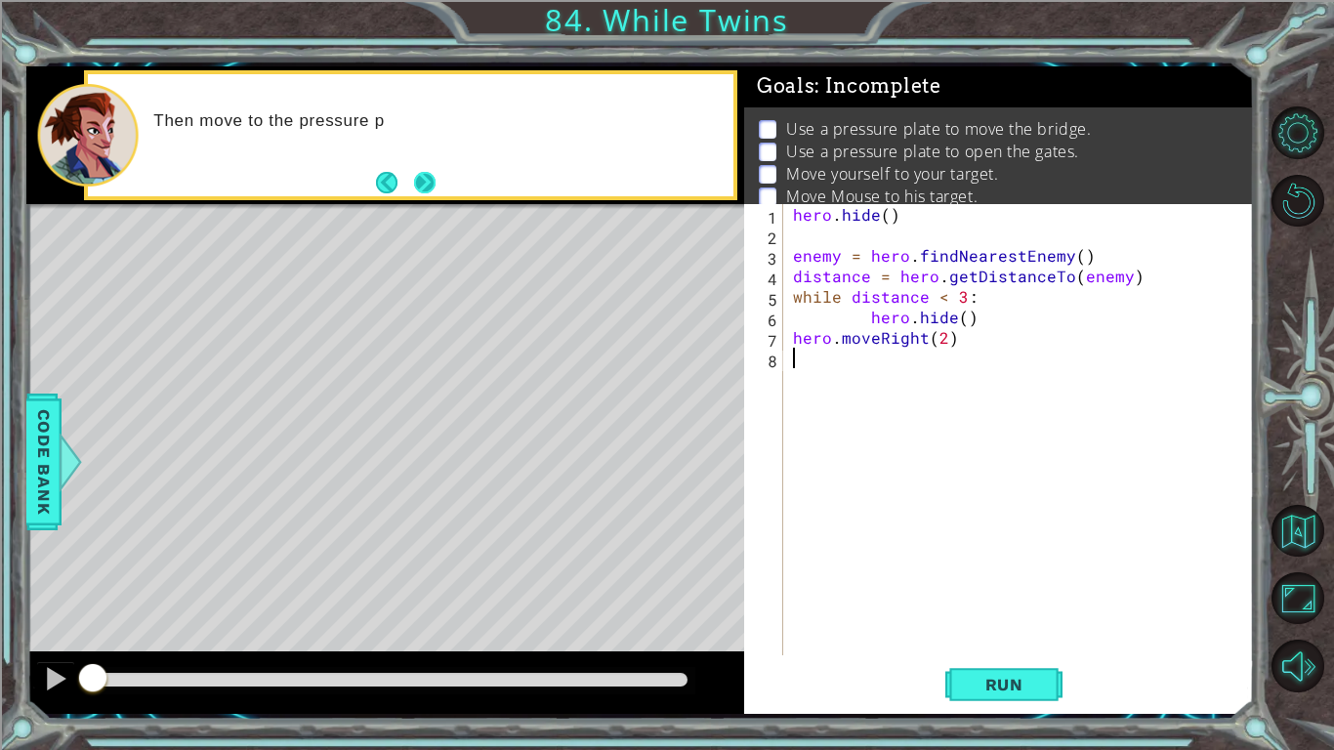
click at [416, 184] on button "Next" at bounding box center [424, 183] width 34 height 34
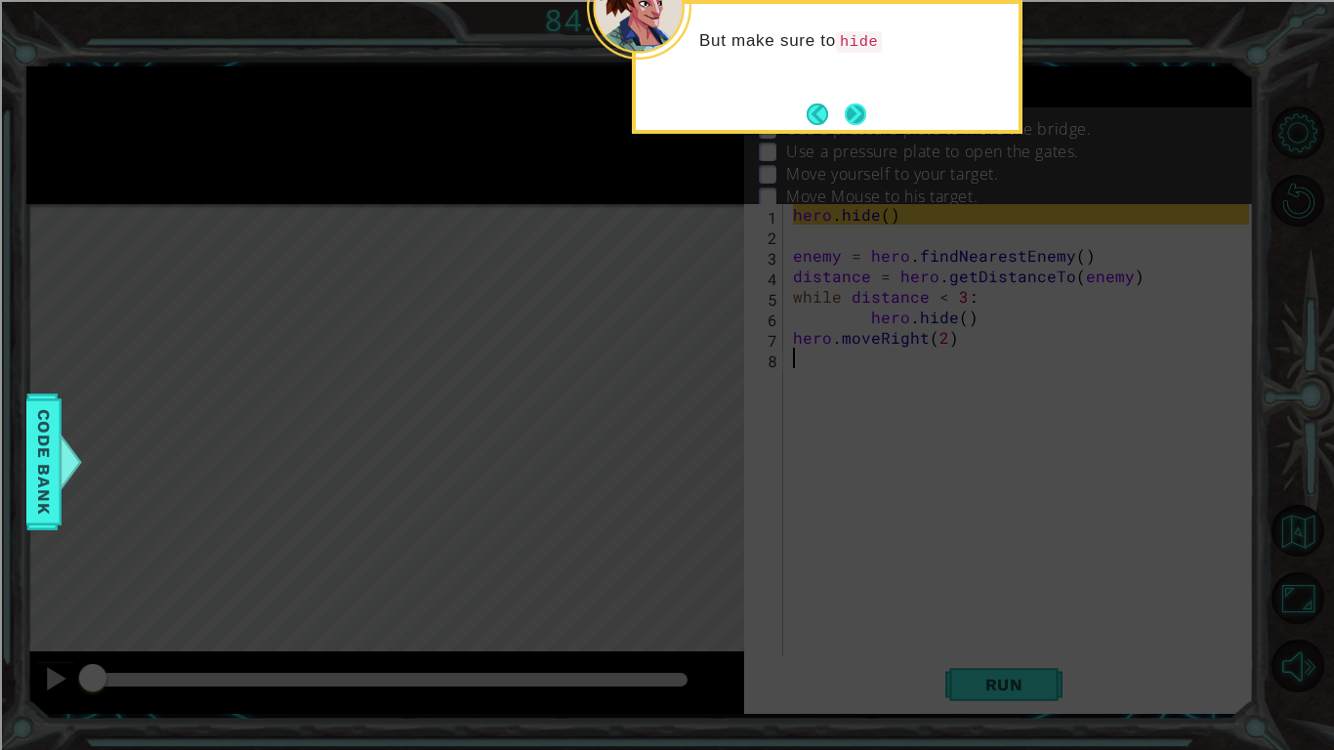
click at [866, 111] on button "Next" at bounding box center [856, 114] width 24 height 24
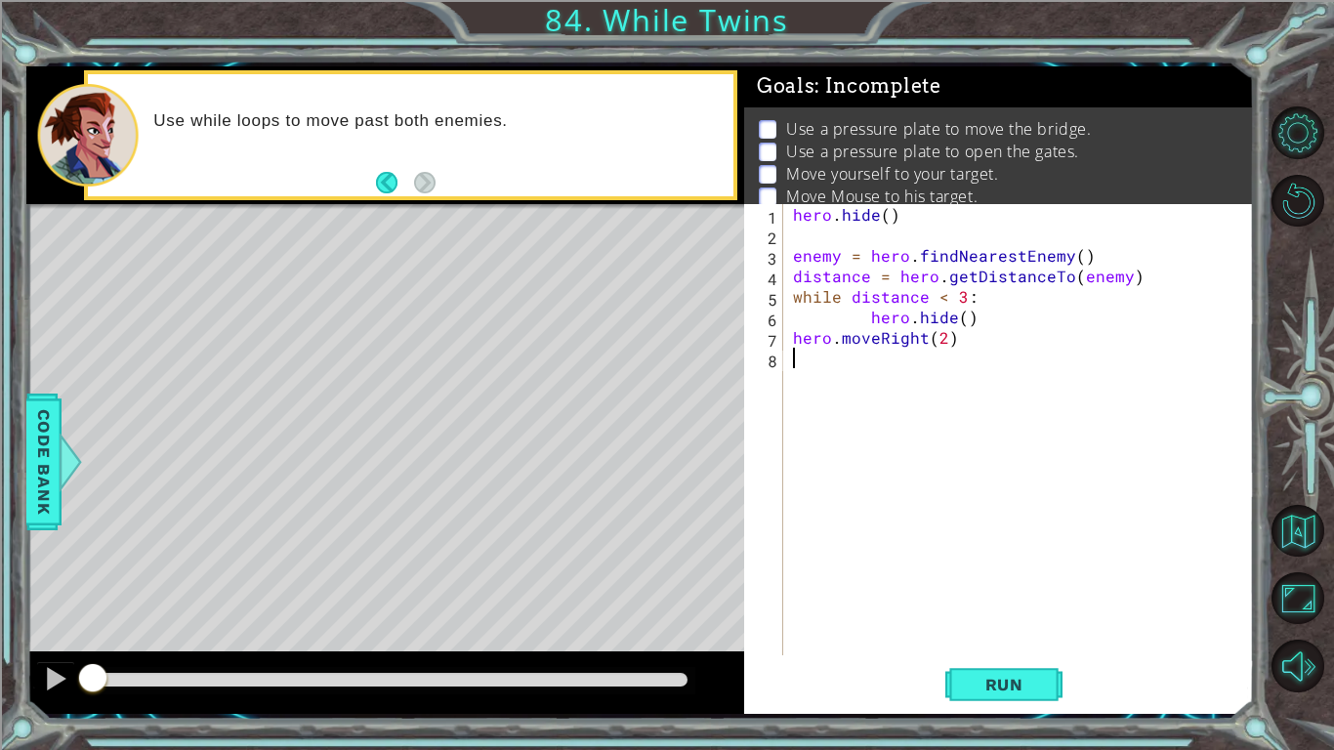
click at [869, 314] on div "hero . hide ( ) enemy = hero . findNearestEnemy ( ) distance = hero . getDistan…" at bounding box center [1024, 450] width 470 height 492
type textarea "hero.hide()"
click at [998, 623] on div "hero . hide ( ) enemy = hero . findNearestEnemy ( ) distance = hero . getDistan…" at bounding box center [1024, 450] width 470 height 492
click at [929, 499] on div "hero . hide ( ) enemy = hero . findNearestEnemy ( ) distance = hero . getDistan…" at bounding box center [1024, 450] width 470 height 492
click at [63, 479] on div at bounding box center [71, 462] width 24 height 59
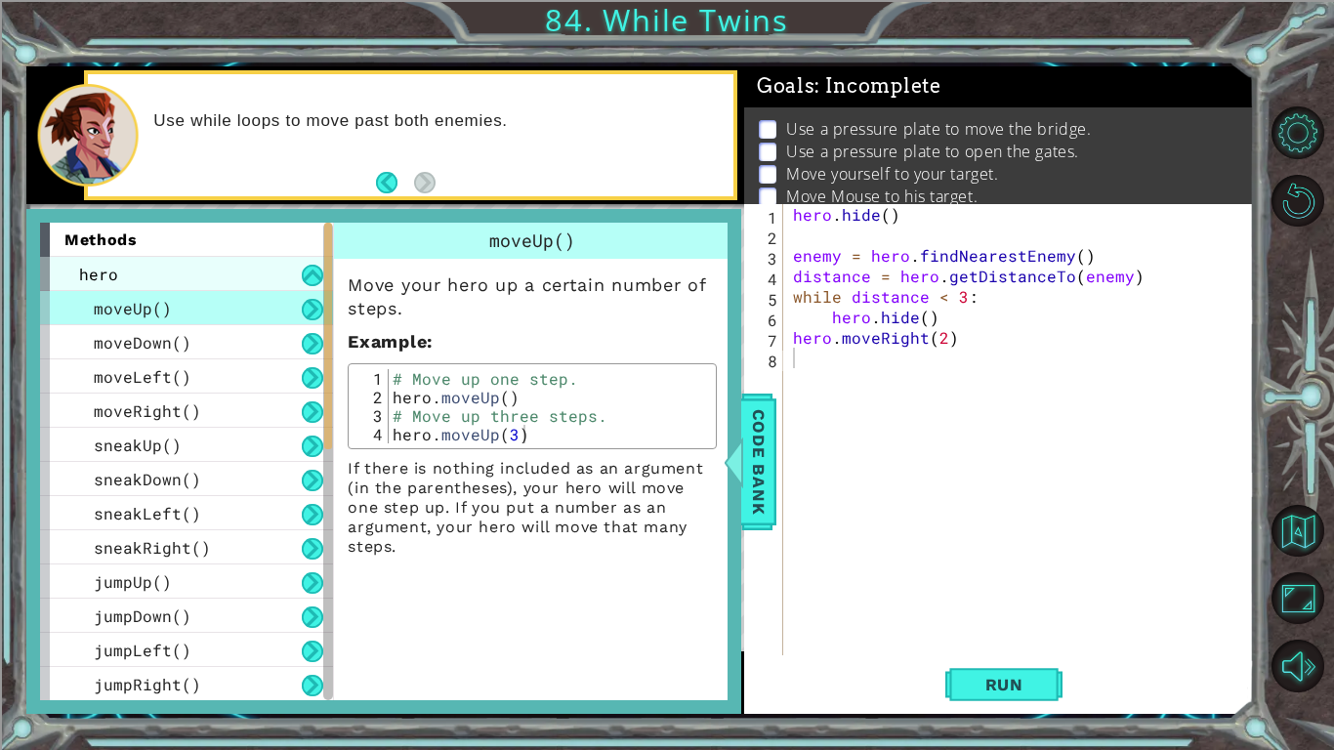
click at [265, 262] on div "hero" at bounding box center [186, 274] width 293 height 34
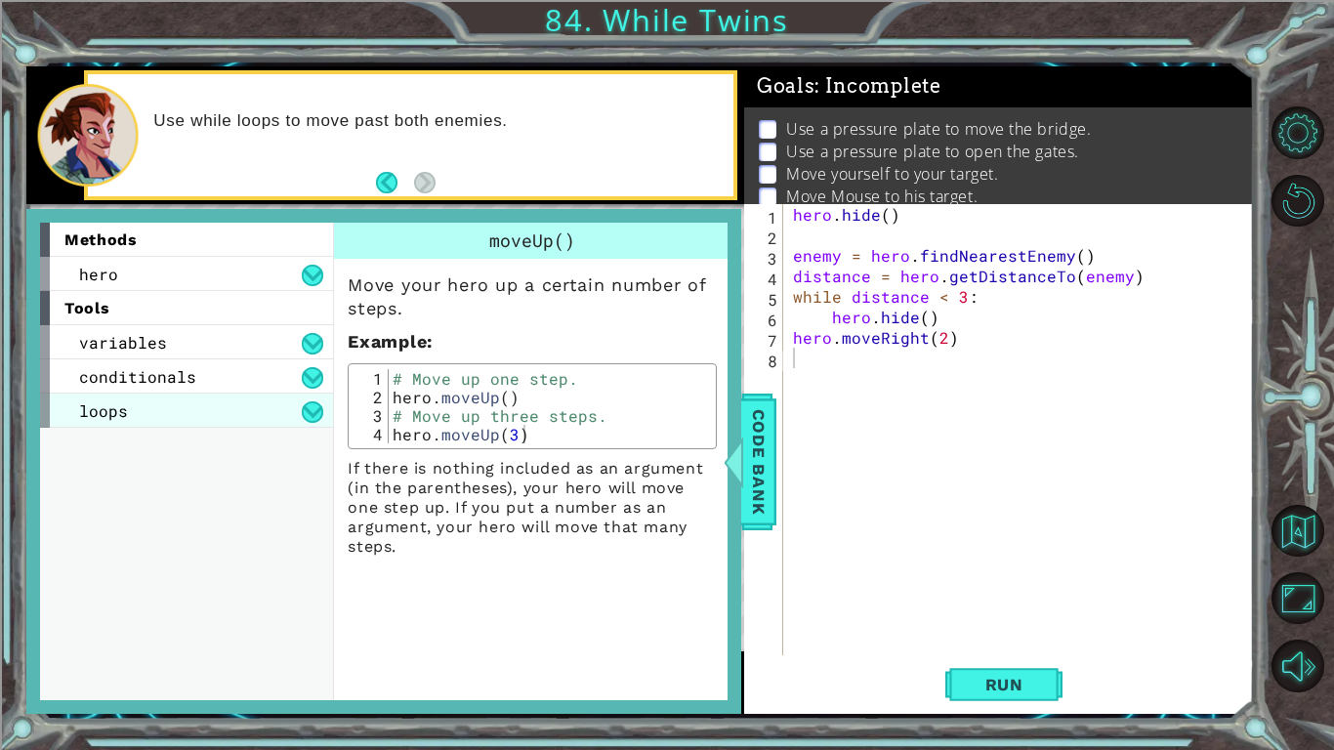
click at [250, 401] on div "loops" at bounding box center [186, 411] width 293 height 34
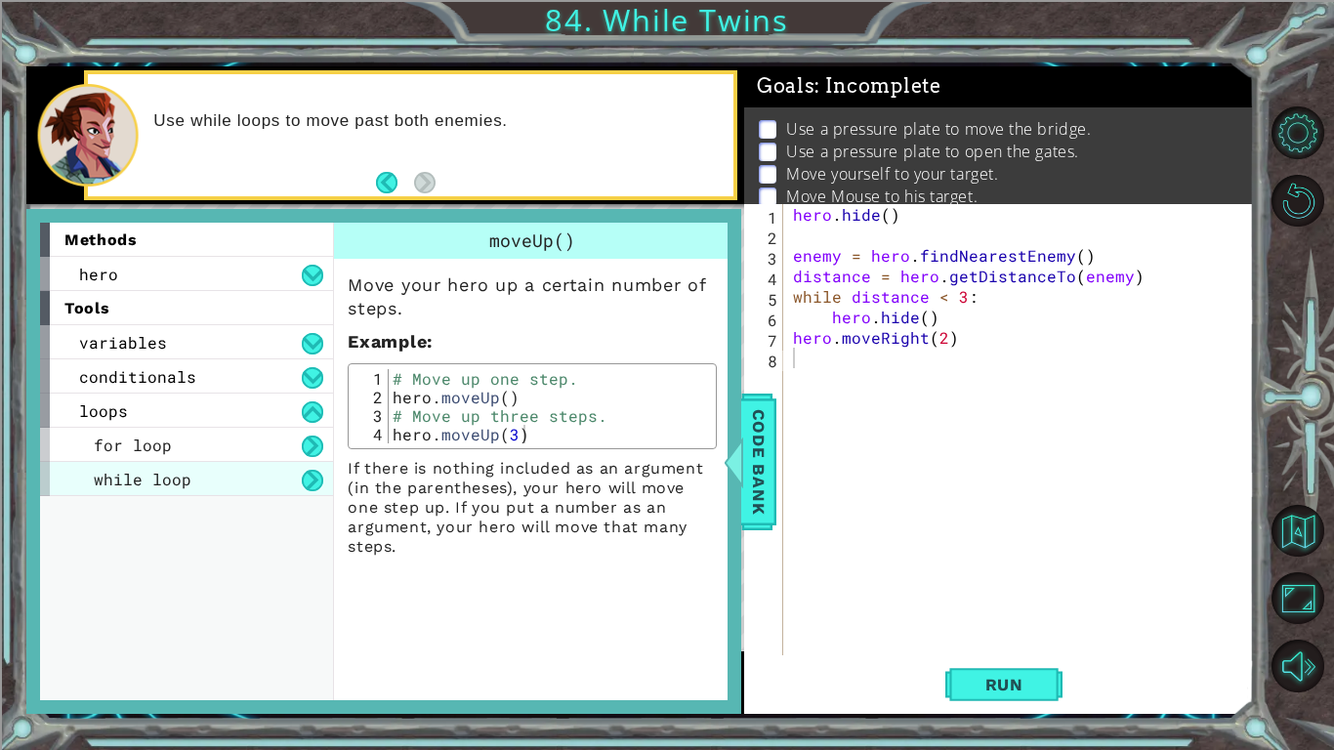
click at [242, 467] on div "while loop" at bounding box center [186, 479] width 293 height 34
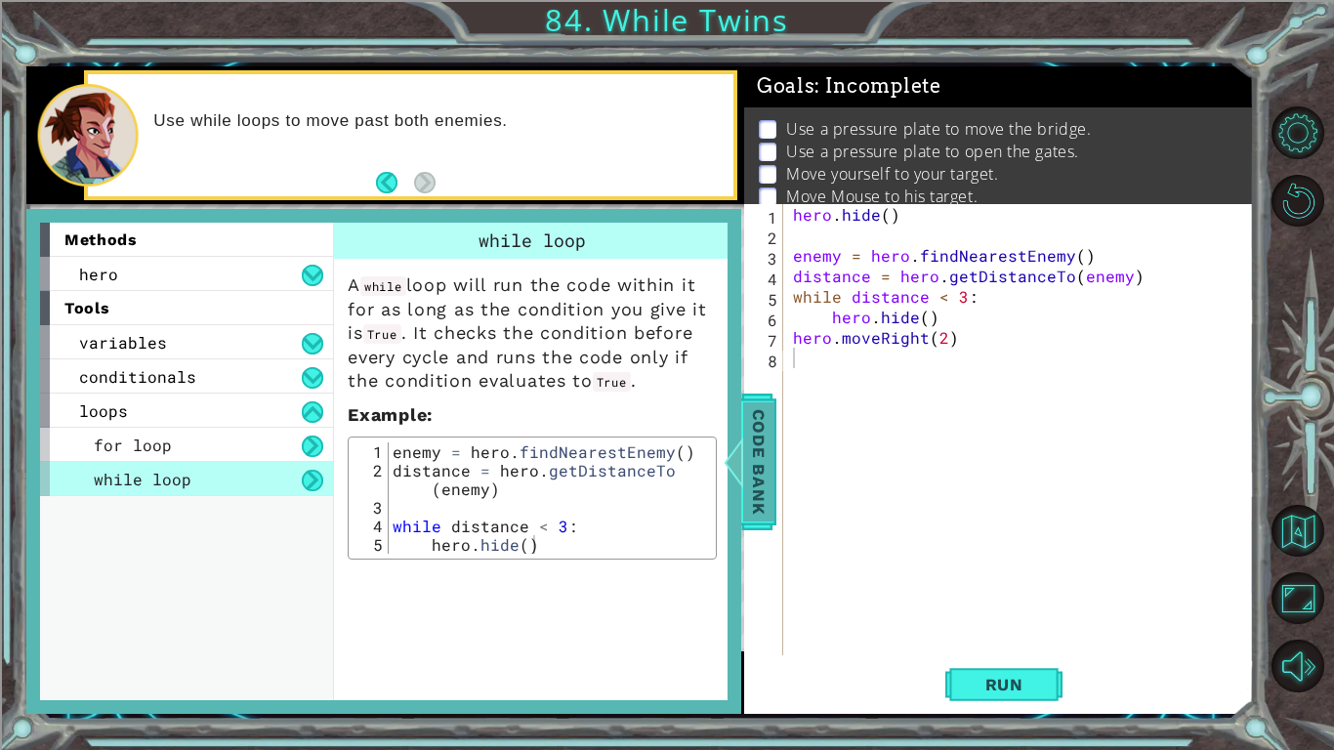
click at [776, 471] on div "Code Bank" at bounding box center [758, 462] width 35 height 137
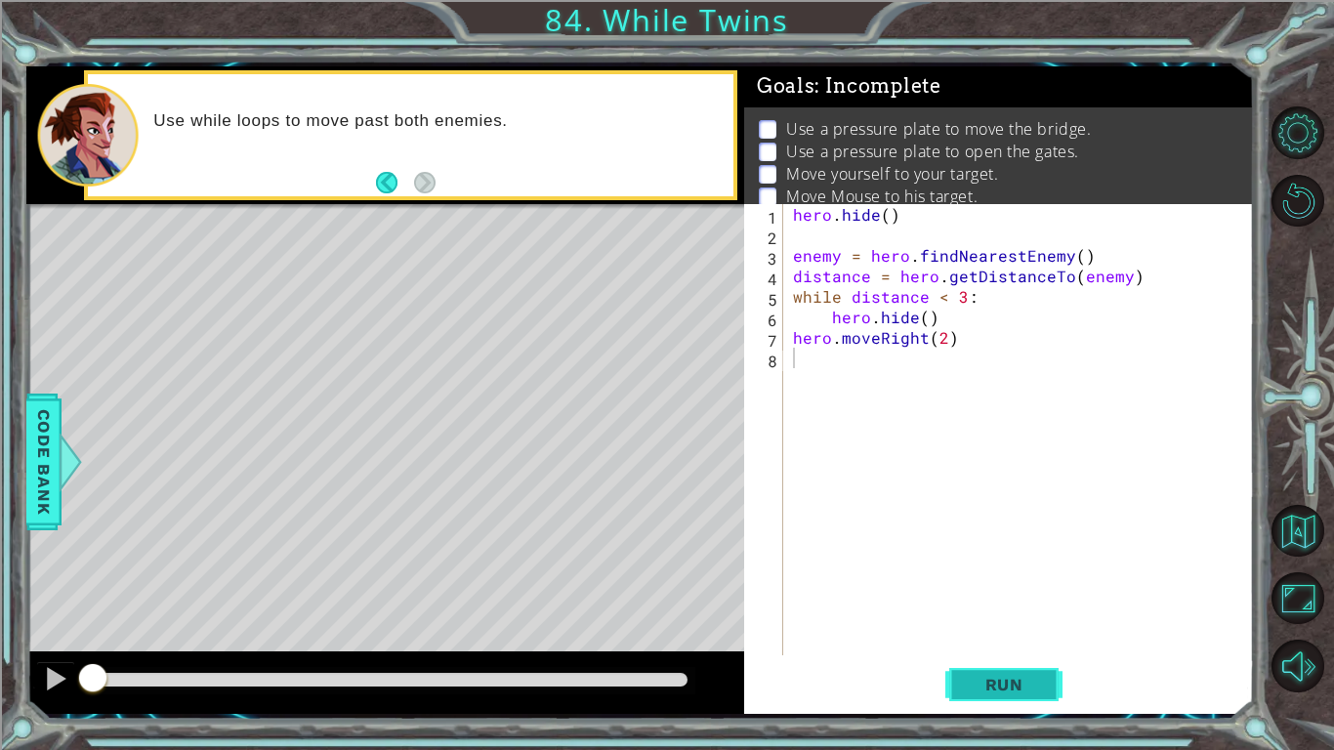
click at [963, 670] on button "Run" at bounding box center [1004, 684] width 117 height 51
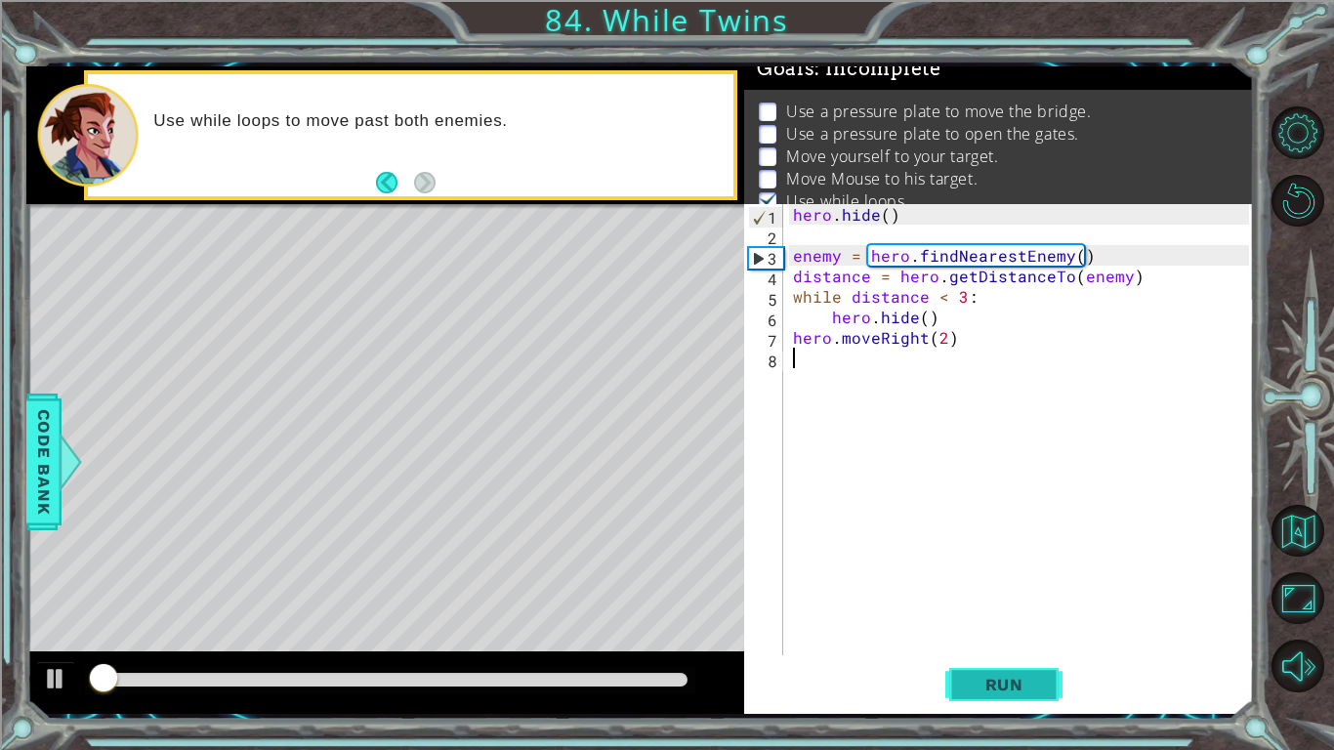
scroll to position [19, 0]
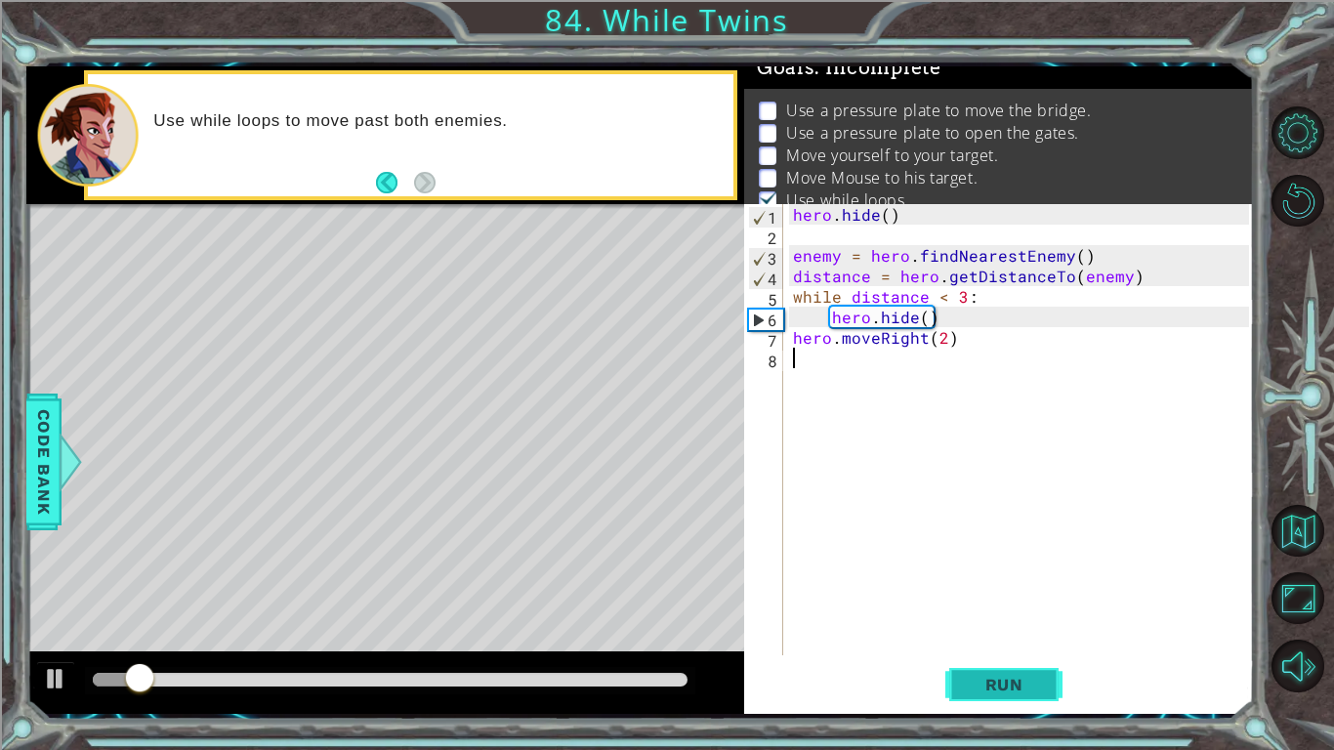
click at [963, 670] on button "Run" at bounding box center [1004, 684] width 117 height 51
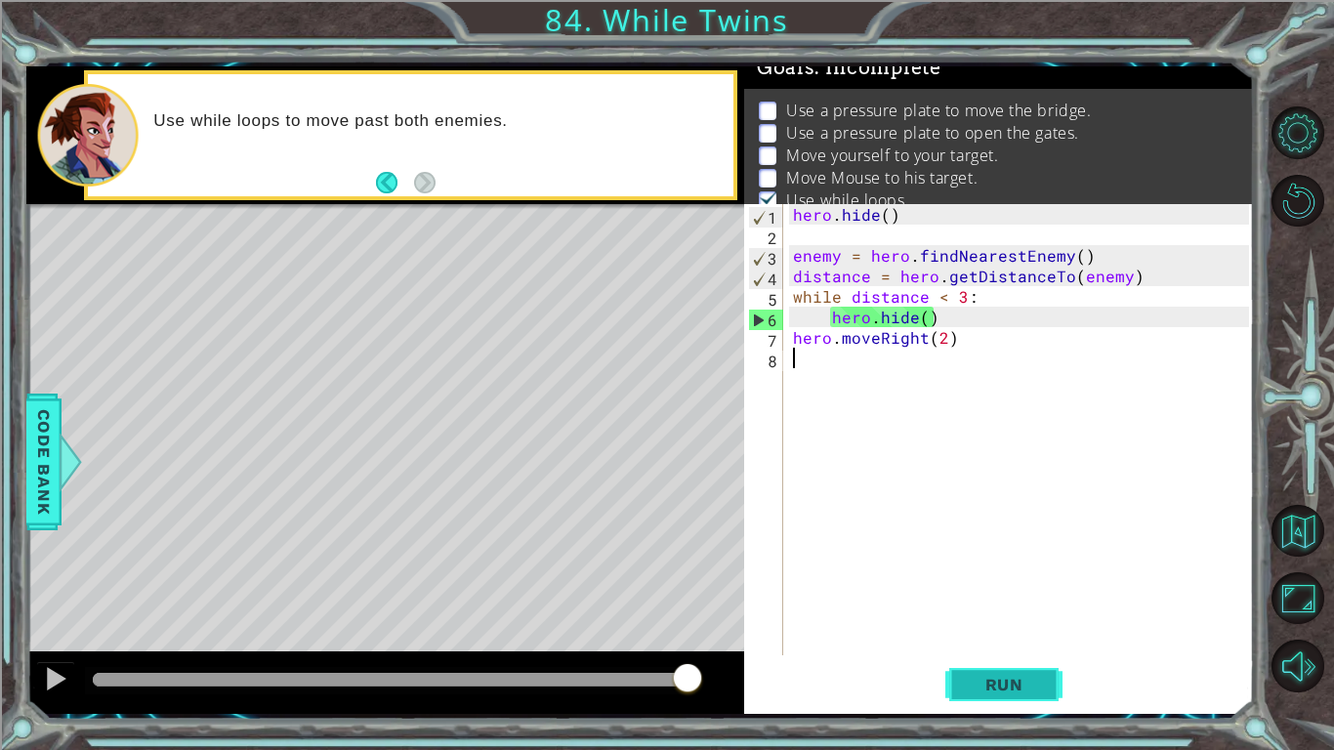
type textarea "6"
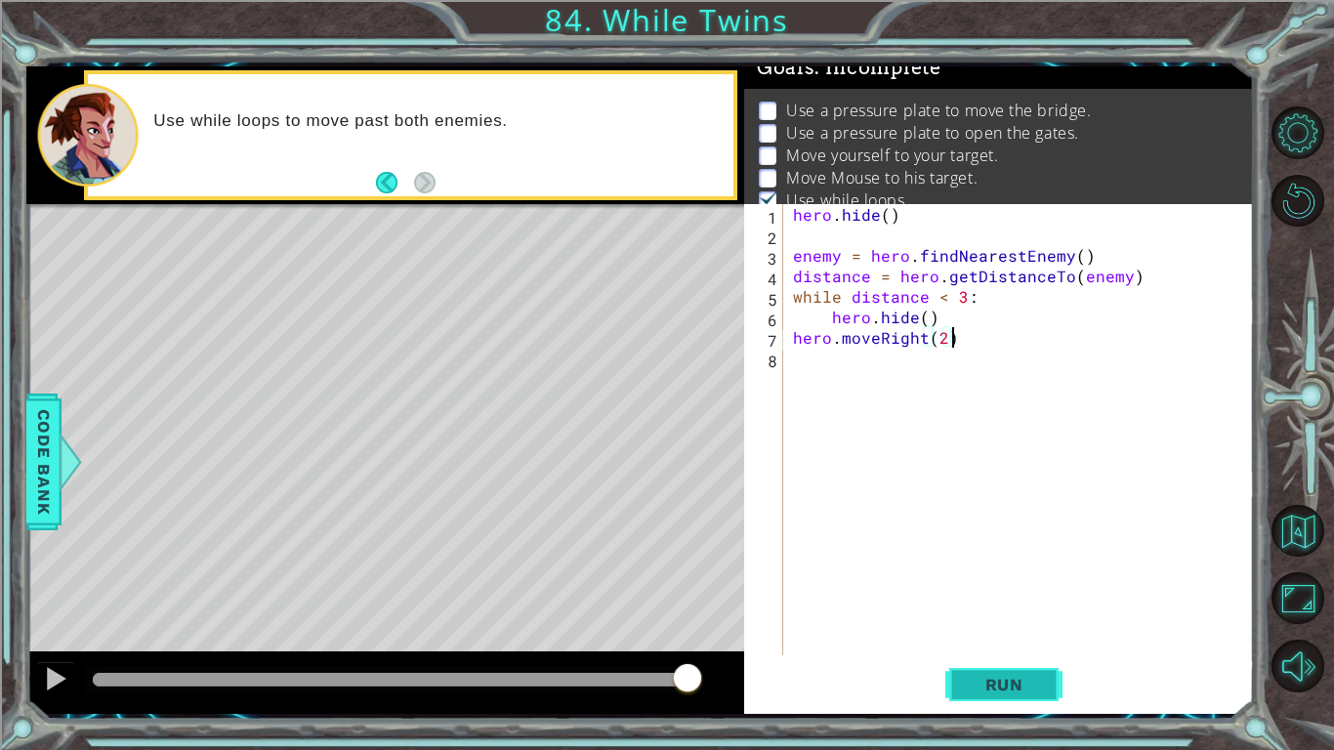
type textarea "hero.moveRight(2)"
click at [969, 672] on button "Run" at bounding box center [1004, 684] width 117 height 51
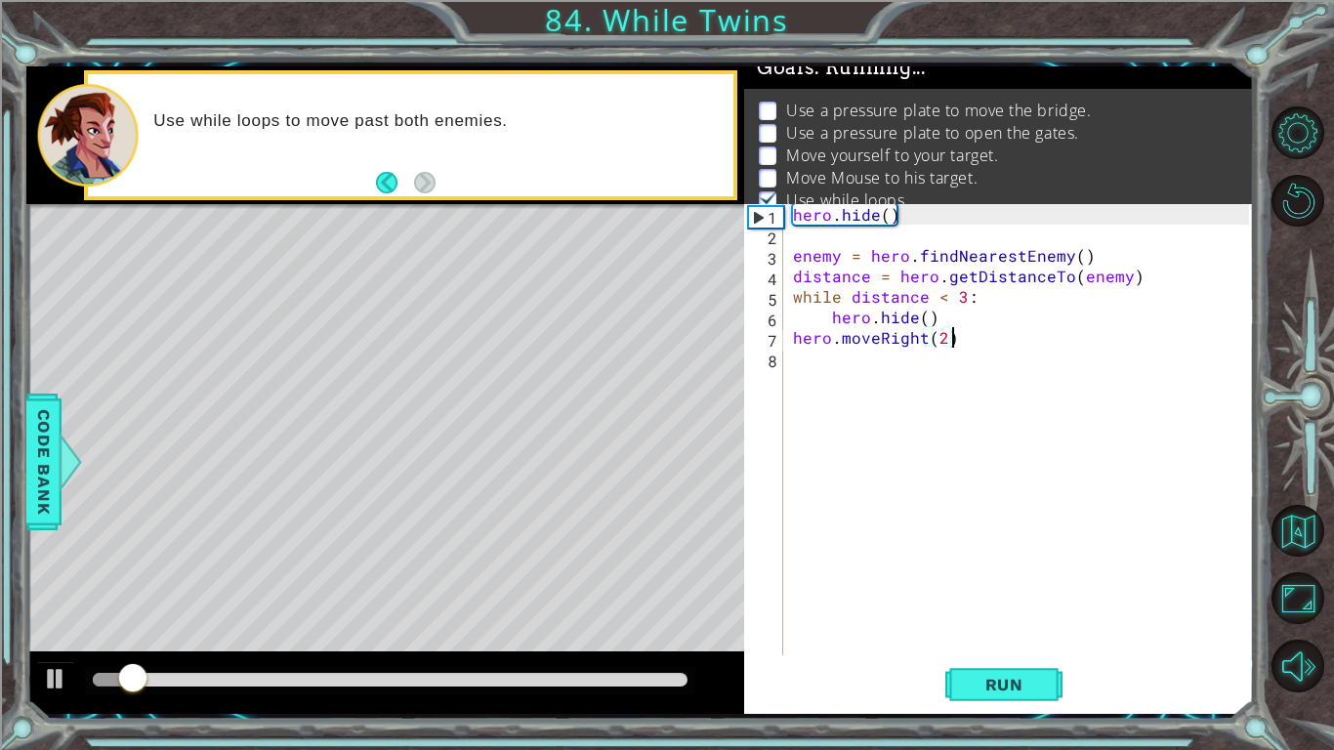
click at [893, 501] on div "hero . hide ( ) enemy = hero . findNearestEnemy ( ) distance = hero . getDistan…" at bounding box center [1024, 450] width 470 height 492
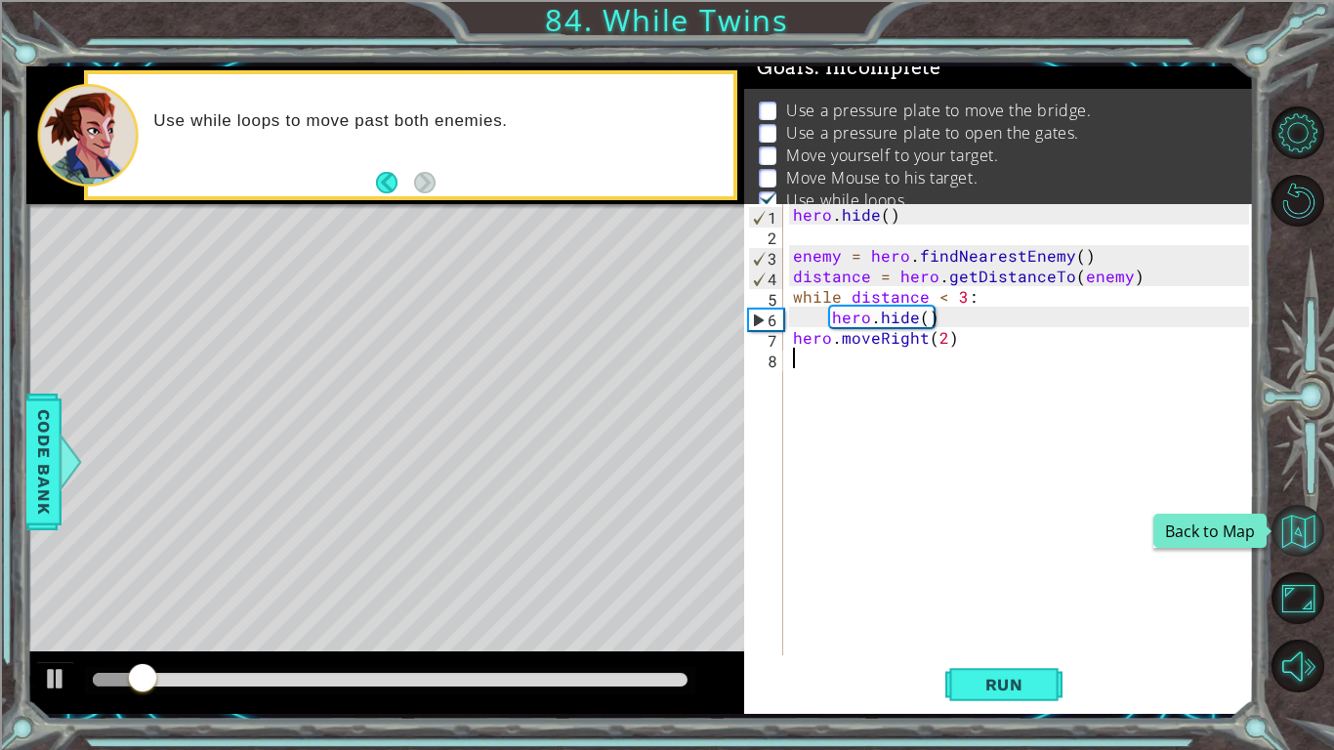
click at [1291, 517] on button "Back to Map" at bounding box center [1298, 531] width 53 height 53
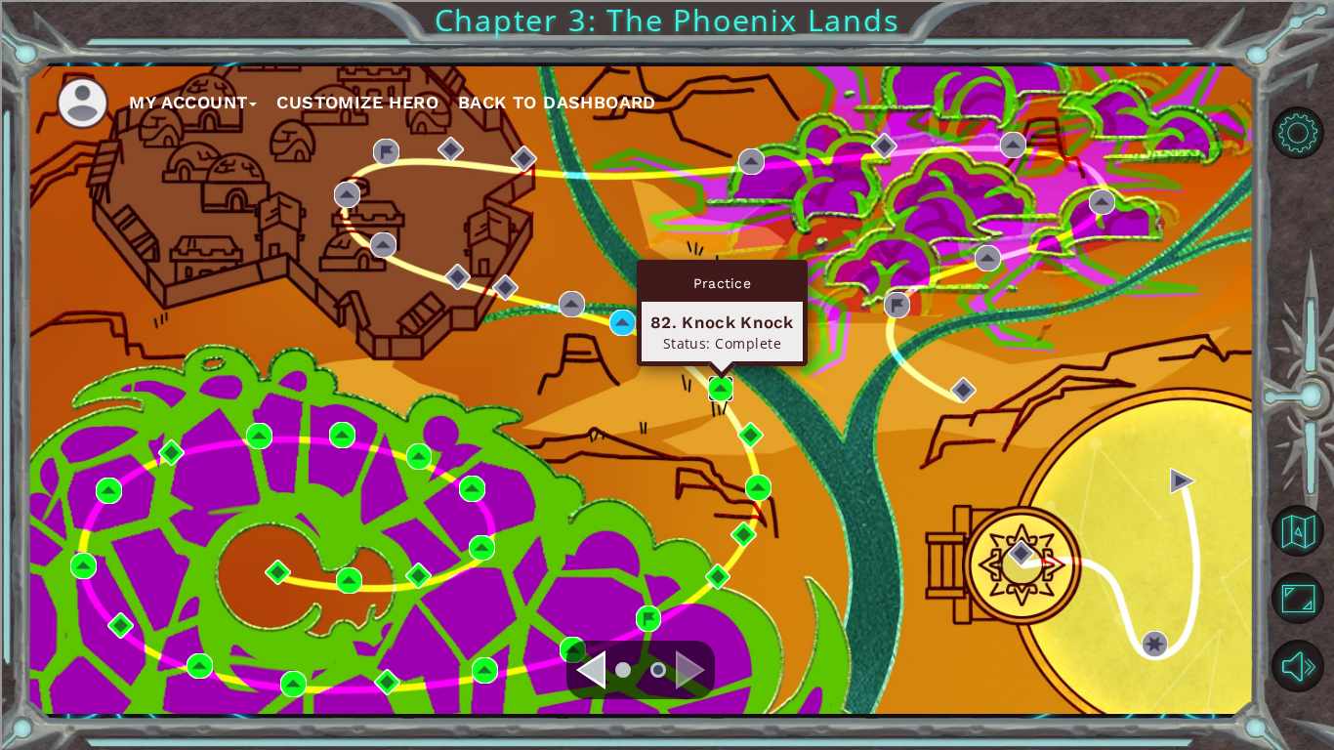
click at [716, 394] on img at bounding box center [721, 389] width 26 height 26
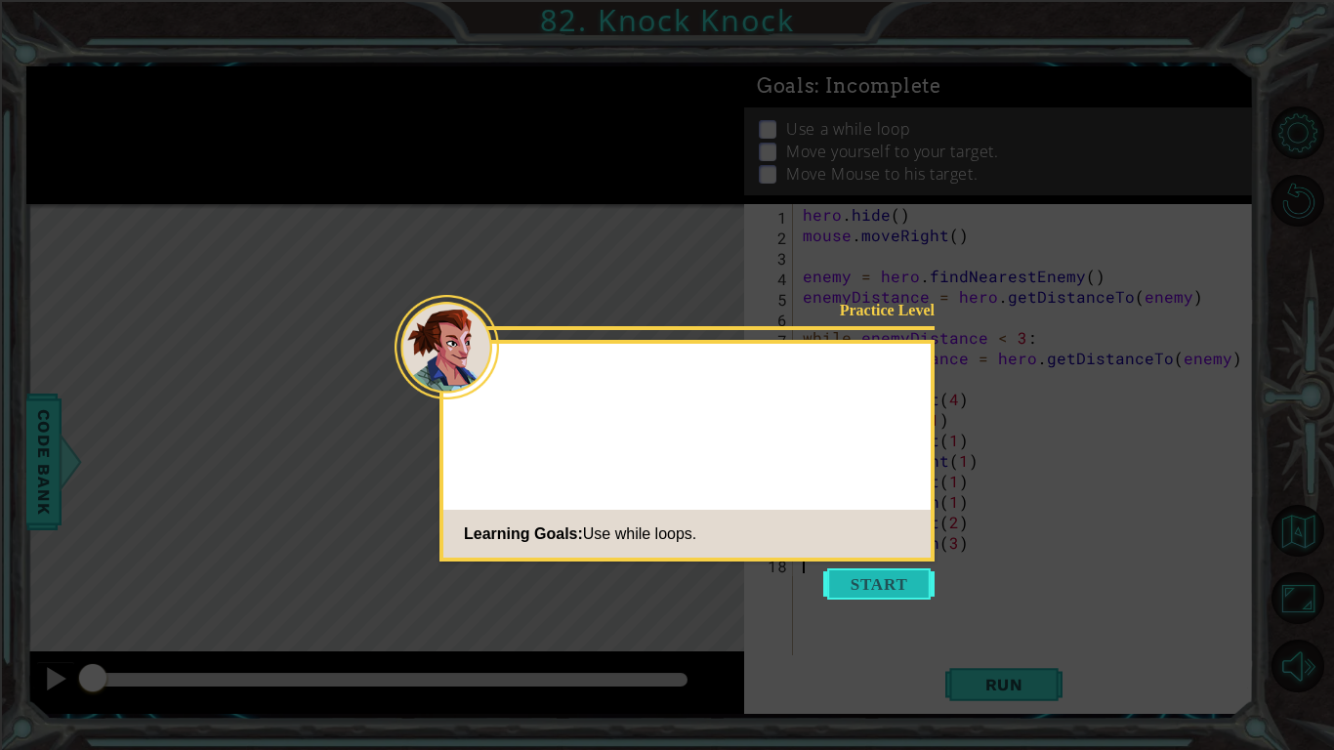
click at [861, 593] on button "Start" at bounding box center [878, 584] width 111 height 31
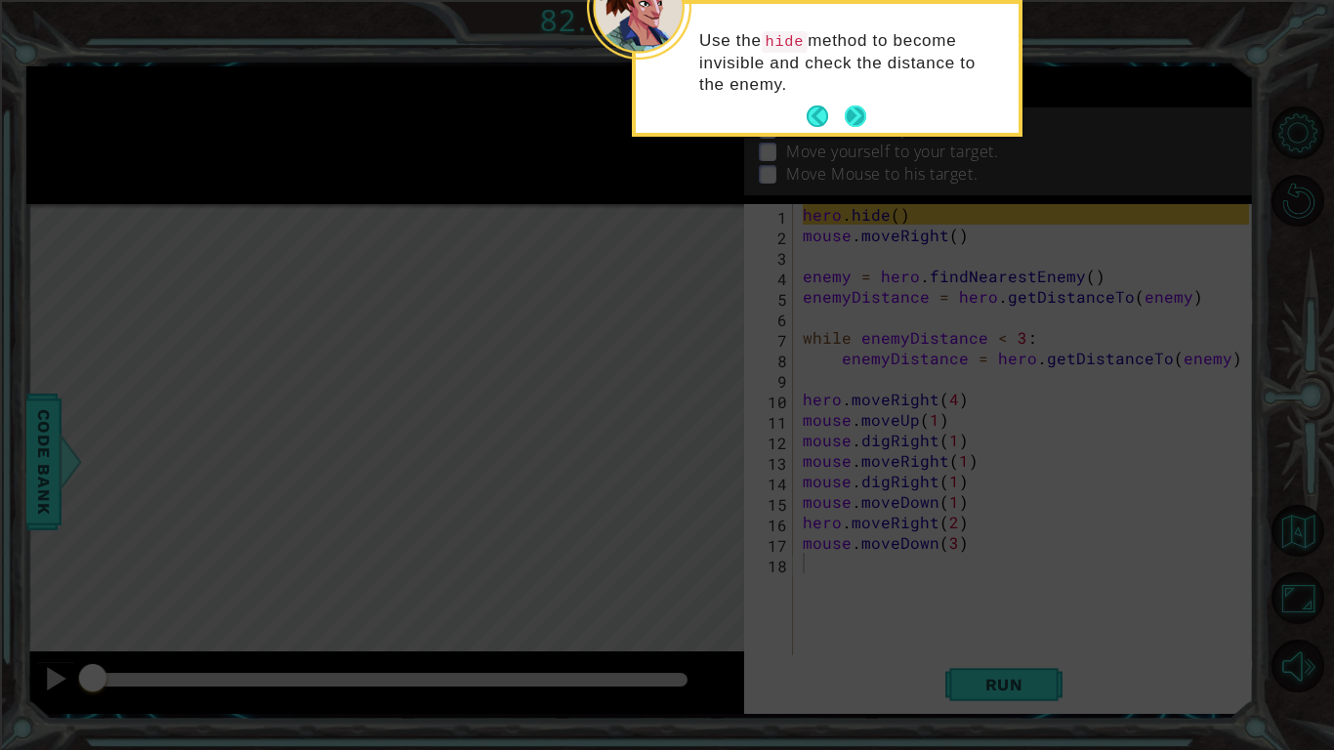
click at [846, 107] on button "Next" at bounding box center [855, 116] width 35 height 35
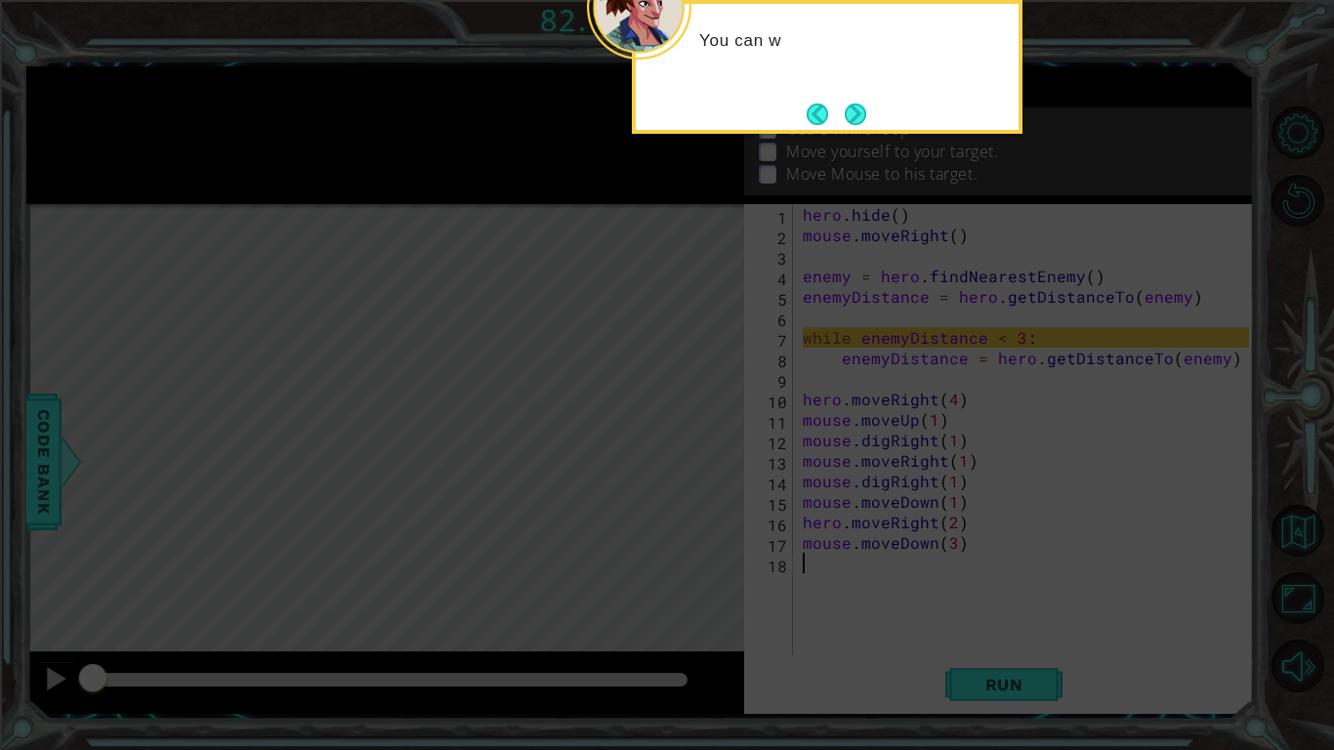
click at [846, 107] on button "Next" at bounding box center [855, 114] width 35 height 35
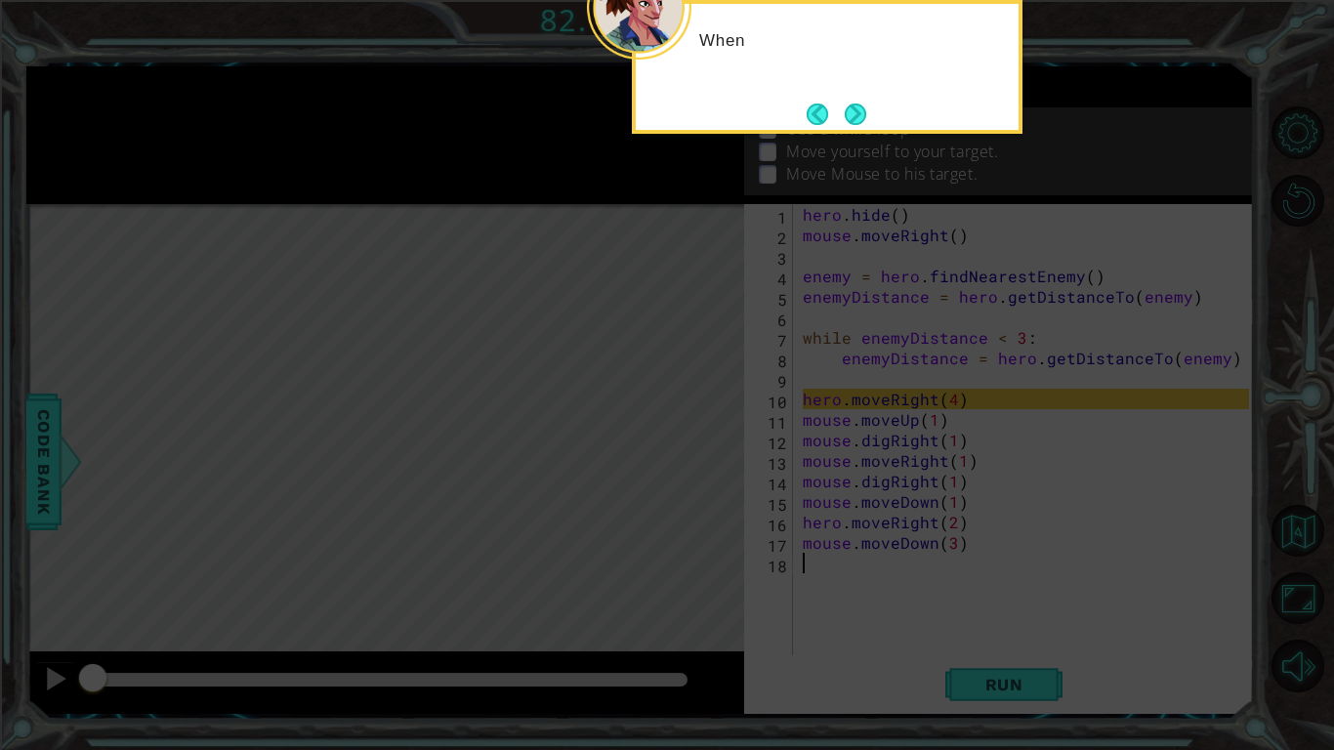
click at [846, 107] on button "Next" at bounding box center [855, 114] width 31 height 31
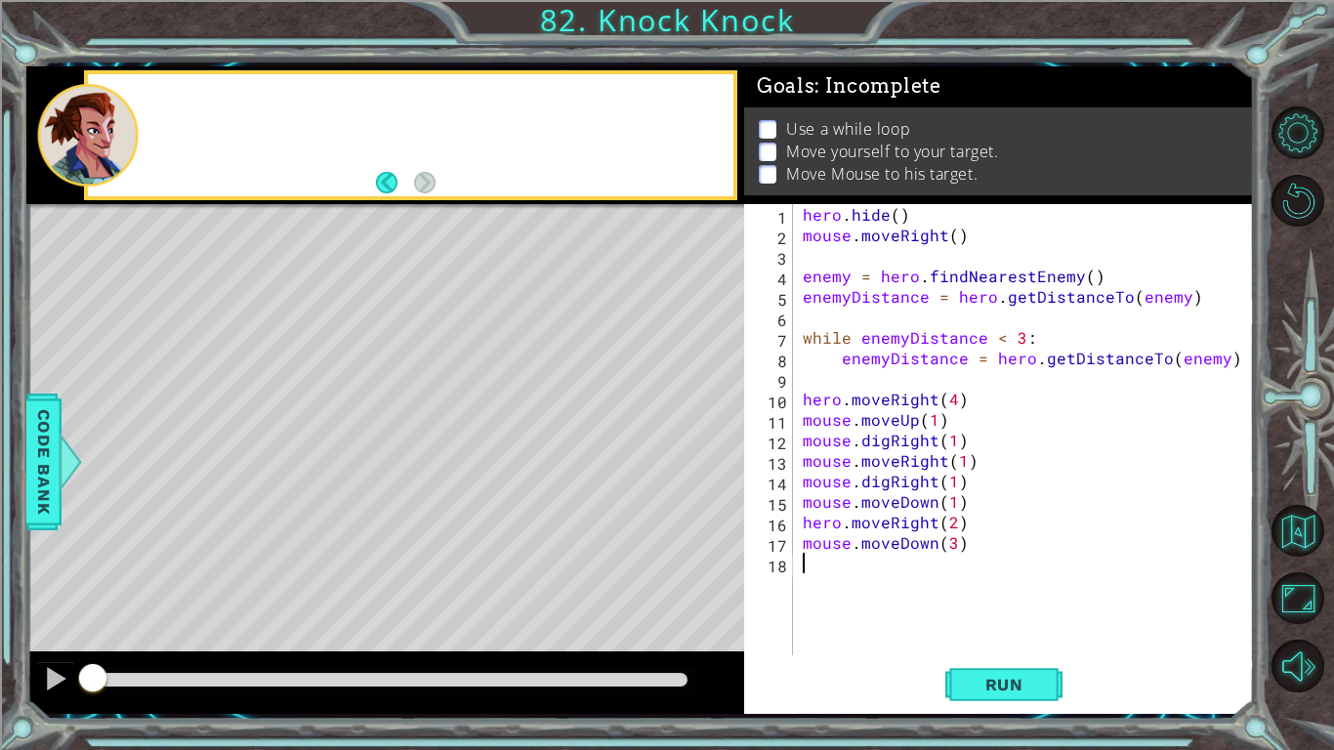
click at [846, 107] on div "Goals : Incomplete" at bounding box center [999, 86] width 510 height 41
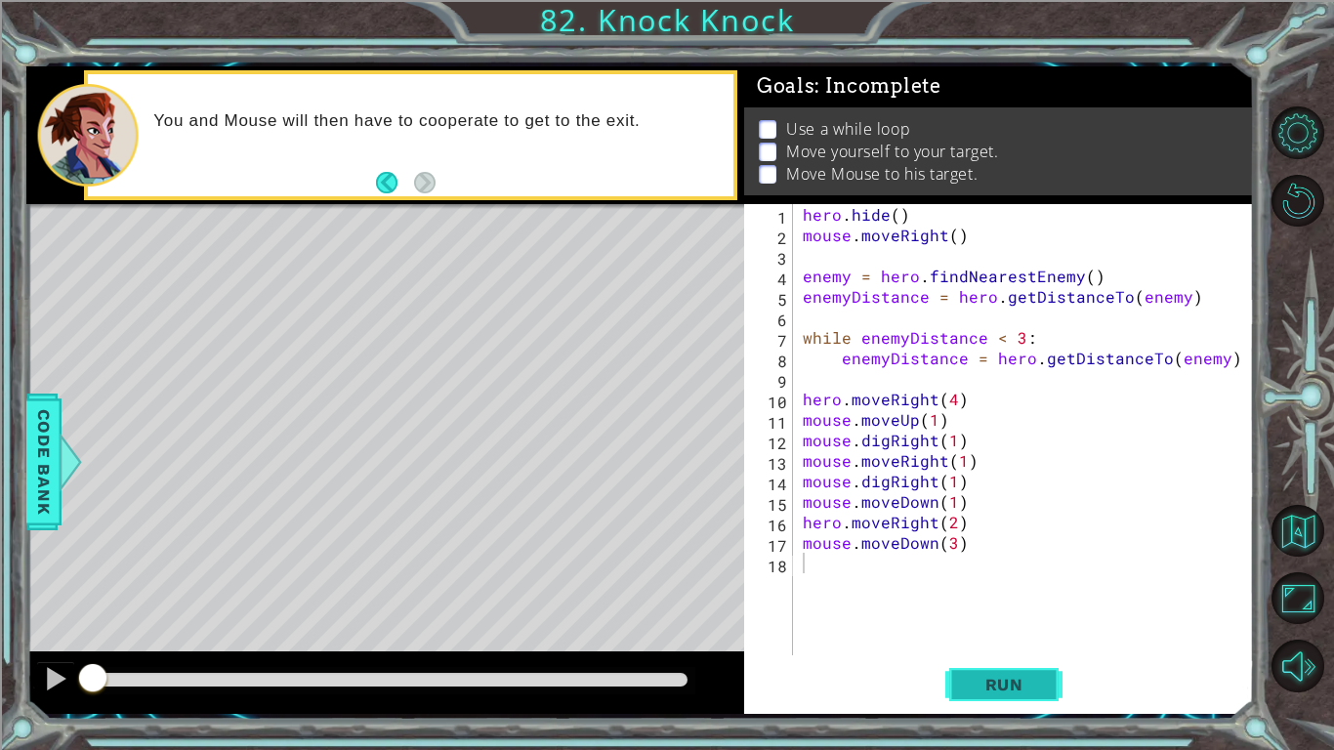
click at [982, 685] on span "Run" at bounding box center [1004, 685] width 77 height 20
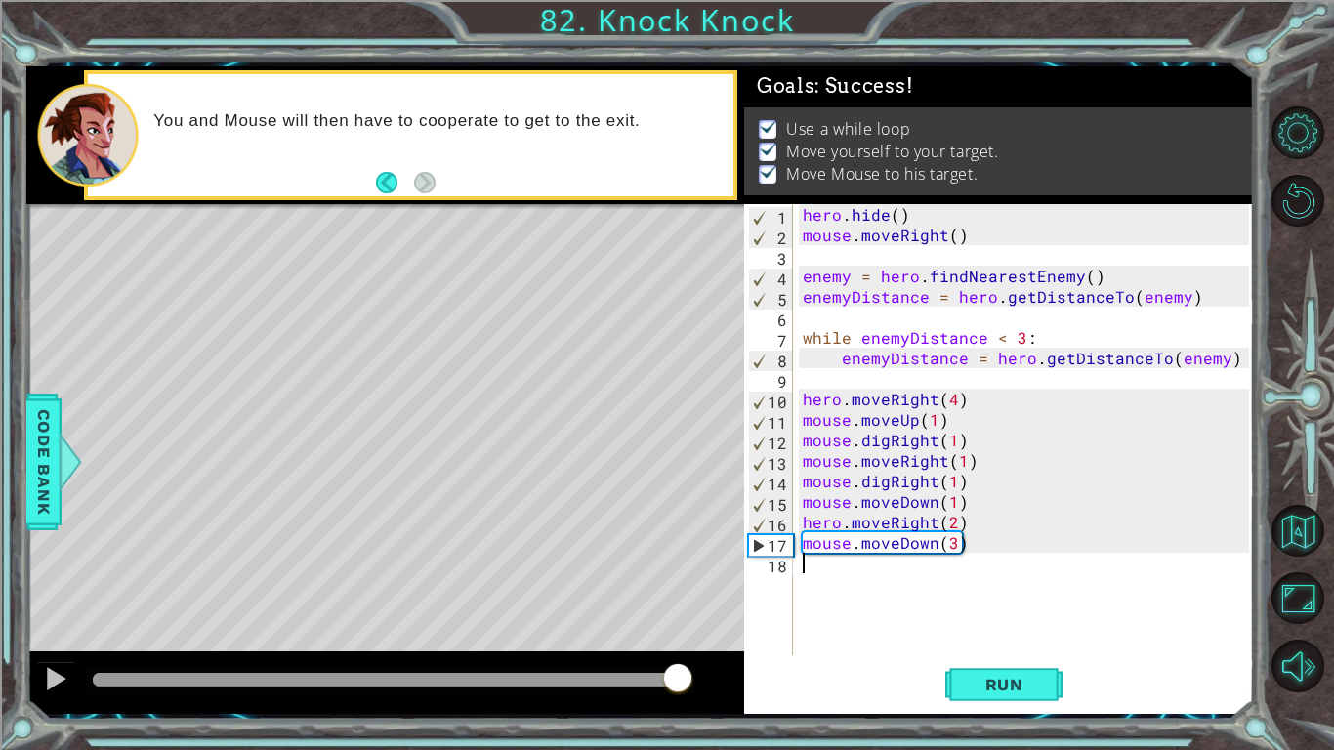
click at [679, 678] on div at bounding box center [390, 680] width 595 height 14
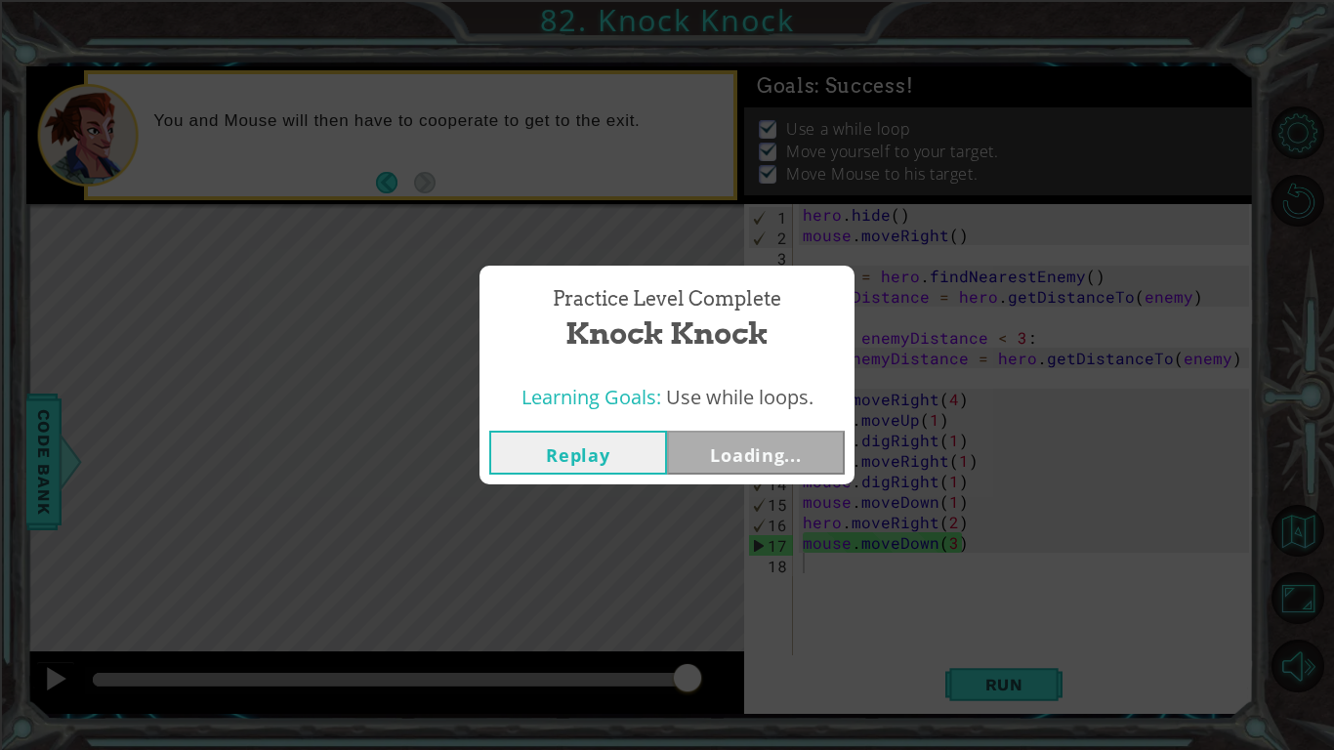
drag, startPoint x: 685, startPoint y: 676, endPoint x: 1332, endPoint y: 684, distance: 647.7
click at [780, 458] on button "Next" at bounding box center [756, 453] width 178 height 44
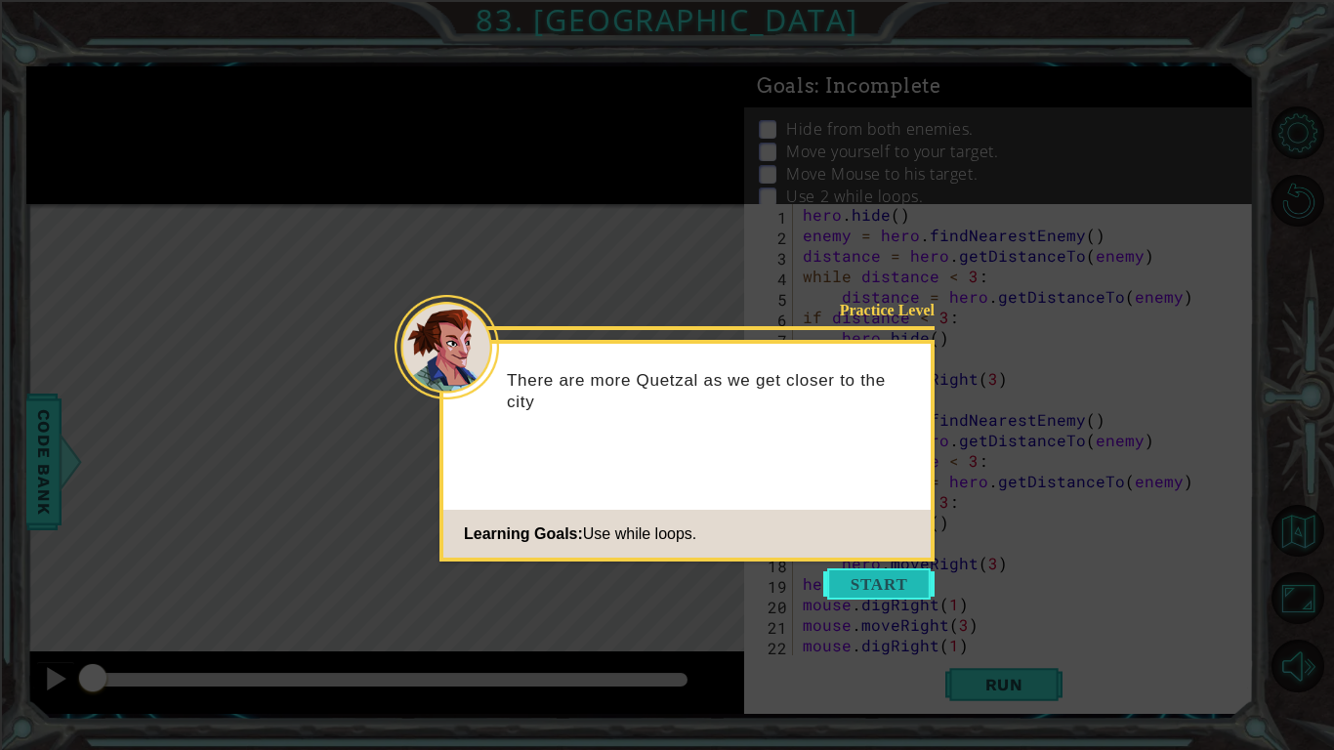
click at [862, 573] on button "Start" at bounding box center [878, 584] width 111 height 31
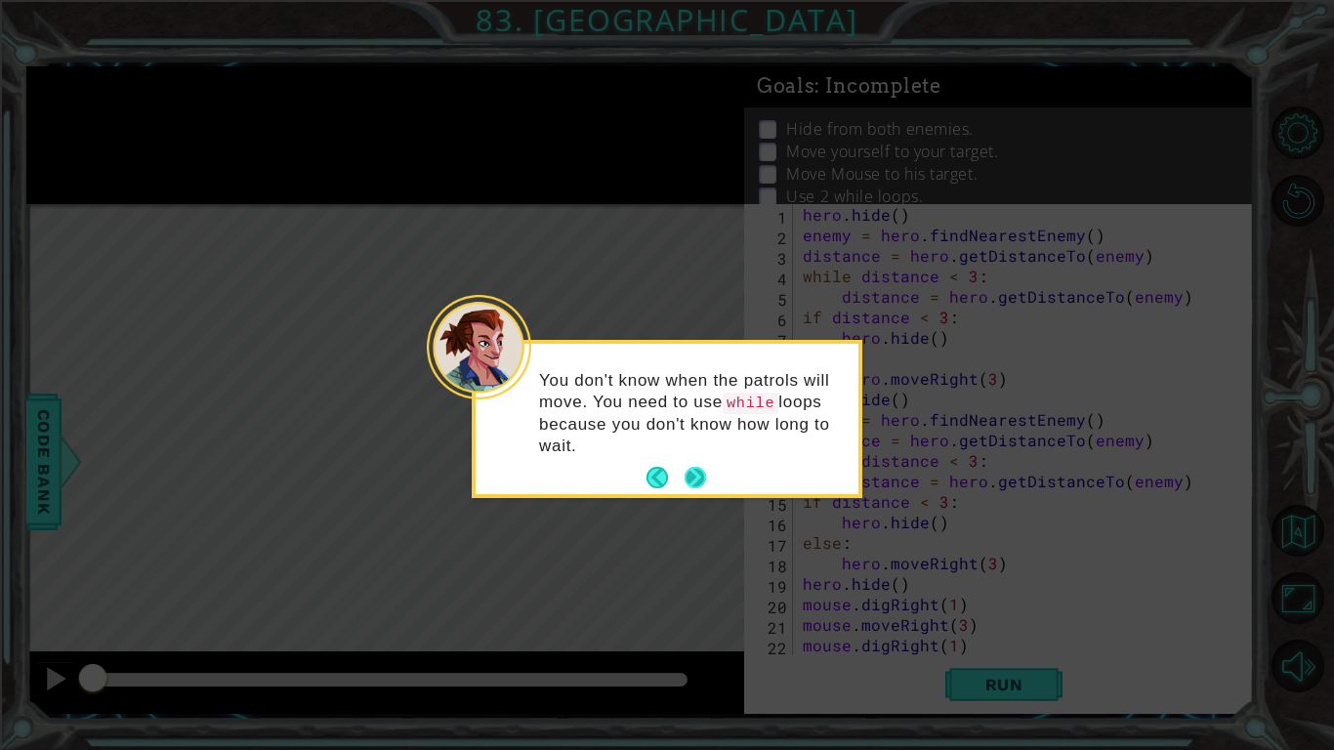
click at [710, 477] on button "Next" at bounding box center [695, 478] width 29 height 29
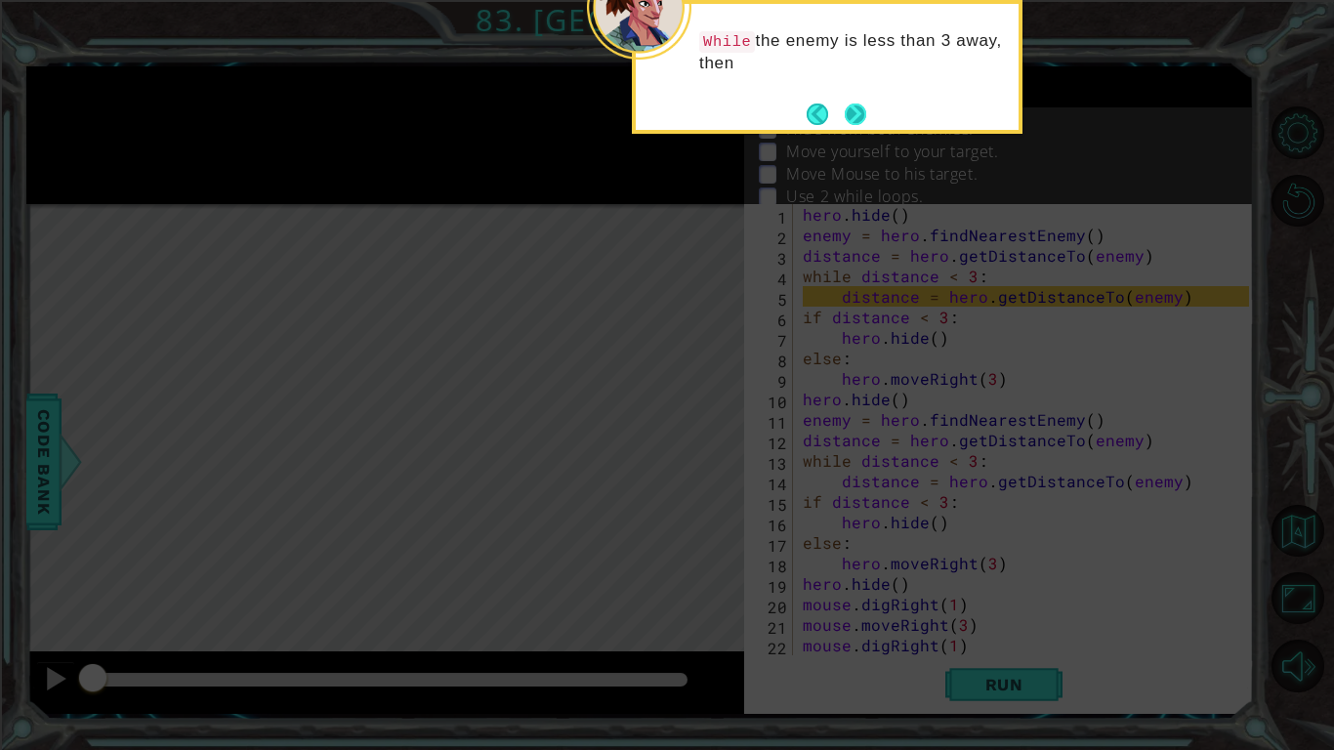
click at [849, 118] on button "Next" at bounding box center [855, 114] width 29 height 29
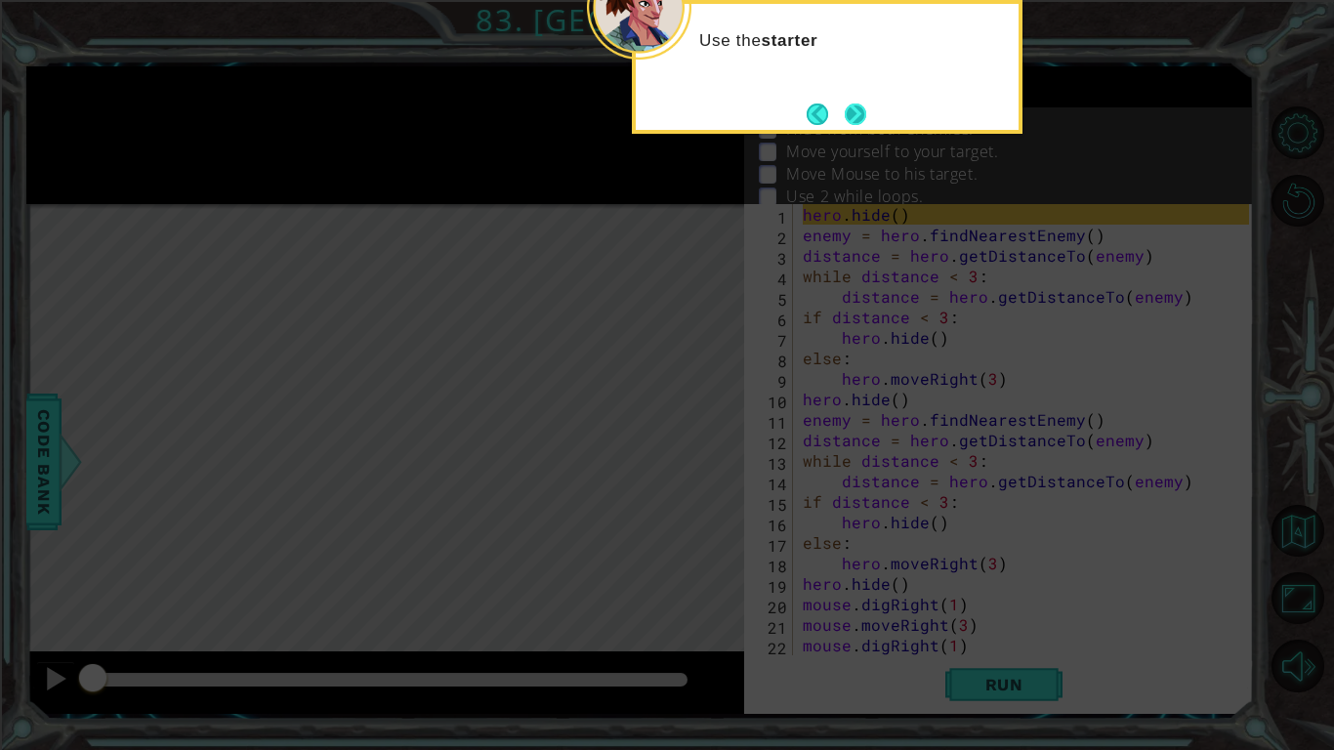
click at [849, 116] on button "Next" at bounding box center [855, 114] width 21 height 21
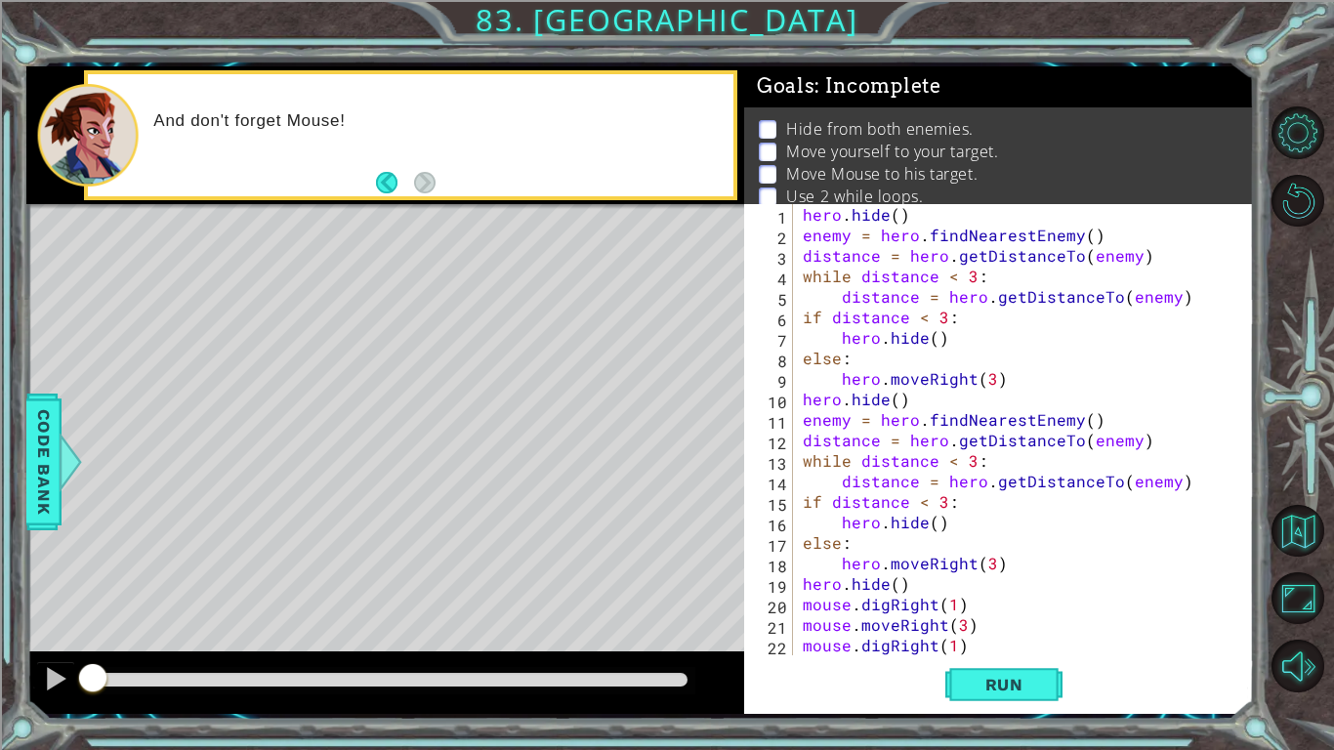
click at [731, 664] on div at bounding box center [385, 683] width 718 height 63
drag, startPoint x: 687, startPoint y: 676, endPoint x: 1112, endPoint y: 679, distance: 424.9
click at [1112, 679] on div "1 ההההההההההההההההההההההההההההההההההההההההההההההההההההההההההההההההההההההההההההה…" at bounding box center [640, 390] width 1228 height 648
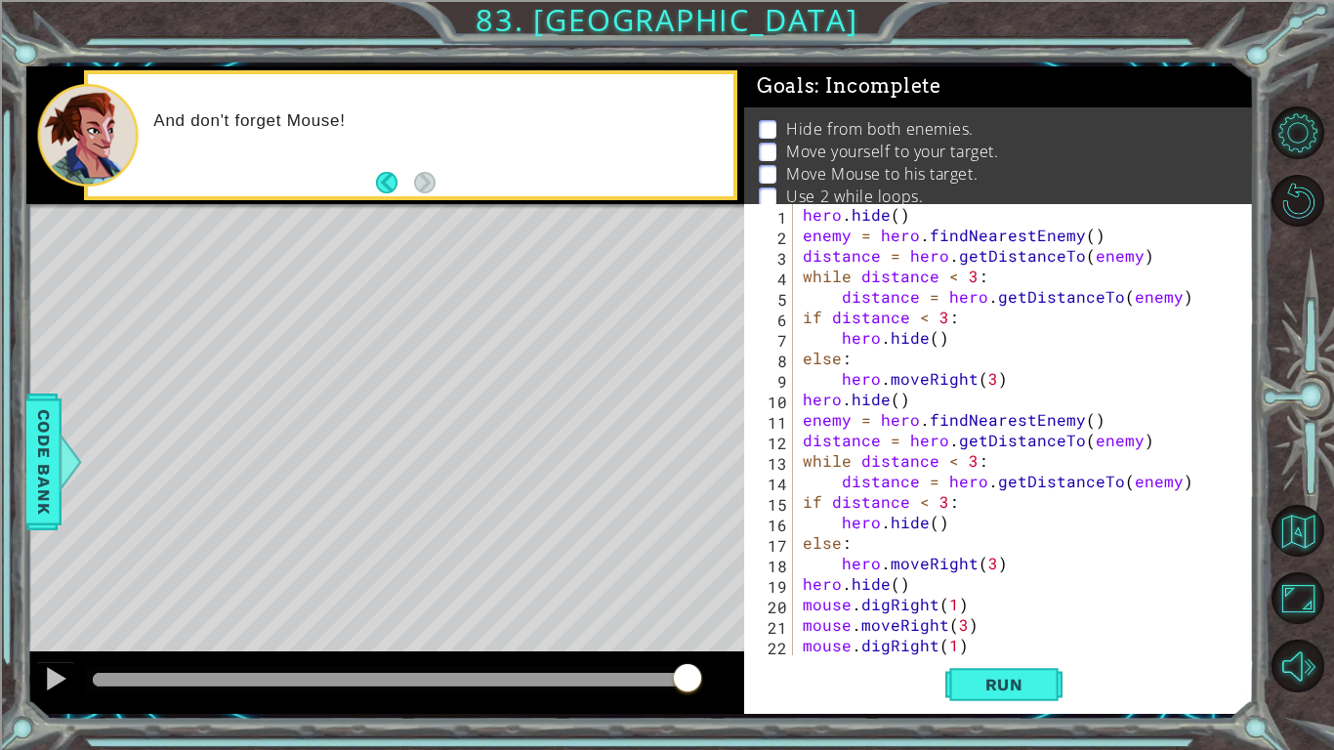
drag, startPoint x: 690, startPoint y: 678, endPoint x: 732, endPoint y: 678, distance: 42.0
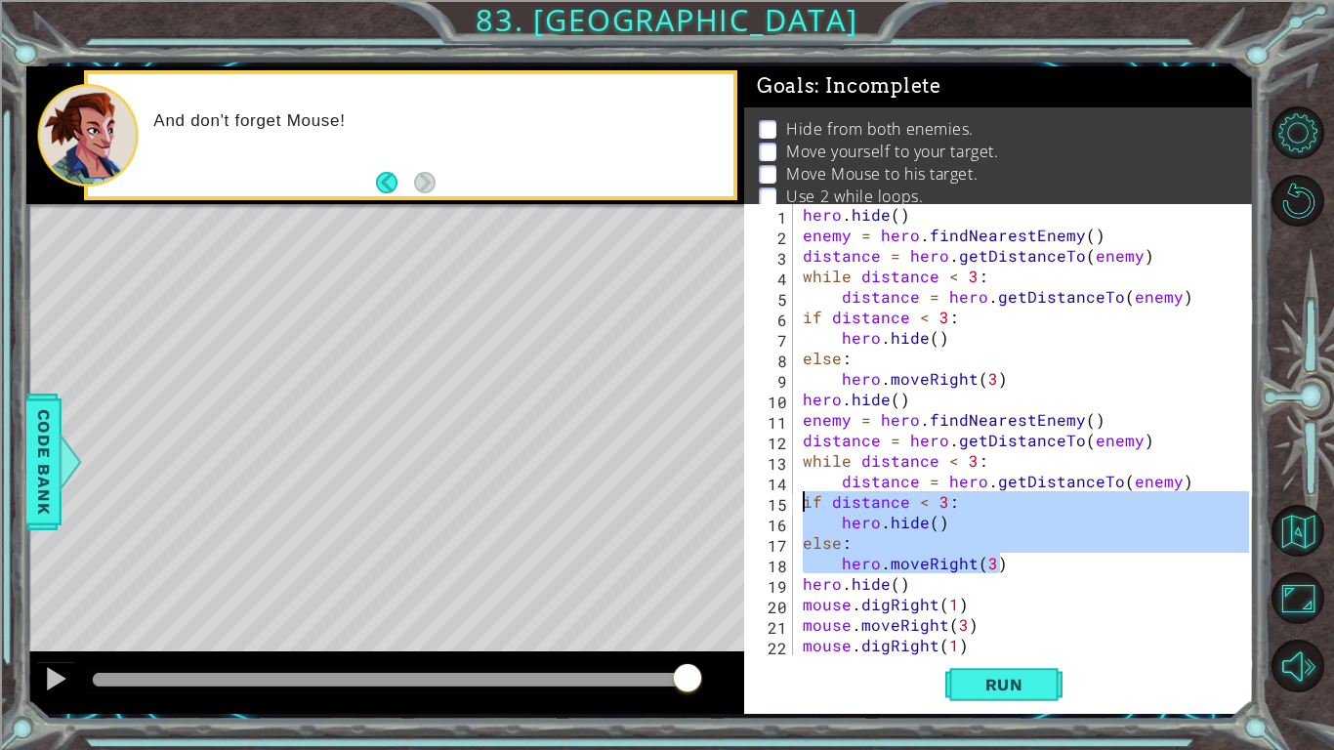
drag, startPoint x: 1025, startPoint y: 557, endPoint x: 776, endPoint y: 504, distance: 254.6
click at [776, 504] on div "1 2 3 4 5 6 7 8 9 10 11 12 13 14 15 16 17 18 19 20 21 22 23 hero . hide ( ) ene…" at bounding box center [996, 429] width 505 height 451
drag, startPoint x: 682, startPoint y: 674, endPoint x: 1079, endPoint y: 684, distance: 397.7
click at [1079, 684] on div "1 ההההההההההההההההההההההההההההההההההההההההההההההההההההההההההההההההההההההההההההה…" at bounding box center [640, 390] width 1228 height 648
click at [991, 695] on button "Run" at bounding box center [1004, 684] width 117 height 51
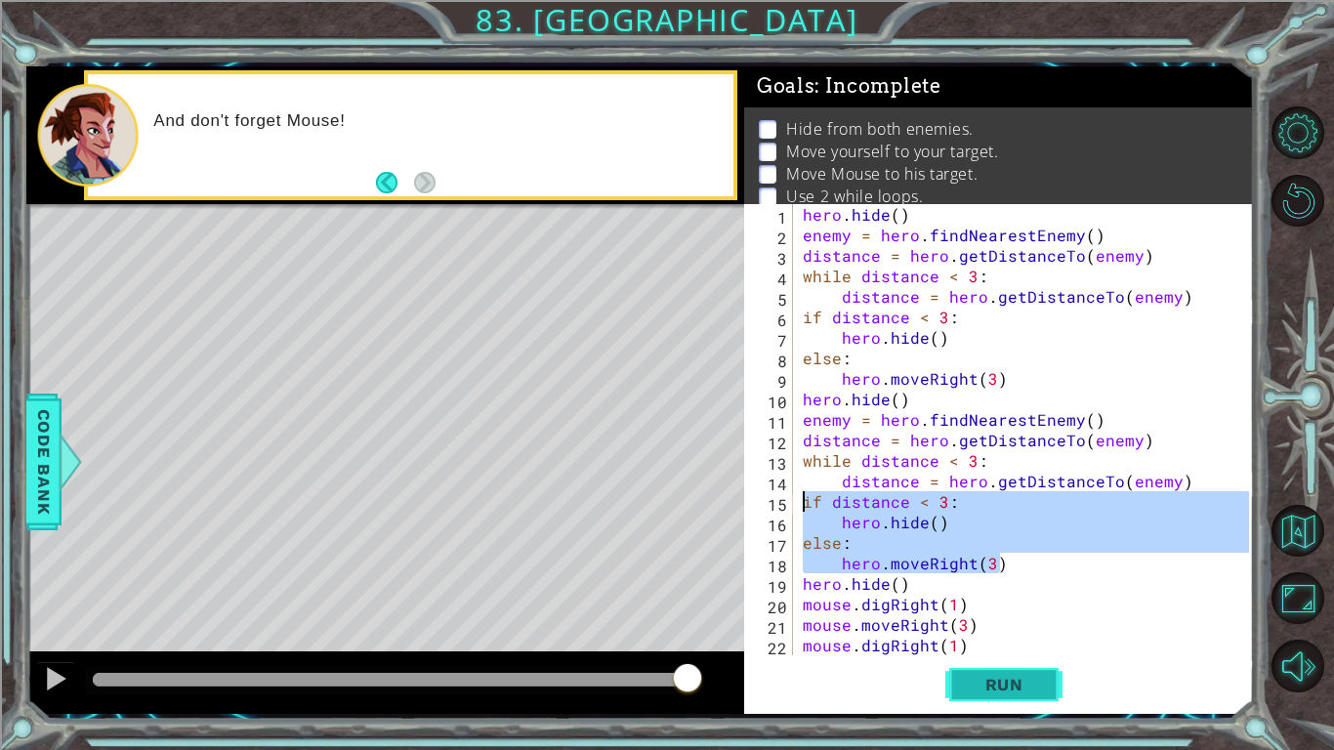
type textarea "if distance < 3:"
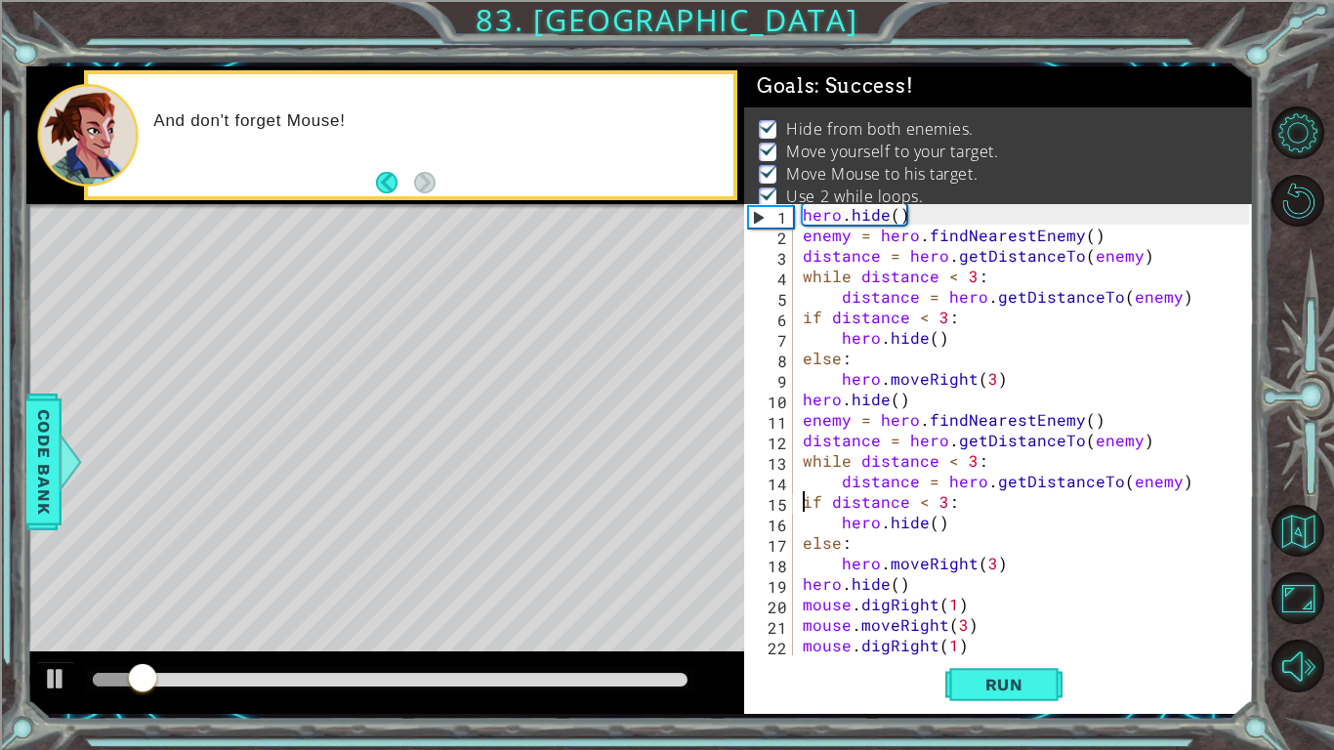
drag, startPoint x: 622, startPoint y: 680, endPoint x: 1215, endPoint y: 653, distance: 593.6
click at [1215, 653] on div "1 ההההההההההההההההההההההההההההההההההההההההההההההההההההההההההההההההההההההההההההה…" at bounding box center [640, 390] width 1228 height 648
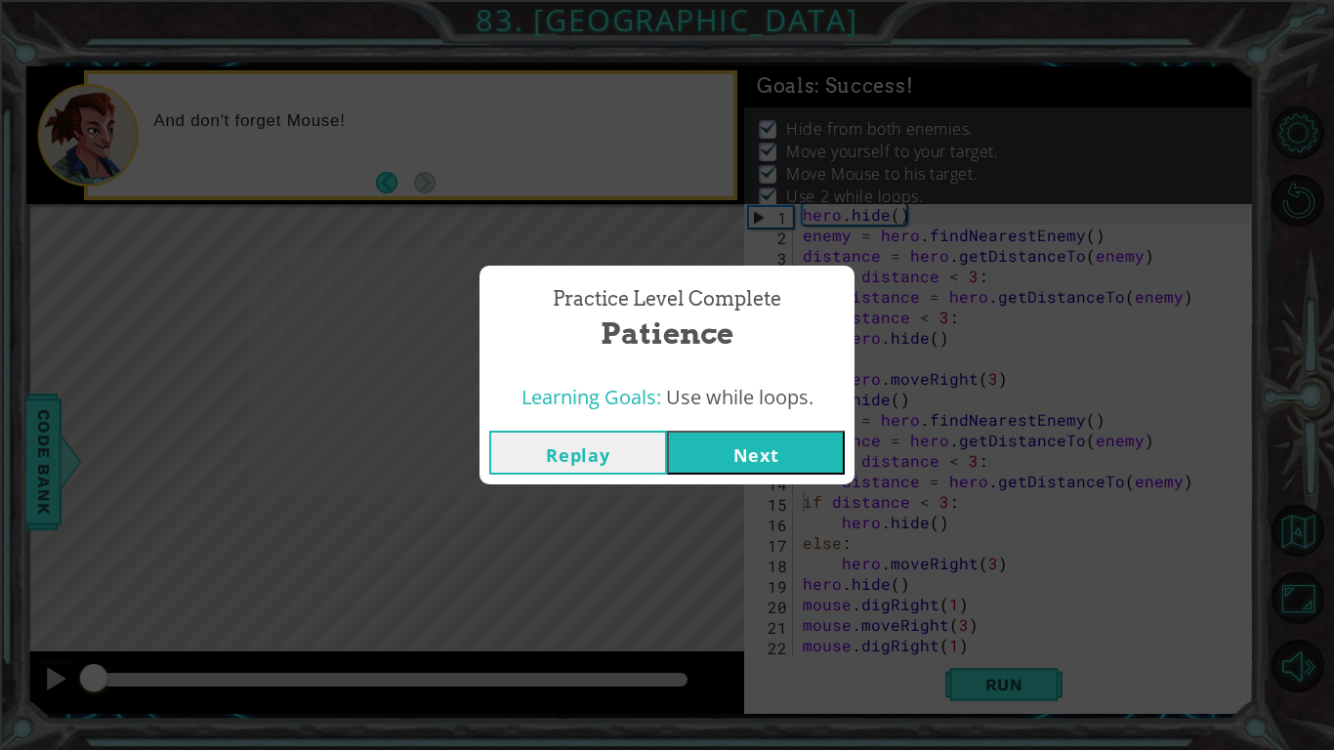
click at [725, 454] on button "Next" at bounding box center [756, 453] width 178 height 44
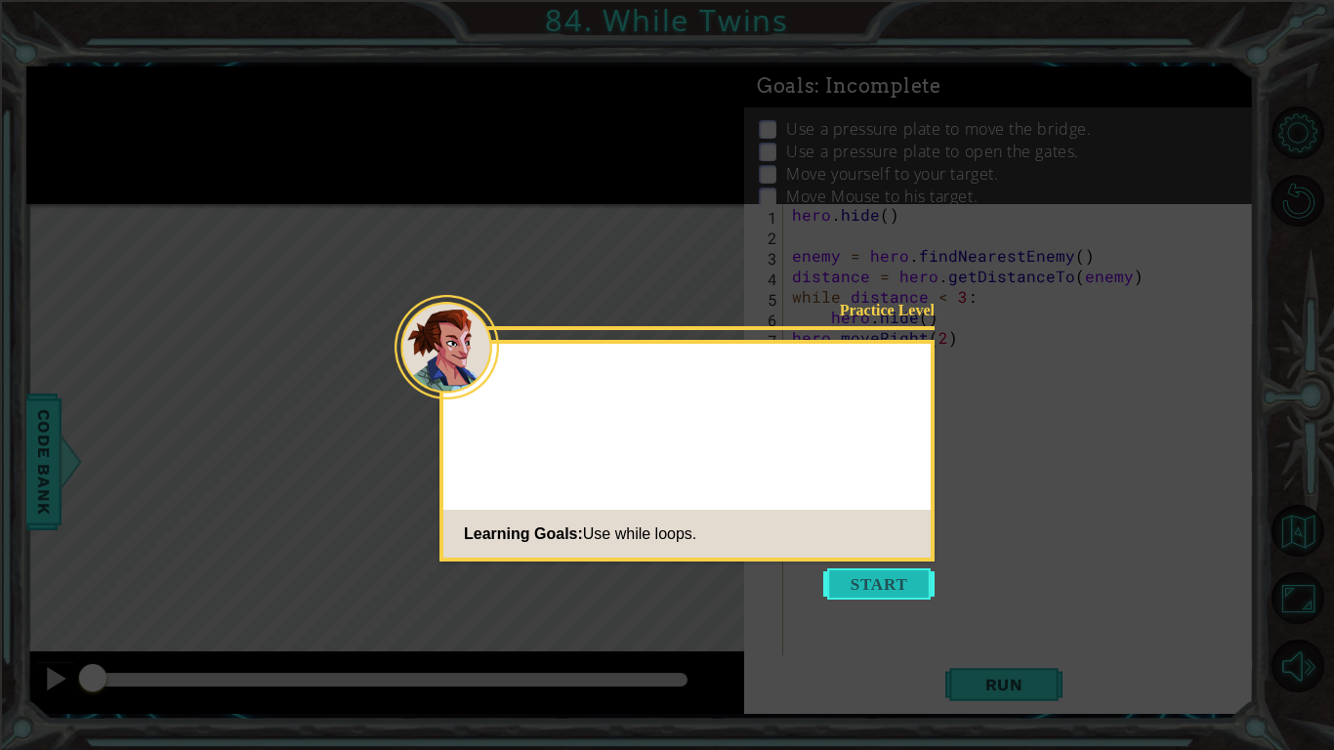
click at [871, 581] on button "Start" at bounding box center [878, 584] width 111 height 31
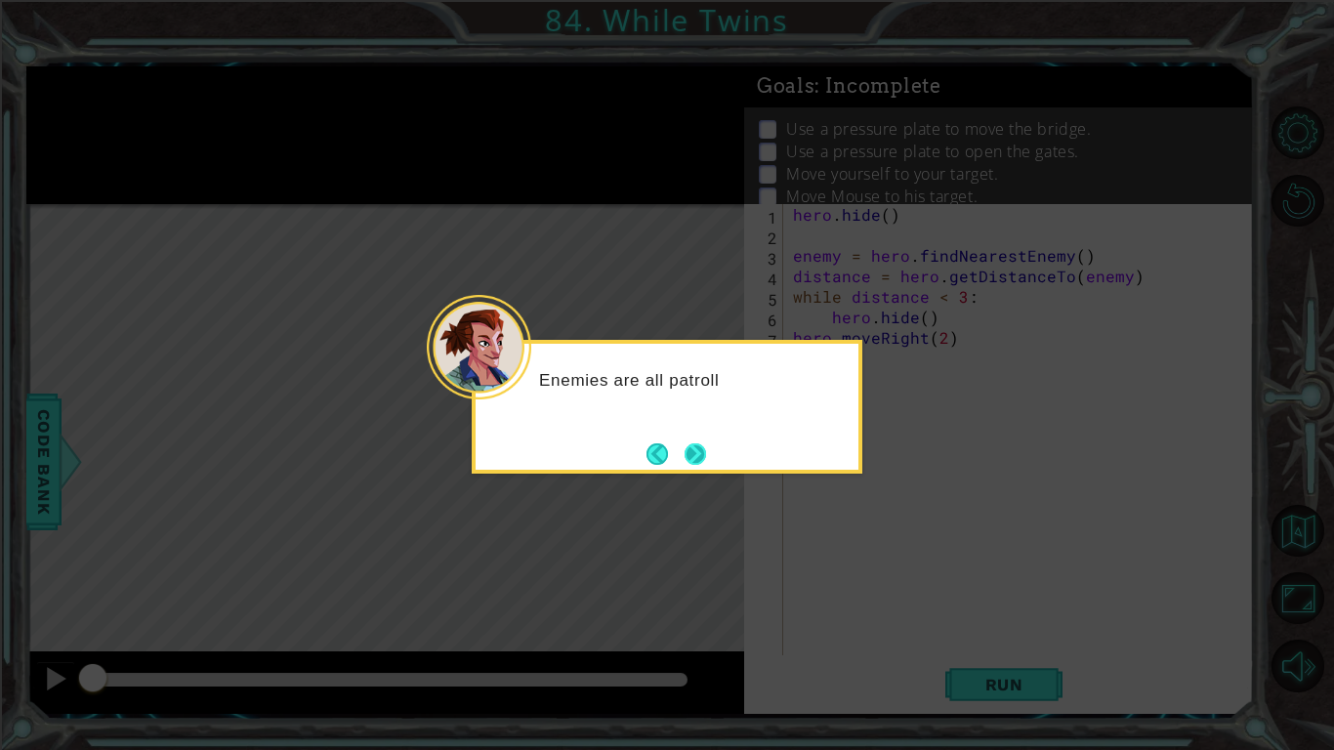
click at [692, 455] on button "Next" at bounding box center [695, 454] width 34 height 34
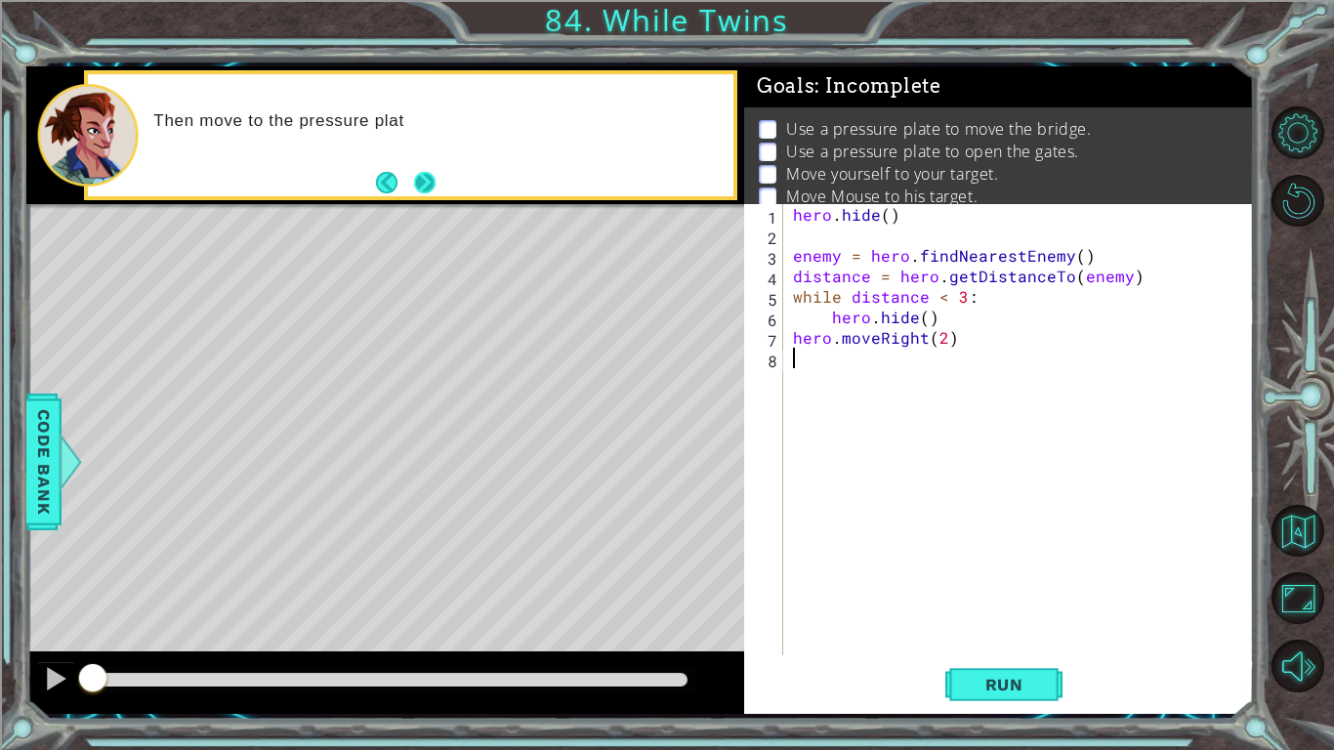
click at [440, 186] on button "Next" at bounding box center [424, 182] width 33 height 33
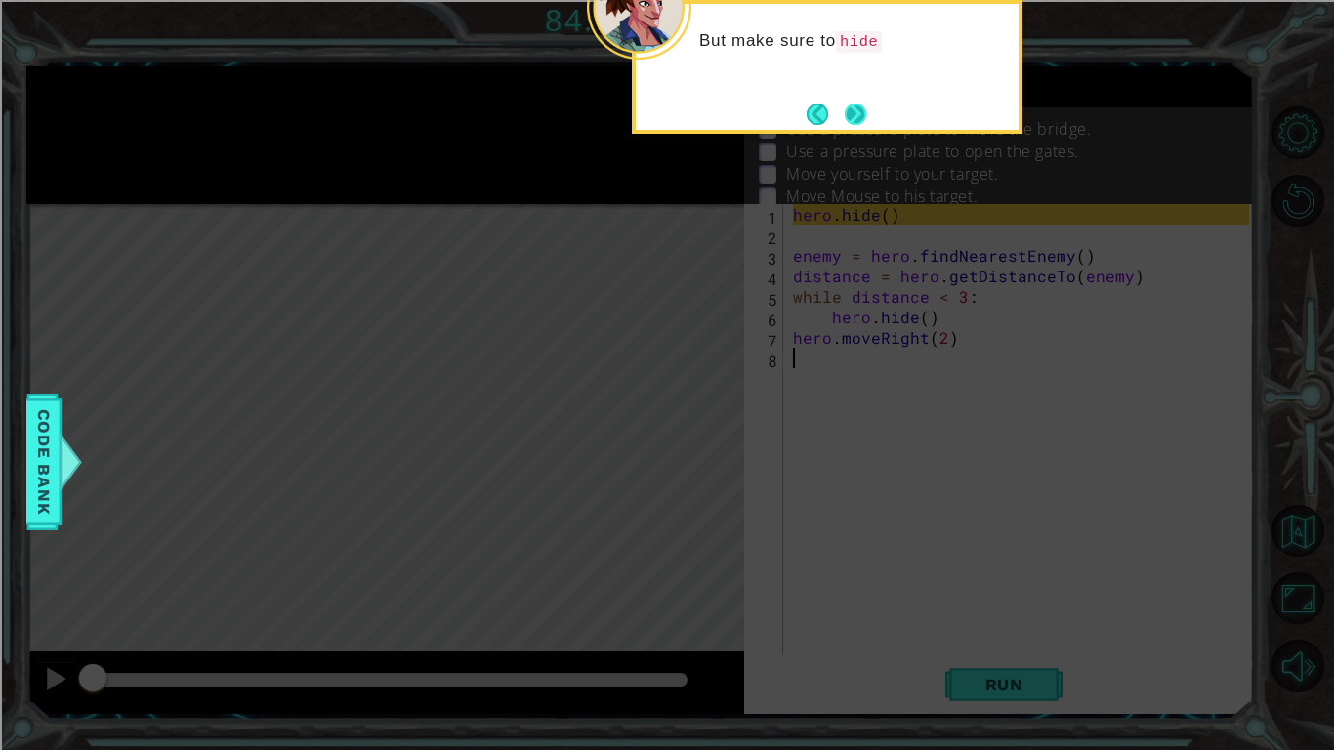
click at [868, 116] on button "Next" at bounding box center [856, 114] width 36 height 36
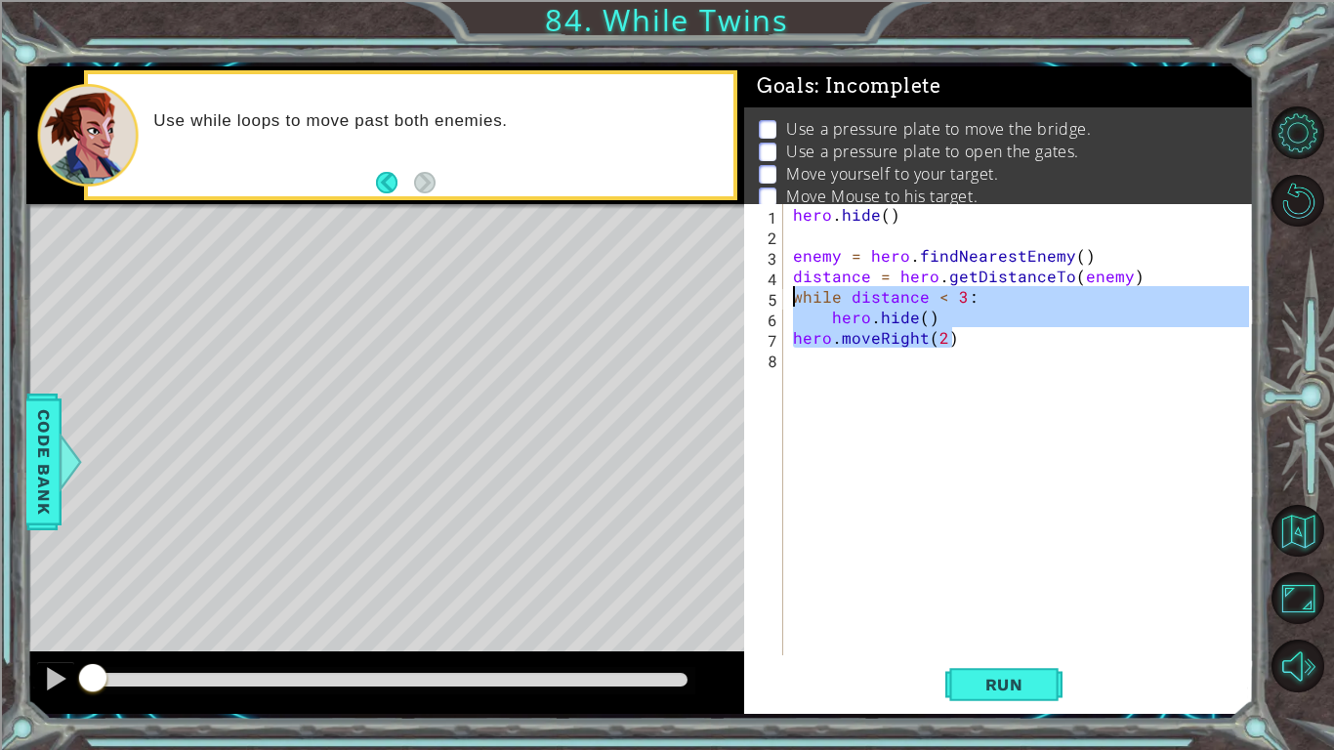
drag, startPoint x: 956, startPoint y: 340, endPoint x: 764, endPoint y: 305, distance: 195.6
click at [764, 305] on div "1 2 3 4 5 6 7 8 hero . hide ( ) enemy = hero . findNearestEnemy ( ) distance = …" at bounding box center [996, 429] width 505 height 451
paste textarea "hero.moveRight(3"
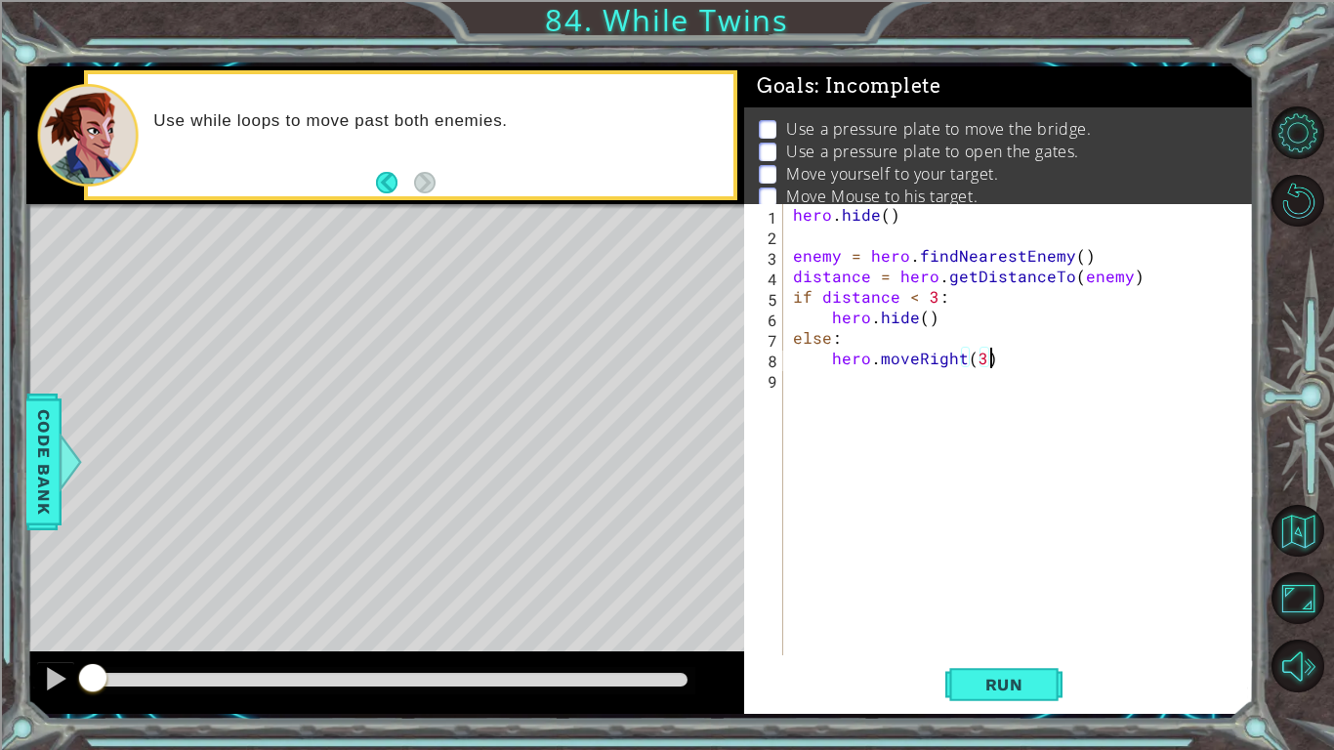
click at [981, 359] on div "hero . hide ( ) enemy = hero . findNearestEnemy ( ) distance = hero . getDistan…" at bounding box center [1024, 450] width 470 height 492
type textarea "hero.moveRight(2)"
click at [1035, 440] on div "hero . hide ( ) enemy = hero . findNearestEnemy ( ) distance = hero . getDistan…" at bounding box center [1024, 450] width 470 height 492
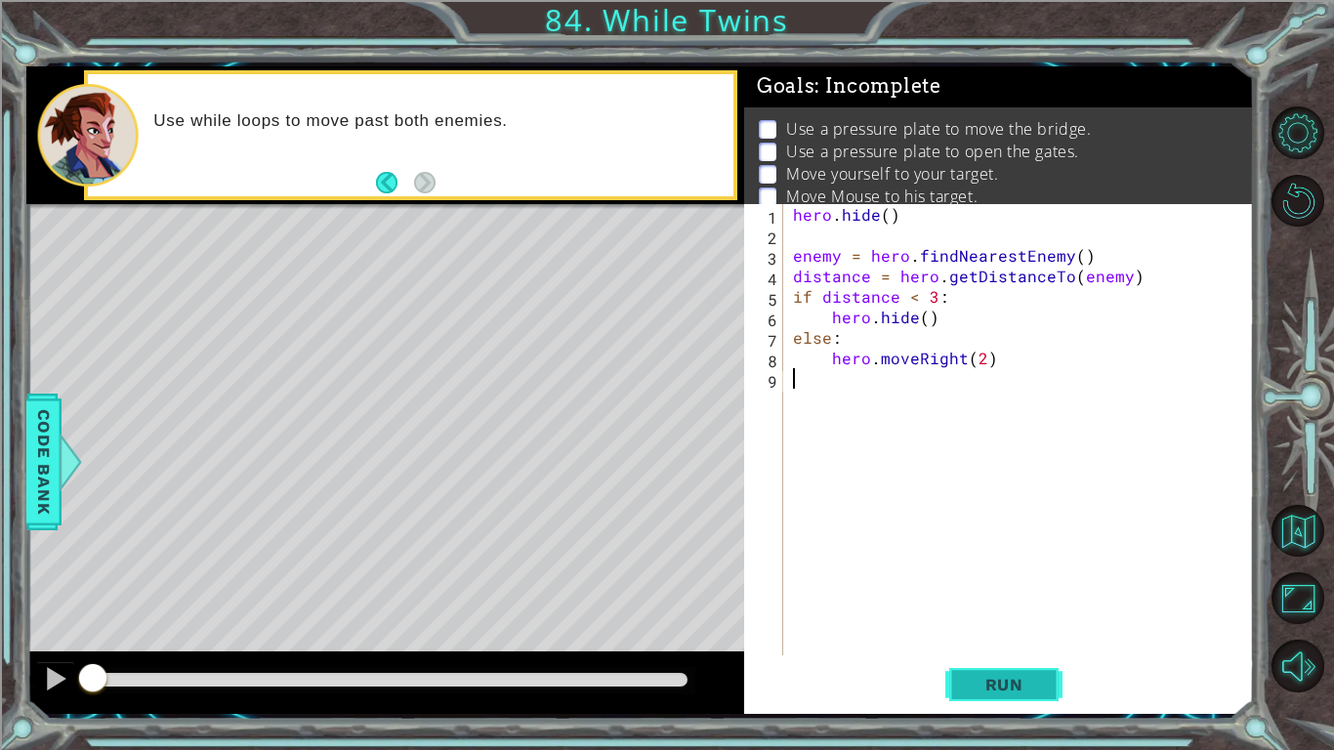
click at [975, 696] on button "Run" at bounding box center [1004, 684] width 117 height 51
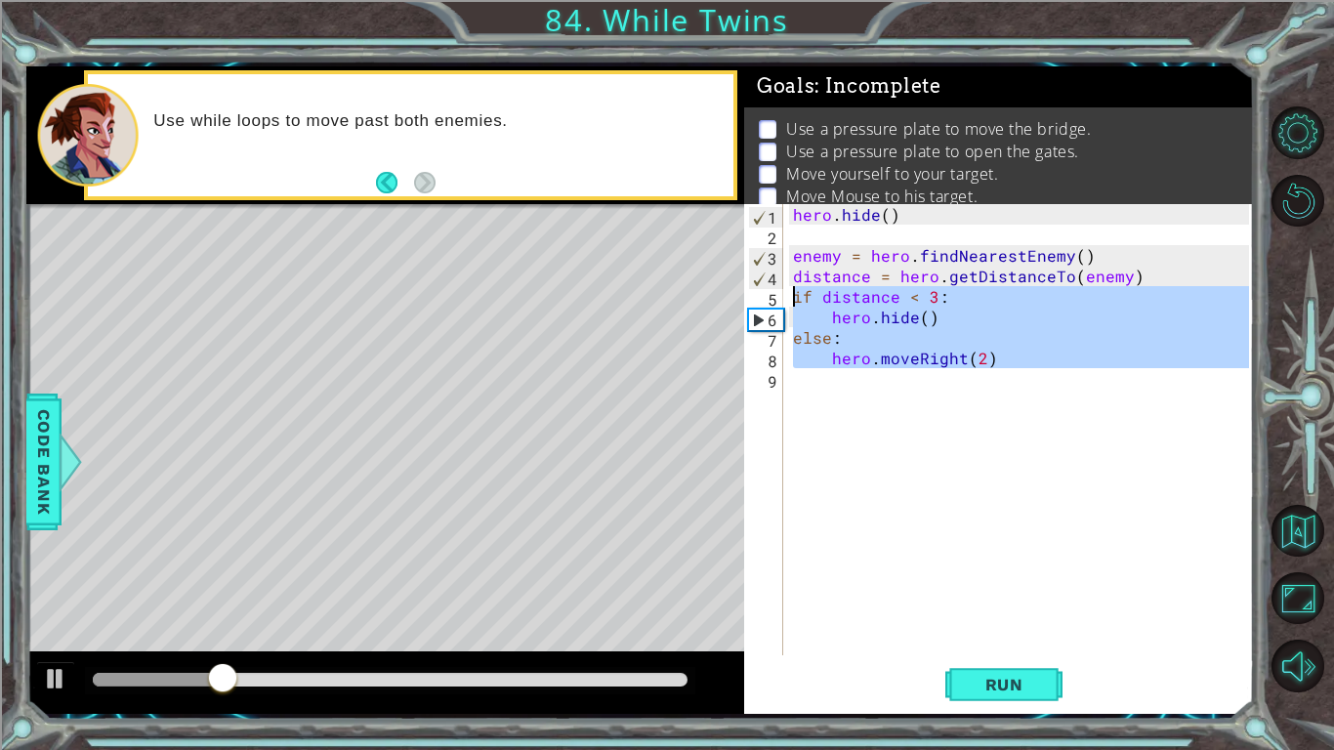
drag, startPoint x: 949, startPoint y: 418, endPoint x: 780, endPoint y: 302, distance: 204.3
click at [780, 302] on div "1 2 3 4 5 6 7 8 9 hero . hide ( ) enemy = hero . findNearestEnemy ( ) distance …" at bounding box center [996, 429] width 505 height 451
type textarea "if distance < 3: hero.hide()"
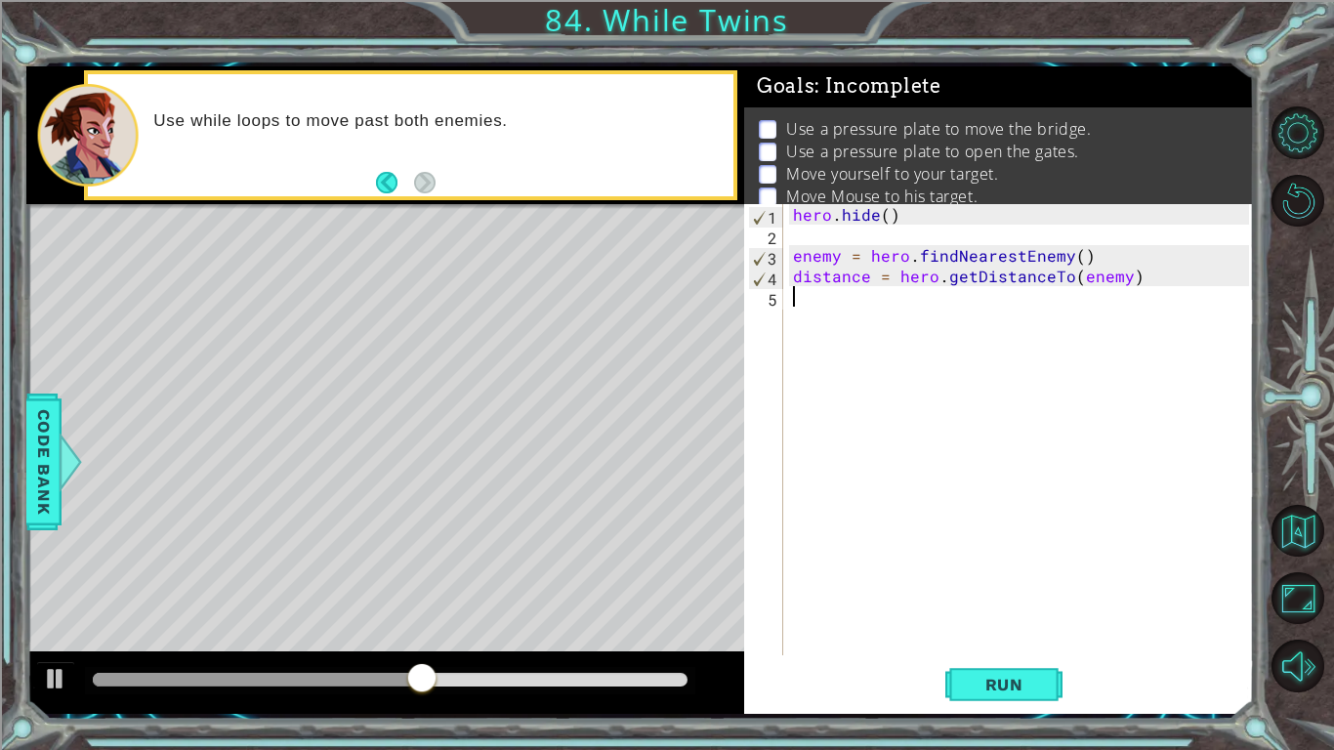
type textarea "6"
type textarea "distance = hero.getDistanceTo(enemy)"
click at [907, 711] on div "distance = hero.getDistanceTo(enemy) 1 2 3 4 5 hero . hide ( ) enemy = hero . f…" at bounding box center [999, 459] width 510 height 510
click at [916, 487] on div "hero . hide ( ) enemy = hero . findNearestEnemy ( ) distance = hero . getDistan…" at bounding box center [1024, 450] width 470 height 492
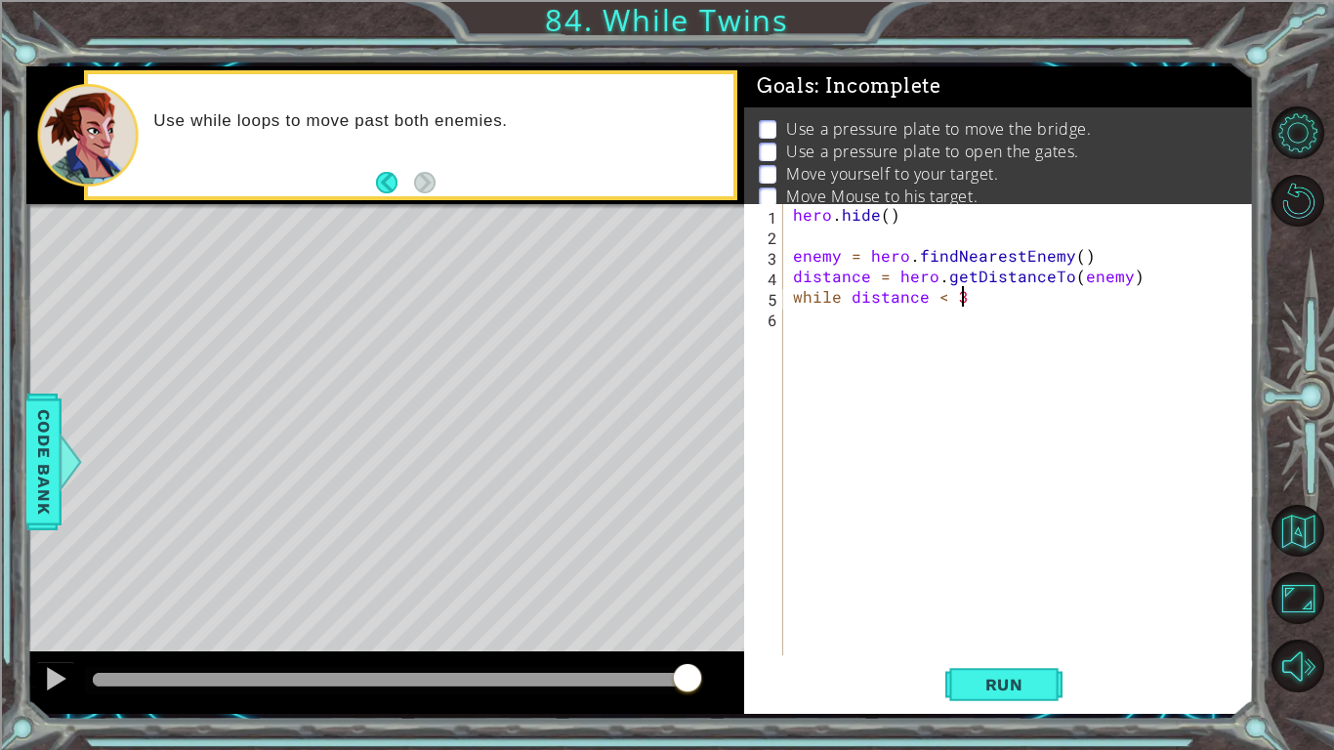
scroll to position [0, 9]
type textarea "while distance < 3:"
click at [993, 412] on div "hero . hide ( ) enemy = hero . findNearestEnemy ( ) distance = hero . getDistan…" at bounding box center [1024, 450] width 470 height 492
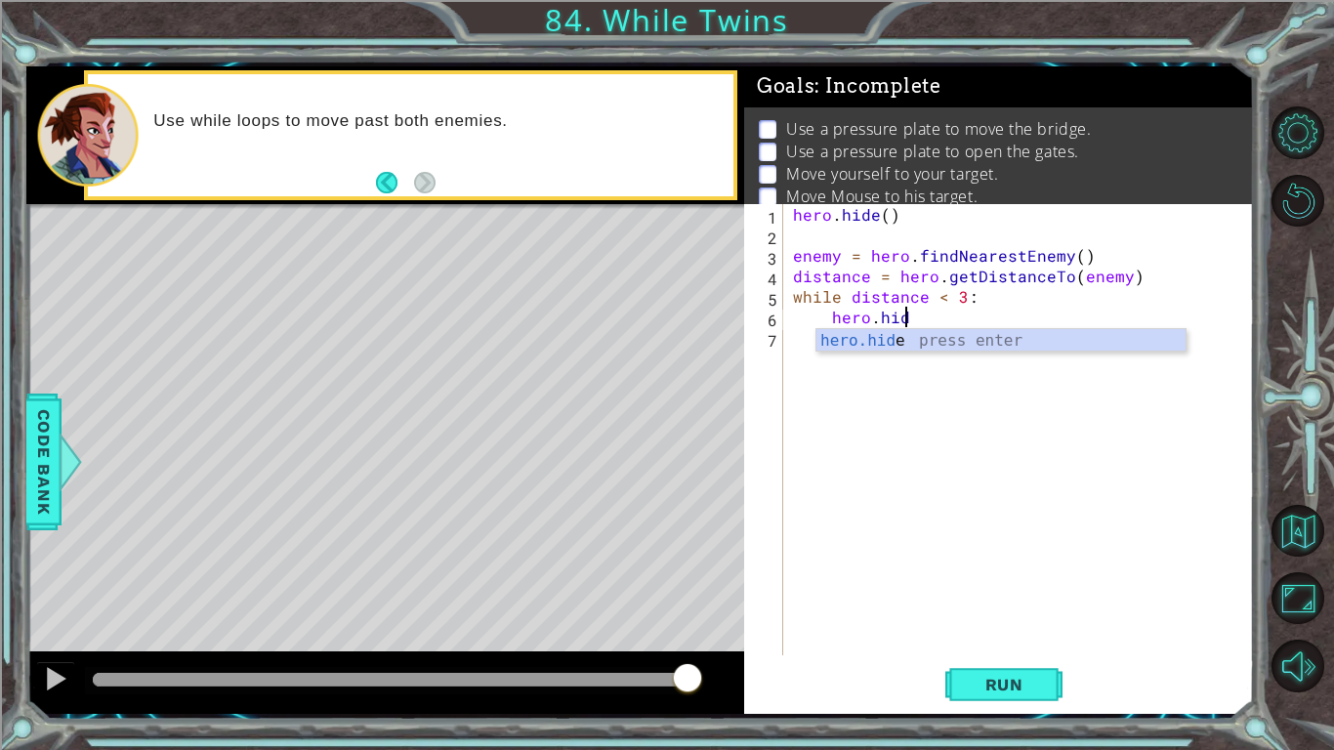
scroll to position [0, 6]
type textarea "hero.hide"
click at [933, 338] on div "hero.hide press enter" at bounding box center [1001, 364] width 369 height 70
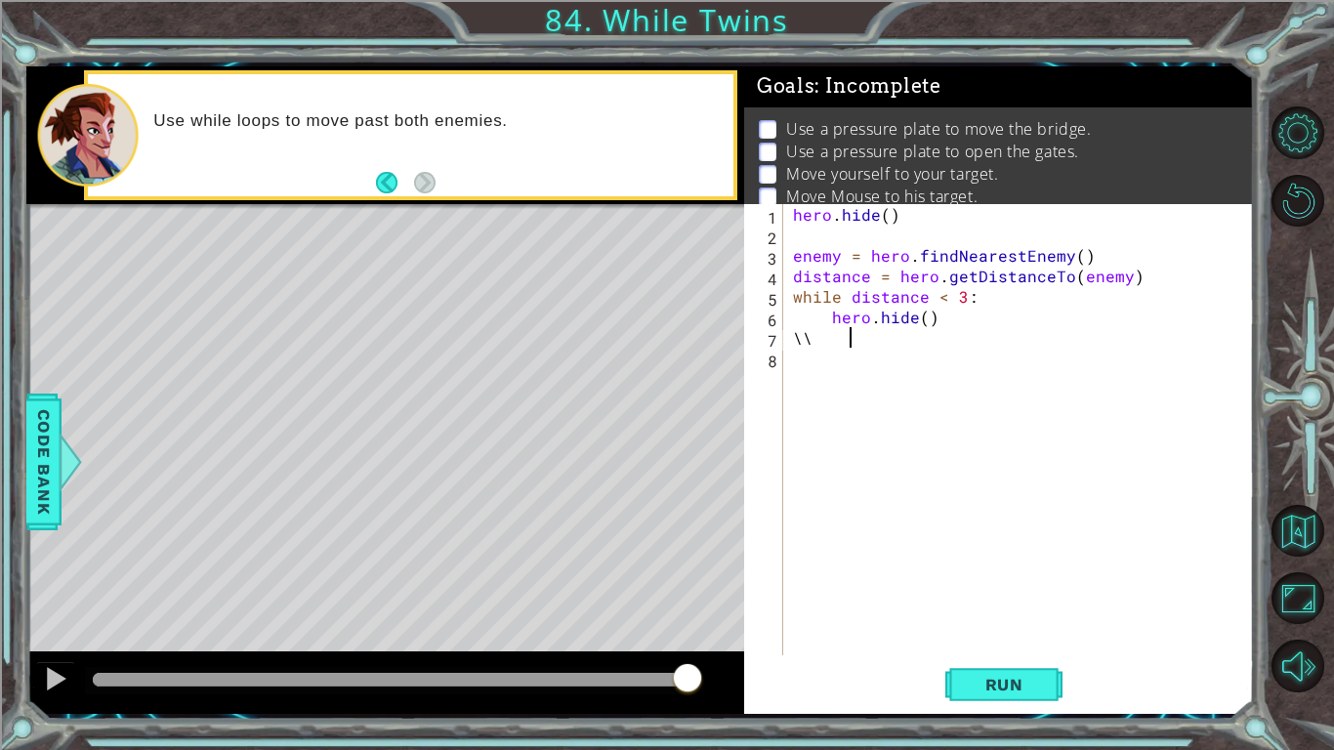
type textarea "\"
type textarea "hero.hide()"
click at [960, 451] on div "hero . hide ( ) enemy = hero . findNearestEnemy ( ) distance = hero . getDistan…" at bounding box center [1024, 450] width 470 height 492
